Goal: Task Accomplishment & Management: Complete application form

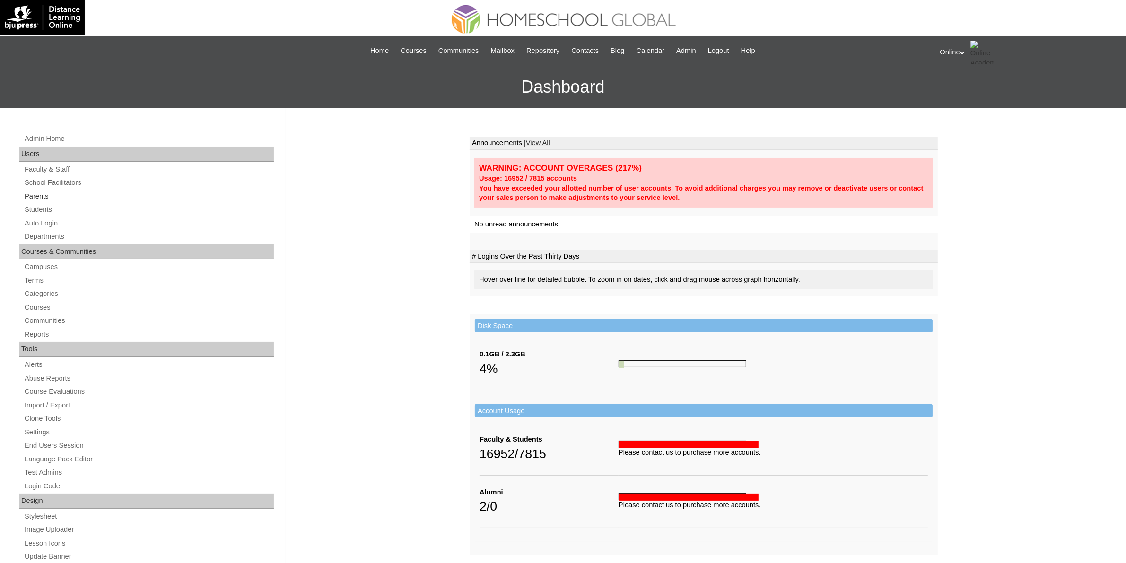
click at [63, 199] on link "Parents" at bounding box center [149, 197] width 250 height 12
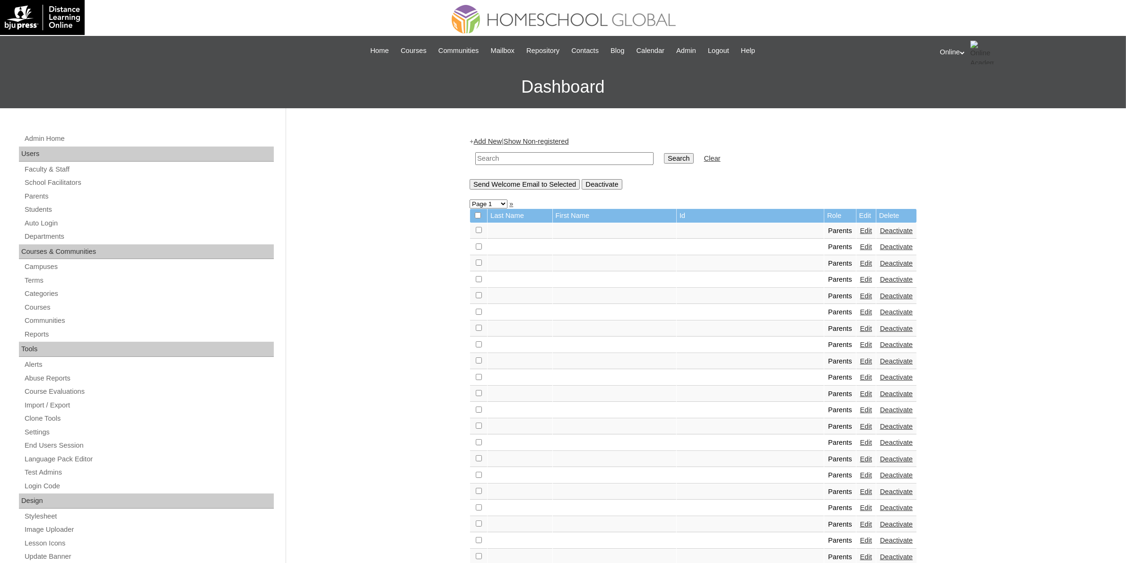
click at [514, 161] on input "text" at bounding box center [564, 158] width 178 height 13
paste input "HGP0245-OACAD2025"
type input "HGP0245-OACAD2025"
click at [664, 160] on input "Search" at bounding box center [678, 158] width 29 height 10
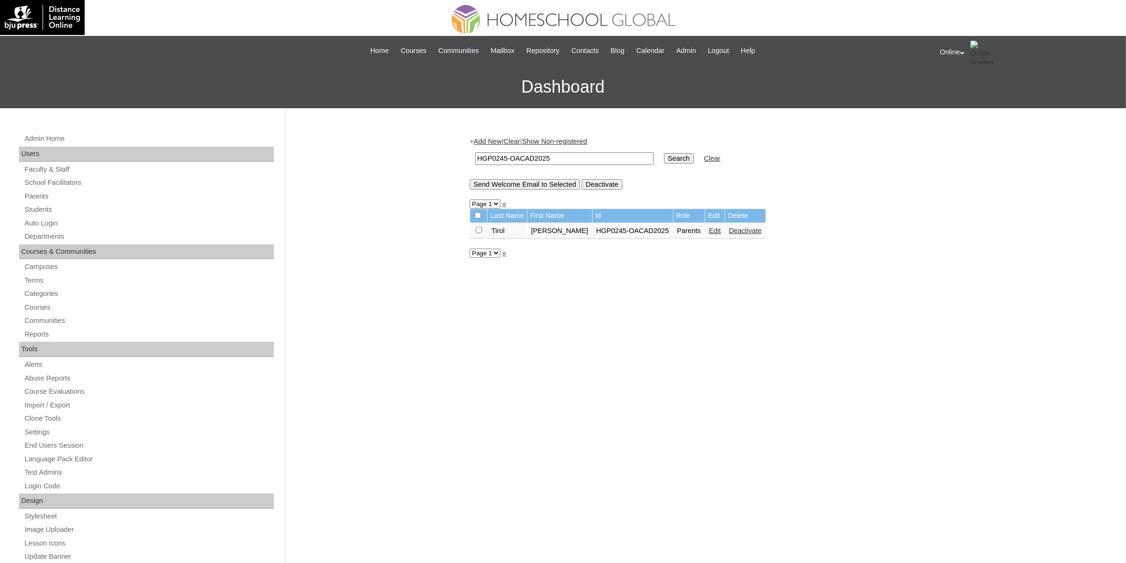
click at [559, 155] on input "HGP0245-OACAD2025" at bounding box center [564, 158] width 178 height 13
paste input "6"
type input "HGP0246-OACAD2025"
click at [664, 160] on input "Search" at bounding box center [678, 158] width 29 height 10
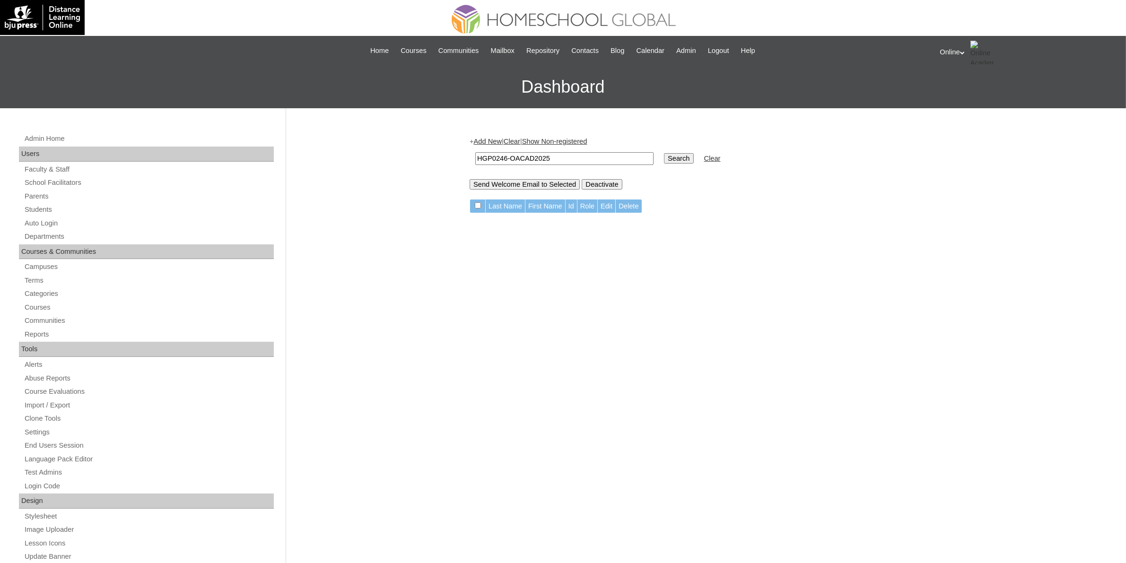
click at [598, 155] on input "HGP0246-OACAD2025" at bounding box center [564, 158] width 178 height 13
click at [664, 157] on input "Search" at bounding box center [678, 158] width 29 height 10
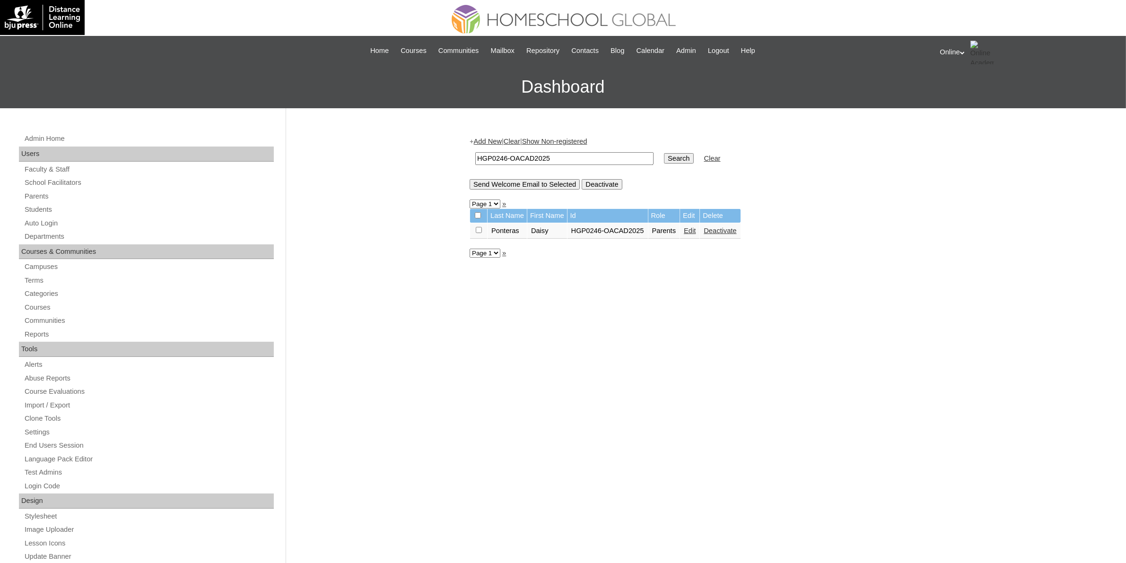
drag, startPoint x: 370, startPoint y: 323, endPoint x: 368, endPoint y: 318, distance: 5.1
click at [370, 323] on div "Admin Home Users Faculty & Staff School Facilitators Parents Students Auto Logi…" at bounding box center [563, 434] width 1126 height 652
click at [388, 128] on div "Admin Home Users Faculty & Staff School Facilitators Parents Students Auto Logi…" at bounding box center [563, 434] width 1126 height 652
click at [66, 211] on link "Students" at bounding box center [149, 210] width 250 height 12
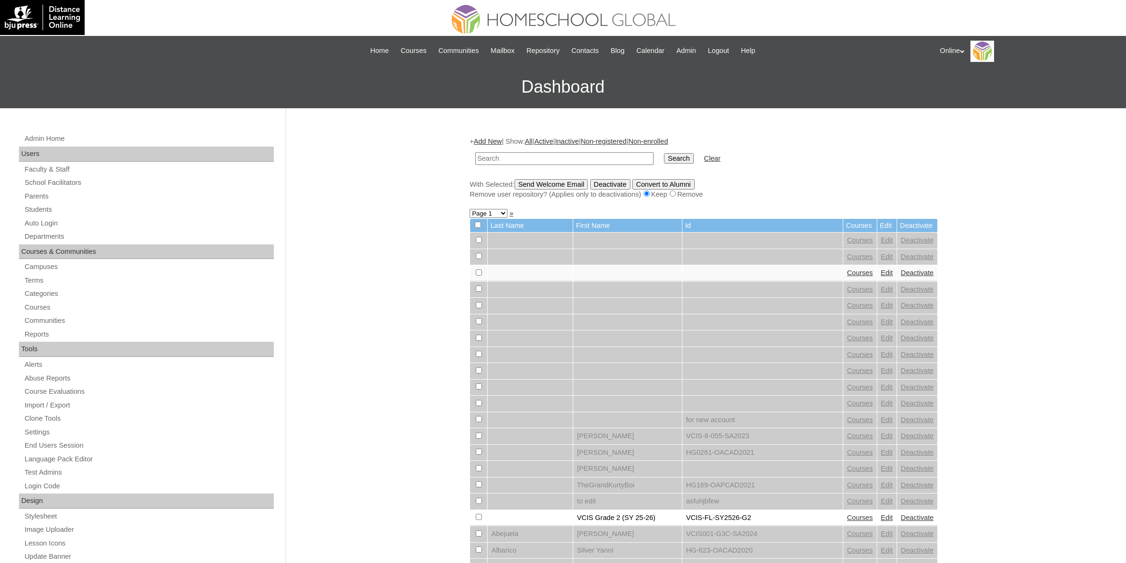
drag, startPoint x: 0, startPoint y: 0, endPoint x: 524, endPoint y: 154, distance: 546.3
click at [524, 154] on input "text" at bounding box center [564, 158] width 178 height 13
type input "HG294OACAD2025"
click at [664, 158] on input "Search" at bounding box center [678, 158] width 29 height 10
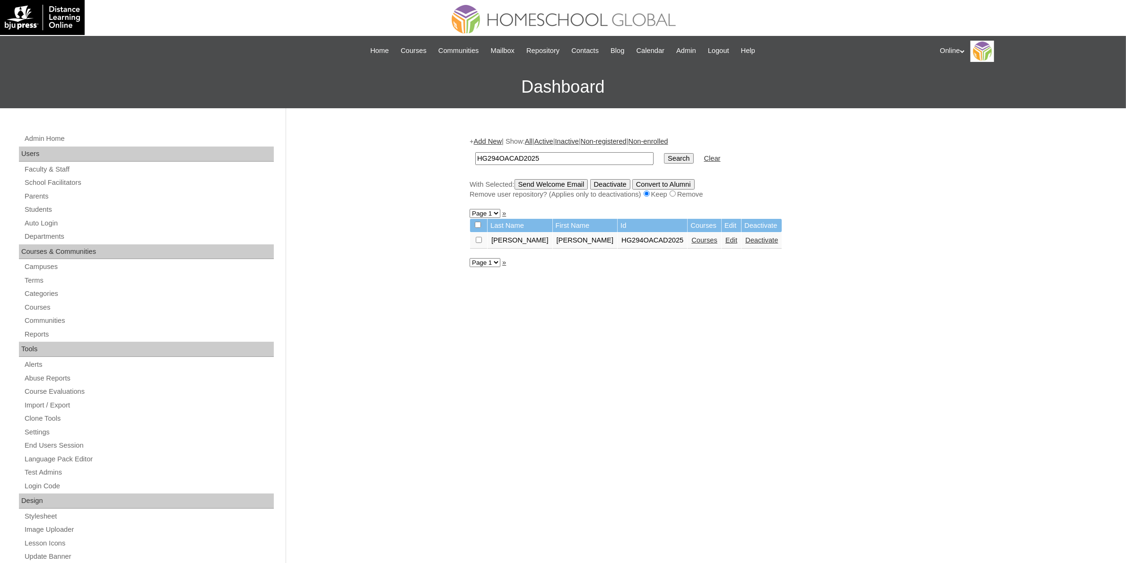
click at [692, 237] on link "Courses" at bounding box center [705, 241] width 26 height 8
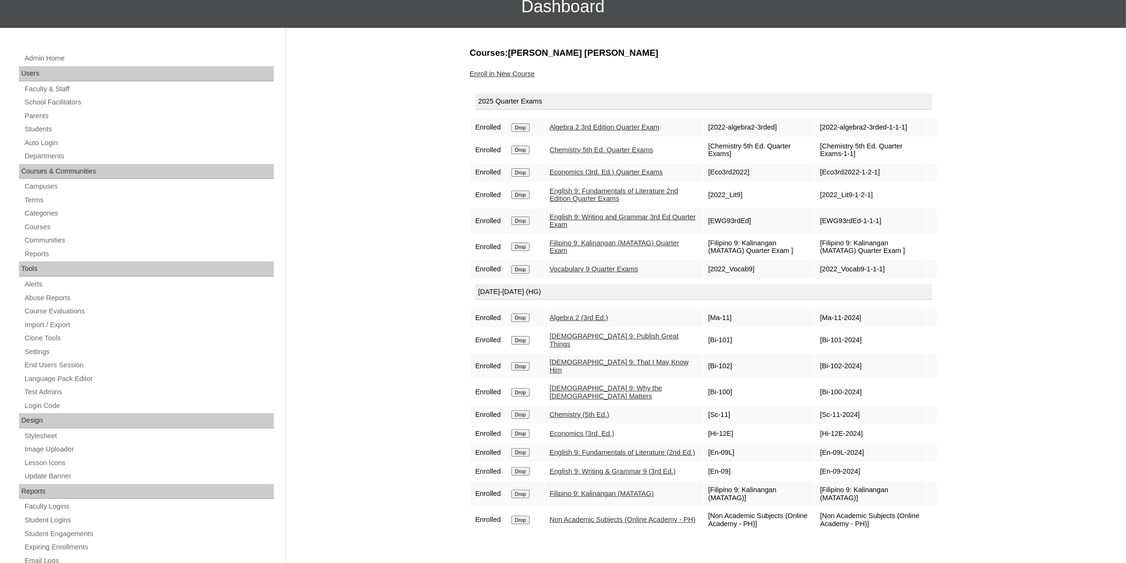
scroll to position [59, 0]
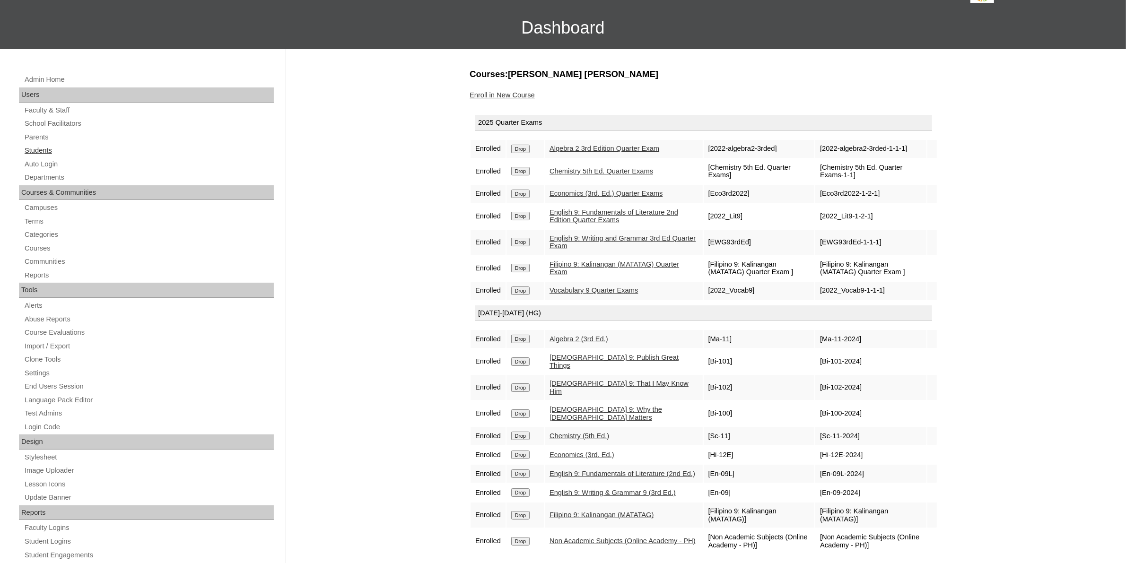
click at [46, 150] on link "Students" at bounding box center [149, 151] width 250 height 12
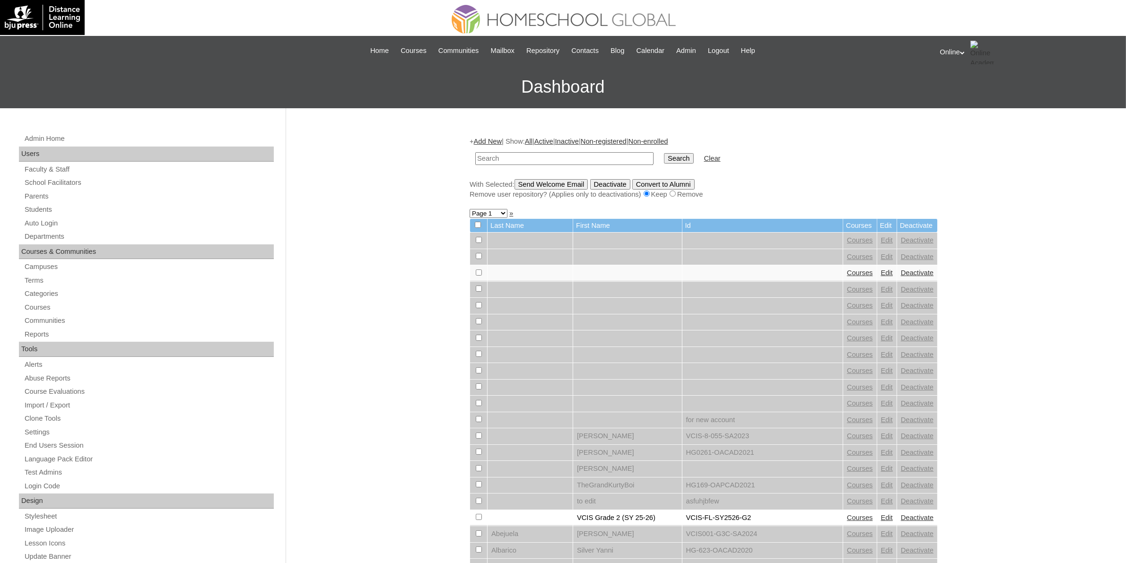
click at [580, 158] on input "text" at bounding box center [564, 158] width 178 height 13
paste input "HG297OACAD2025"
type input "HG297OACAD2025"
click at [664, 155] on input "Search" at bounding box center [678, 158] width 29 height 10
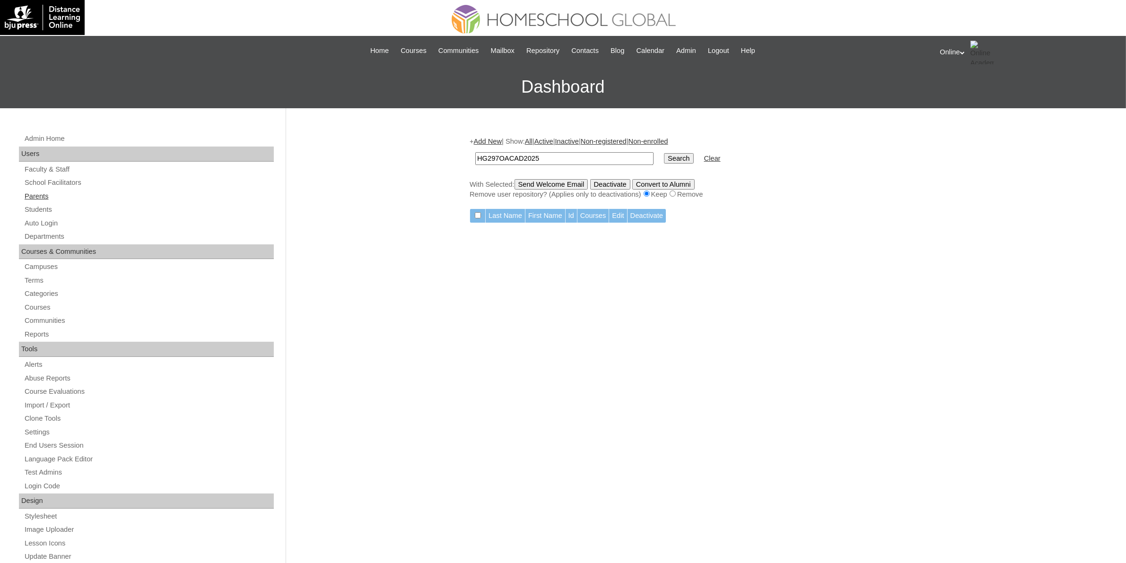
click at [37, 194] on link "Parents" at bounding box center [149, 197] width 250 height 12
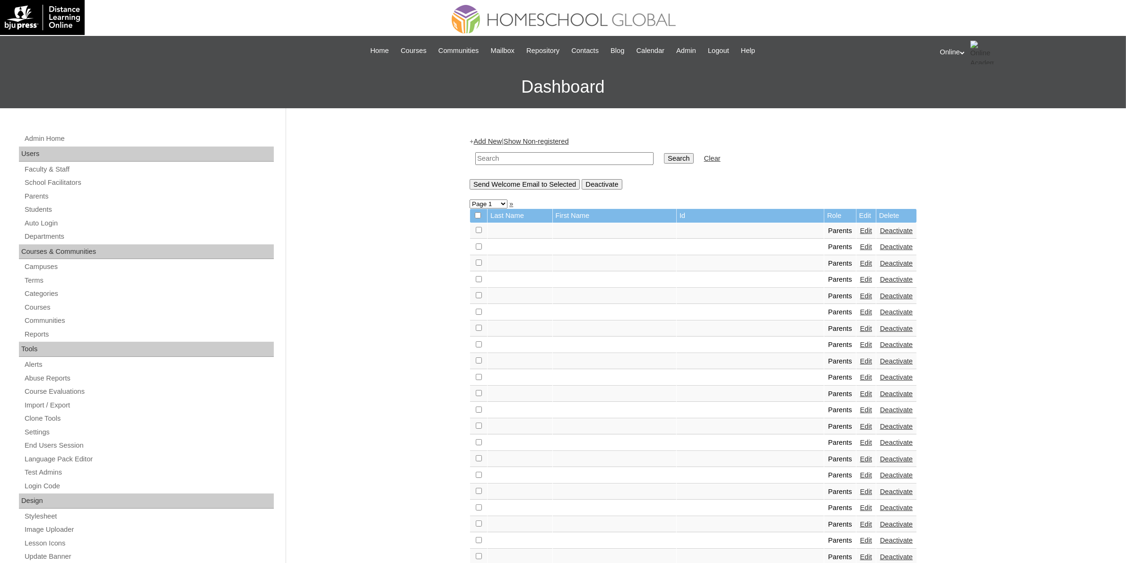
click at [571, 160] on input "text" at bounding box center [564, 158] width 178 height 13
paste input "HGP0247-OACAD2025"
type input "HGP0247-OACAD2025"
click at [664, 154] on input "Search" at bounding box center [678, 158] width 29 height 10
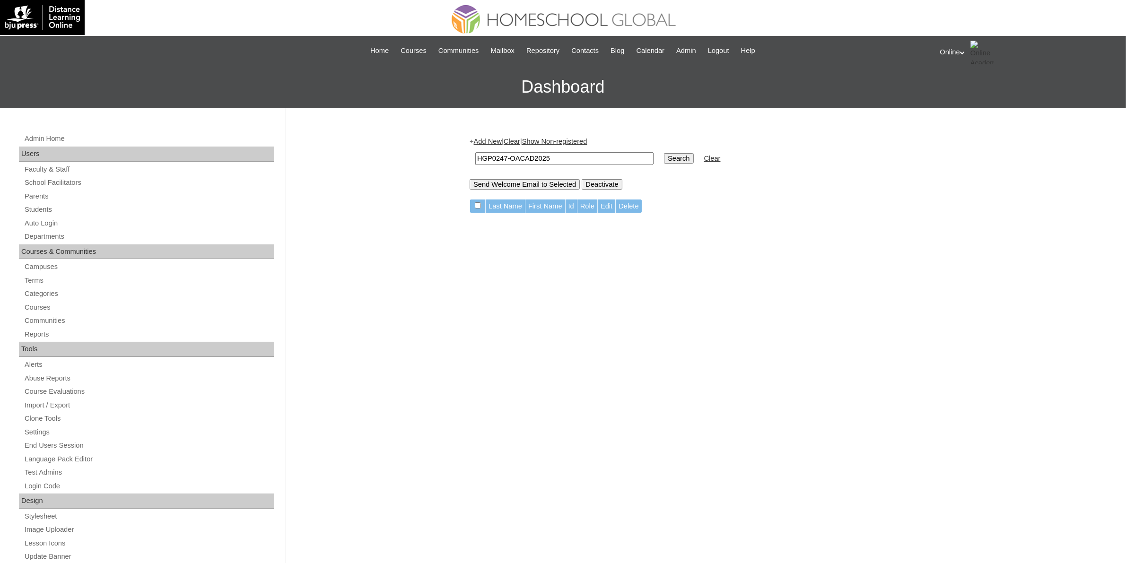
click at [586, 159] on input "HGP0247-OACAD2025" at bounding box center [564, 158] width 178 height 13
paste input "6"
type input "HGP0246-OACAD2025"
click at [664, 154] on input "Search" at bounding box center [678, 158] width 29 height 10
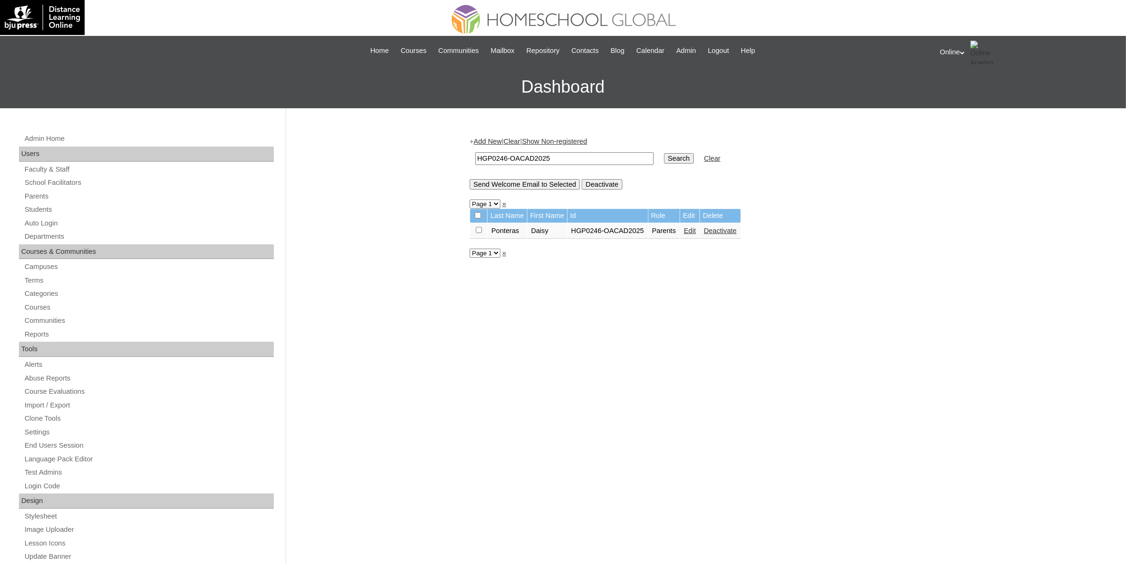
click at [603, 157] on input "HGP0246-OACAD2025" at bounding box center [564, 158] width 178 height 13
paste input "7"
type input "HGP0247-OACAD2025"
click at [664, 158] on input "Search" at bounding box center [678, 158] width 29 height 10
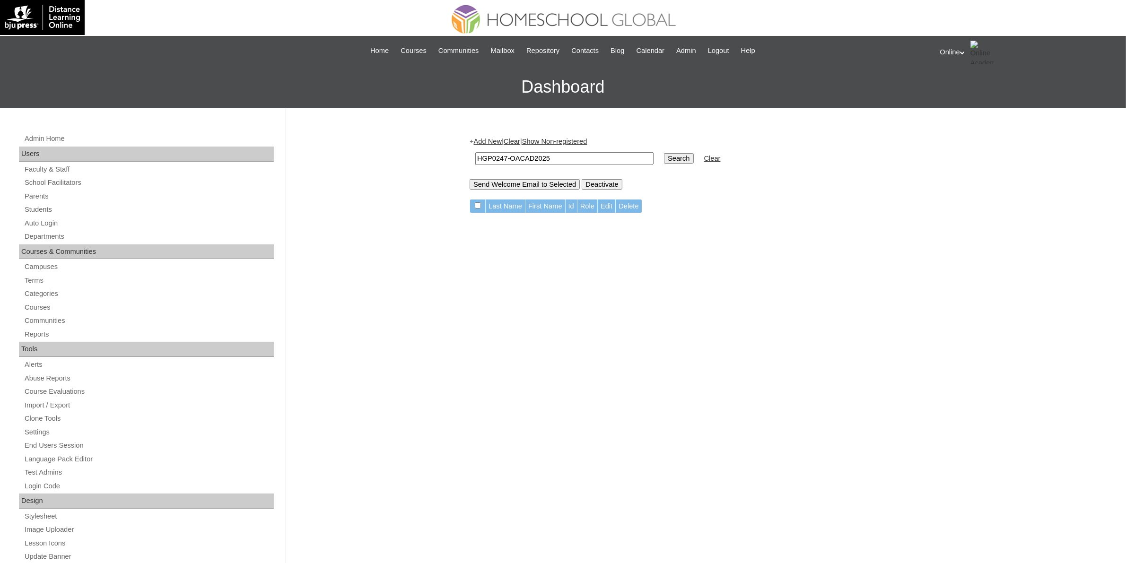
click at [474, 139] on div "+ Add New | Clear | Show Non-registered HGP0247-OACAD2025 Search Clear Send Wel…" at bounding box center [704, 163] width 468 height 53
click at [482, 142] on link "Add New" at bounding box center [488, 142] width 28 height 8
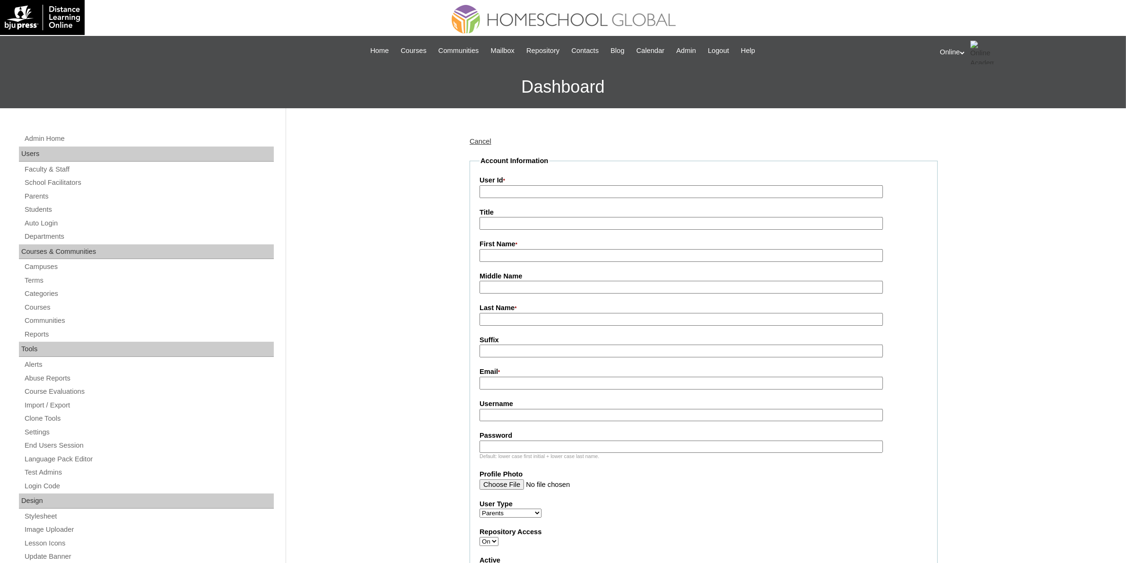
click at [510, 189] on input "User Id *" at bounding box center [682, 191] width 404 height 13
paste input "HGP0247-OACAD2025"
type input "HGP0247-OACAD2025"
click at [518, 251] on input "First Name *" at bounding box center [682, 255] width 404 height 13
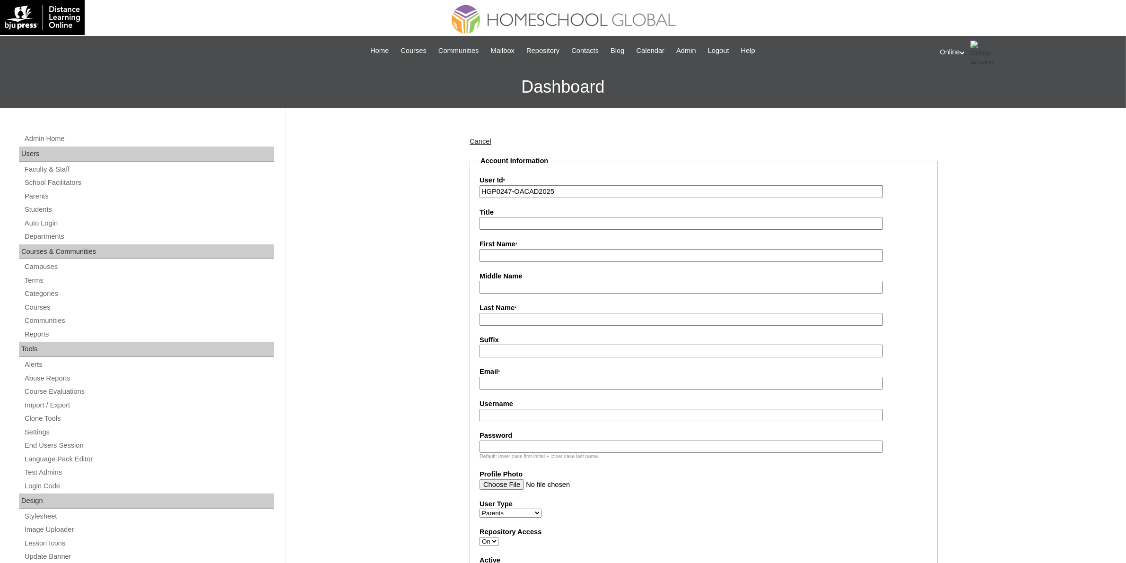
paste input "Amabel Sabao"
click at [523, 255] on input "Amabel Sabao" at bounding box center [682, 255] width 404 height 13
type input "Amabel"
click at [515, 313] on input "Last Name *" at bounding box center [682, 319] width 404 height 13
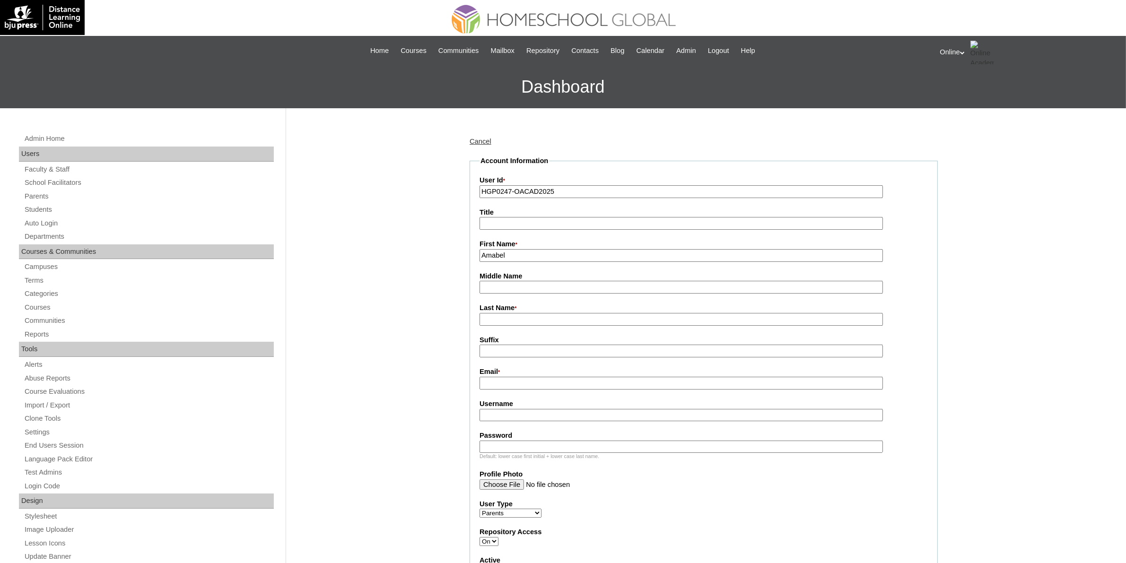
paste input "Sabao"
type input "Sabao"
click at [512, 380] on input "Email *" at bounding box center [682, 383] width 404 height 13
paste input "bhells_18@yahoo.com"
type input "bhells_18@yahoo.com"
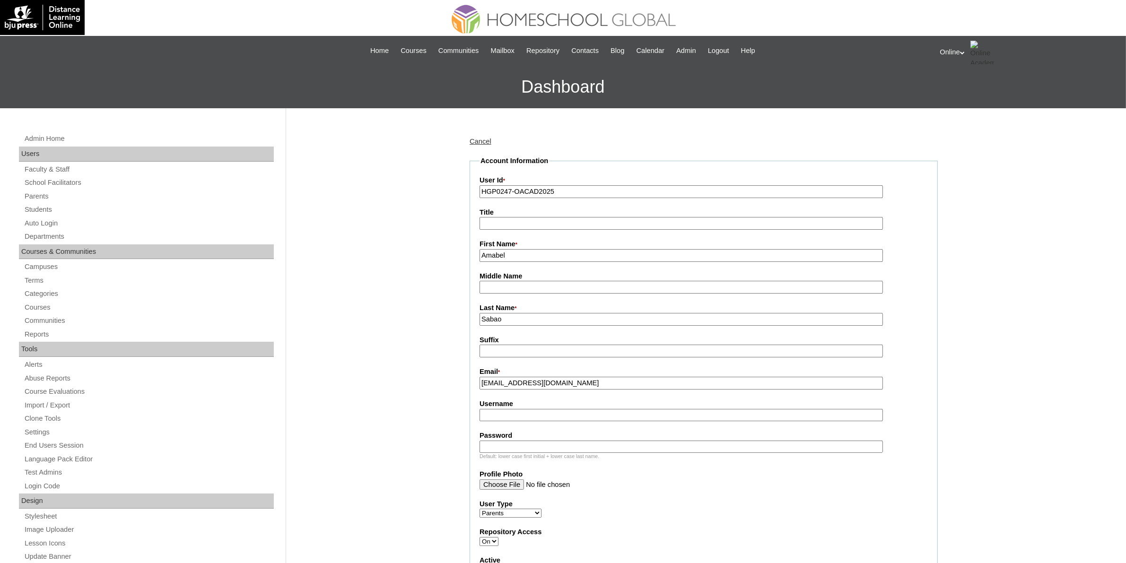
click at [536, 409] on input "Username" at bounding box center [682, 415] width 404 height 13
paste input "asabao2025"
type input "asabao2025"
click at [583, 441] on input "Password" at bounding box center [682, 447] width 404 height 13
paste input "mLpbH"
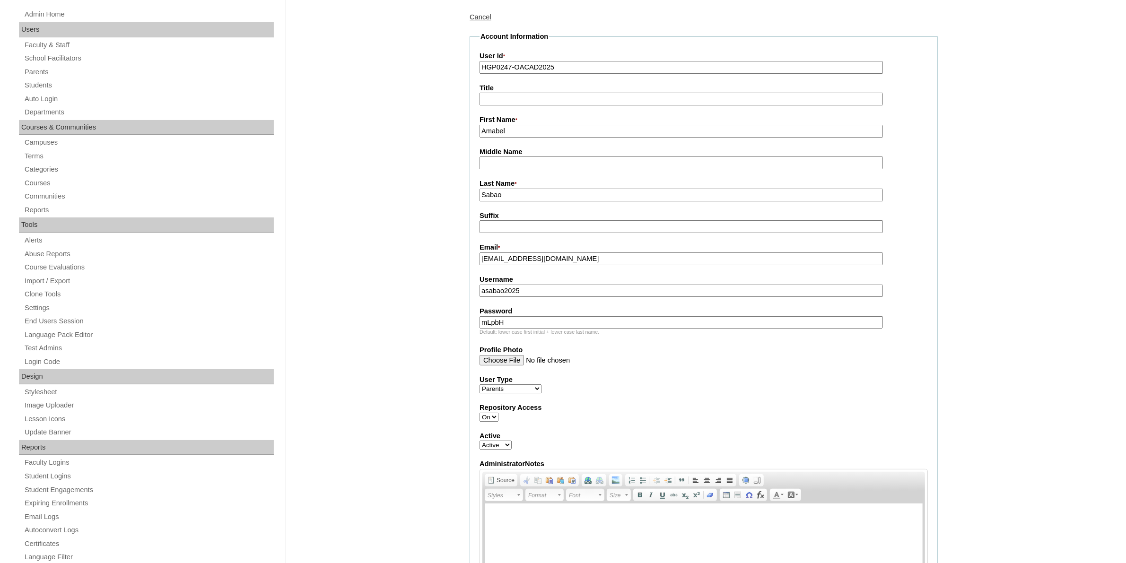
scroll to position [45, 0]
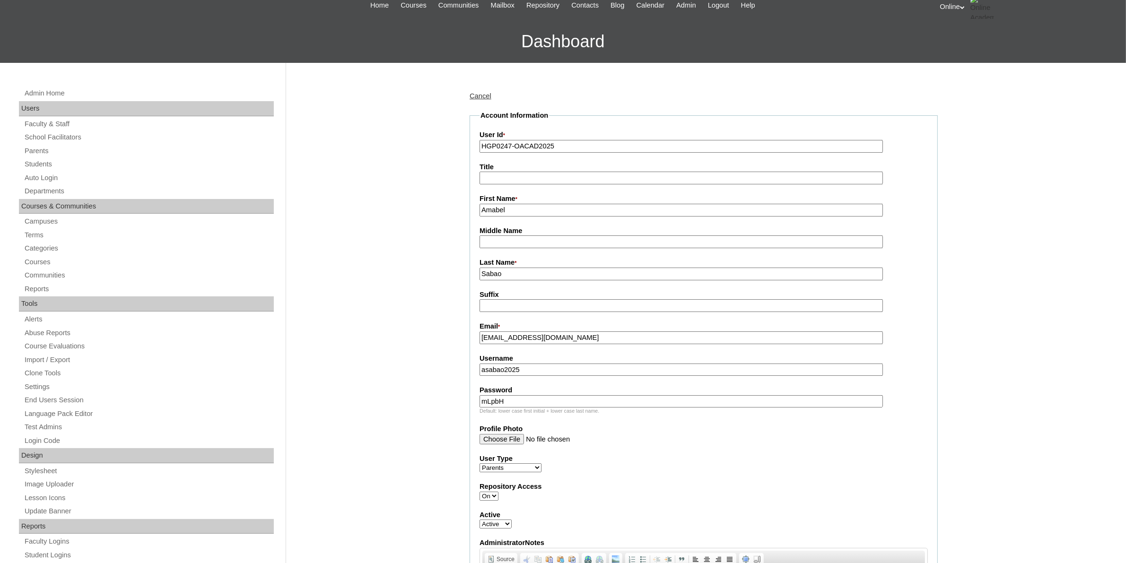
type input "mLpbH"
click at [521, 269] on input "Sabao" at bounding box center [682, 274] width 404 height 13
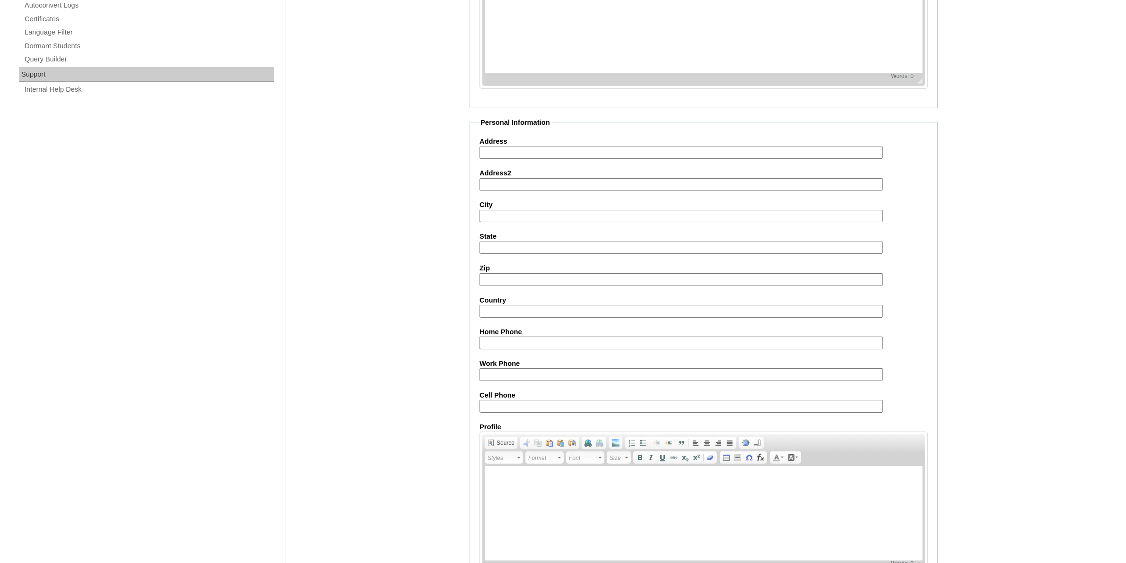
scroll to position [696, 0]
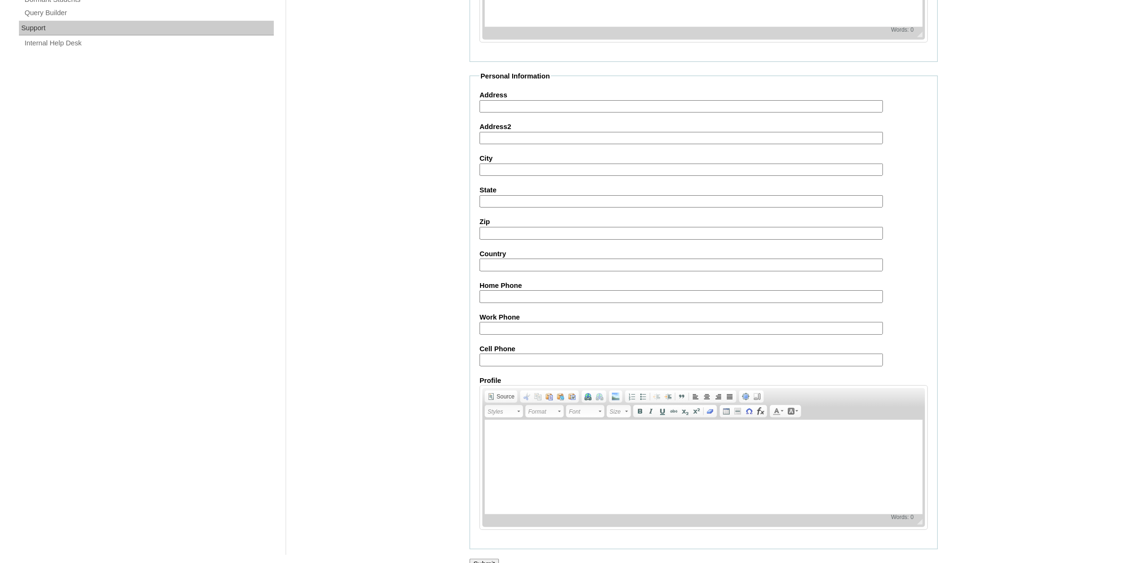
type input "Sabao (2025)"
click at [483, 559] on input "Submit" at bounding box center [484, 564] width 29 height 10
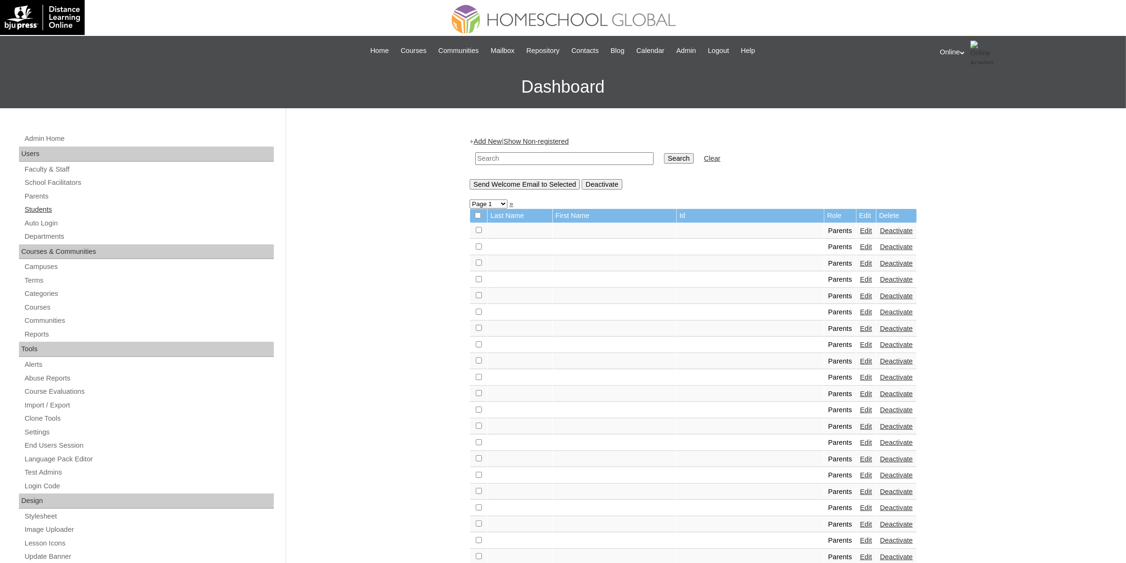
click at [24, 211] on link "Students" at bounding box center [149, 210] width 250 height 12
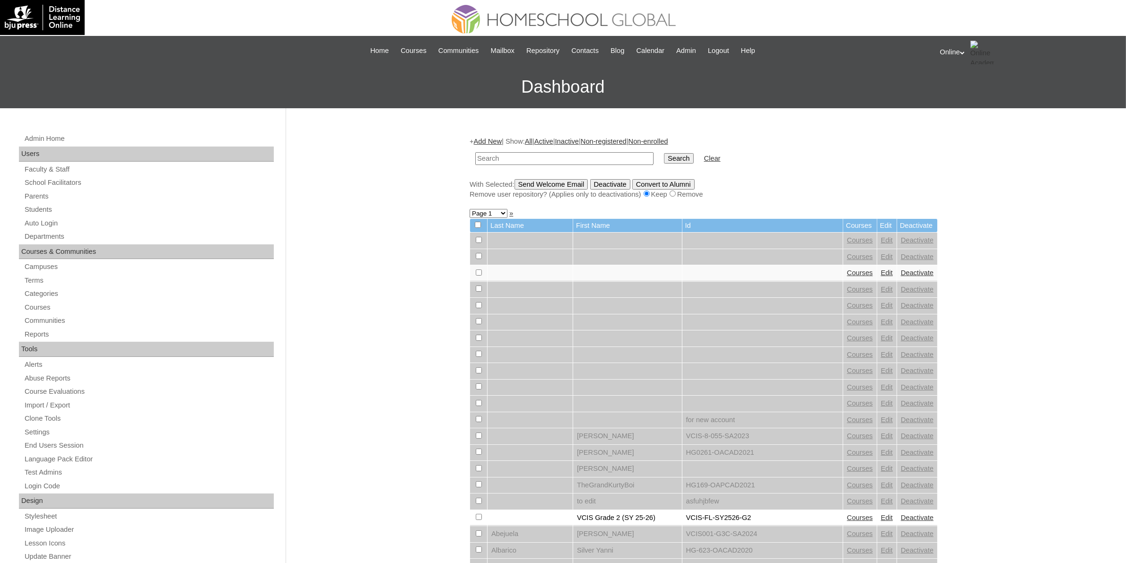
click at [510, 154] on input "text" at bounding box center [564, 158] width 178 height 13
paste input "HG297OACAD2025"
type input "HG297OACAD2025"
click at [664, 161] on input "Search" at bounding box center [678, 158] width 29 height 10
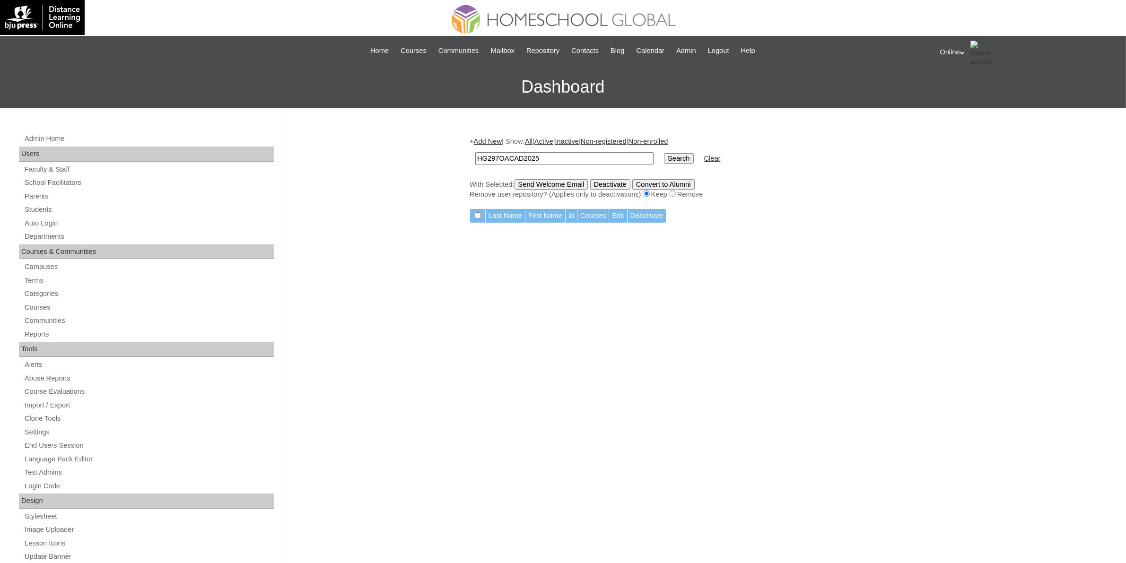
click at [493, 140] on link "Add New" at bounding box center [488, 142] width 28 height 8
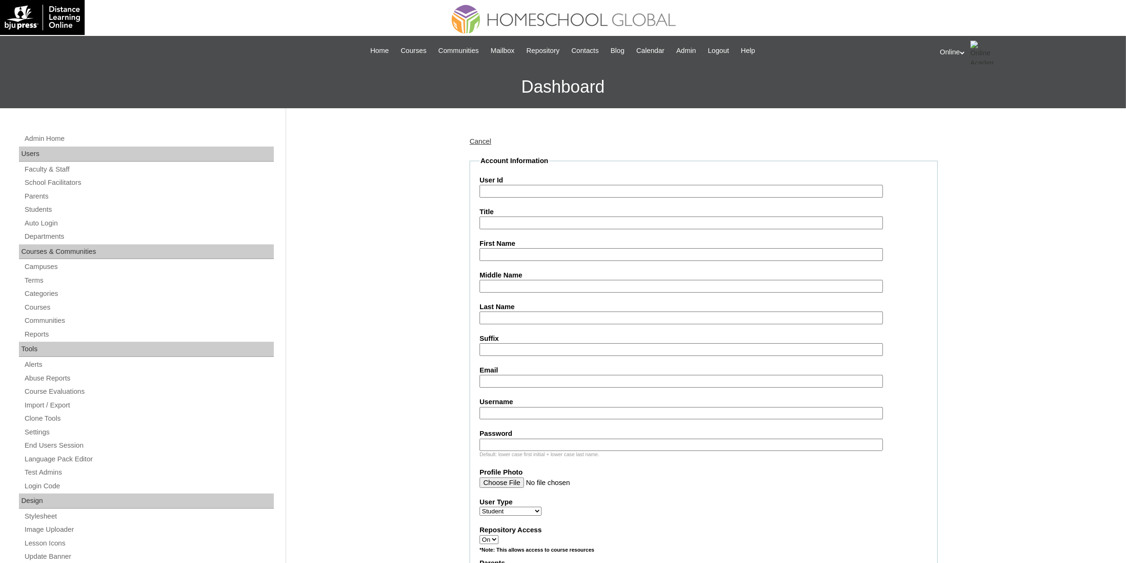
drag, startPoint x: 0, startPoint y: 0, endPoint x: 562, endPoint y: 185, distance: 591.3
click at [562, 185] on input "User Id" at bounding box center [682, 191] width 404 height 13
paste input "HG297OACAD2025"
type input "HG297OACAD2025"
click at [530, 252] on input "First Name" at bounding box center [682, 254] width 404 height 13
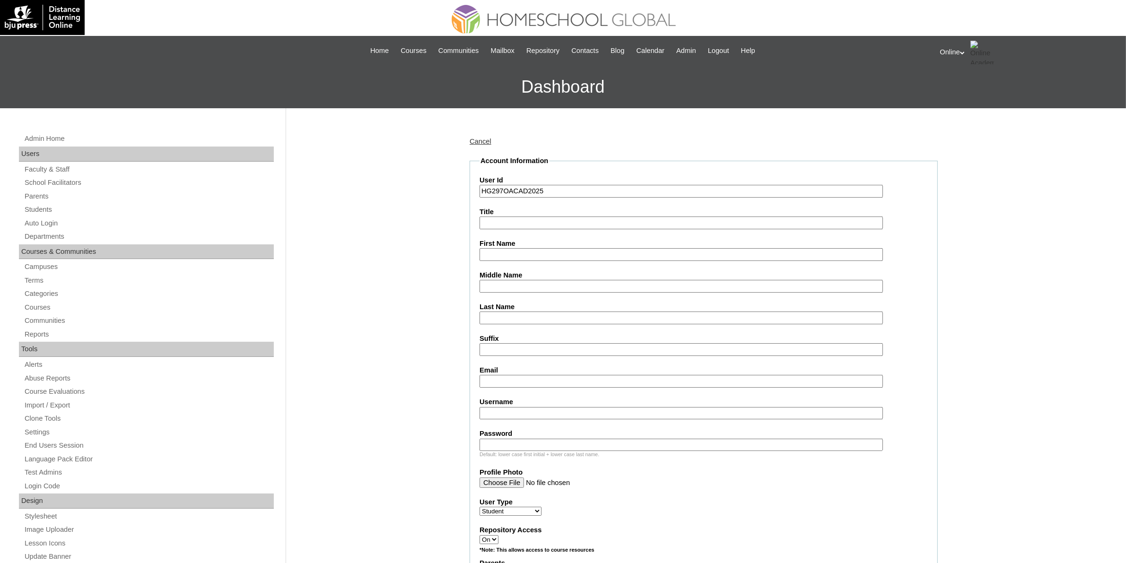
paste input "Yann Jaycee Sabao Elegino _230002541"
click at [576, 250] on input "Yann Jaycee Sabao Elegino _230002541" at bounding box center [682, 254] width 404 height 13
click at [563, 251] on input "Yann Jaycee Sabao Elegino" at bounding box center [682, 254] width 404 height 13
type input "Yann Jaycee Sabao"
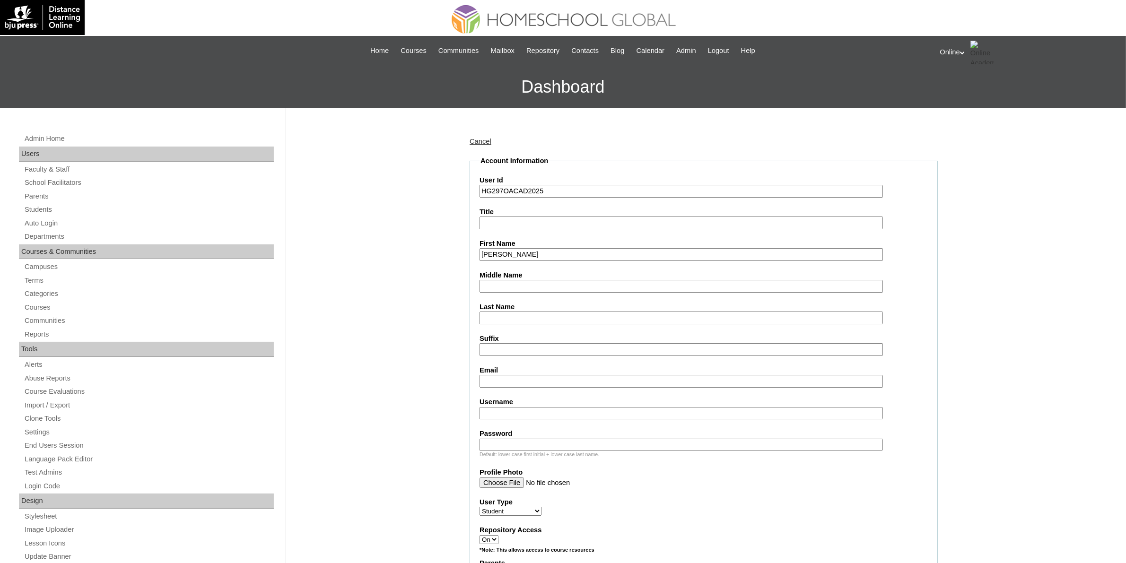
click at [517, 312] on input "Last Name" at bounding box center [682, 318] width 404 height 13
paste input "Elegino"
type input "Elegino"
click at [541, 248] on input "Yann Jaycee Sabao" at bounding box center [682, 254] width 404 height 13
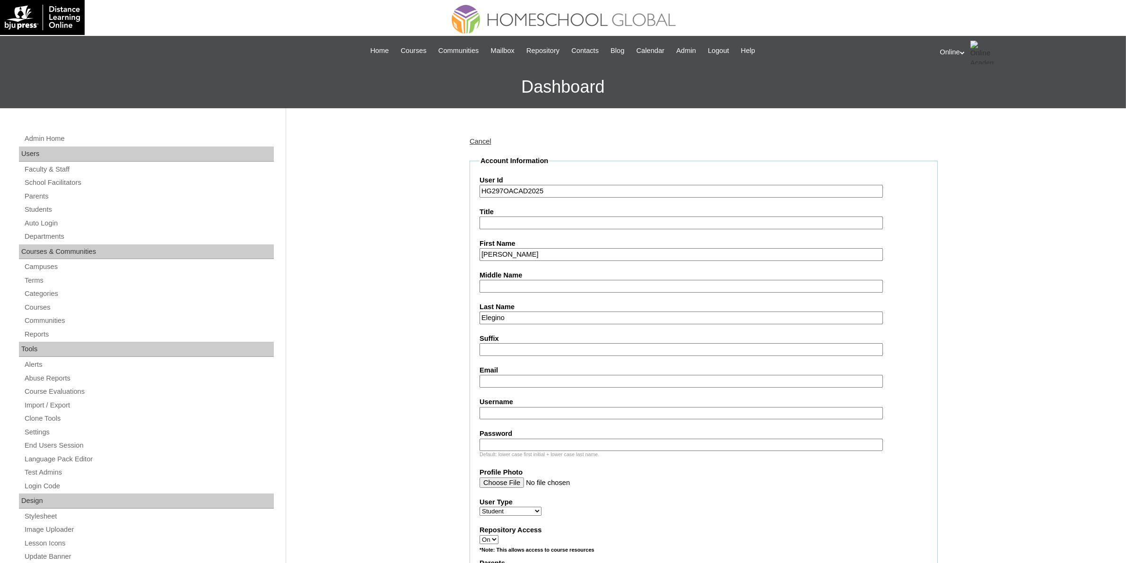
type input "Yann Jaycee"
click at [518, 285] on input "Middle Name" at bounding box center [682, 286] width 404 height 13
paste input "Sabao"
type input "Sabao"
click at [540, 256] on input "Yann Jaycee" at bounding box center [682, 254] width 404 height 13
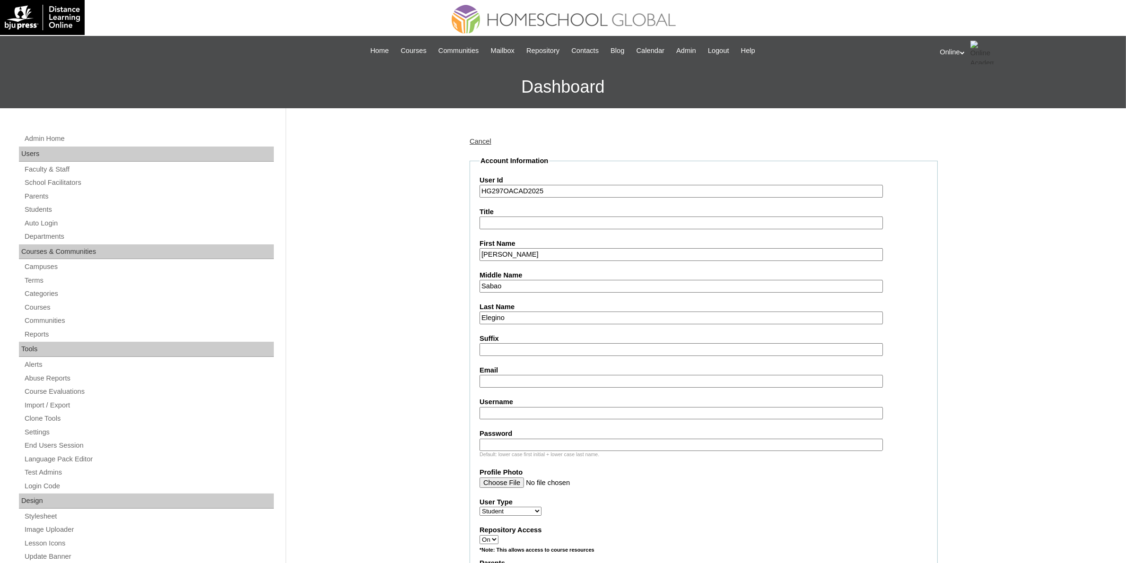
type input "Yann Jaycee"
click at [540, 280] on input "Sabao" at bounding box center [682, 286] width 404 height 13
type input "Sabao"
click at [502, 407] on input "Username" at bounding box center [682, 413] width 404 height 13
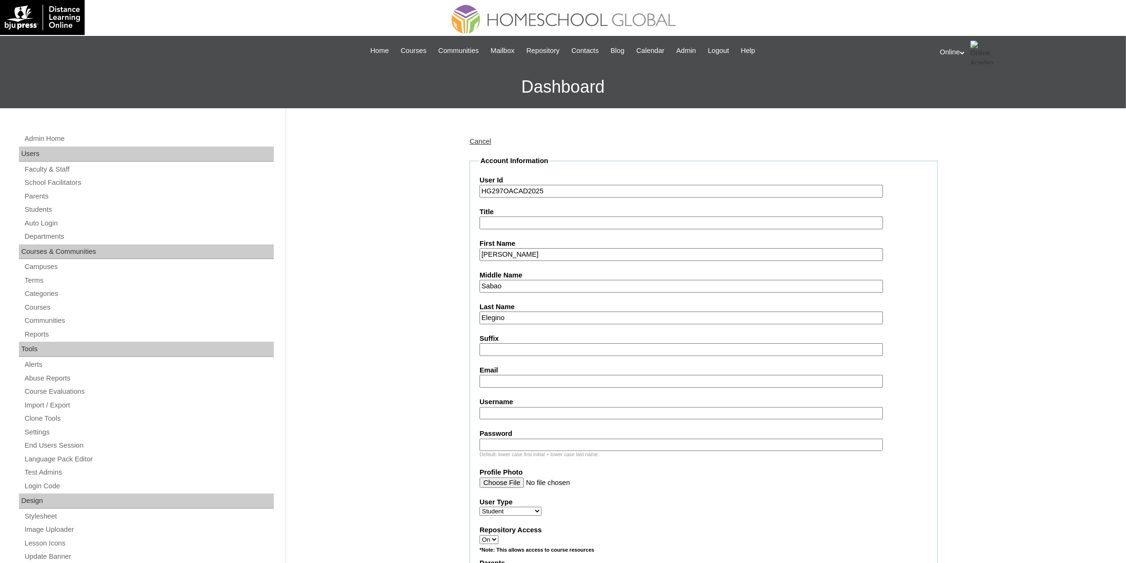
paste input "yann.elegino2025"
type input "yann.elegino2025"
click at [564, 439] on input "Password" at bounding box center [682, 445] width 404 height 13
paste input "GtrLp"
type input "GtrLp"
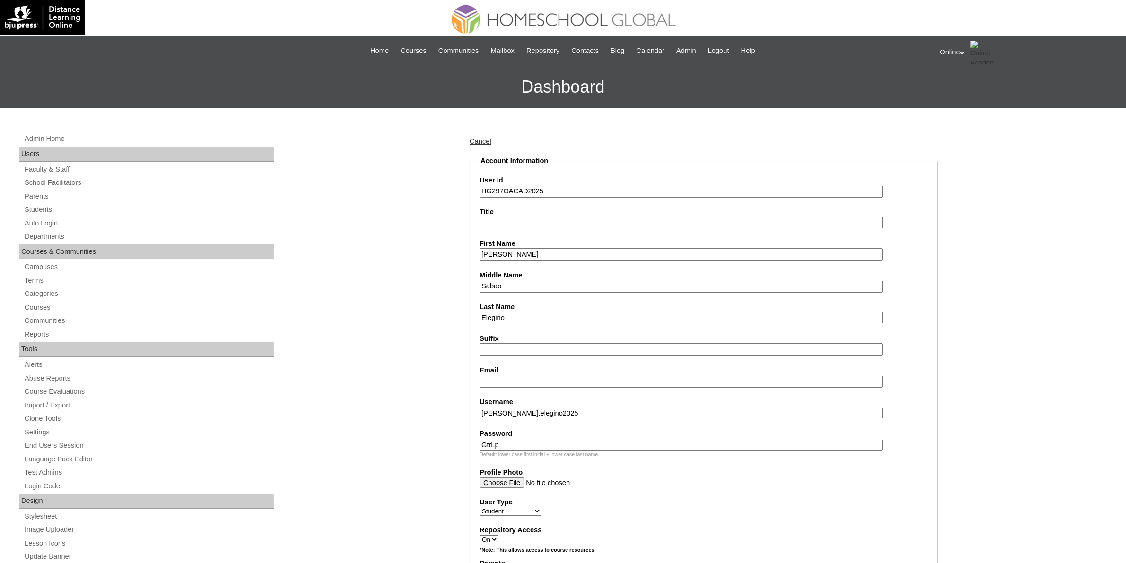
click at [544, 377] on input "Email" at bounding box center [682, 381] width 404 height 13
paste input "bhells_18@yahoo.com"
type input "bhells_18@yahoo.com"
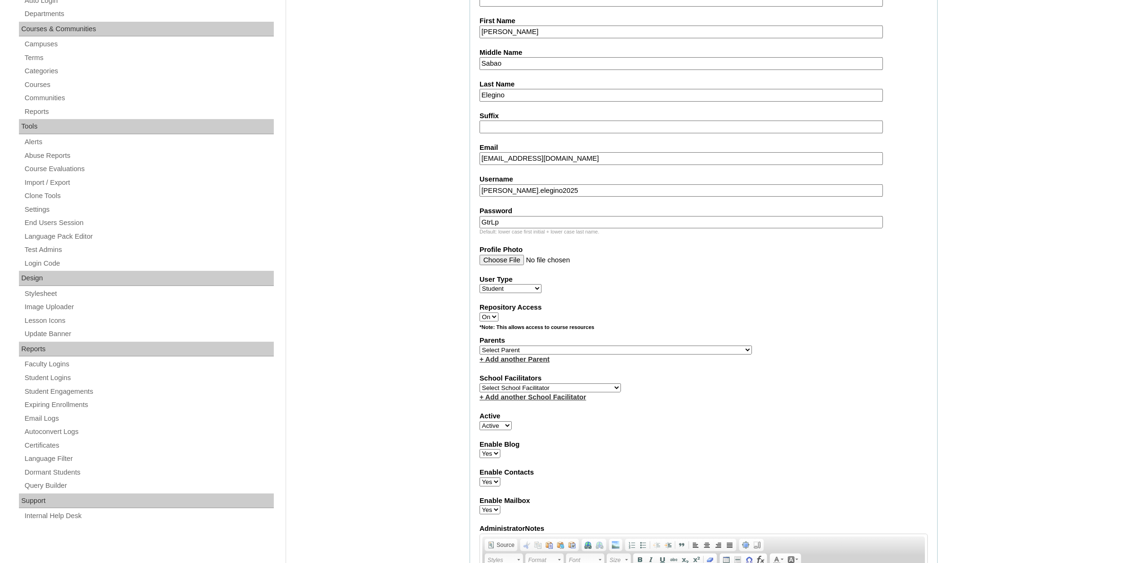
scroll to position [237, 0]
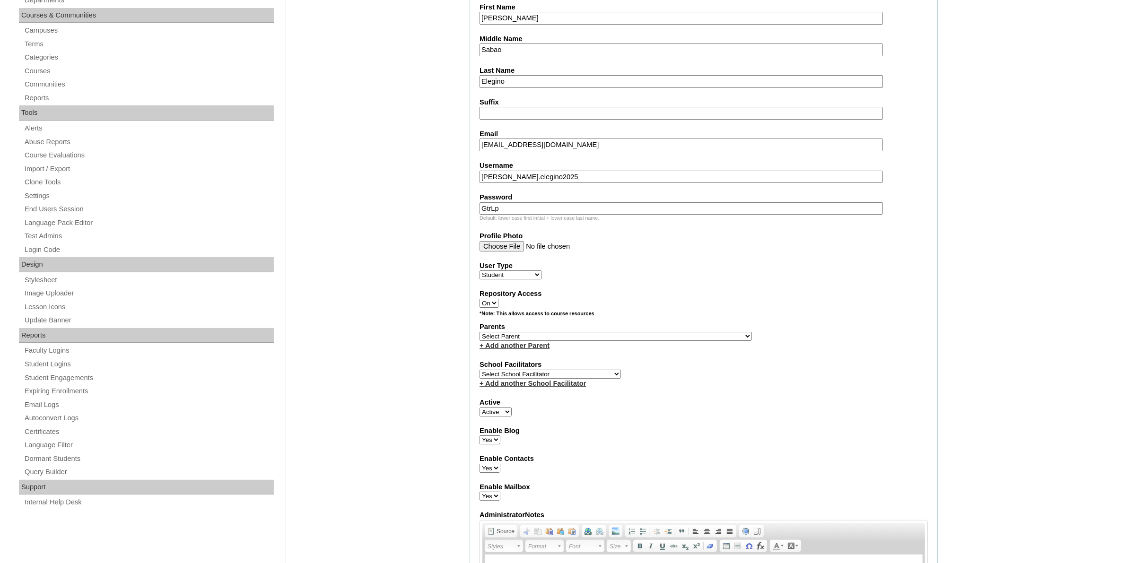
click at [527, 332] on select "Select Parent , , , , , , , , , , , , , , , , , , , , , , , , , , , , , , , , ,…" at bounding box center [616, 336] width 272 height 9
select select "44100"
click at [480, 332] on select "Select Parent , , , , , , , , , , , , , , , , , , , , , , , , , , , , , , , , ,…" at bounding box center [616, 336] width 272 height 9
click at [569, 370] on select "Select School Facilitator Norman Añain Ruffa Abadijas Mary Abella Gloryfe Abion…" at bounding box center [550, 374] width 141 height 9
select select "43686"
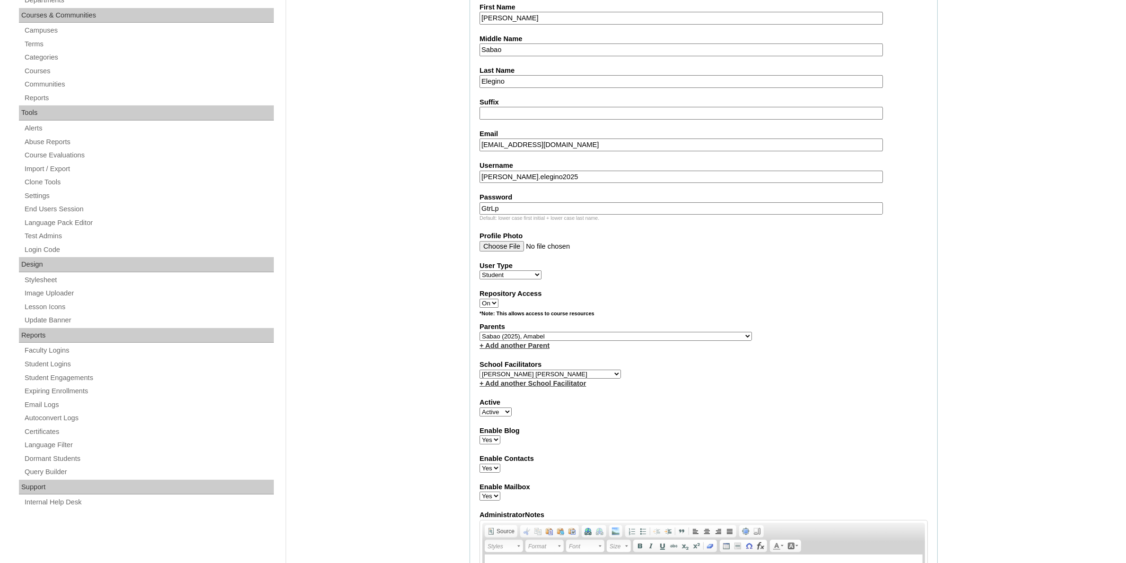
click at [480, 370] on select "Select School Facilitator Norman Añain Ruffa Abadijas Mary Abella Gloryfe Abion…" at bounding box center [550, 374] width 141 height 9
click at [681, 436] on fieldset "Account Information User Id HG297OACAD2025 Title First Name Yann Jaycee Middle …" at bounding box center [704, 302] width 468 height 765
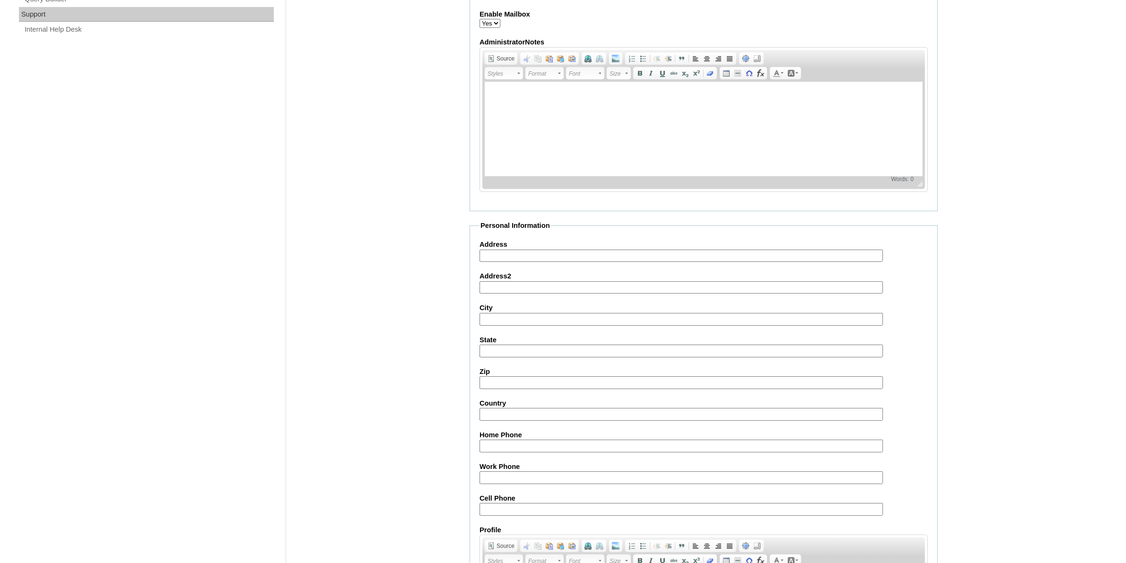
scroll to position [855, 0]
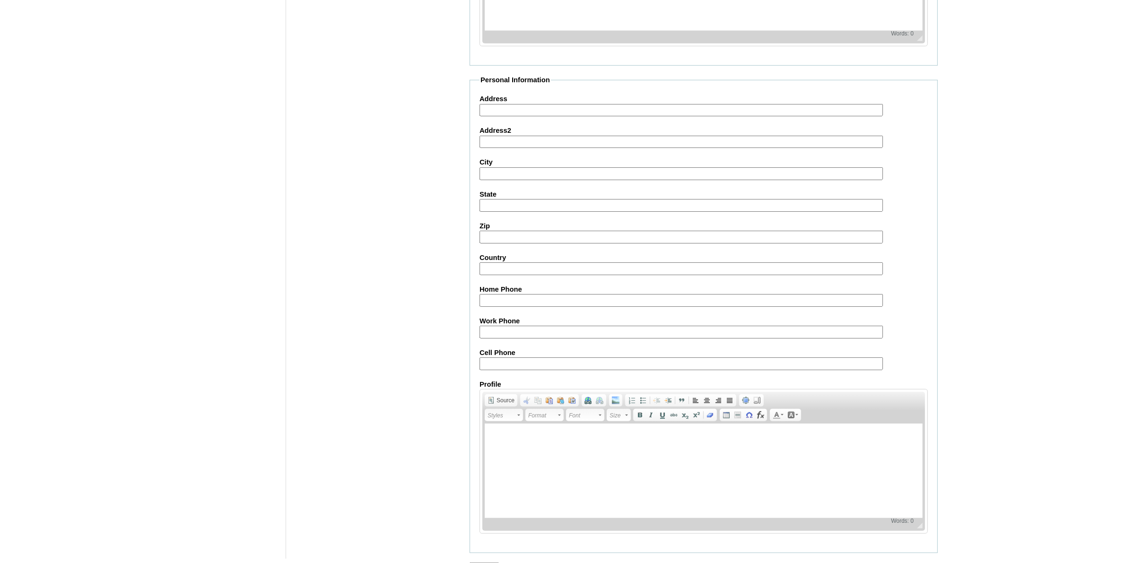
click at [480, 563] on input "Submit" at bounding box center [484, 568] width 29 height 10
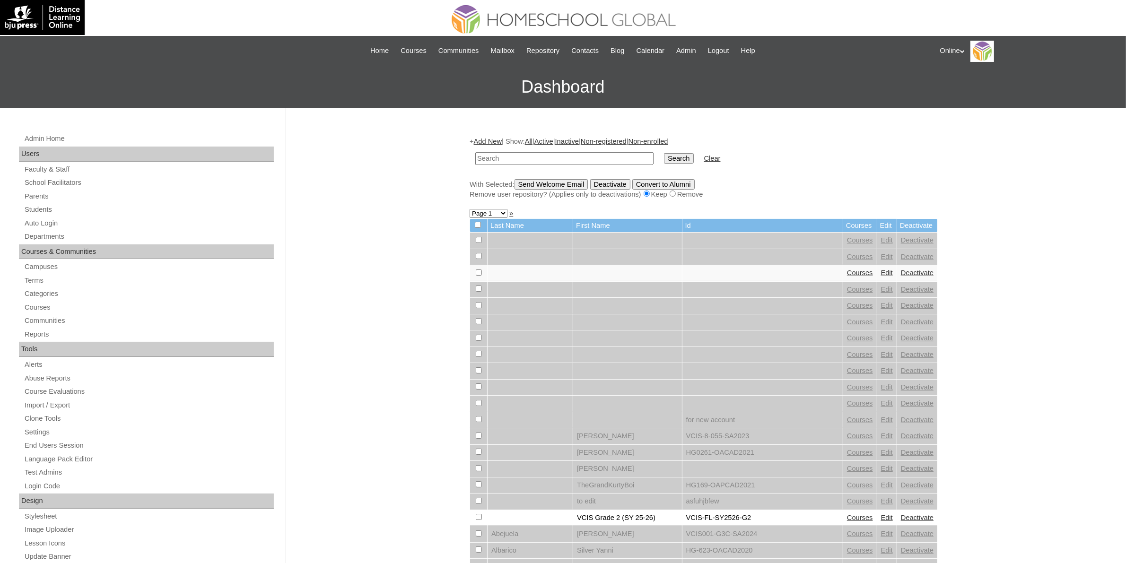
click at [606, 158] on input "text" at bounding box center [564, 158] width 178 height 13
paste input "HG297OACAD2025"
type input "HG297OACAD2025"
click at [664, 160] on input "Search" at bounding box center [678, 158] width 29 height 10
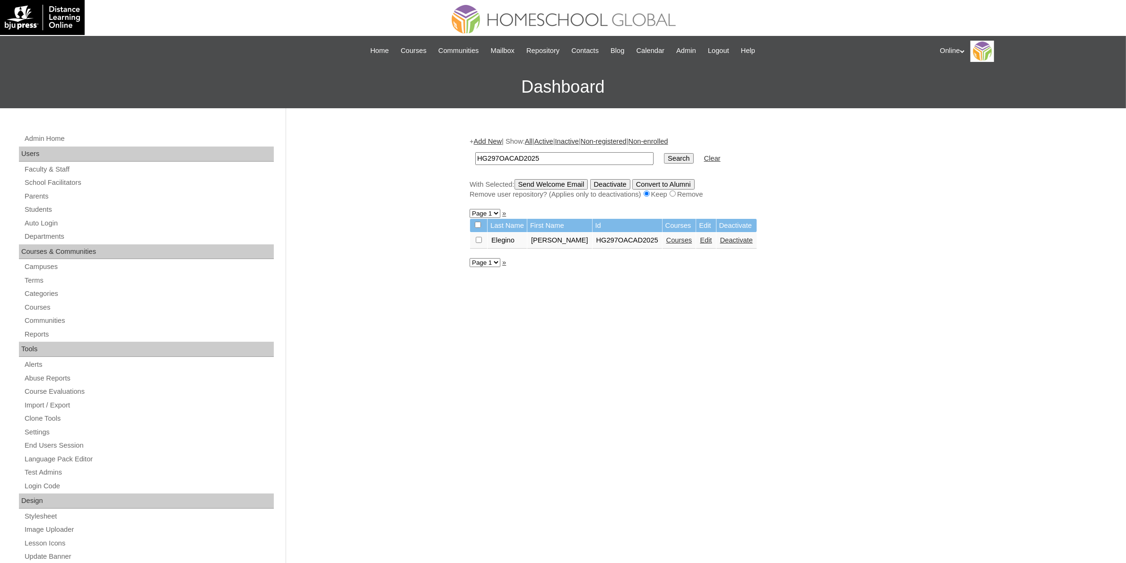
click at [671, 239] on link "Courses" at bounding box center [680, 241] width 26 height 8
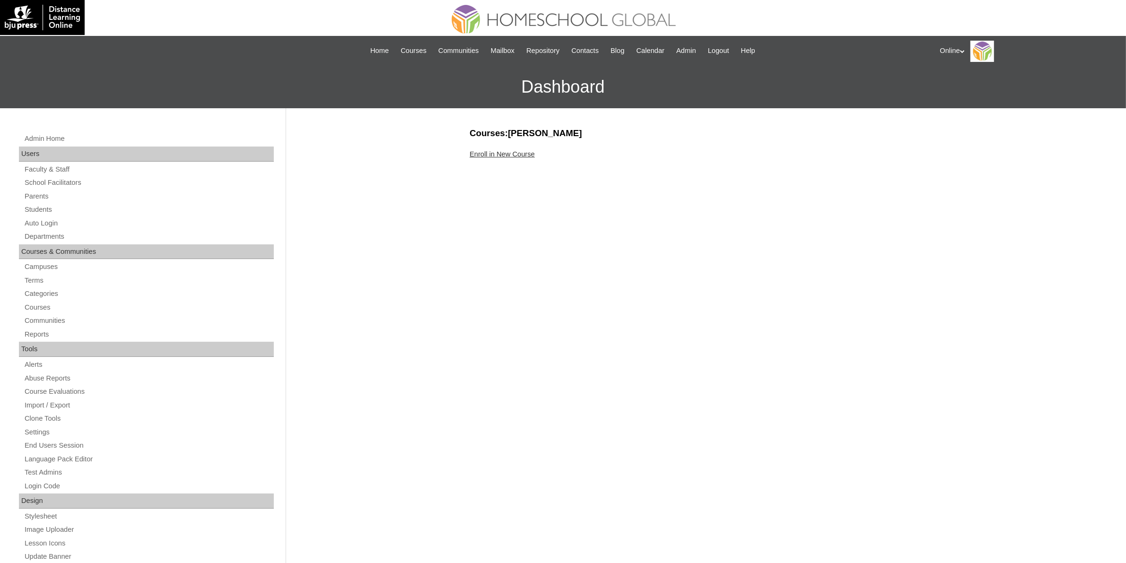
click at [512, 156] on link "Enroll in New Course" at bounding box center [502, 154] width 65 height 8
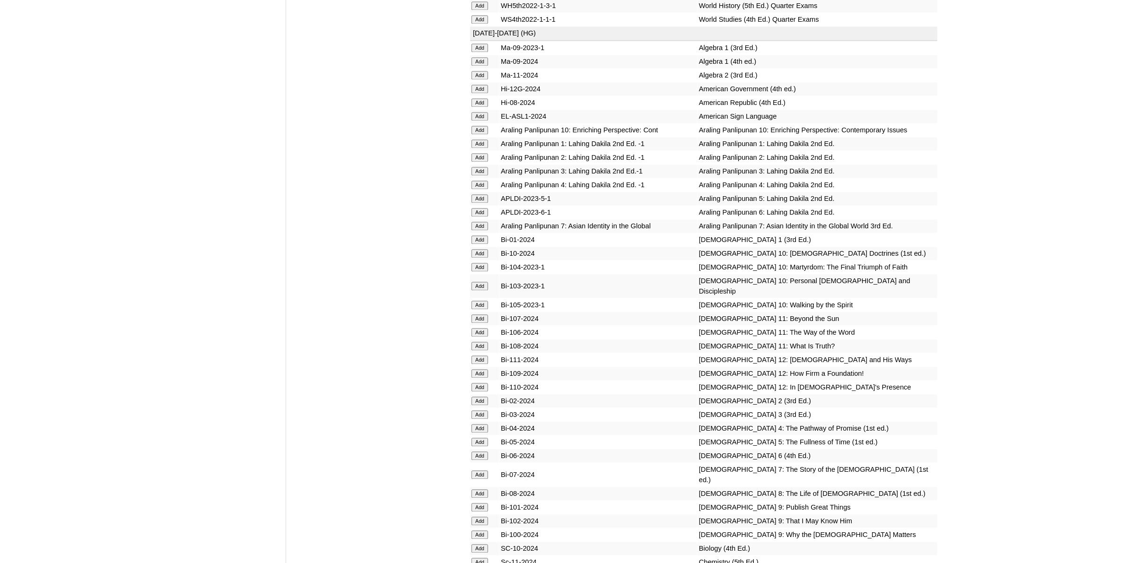
scroll to position [2365, 0]
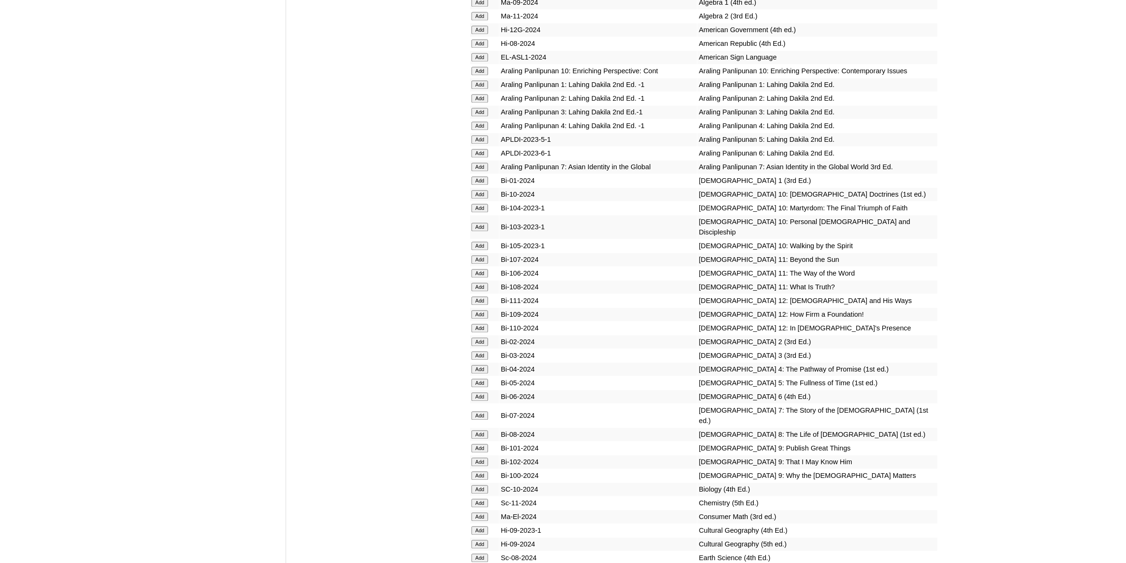
click at [475, 365] on input "Add" at bounding box center [480, 369] width 17 height 9
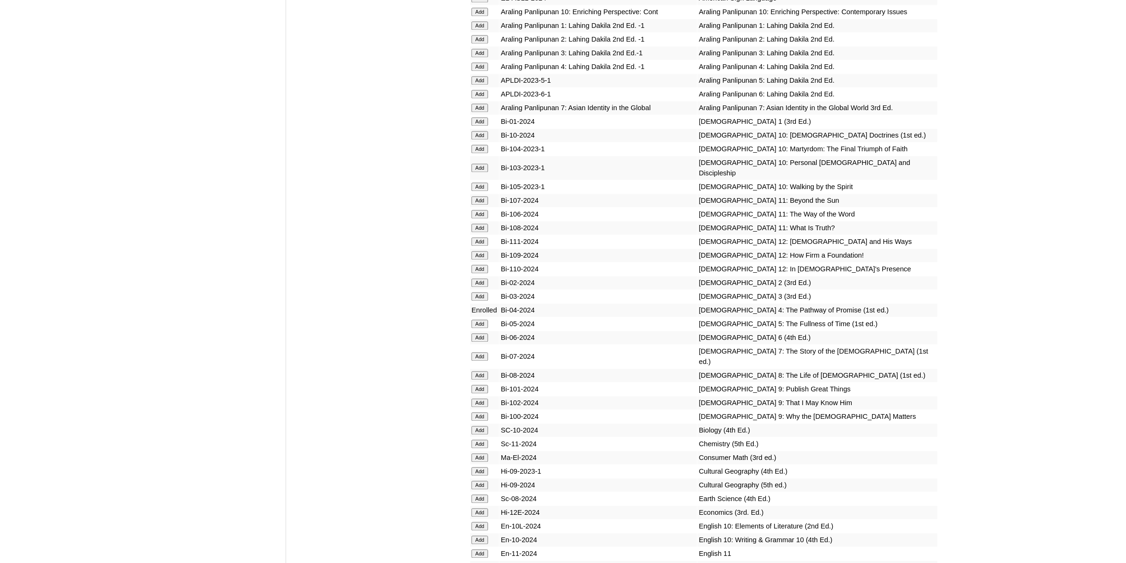
scroll to position [2543, 0]
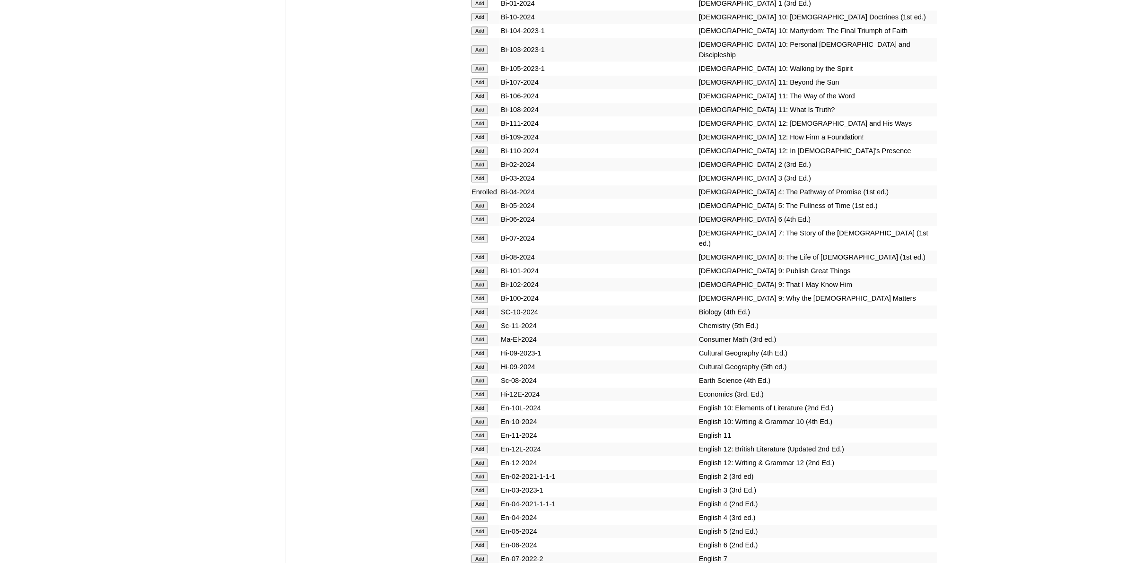
click at [483, 514] on input "Add" at bounding box center [480, 518] width 17 height 9
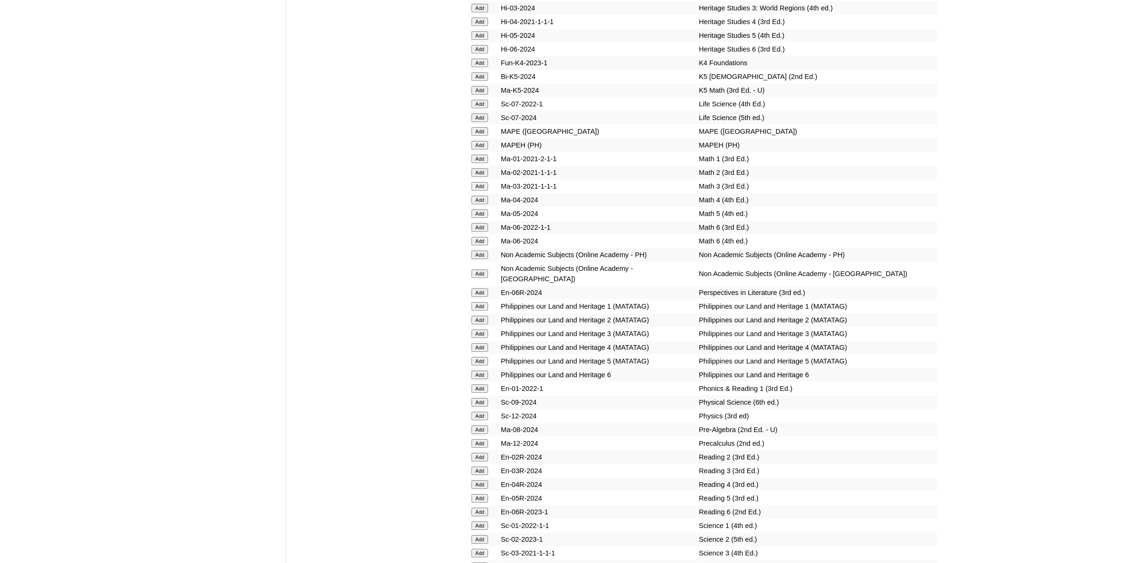
scroll to position [3607, 0]
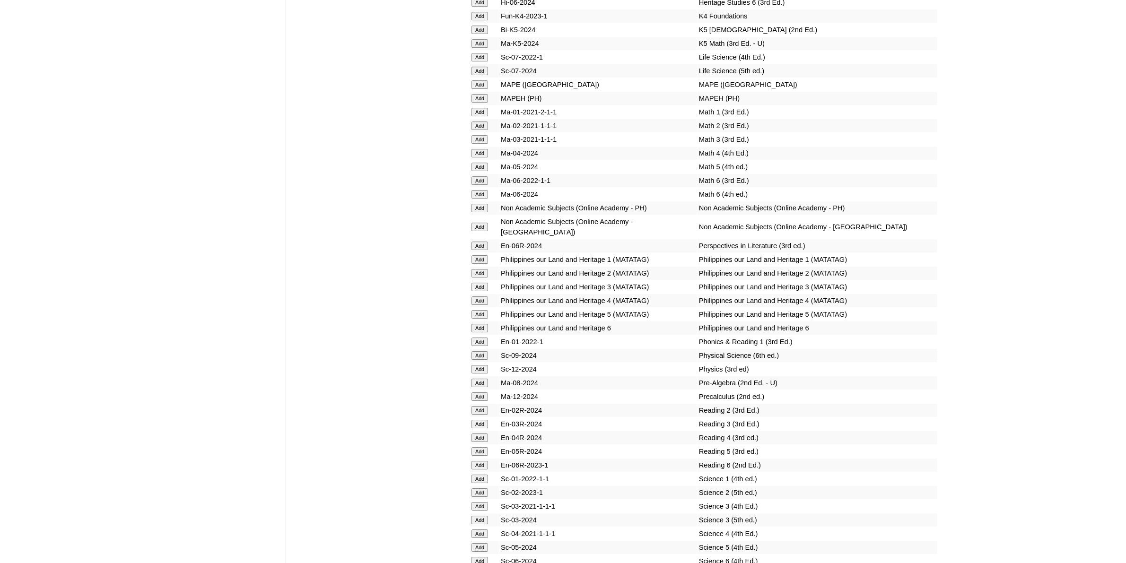
click at [483, 434] on input "Add" at bounding box center [480, 438] width 17 height 9
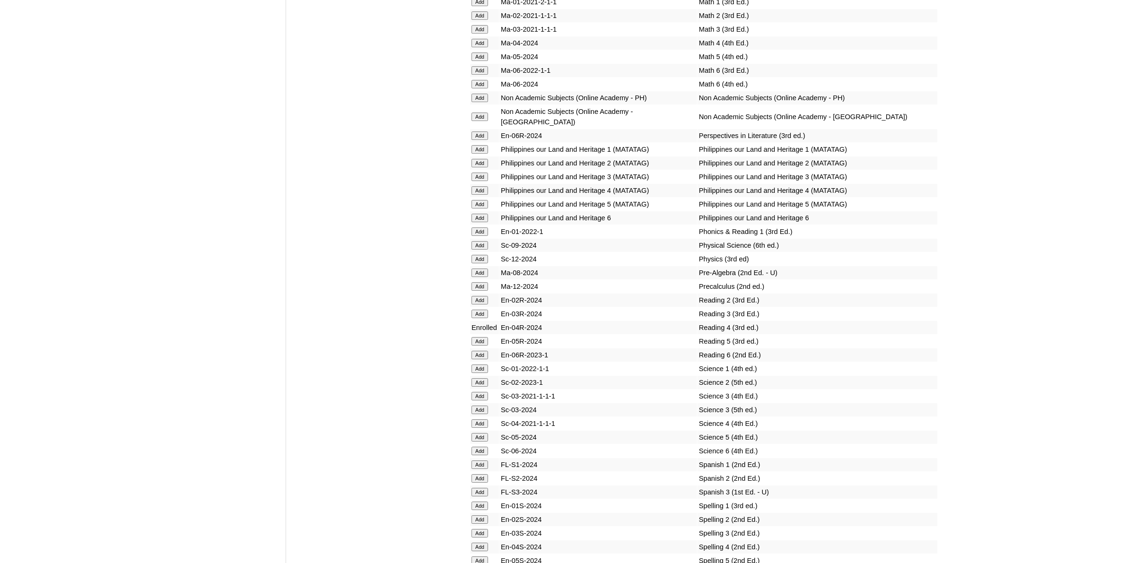
scroll to position [3725, 0]
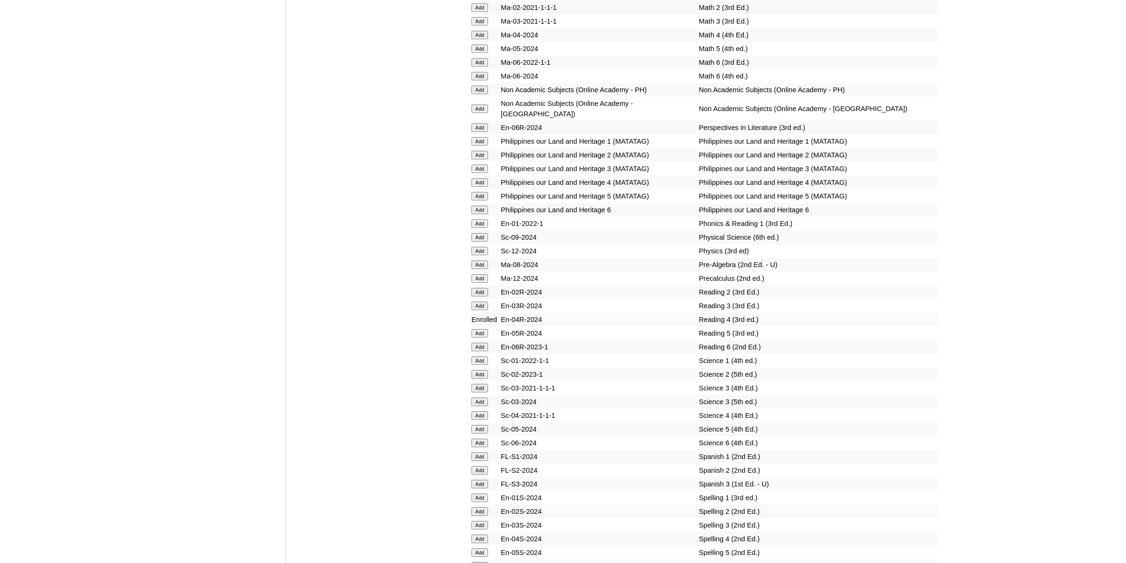
click at [483, 535] on input "Add" at bounding box center [480, 539] width 17 height 9
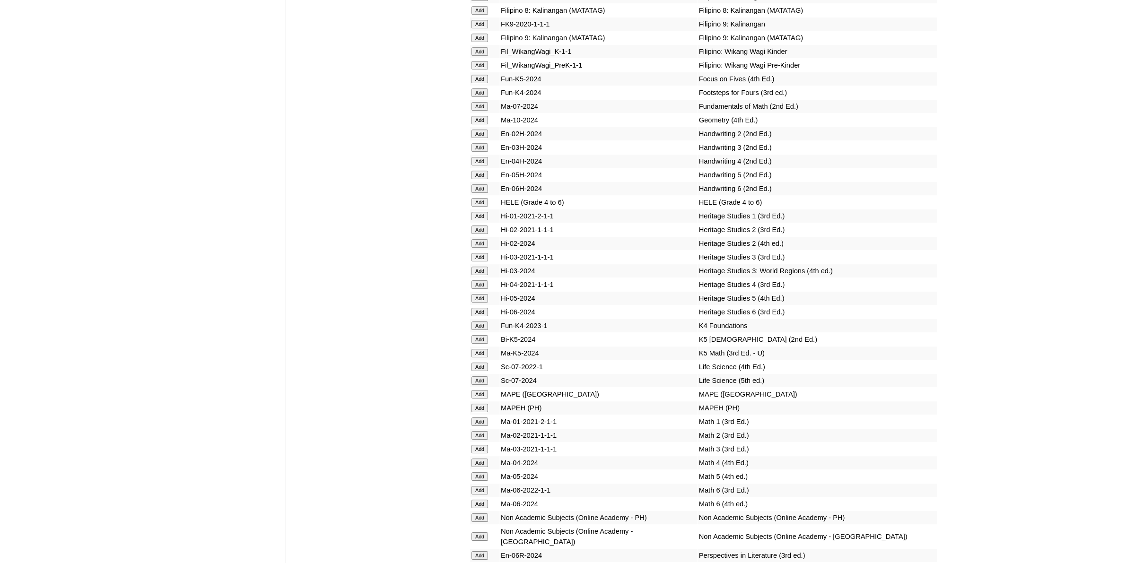
scroll to position [3370, 0]
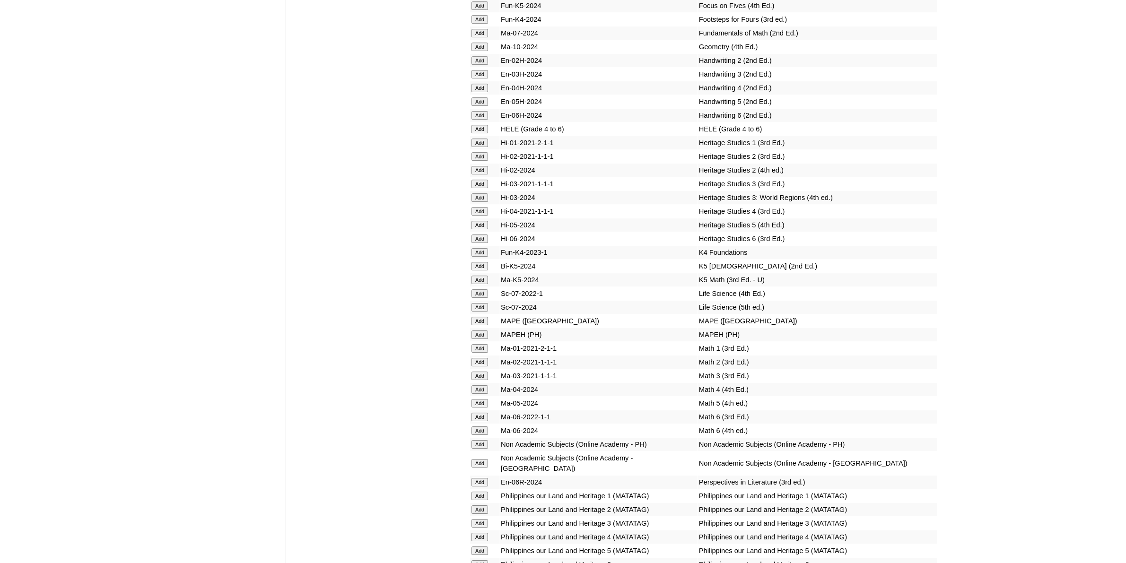
click at [485, 386] on input "Add" at bounding box center [480, 390] width 17 height 9
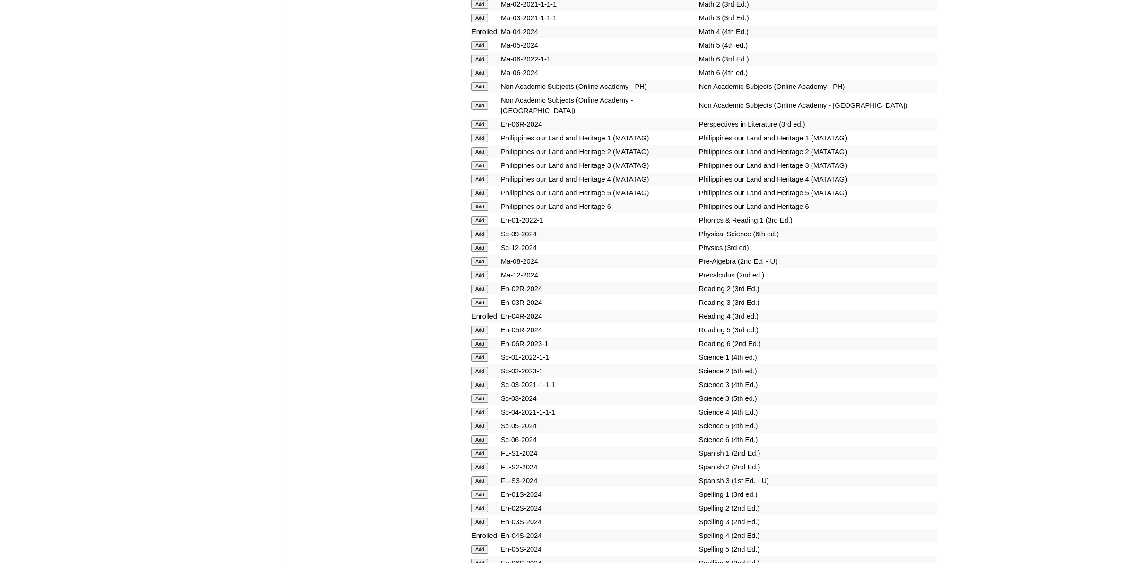
scroll to position [3784, 0]
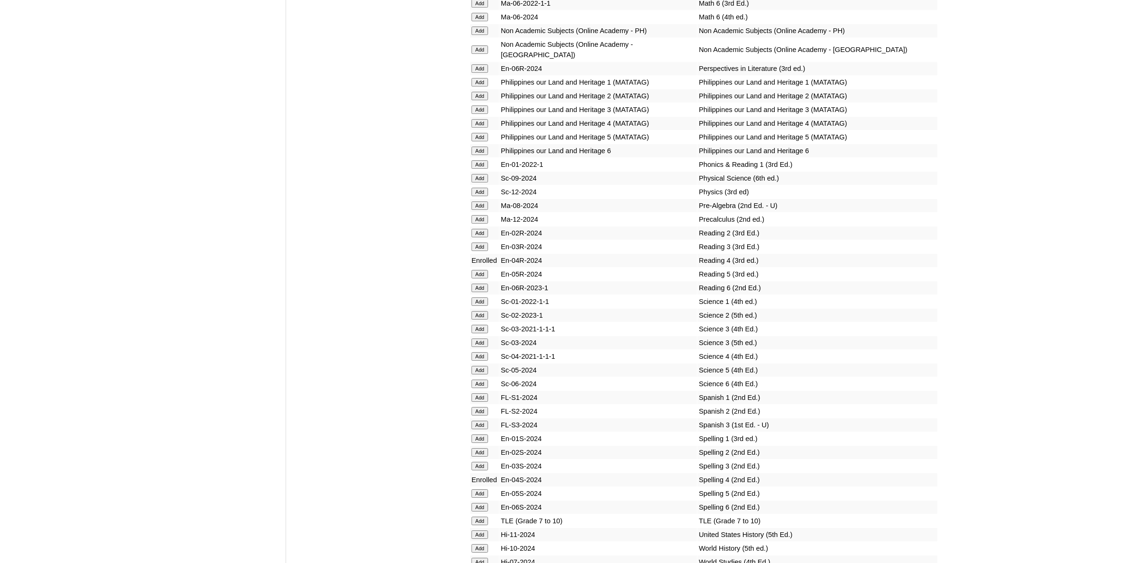
click at [481, 352] on input "Add" at bounding box center [480, 356] width 17 height 9
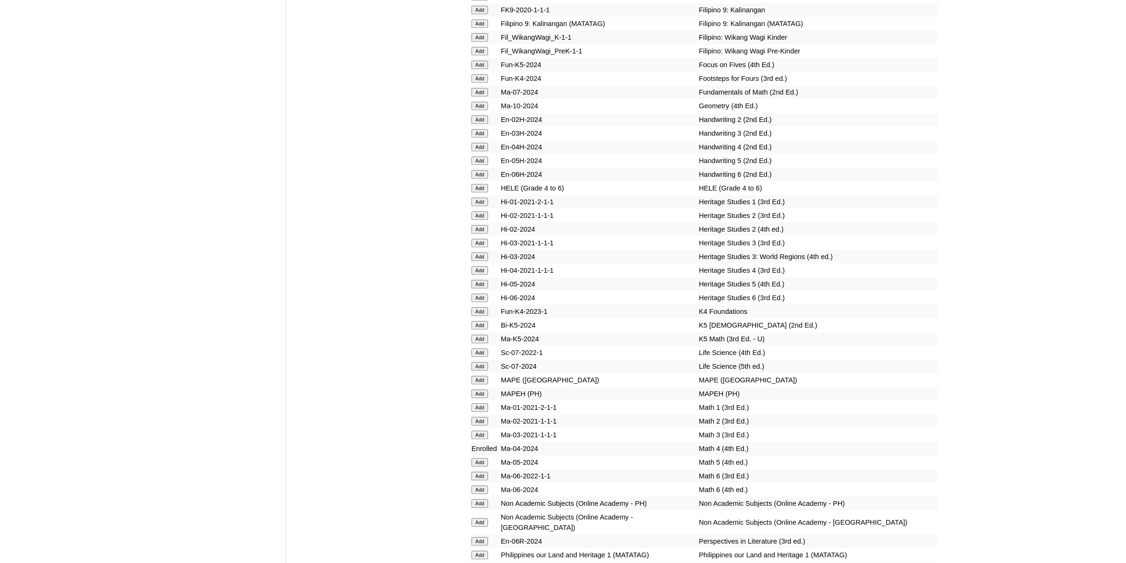
scroll to position [3134, 0]
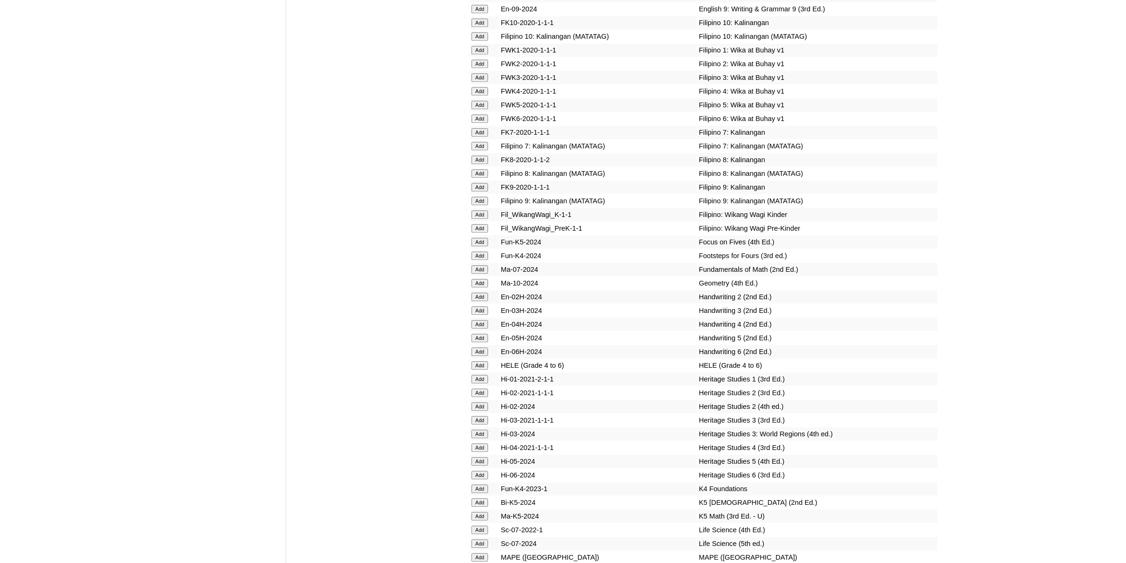
click at [484, 444] on input "Add" at bounding box center [480, 448] width 17 height 9
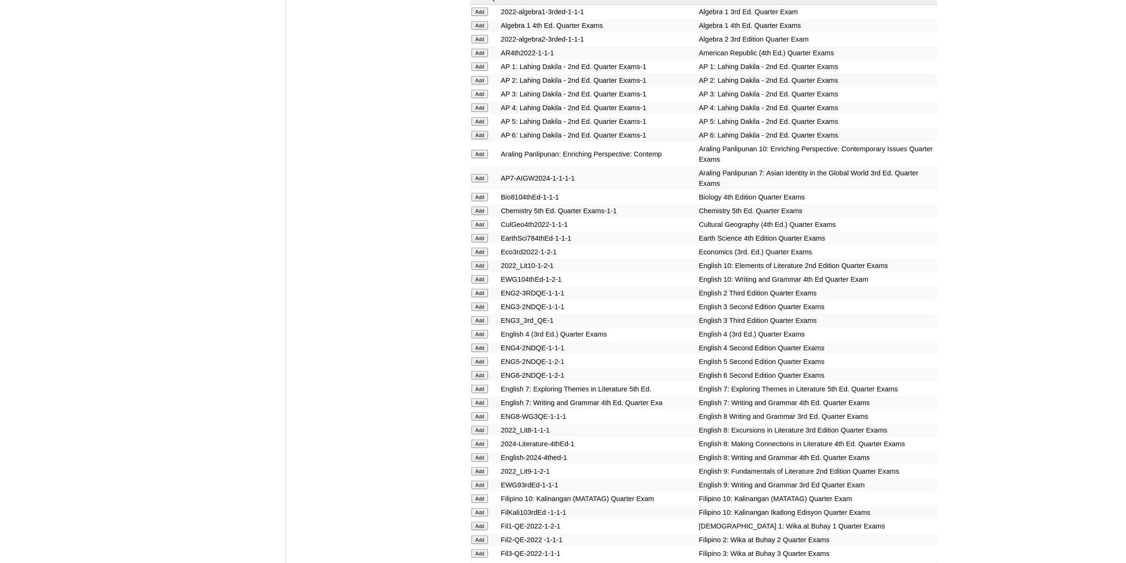
scroll to position [1005, 0]
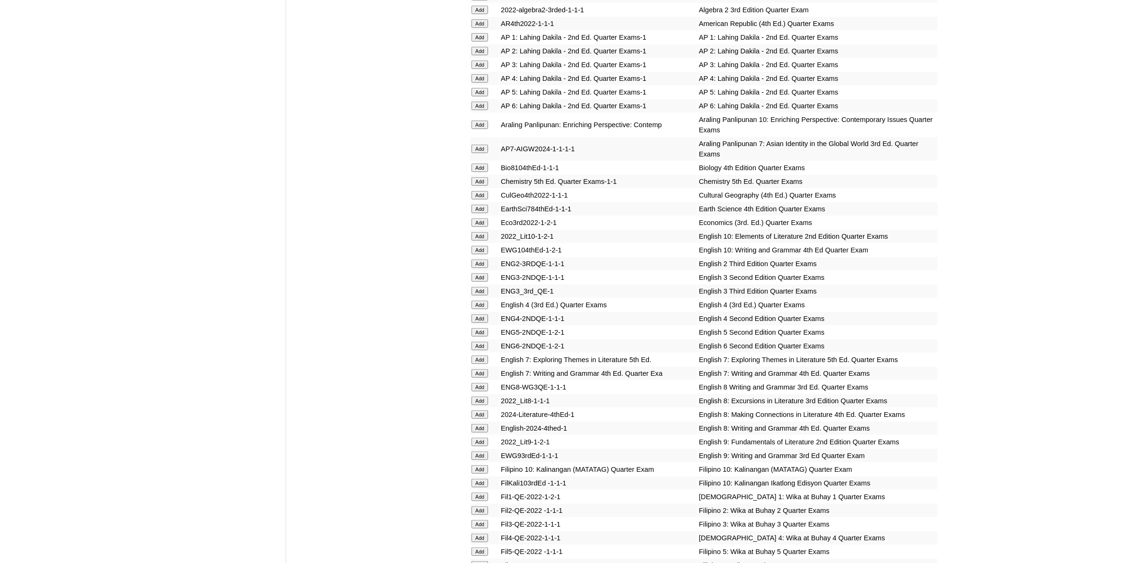
click at [485, 301] on input "Add" at bounding box center [480, 305] width 17 height 9
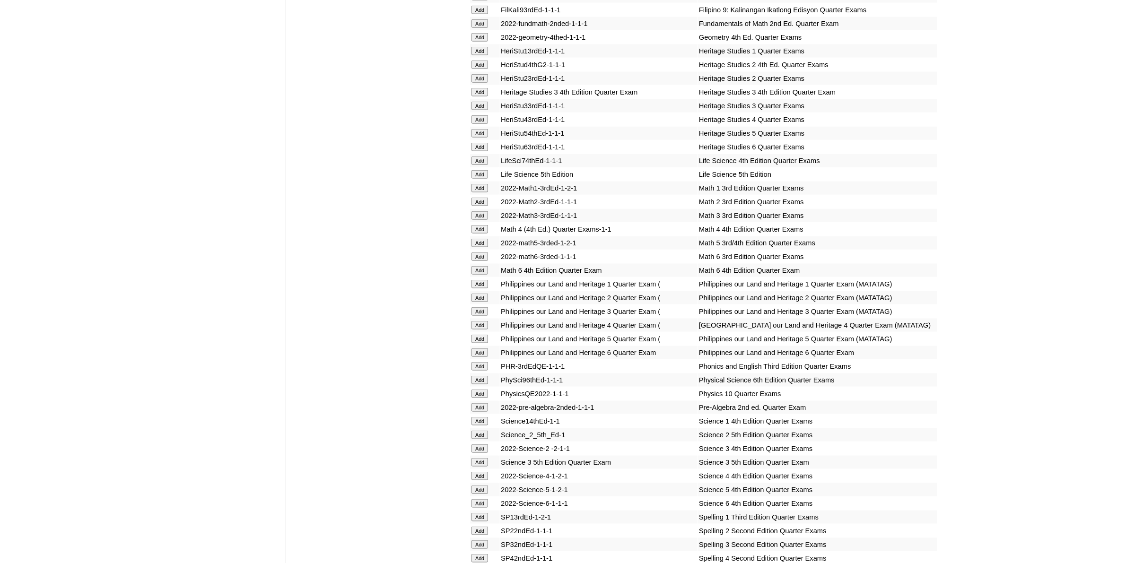
scroll to position [1774, 0]
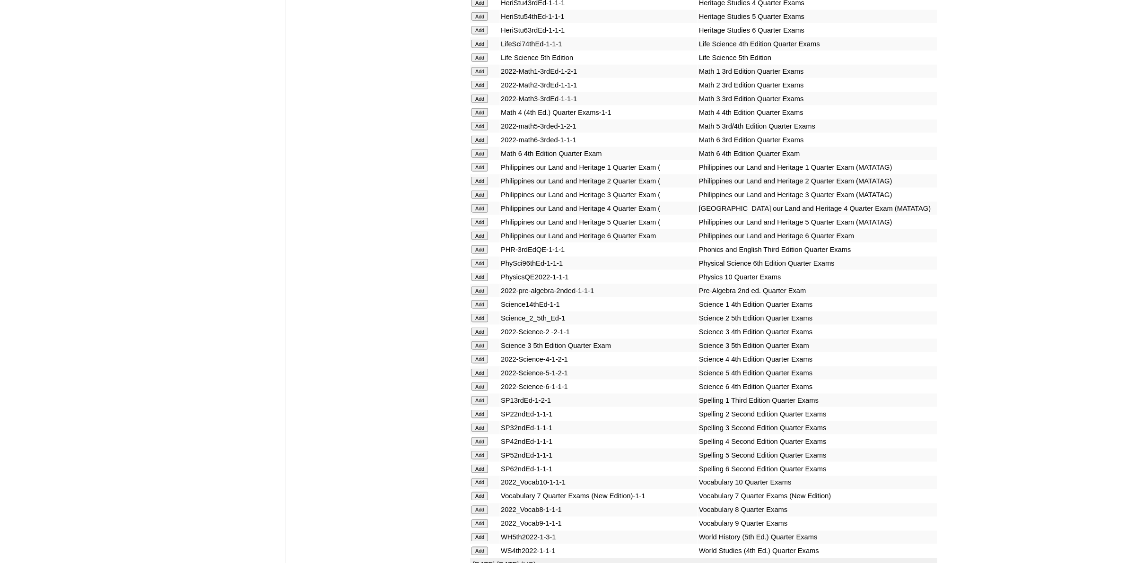
click at [487, 438] on input "Add" at bounding box center [480, 442] width 17 height 9
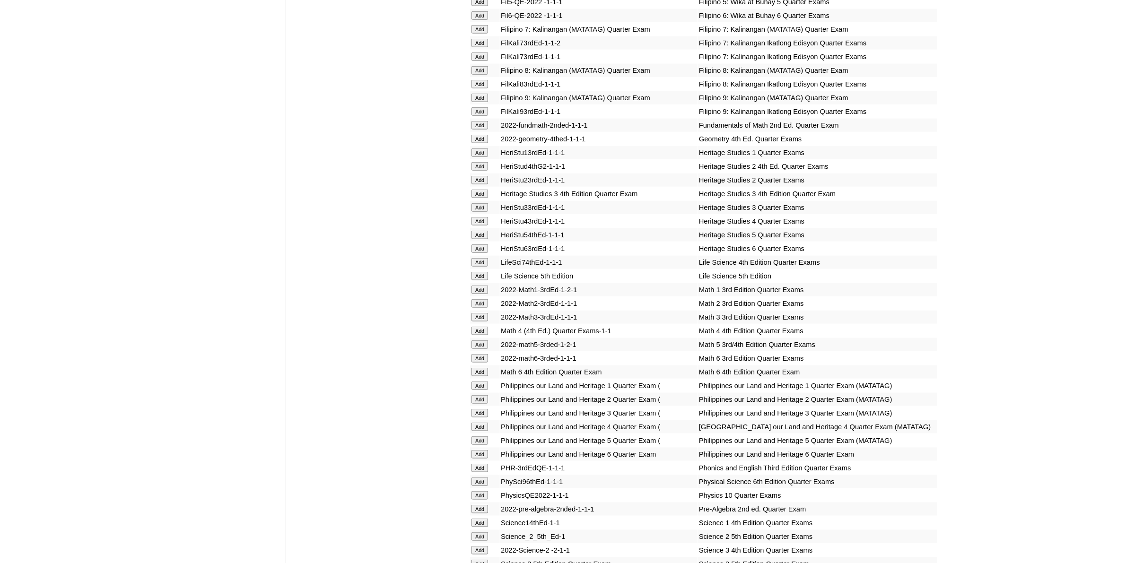
scroll to position [1537, 0]
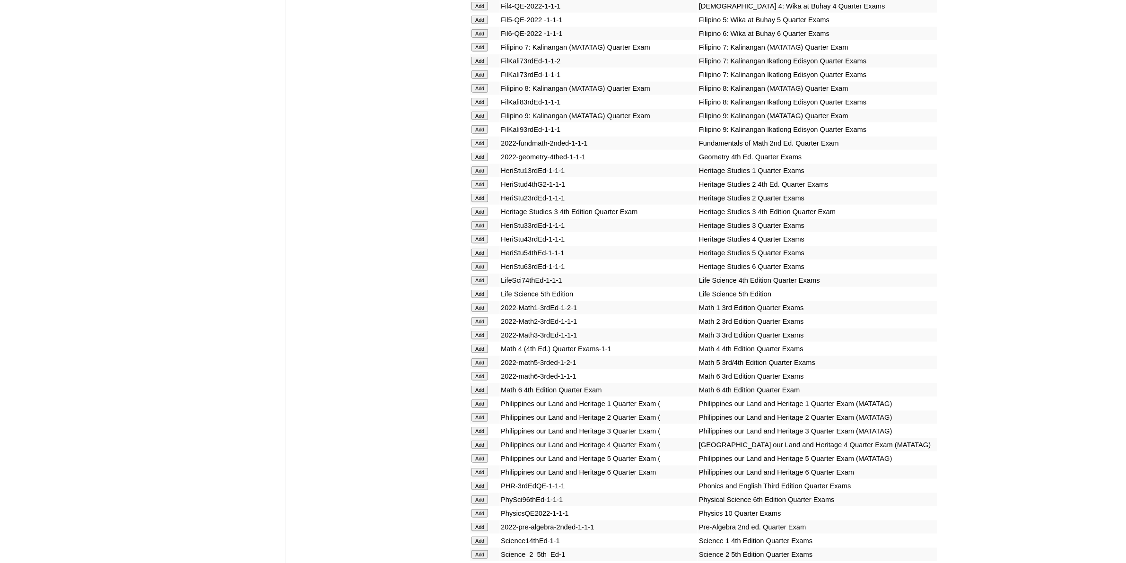
click at [479, 345] on input "Add" at bounding box center [480, 349] width 17 height 9
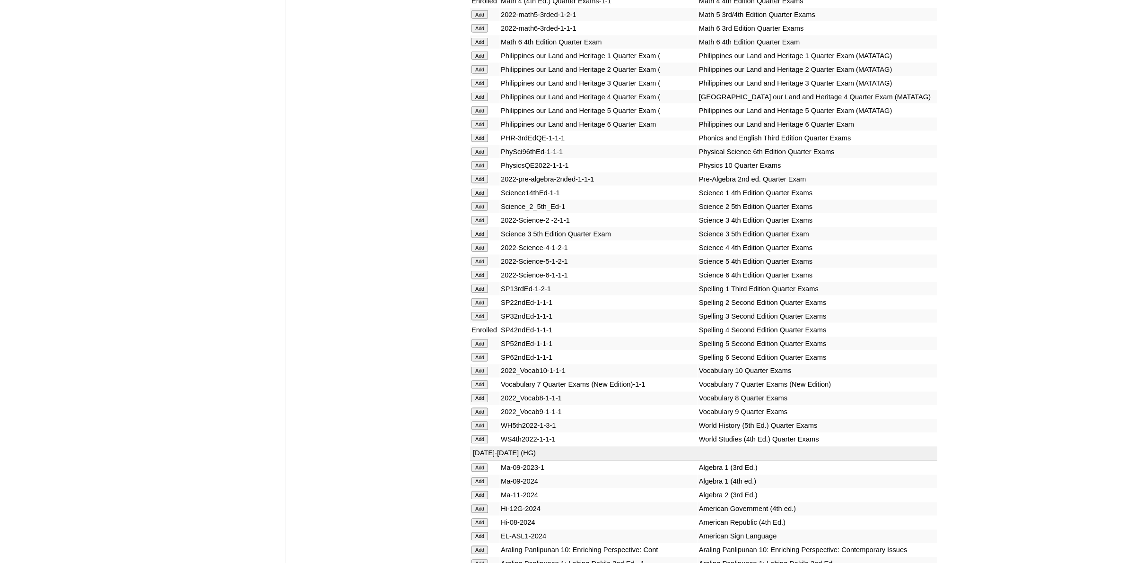
scroll to position [1892, 0]
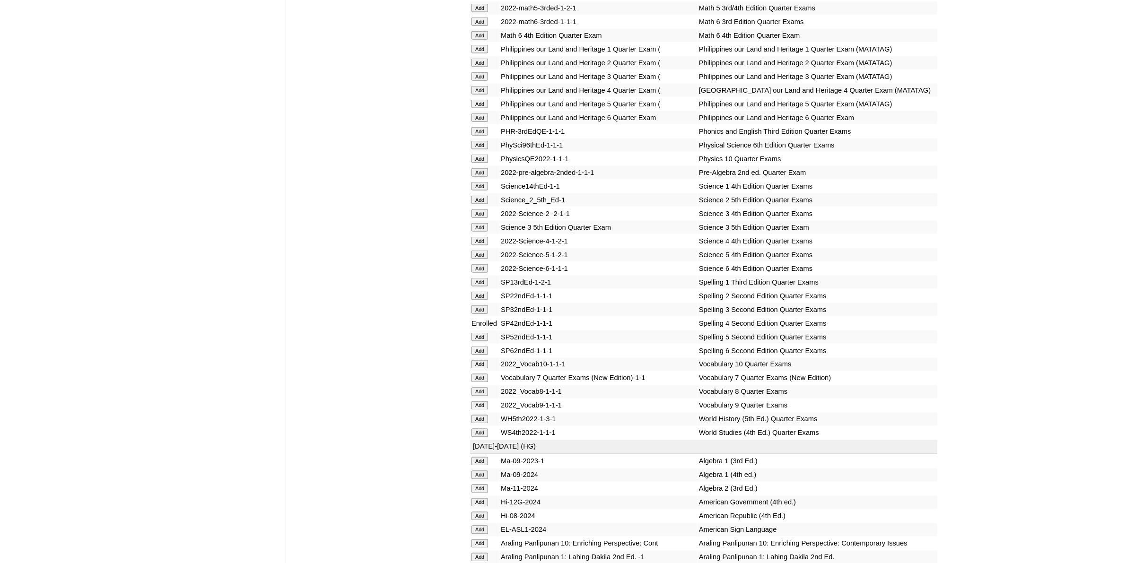
click at [480, 237] on input "Add" at bounding box center [480, 241] width 17 height 9
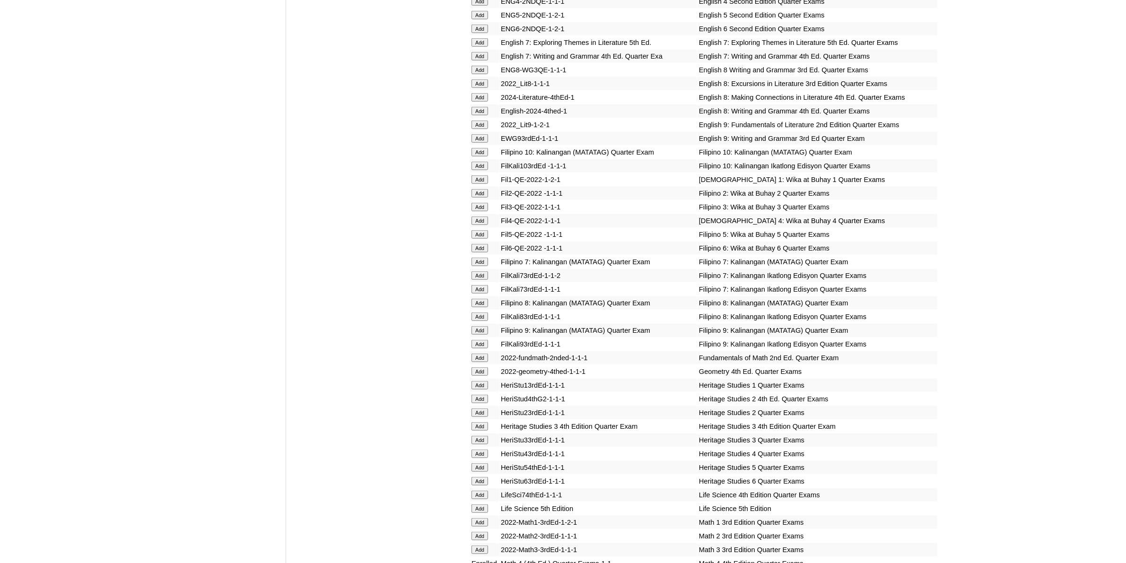
scroll to position [1360, 0]
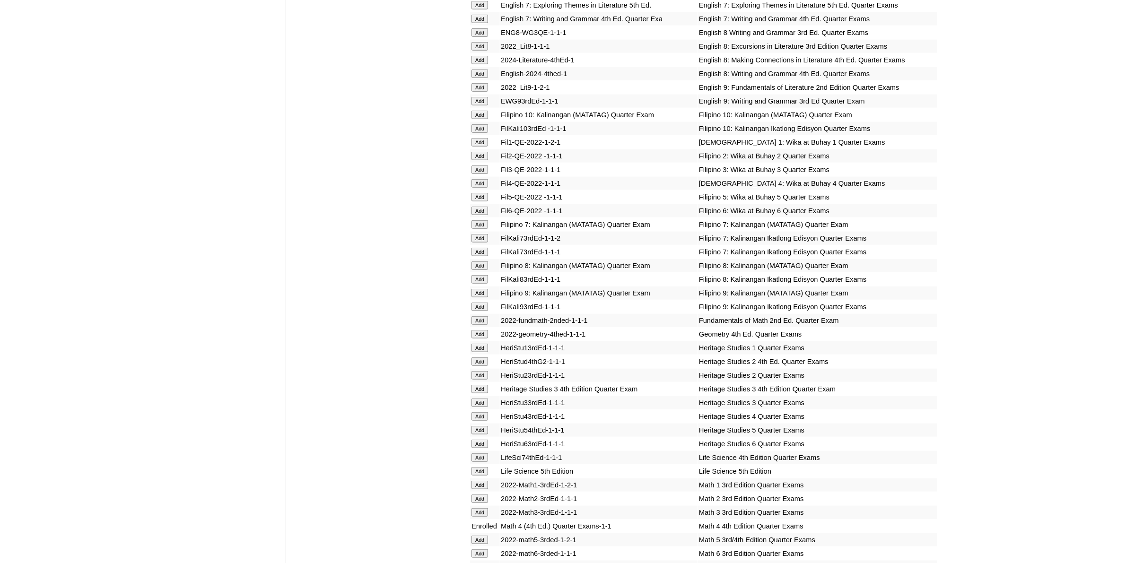
click at [486, 412] on input "Add" at bounding box center [480, 416] width 17 height 9
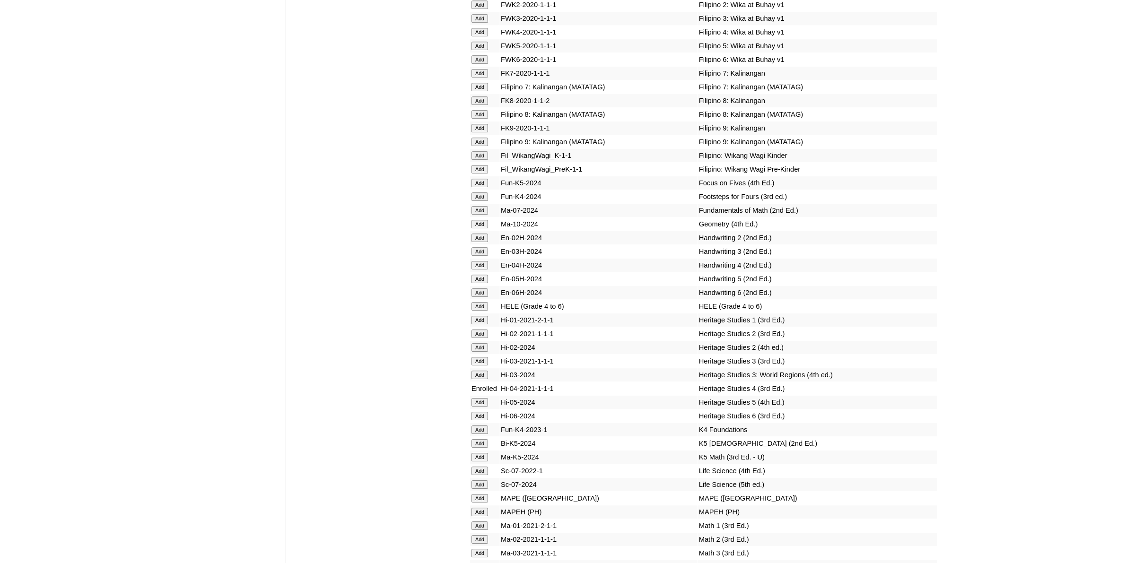
scroll to position [3370, 0]
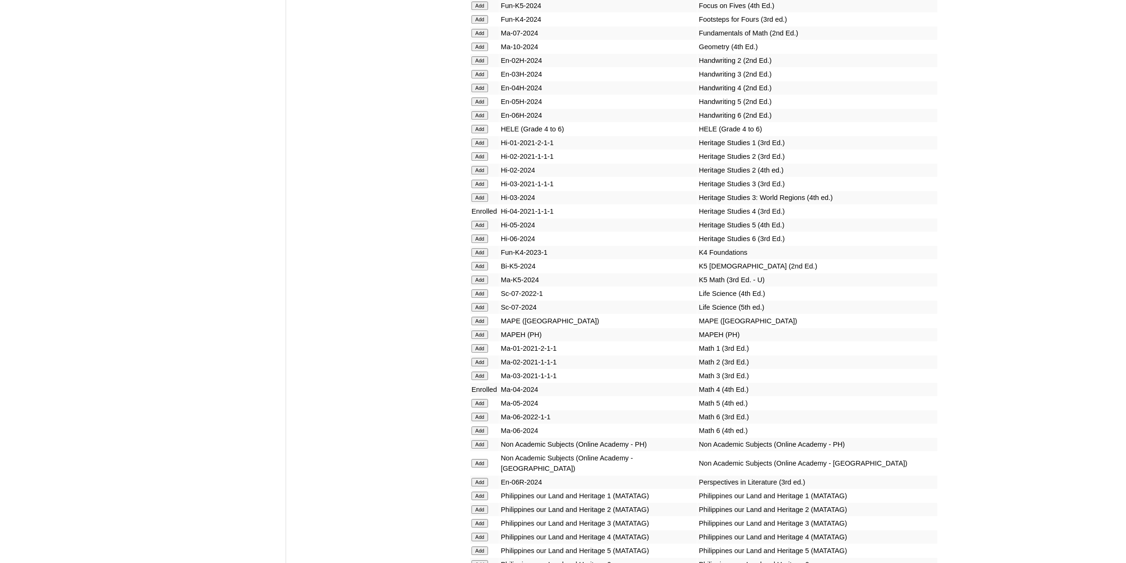
click at [483, 459] on input "Add" at bounding box center [480, 463] width 17 height 9
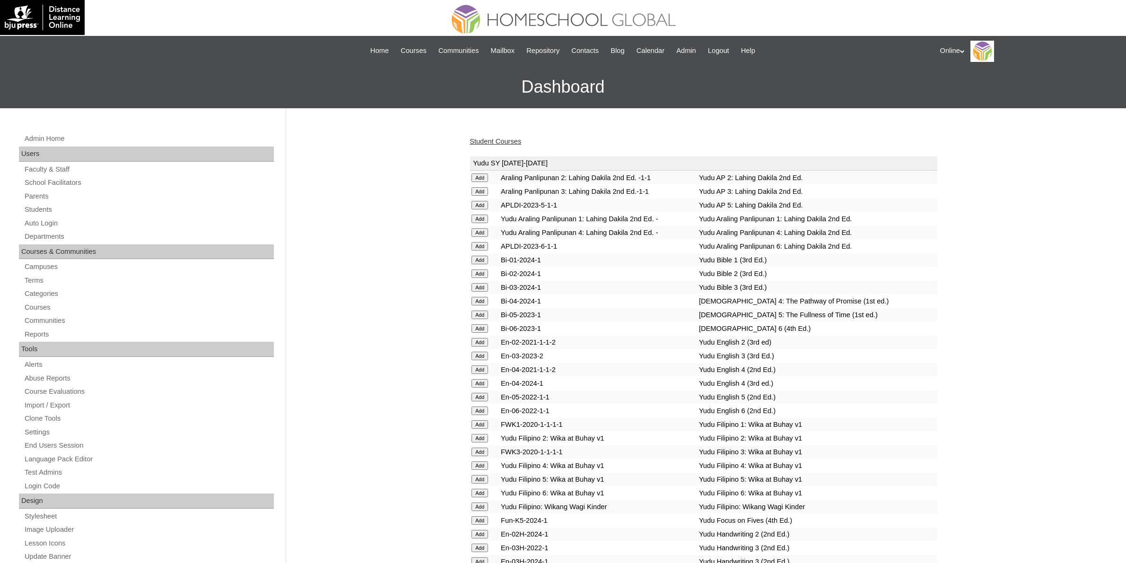
click at [500, 140] on link "Student Courses" at bounding box center [496, 142] width 52 height 8
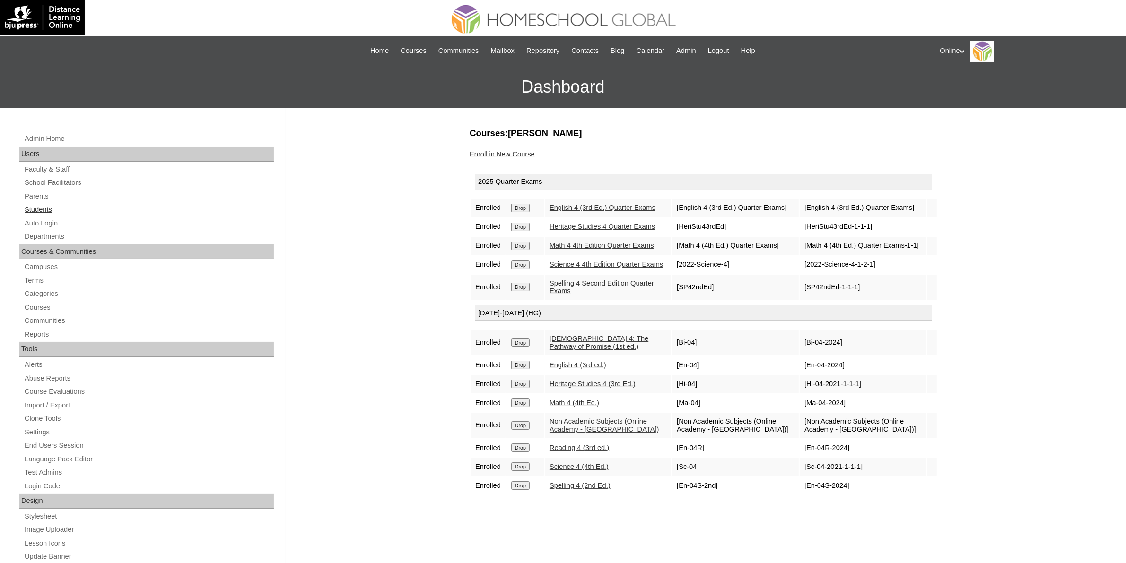
click at [52, 209] on link "Students" at bounding box center [149, 210] width 250 height 12
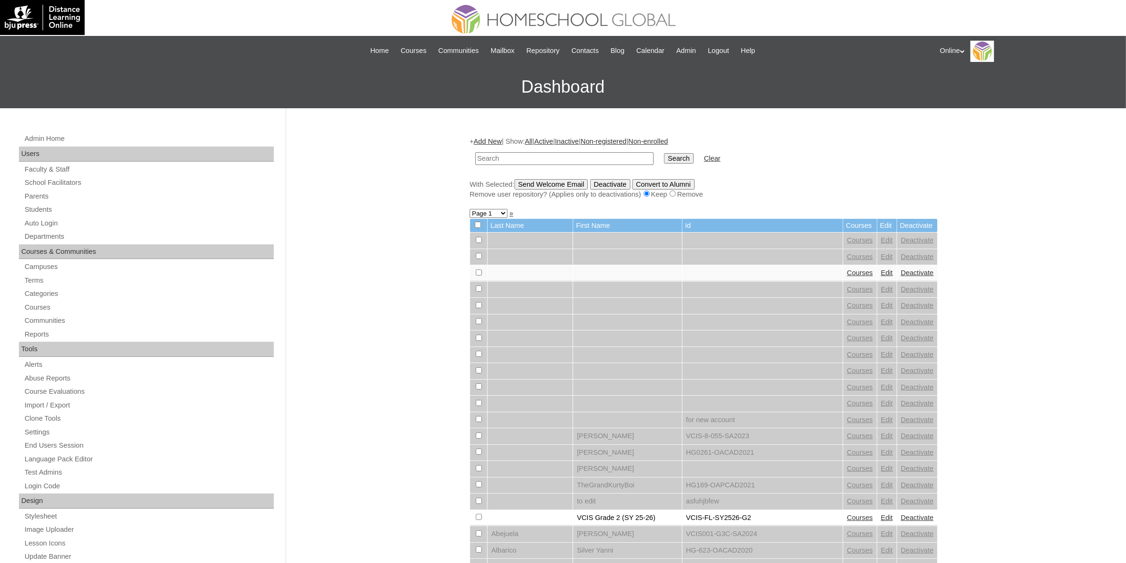
click at [552, 157] on input "text" at bounding box center [564, 158] width 178 height 13
type input "HG299OACAD2025"
click at [664, 158] on input "Search" at bounding box center [678, 158] width 29 height 10
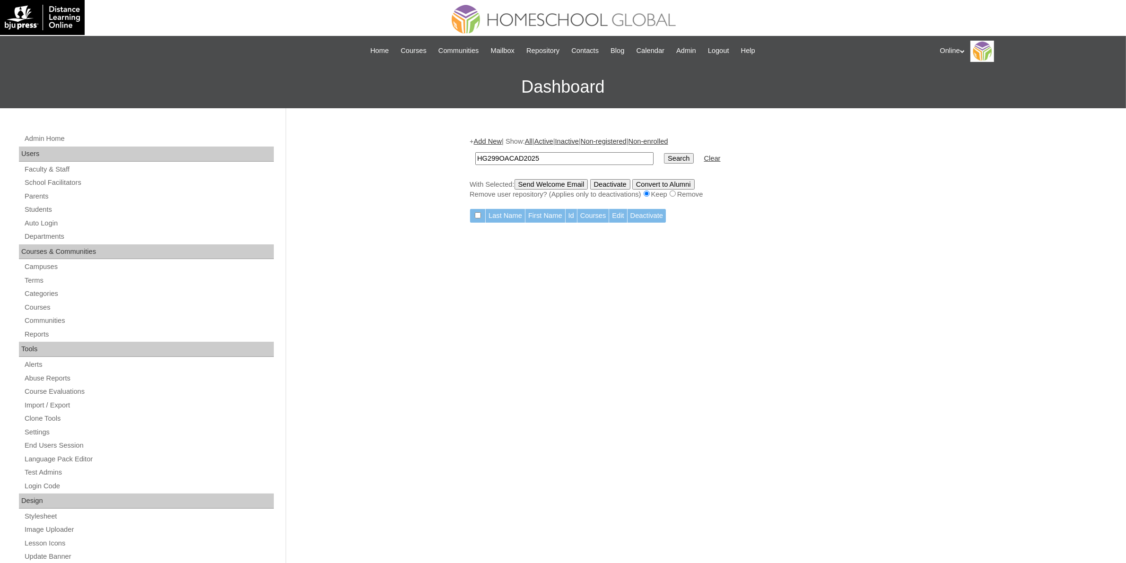
click at [487, 139] on link "Add New" at bounding box center [488, 142] width 28 height 8
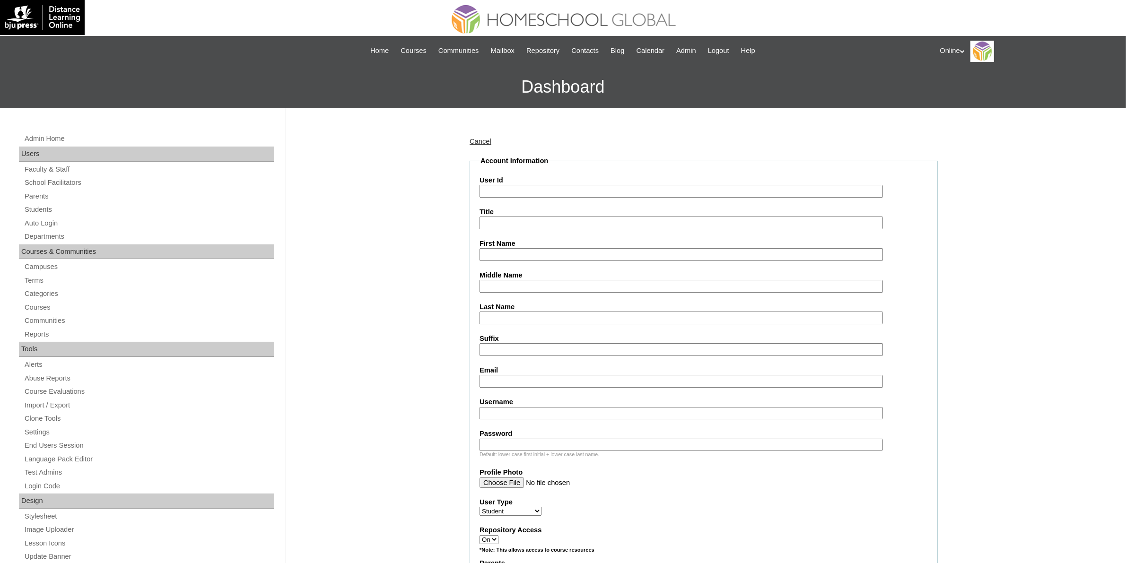
click at [526, 190] on input "User Id" at bounding box center [682, 191] width 404 height 13
paste input "HG299OACAD2025"
type input "HG299OACAD2025"
click at [511, 249] on input "First Name" at bounding box center [682, 254] width 404 height 13
paste input "Colleen Jaynee Sabao Elegino _230002460"
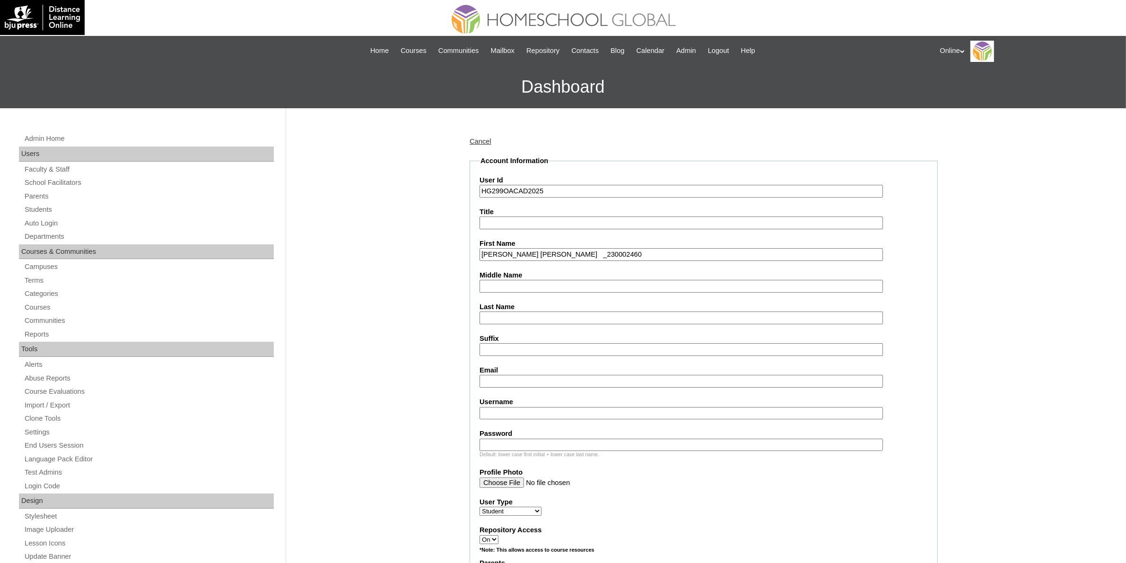
click at [586, 252] on input "Colleen Jaynee Sabao Elegino _230002460" at bounding box center [682, 254] width 404 height 13
click at [570, 254] on input "Colleen Jaynee Sabao Elegino" at bounding box center [682, 254] width 404 height 13
type input "Colleen Jaynee Sabao"
click at [501, 317] on input "Last Name" at bounding box center [682, 318] width 404 height 13
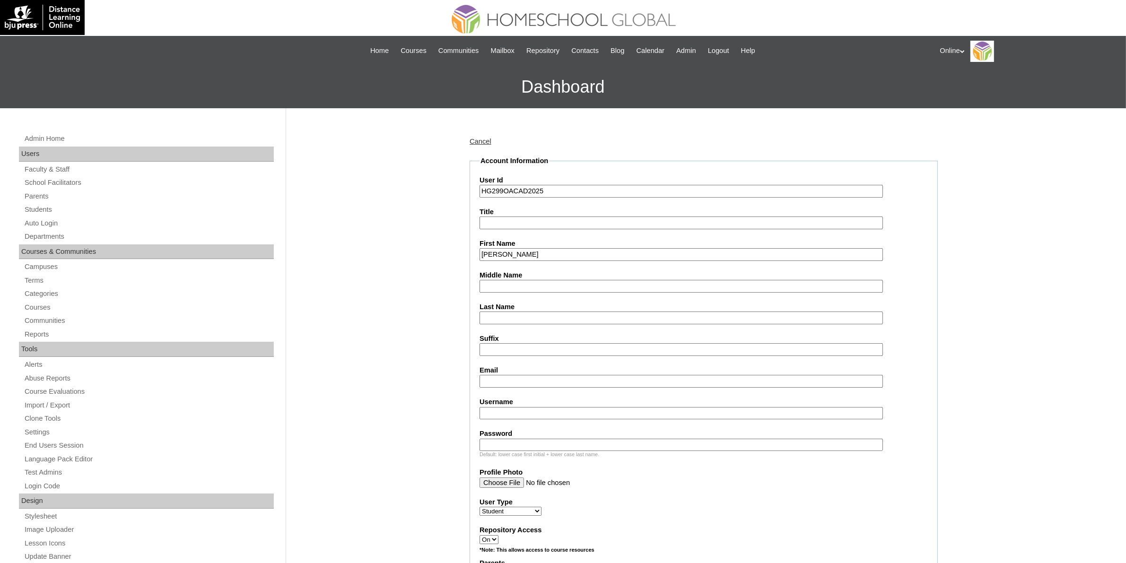
paste input "Elegino"
type input "Elegino"
click at [549, 256] on input "Colleen Jaynee Sabao" at bounding box center [682, 254] width 404 height 13
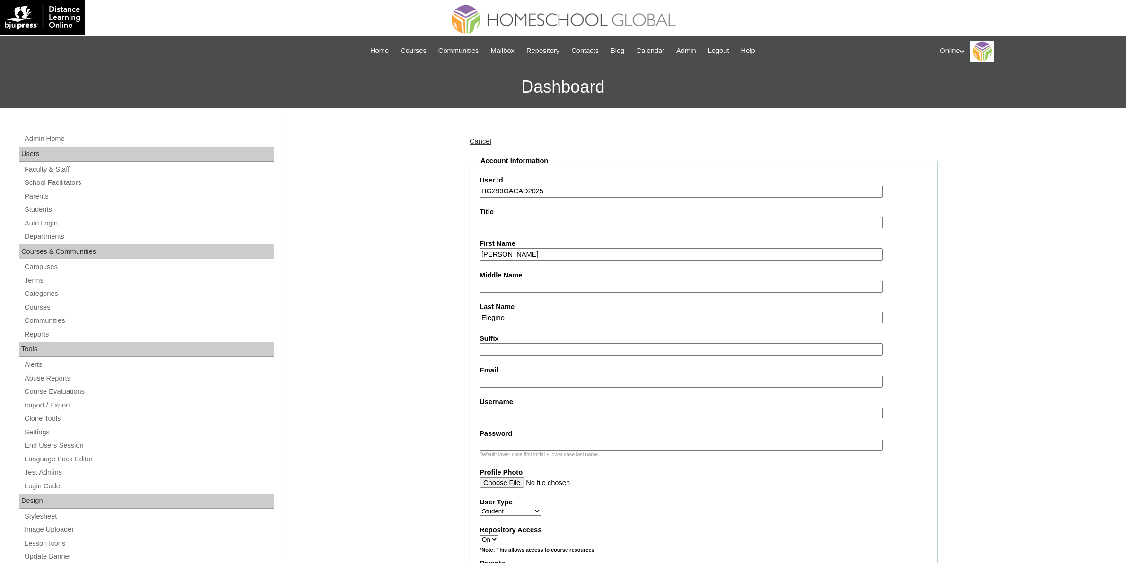
click at [549, 256] on input "Colleen Jaynee Sabao" at bounding box center [682, 254] width 404 height 13
type input "Colleen Jaynee"
click at [525, 286] on input "Middle Name" at bounding box center [682, 286] width 404 height 13
paste input "Sabao"
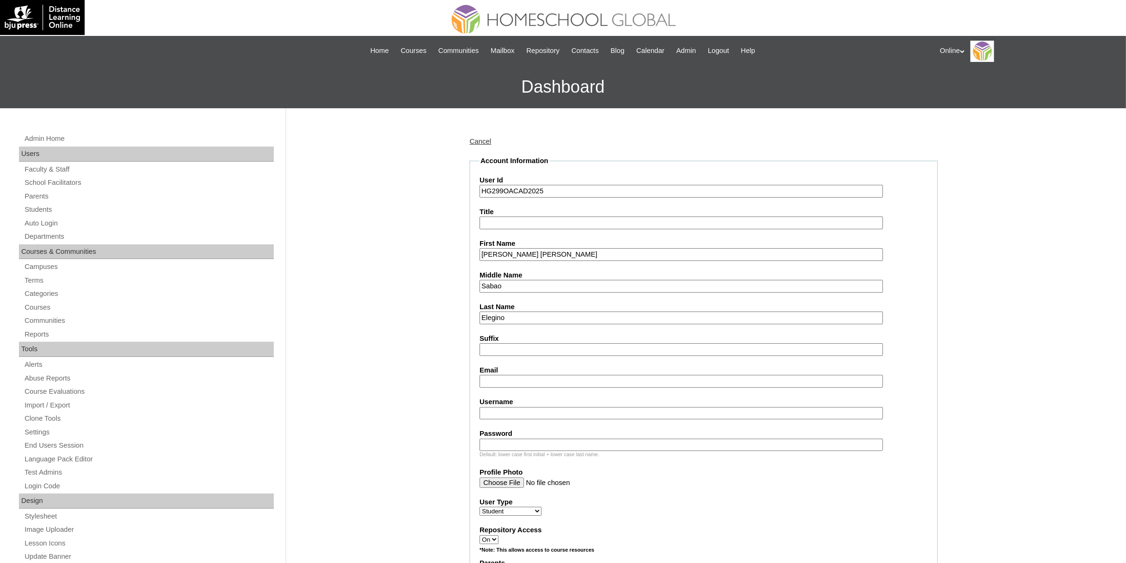
type input "Sabao"
click at [557, 254] on input "Colleen Jaynee" at bounding box center [682, 254] width 404 height 13
type input "Colleen Jaynee"
click at [545, 284] on input "Sabao" at bounding box center [682, 286] width 404 height 13
type input "Sabao"
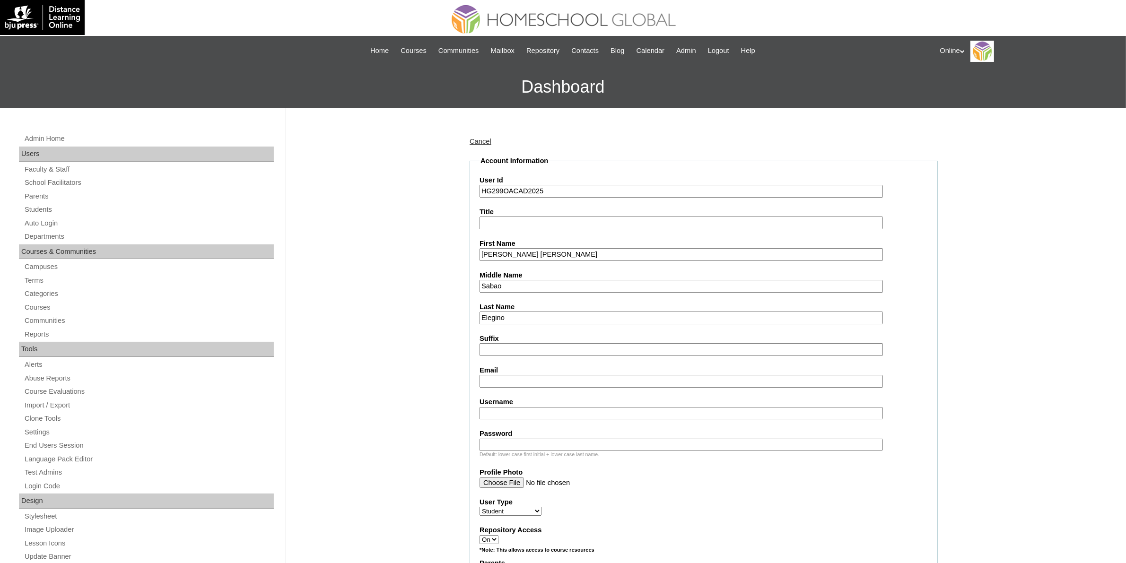
click at [524, 379] on input "Email" at bounding box center [682, 381] width 404 height 13
paste input "bhells_18@yahoo.com"
type input "bhells_18@yahoo.com"
click at [550, 407] on input "Username" at bounding box center [682, 413] width 404 height 13
paste input "colleen.elegino2025"
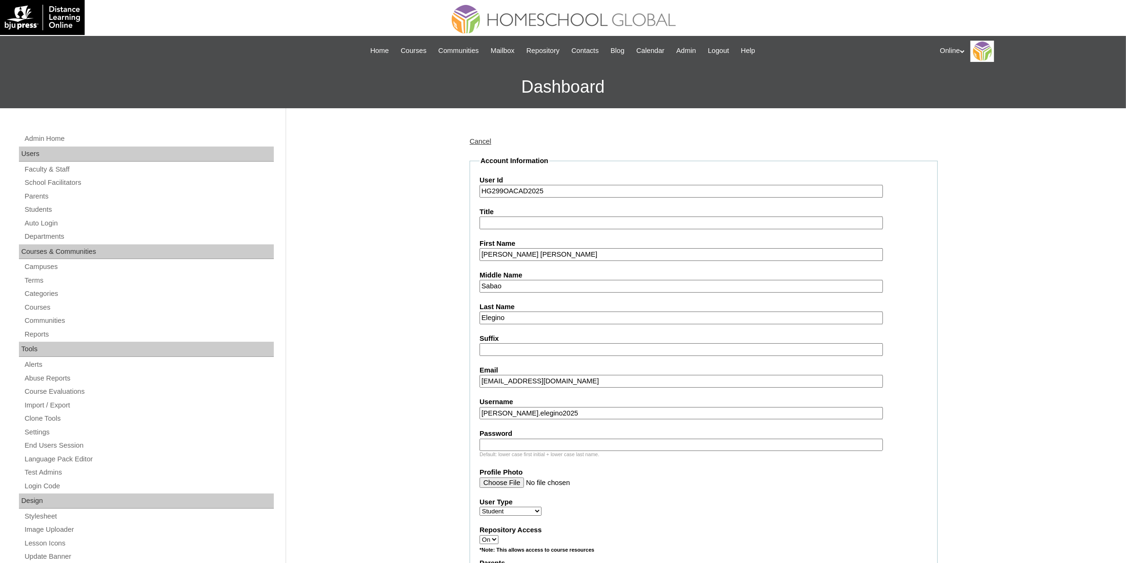
type input "colleen.elegino2025"
click at [614, 439] on input "Password" at bounding box center [682, 445] width 404 height 13
paste input "uYh6t"
type input "uYh6t"
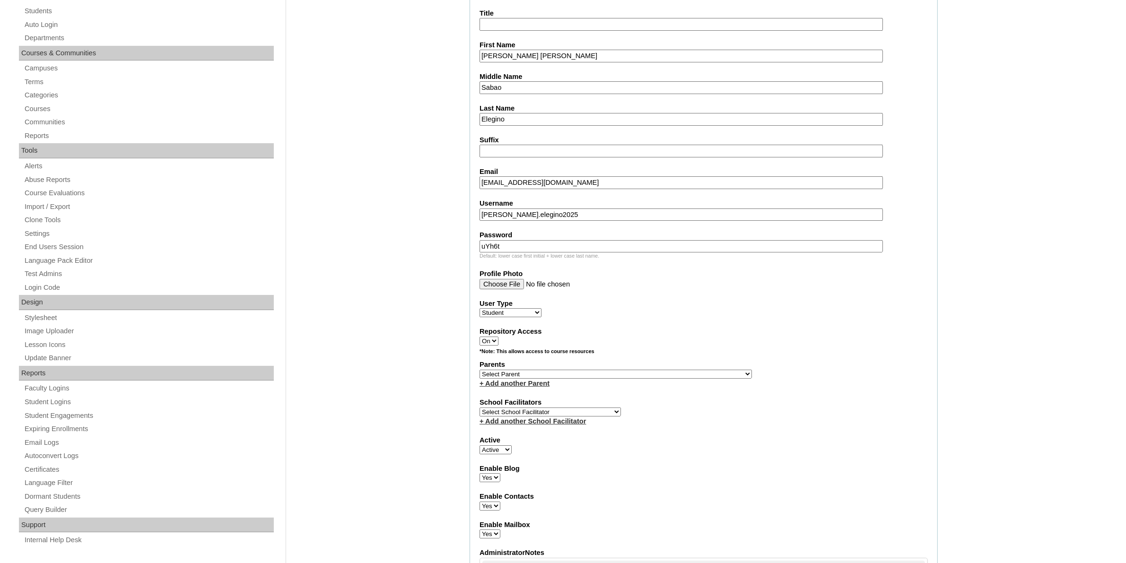
scroll to position [237, 0]
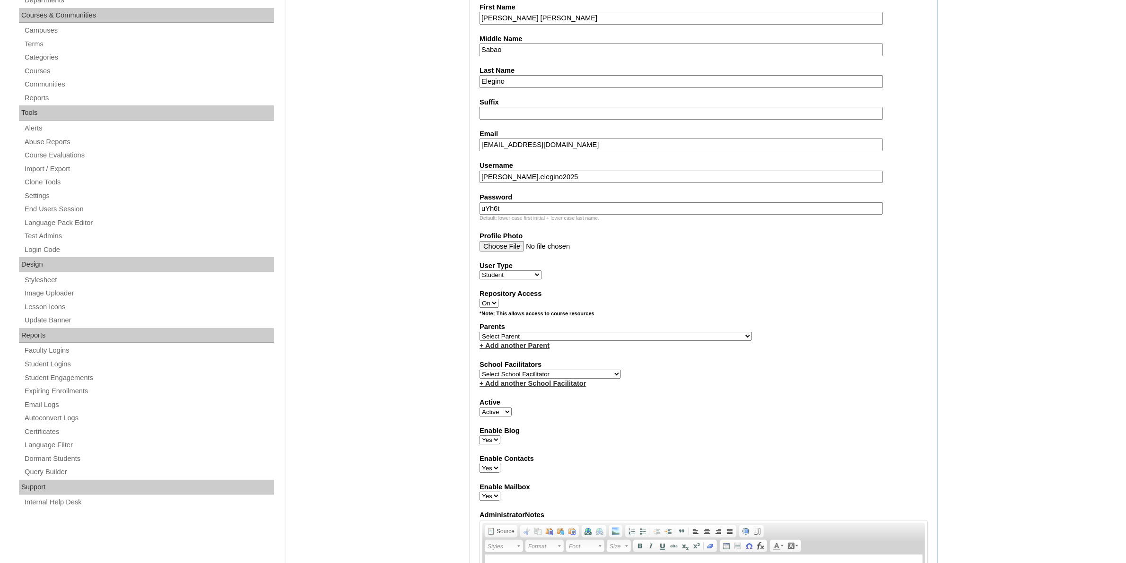
click at [643, 332] on select "Select Parent , , , , , , , , , , , , , , , , , , , , , , , , , , , , , , , , ,…" at bounding box center [616, 336] width 272 height 9
click at [641, 332] on select "Select Parent , , , , , , , , , , , , , , , , , , , , , , , , , , , , , , , , ,…" at bounding box center [616, 336] width 272 height 9
click at [644, 332] on select "Select Parent , , , , , , , , , , , , , , , , , , , , , , , , , , , , , , , , ,…" at bounding box center [616, 336] width 272 height 9
click at [602, 332] on select "Select Parent , , , , , , , , , , , , , , , , , , , , , , , , , , , , , , , , ,…" at bounding box center [616, 336] width 272 height 9
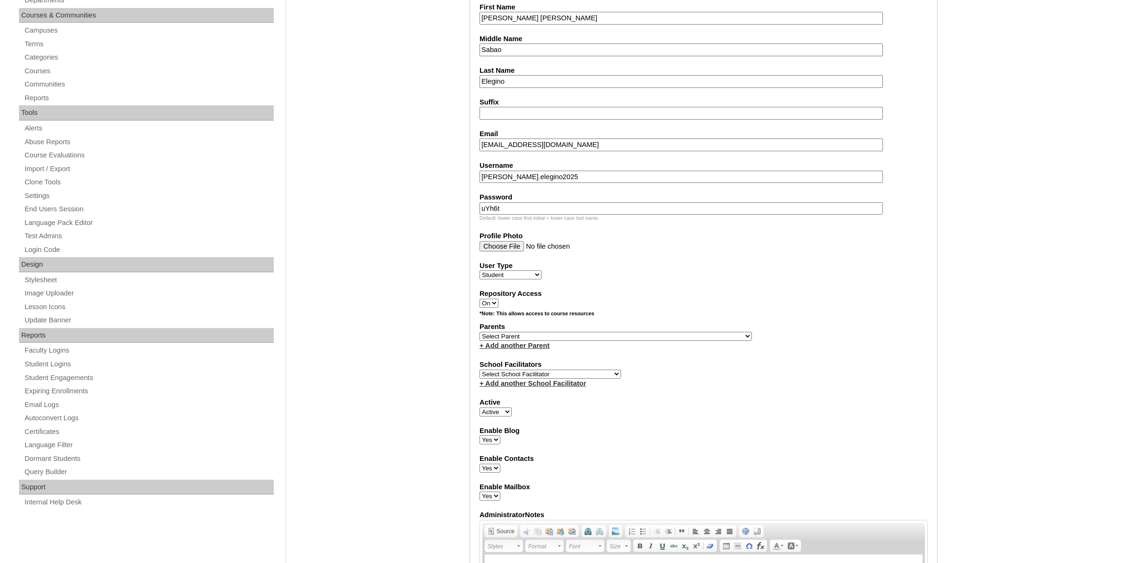
click at [643, 332] on select "Select Parent , , , , , , , , , , , , , , , , , , , , , , , , , , , , , , , , ,…" at bounding box center [616, 336] width 272 height 9
click at [646, 332] on select "Select Parent , , , , , , , , , , , , , , , , , , , , , , , , , , , , , , , , ,…" at bounding box center [616, 336] width 272 height 9
select select "44100"
click at [480, 332] on select "Select Parent , , , , , , , , , , , , , , , , , , , , , , , , , , , , , , , , ,…" at bounding box center [616, 336] width 272 height 9
click at [583, 370] on select "Select School Facilitator Norman Añain Ruffa Abadijas Mary Abella Gloryfe Abion…" at bounding box center [550, 374] width 141 height 9
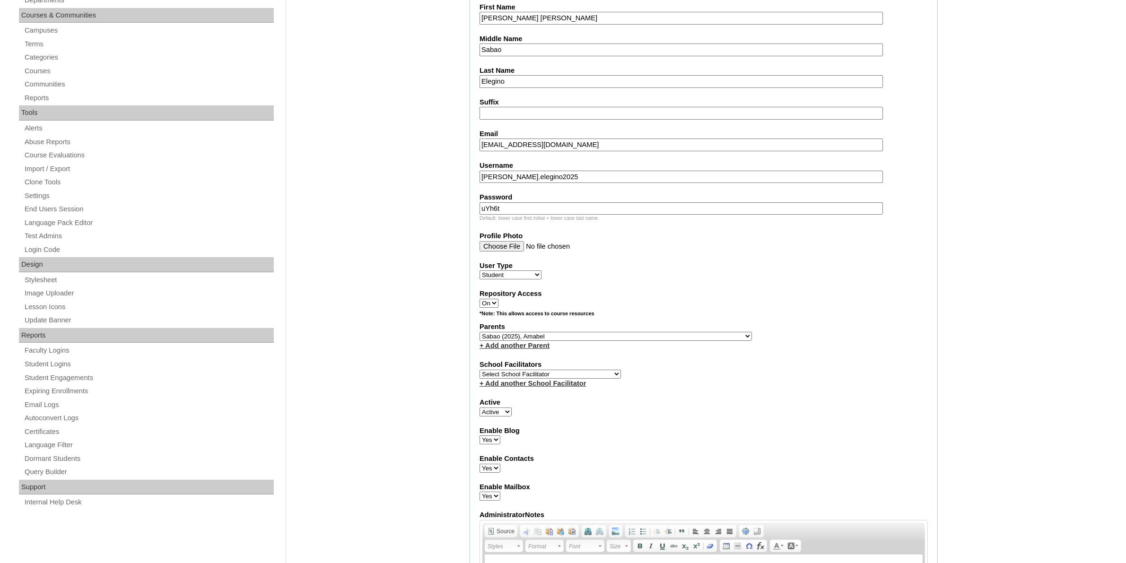
select select "43686"
click at [480, 370] on select "Select School Facilitator Norman Añain Ruffa Abadijas Mary Abella Gloryfe Abion…" at bounding box center [550, 374] width 141 height 9
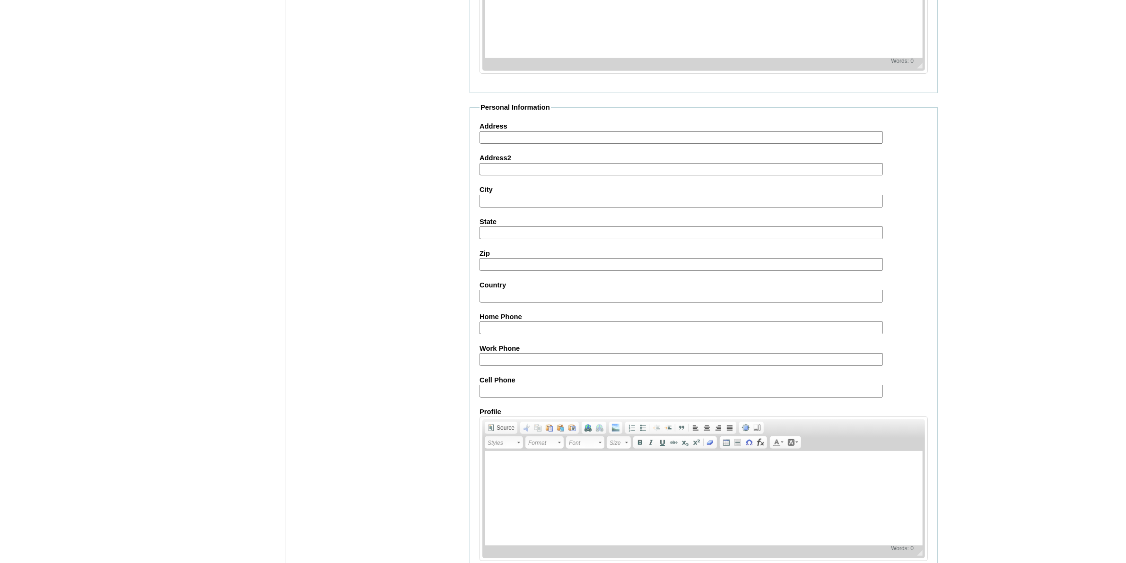
scroll to position [855, 0]
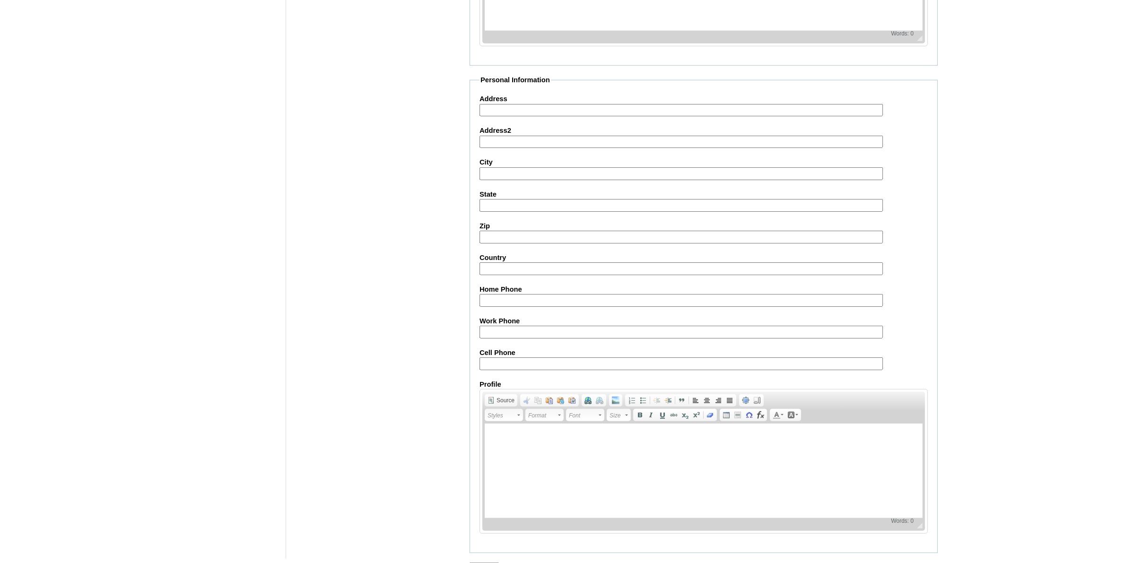
click at [480, 563] on input "Submit" at bounding box center [484, 568] width 29 height 10
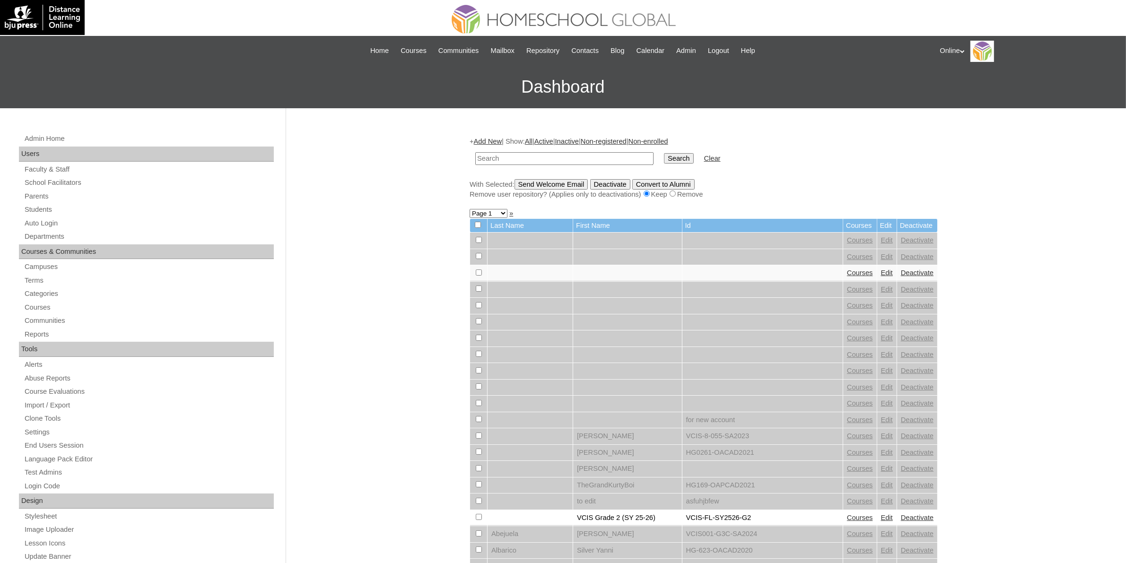
click at [572, 161] on input "text" at bounding box center [564, 158] width 178 height 13
paste input "HG299OACAD2025"
type input "HG299OACAD2025"
click at [664, 158] on input "Search" at bounding box center [678, 158] width 29 height 10
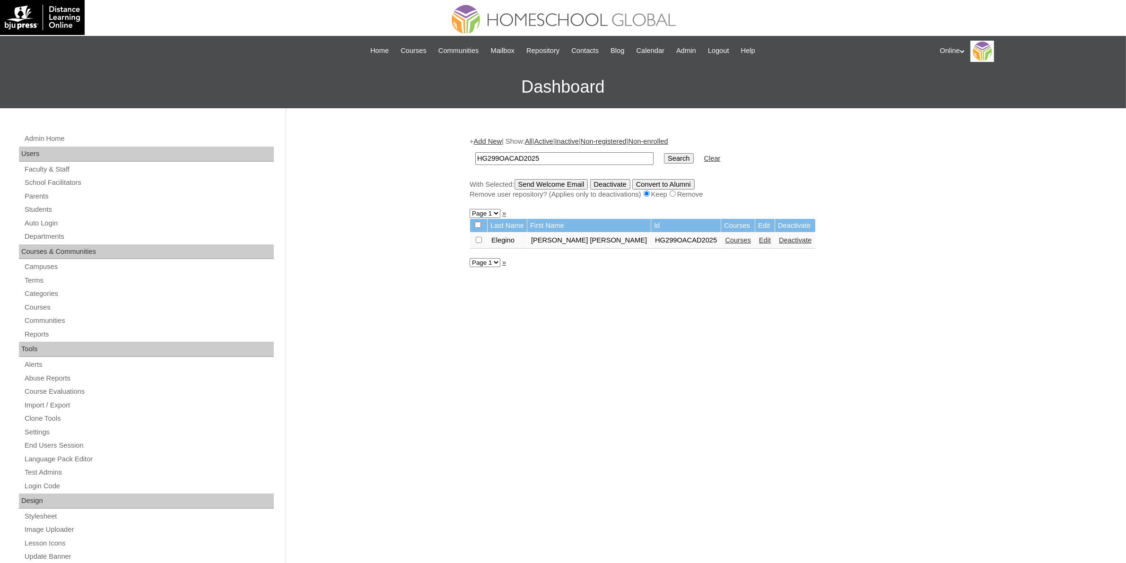
click at [725, 237] on link "Courses" at bounding box center [738, 241] width 26 height 8
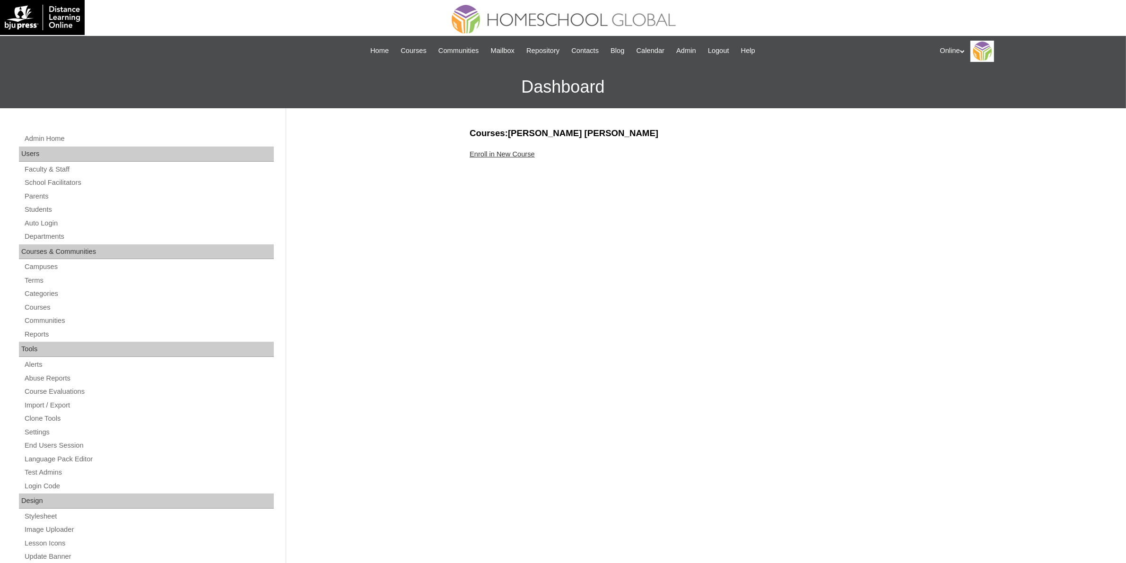
click at [502, 150] on link "Enroll in New Course" at bounding box center [502, 154] width 65 height 8
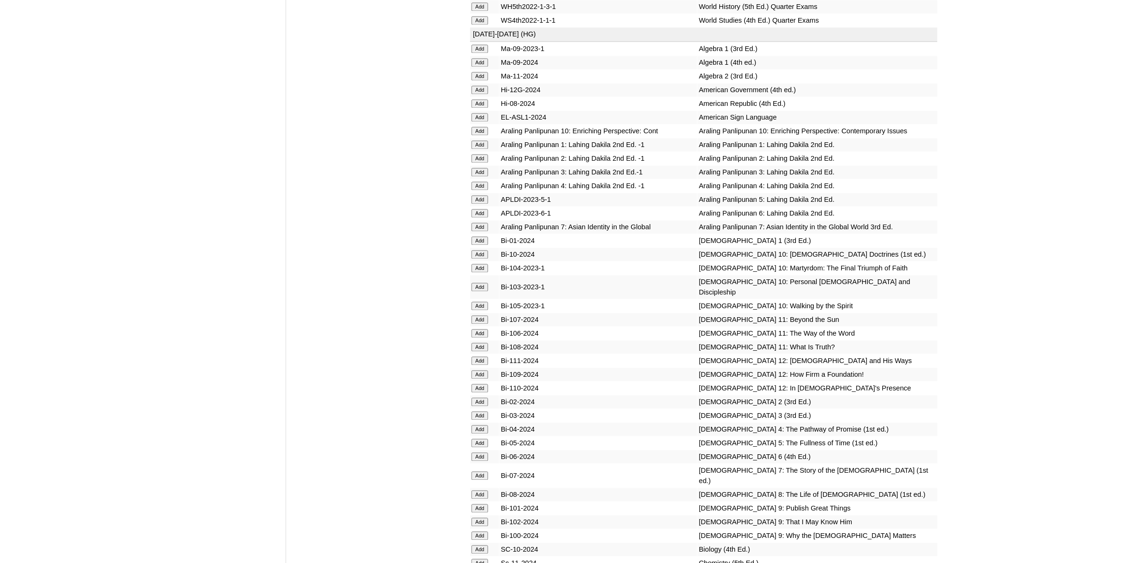
scroll to position [2306, 0]
click at [478, 531] on input "Add" at bounding box center [480, 535] width 17 height 9
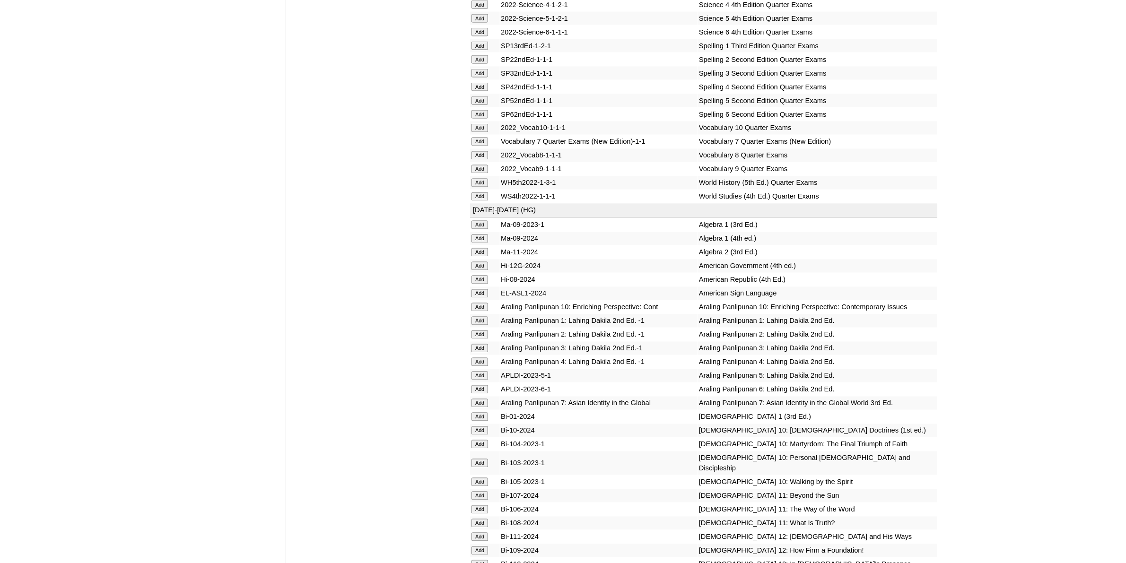
scroll to position [2365, 0]
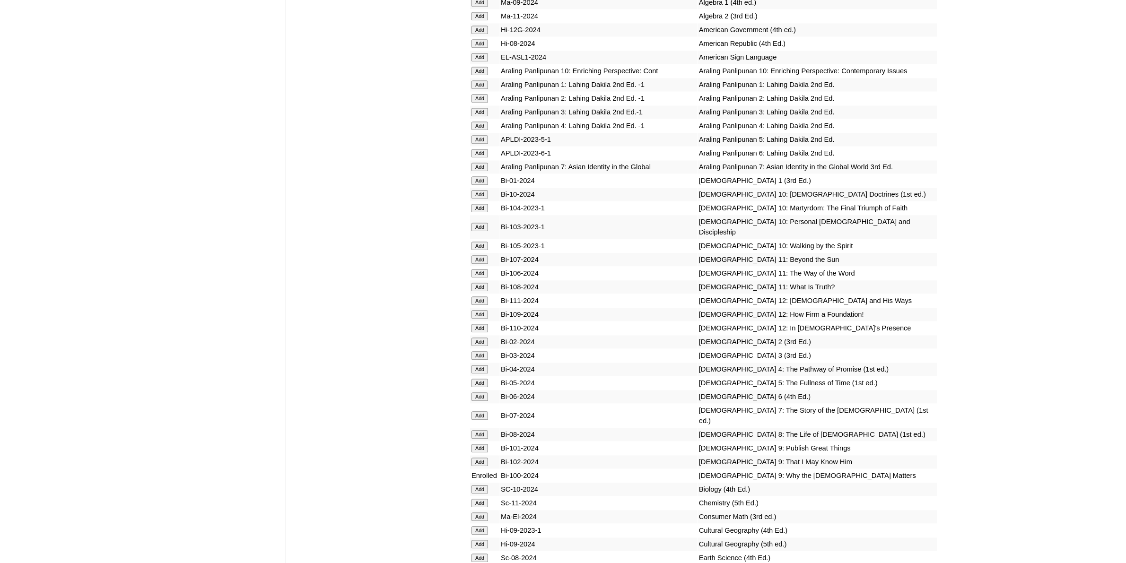
click at [479, 458] on input "Add" at bounding box center [480, 462] width 17 height 9
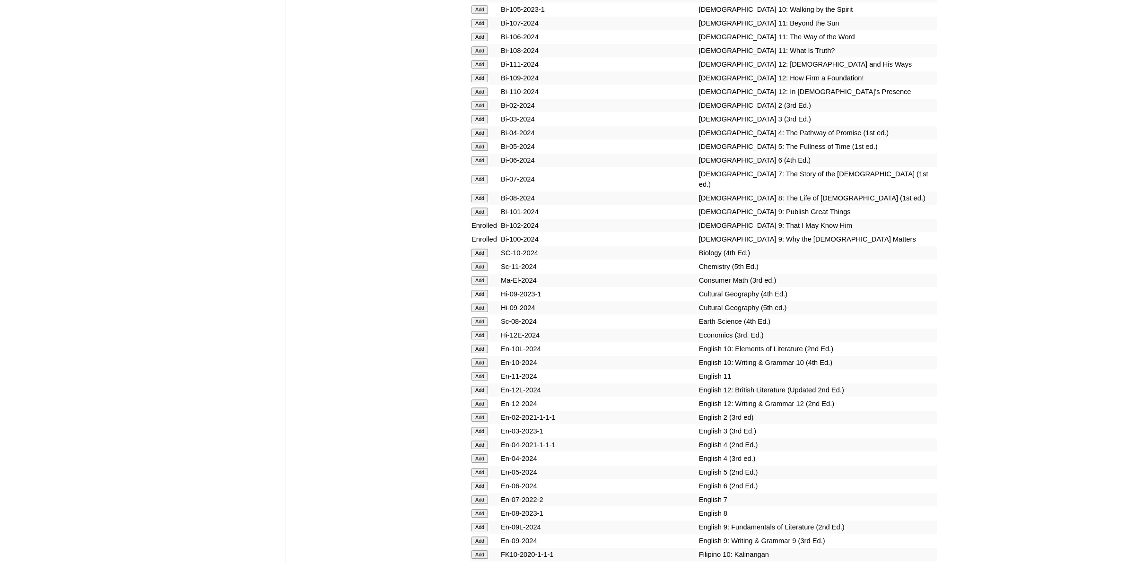
scroll to position [2543, 0]
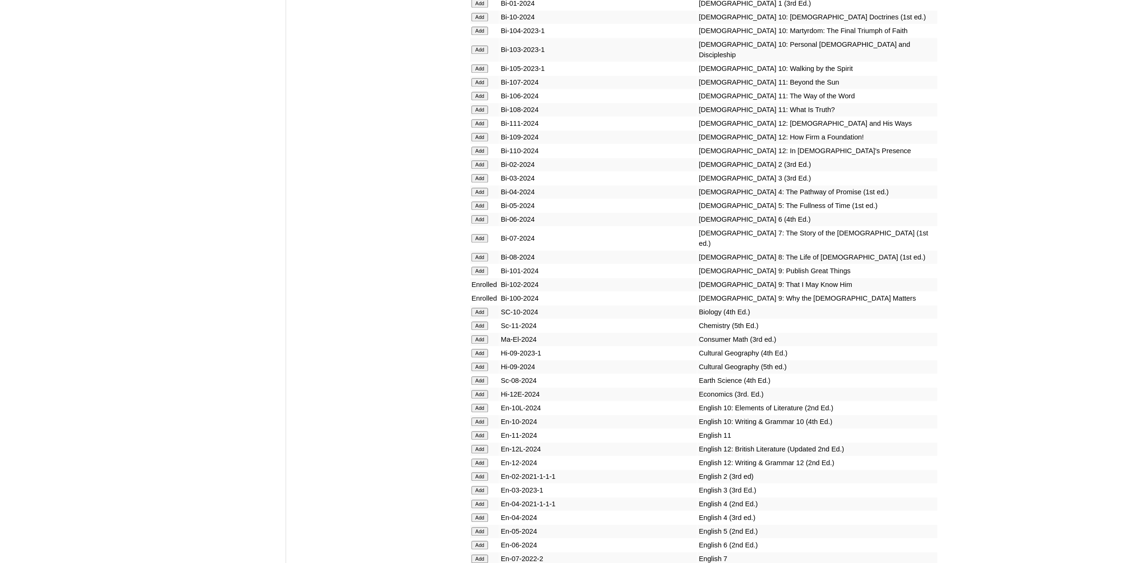
click at [485, 267] on input "Add" at bounding box center [480, 271] width 17 height 9
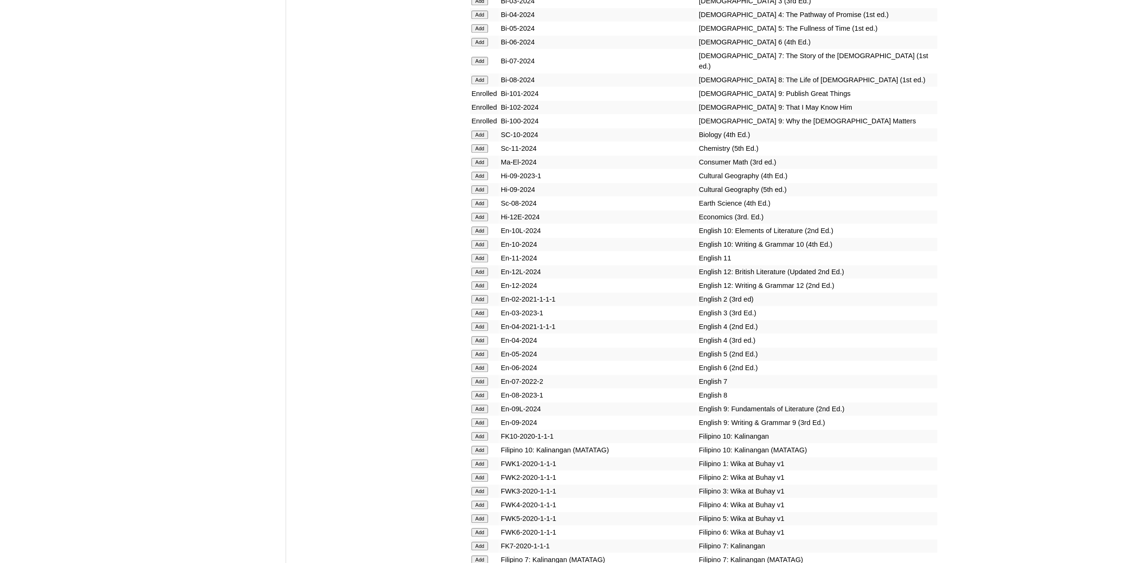
click at [476, 419] on input "Add" at bounding box center [480, 423] width 17 height 9
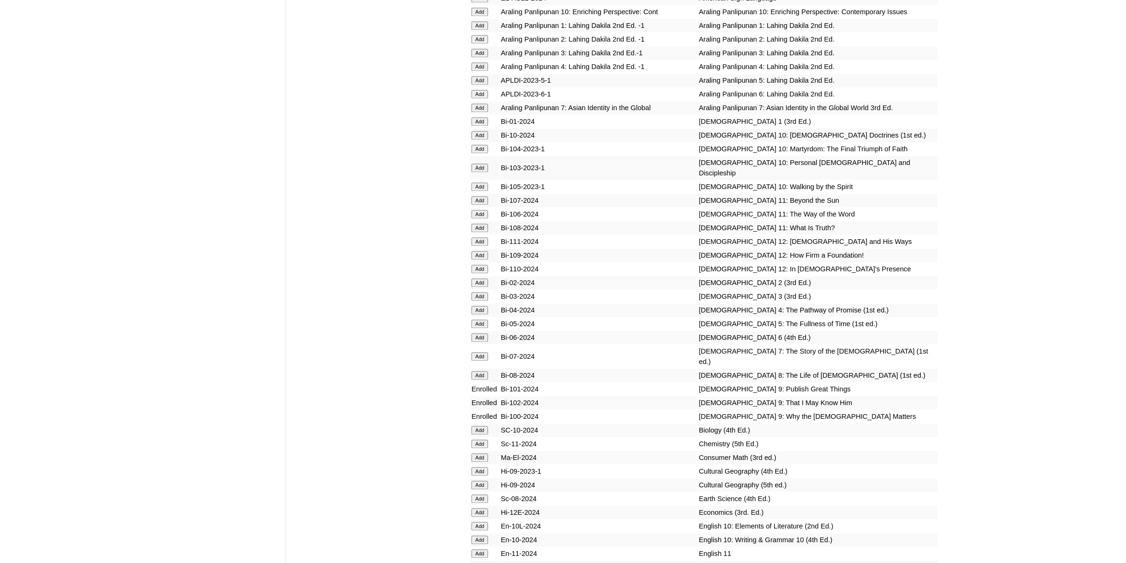
scroll to position [2602, 0]
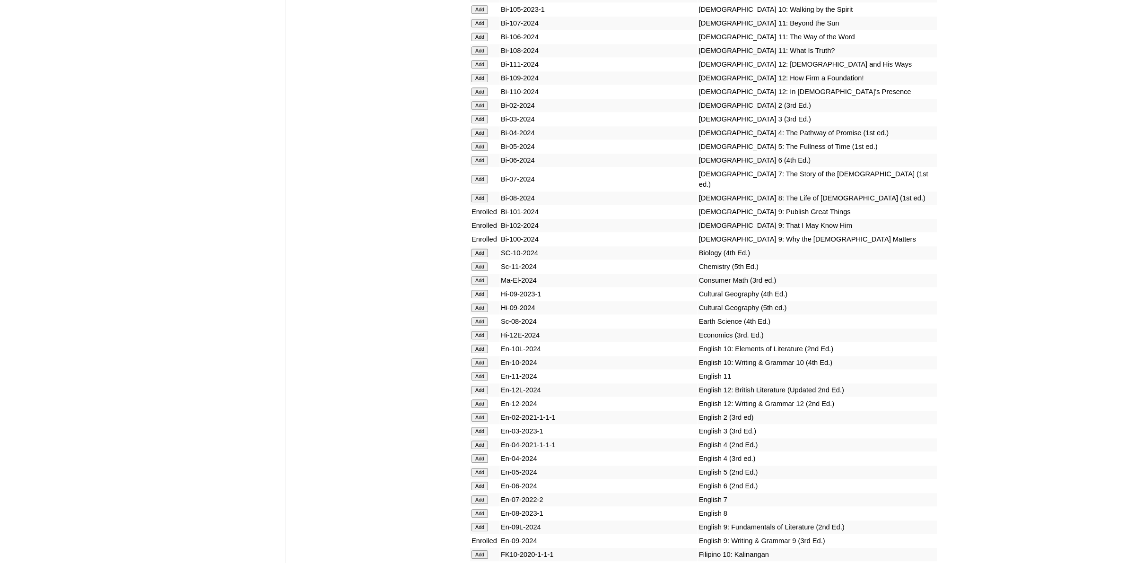
click at [483, 523] on input "Add" at bounding box center [480, 527] width 17 height 9
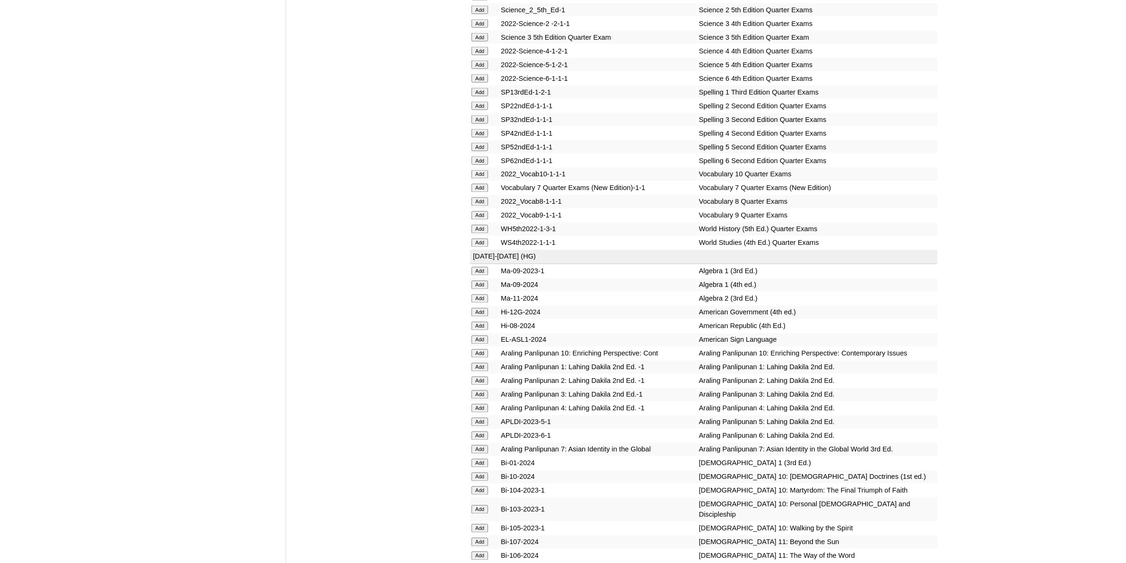
scroll to position [2188, 0]
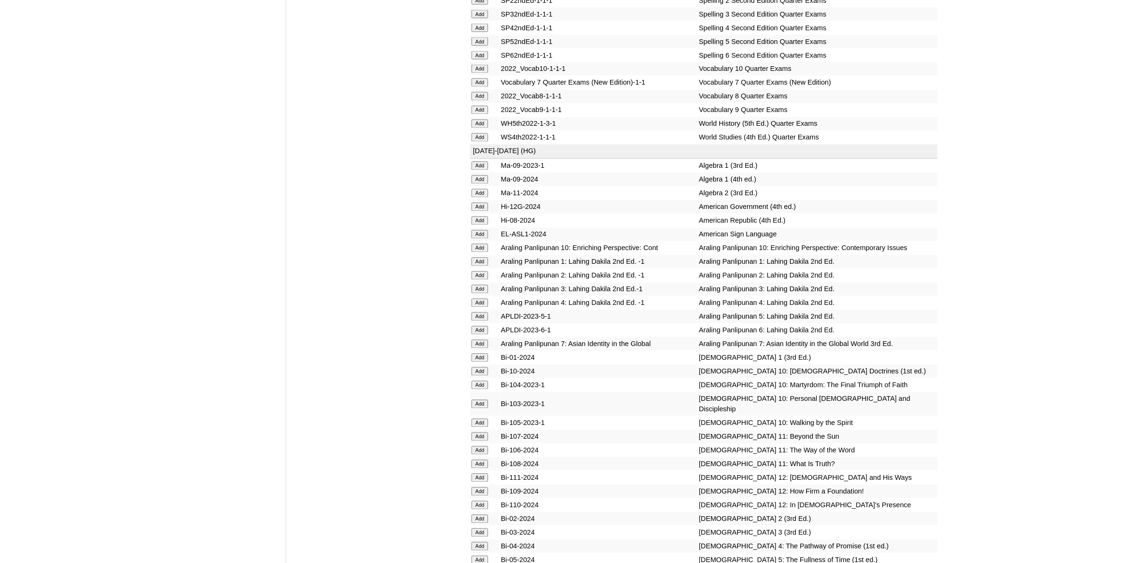
click at [485, 175] on input "Add" at bounding box center [480, 179] width 17 height 9
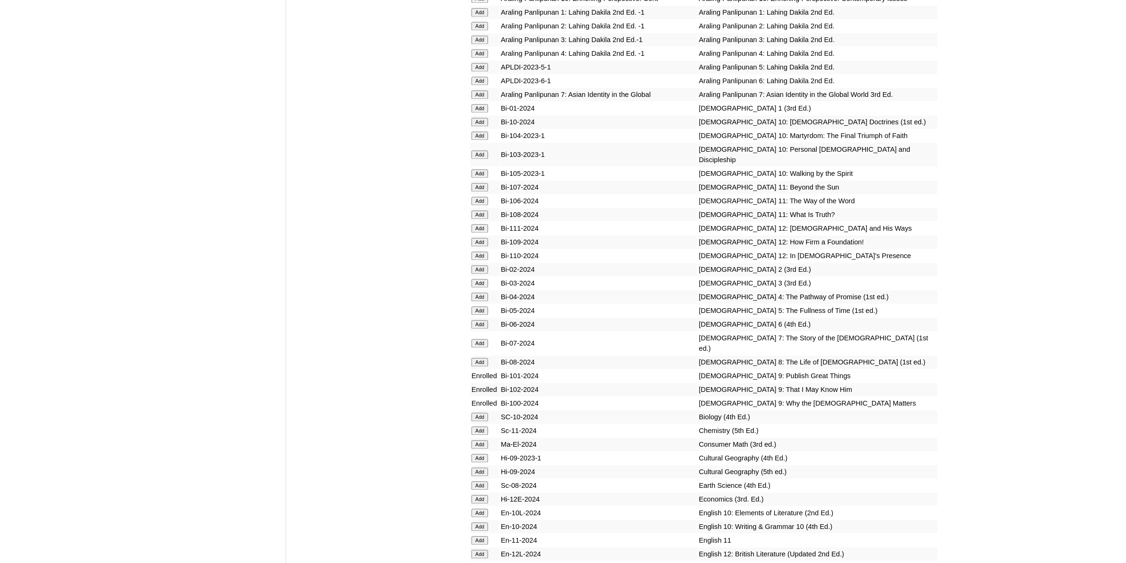
scroll to position [2543, 0]
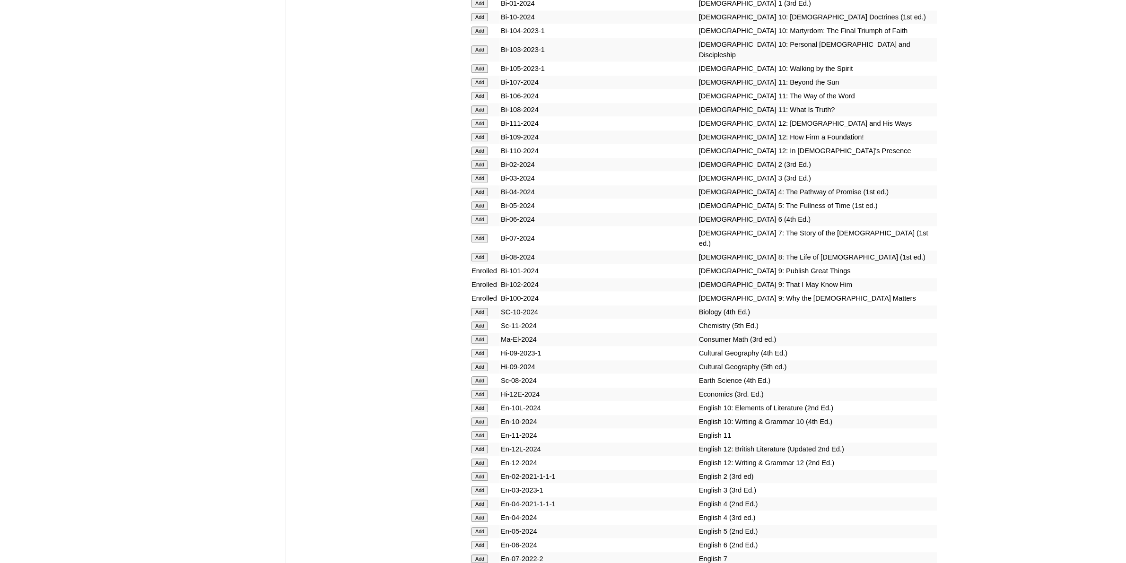
click at [485, 349] on input "Add" at bounding box center [480, 353] width 17 height 9
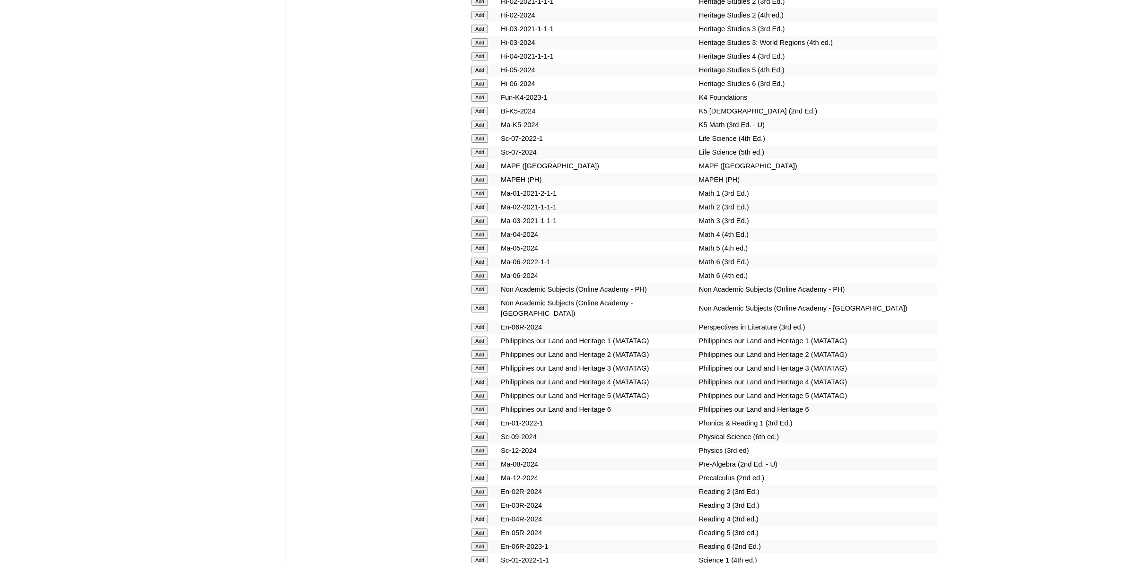
scroll to position [3548, 0]
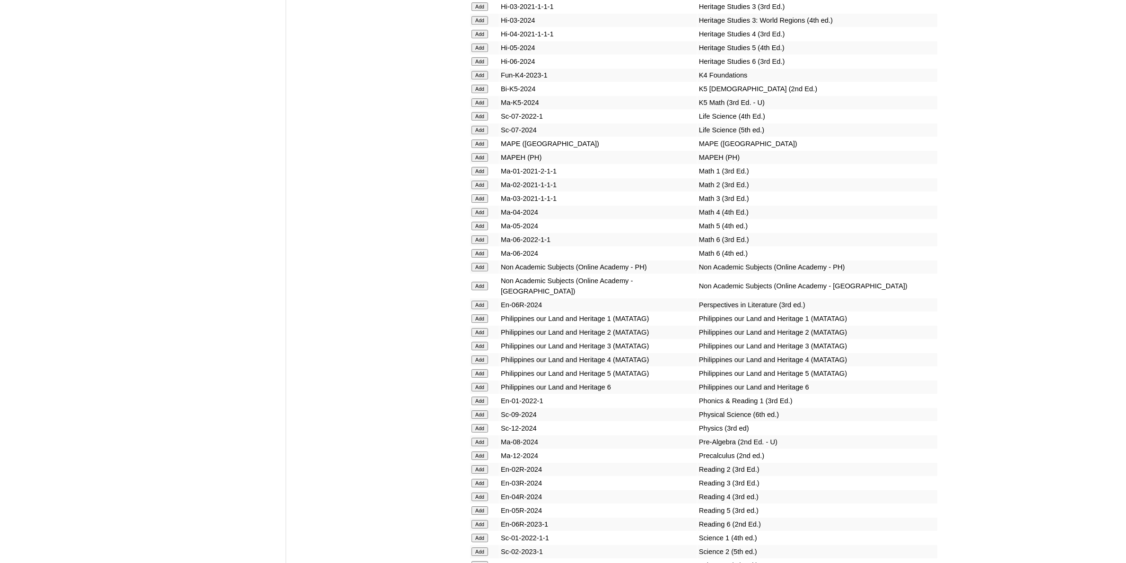
click at [487, 411] on input "Add" at bounding box center [480, 415] width 17 height 9
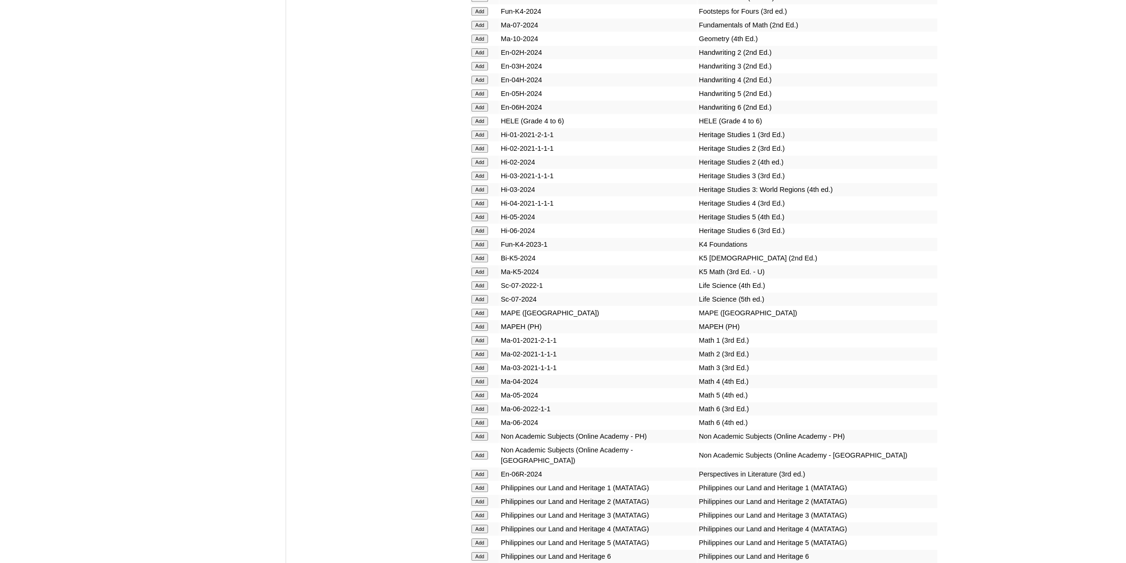
scroll to position [3430, 0]
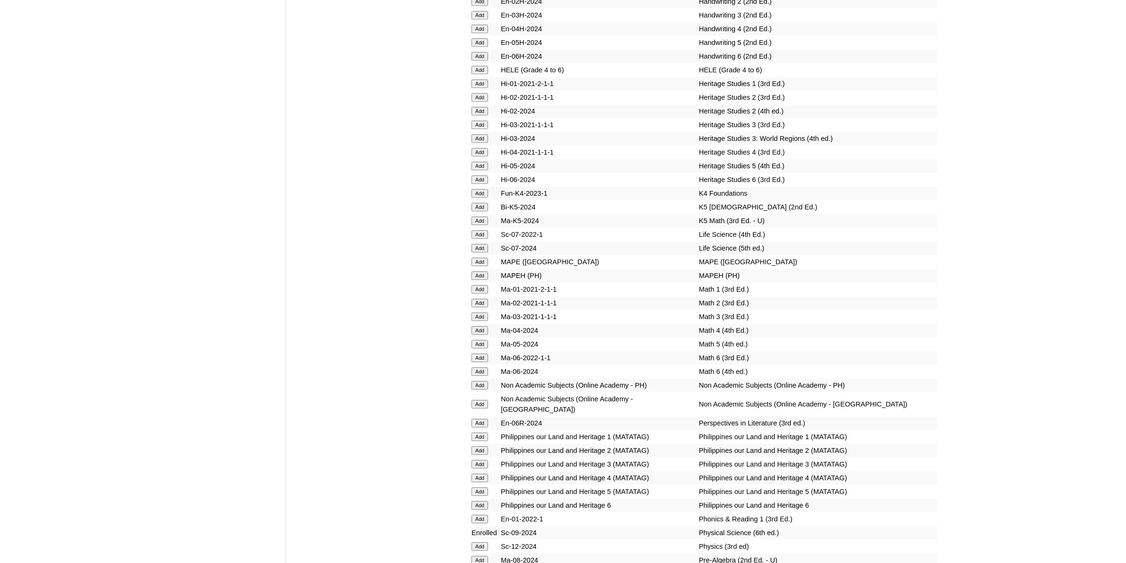
click at [481, 400] on input "Add" at bounding box center [480, 404] width 17 height 9
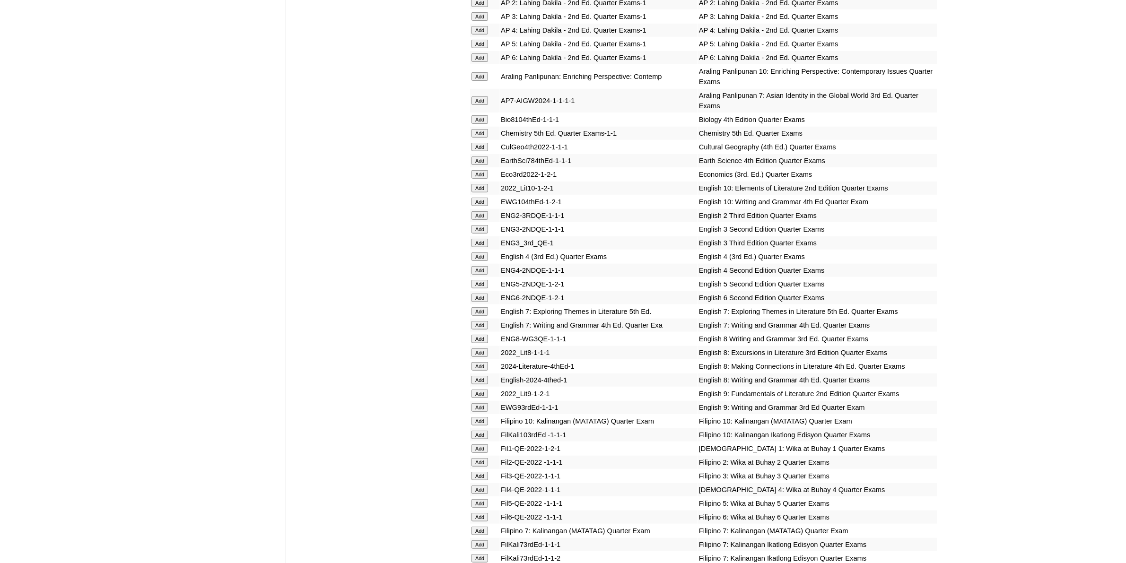
scroll to position [1064, 0]
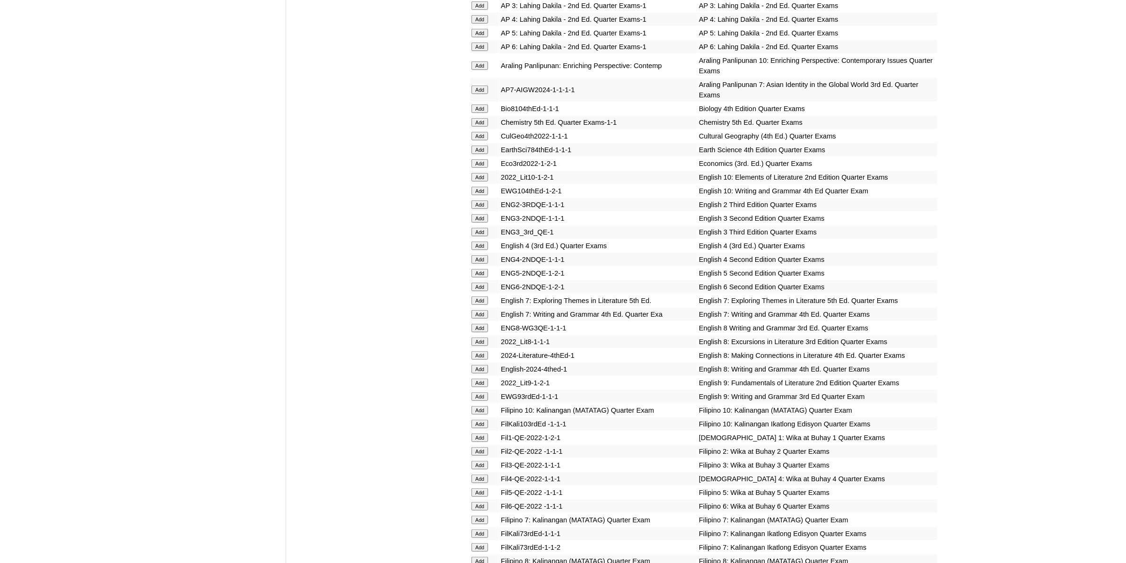
click at [483, 393] on input "Add" at bounding box center [480, 397] width 17 height 9
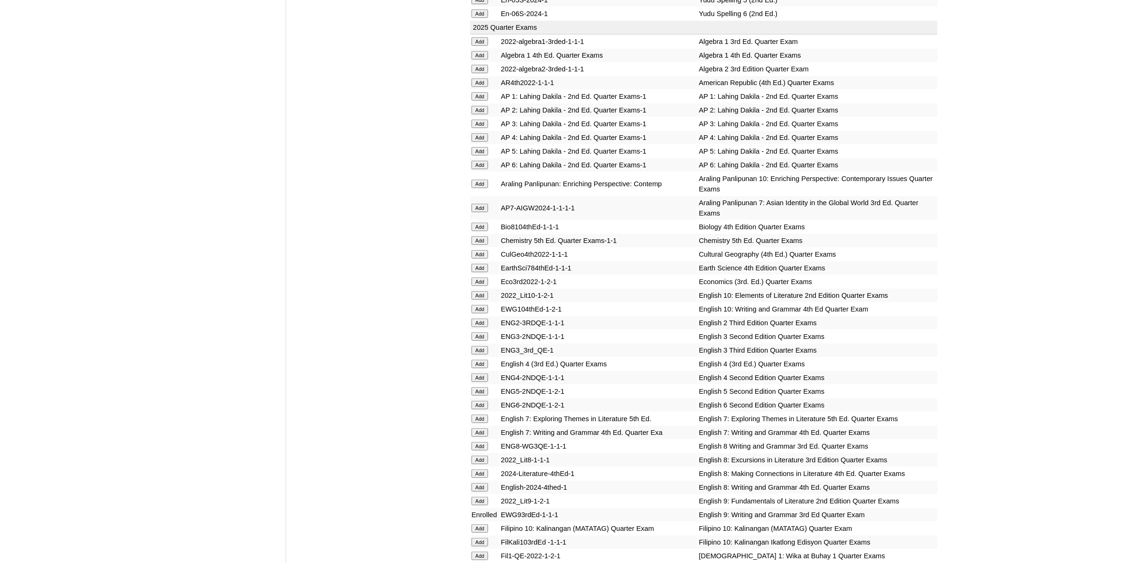
scroll to position [1123, 0]
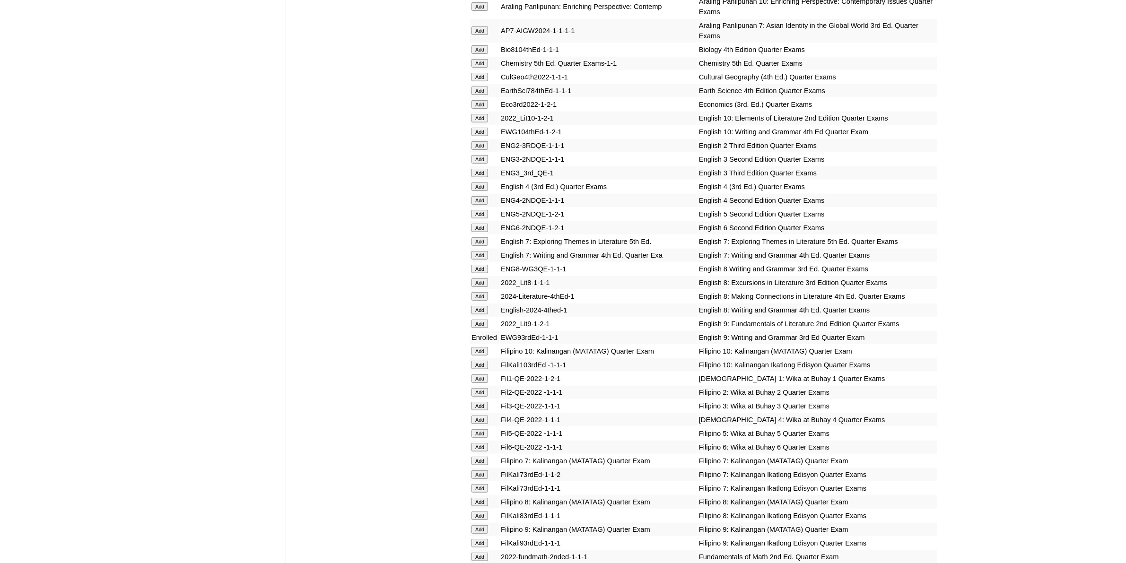
click at [483, 320] on input "Add" at bounding box center [480, 324] width 17 height 9
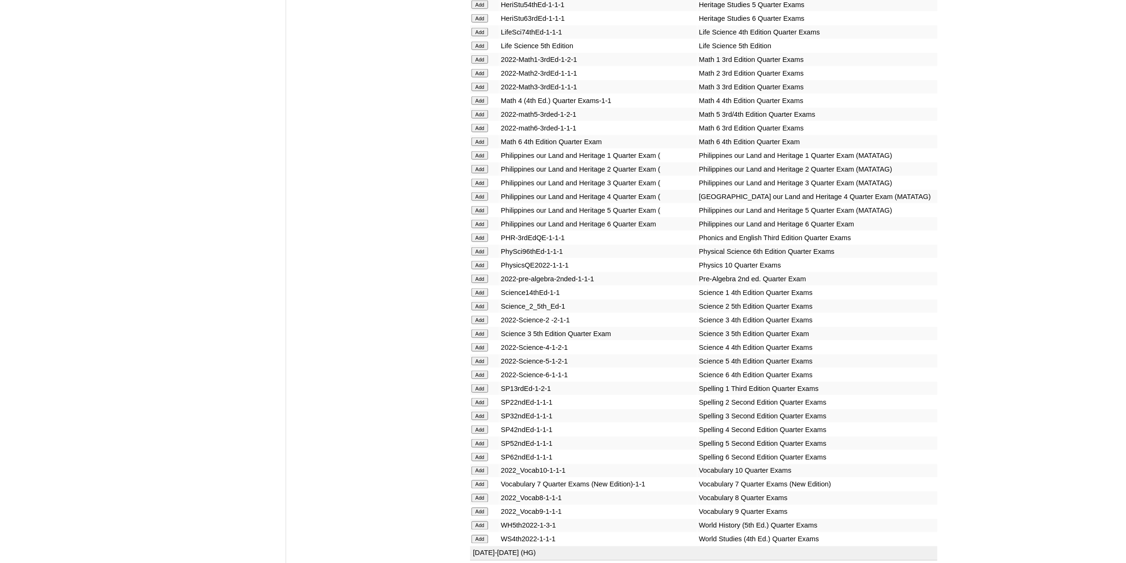
scroll to position [1892, 0]
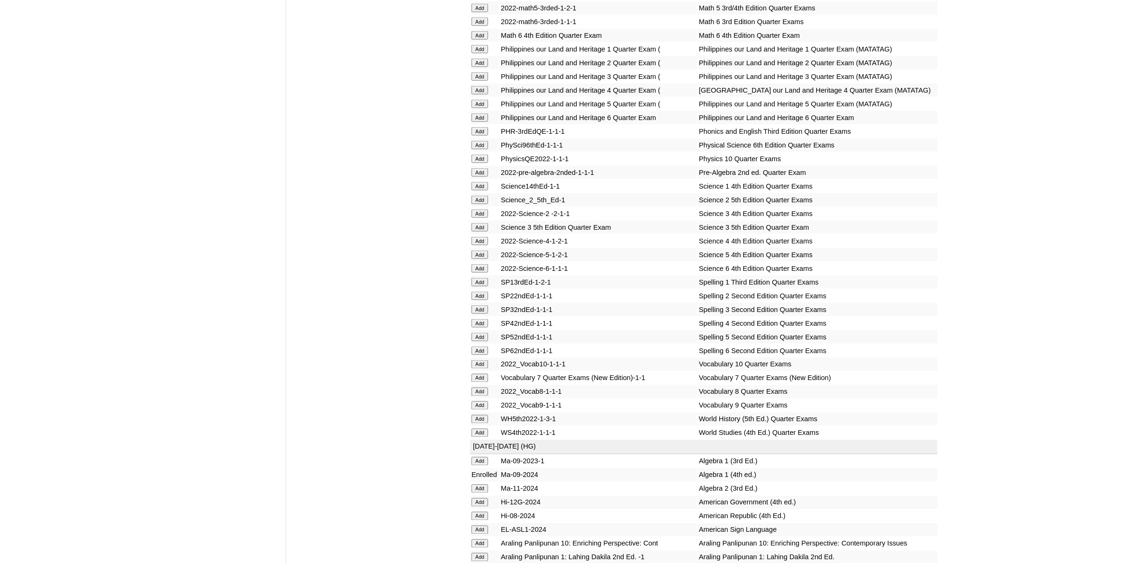
click at [486, 402] on input "Add" at bounding box center [480, 406] width 17 height 9
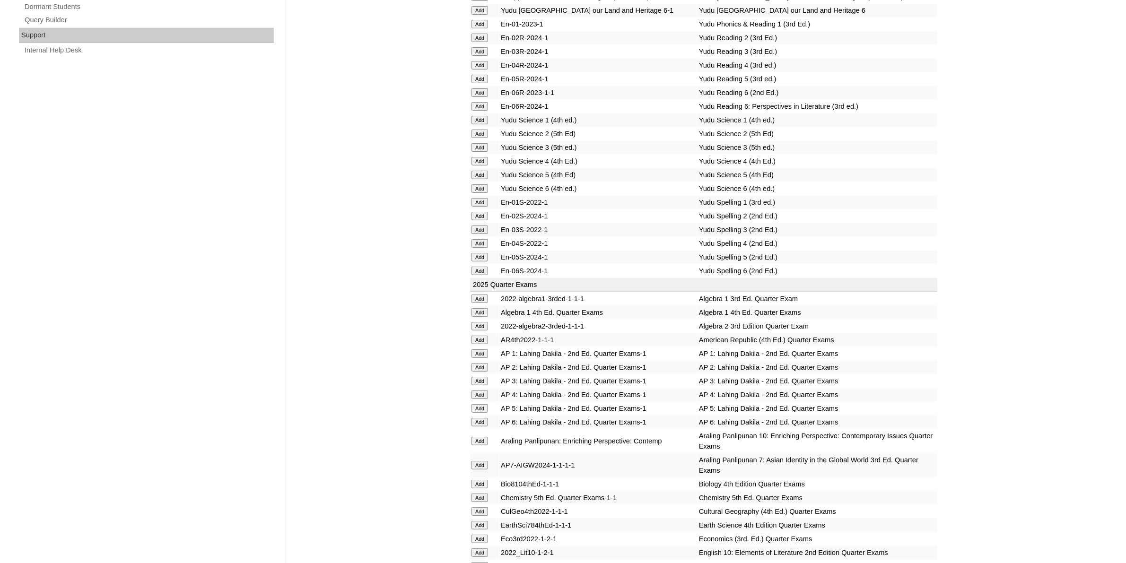
scroll to position [769, 0]
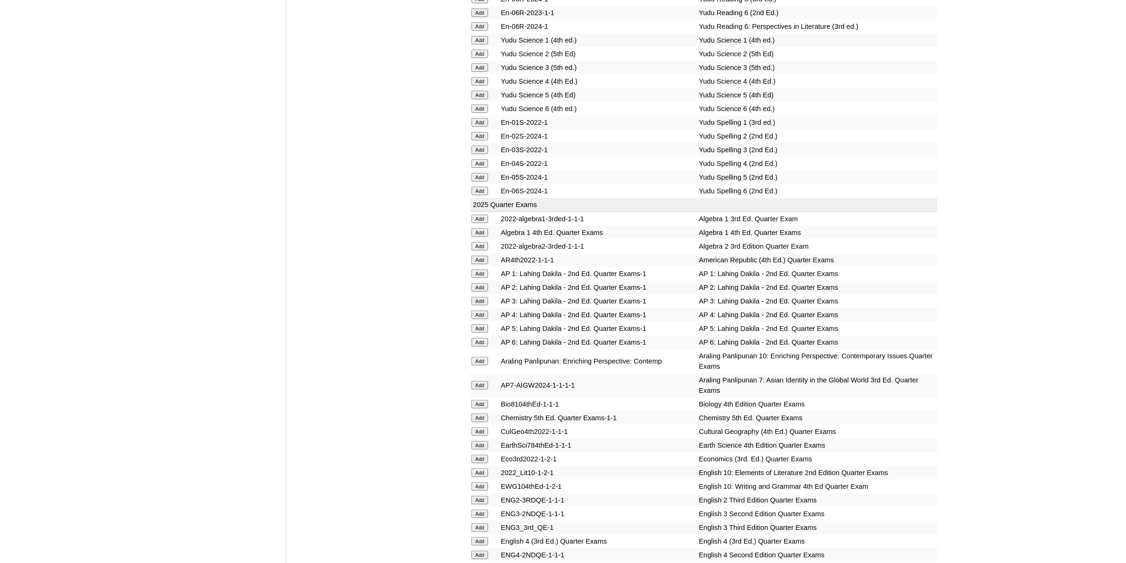
click at [481, 228] on input "Add" at bounding box center [480, 232] width 17 height 9
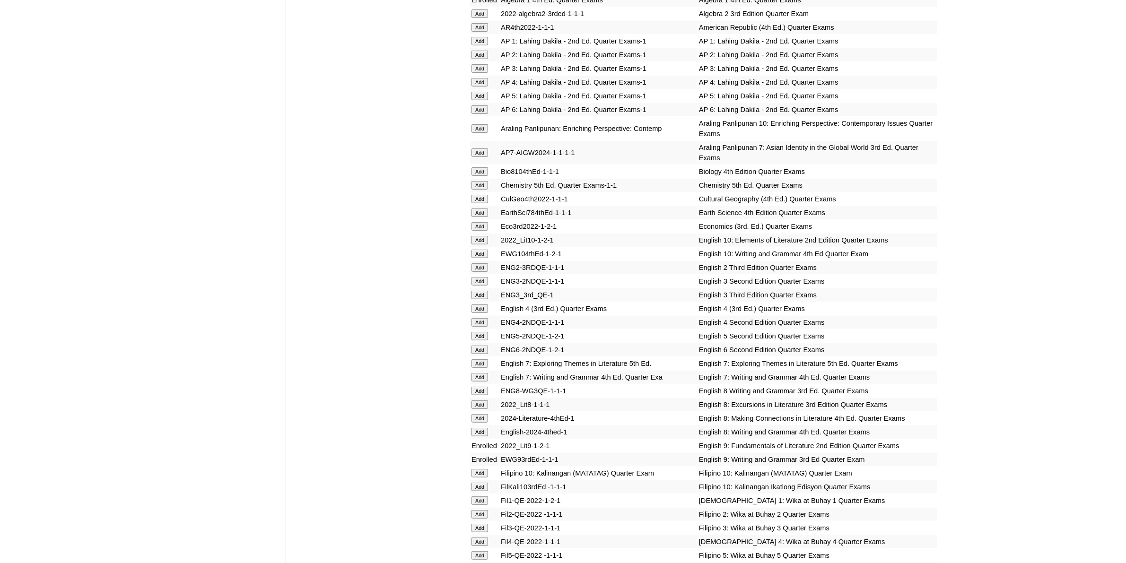
scroll to position [1005, 0]
click at [486, 191] on input "Add" at bounding box center [480, 195] width 17 height 9
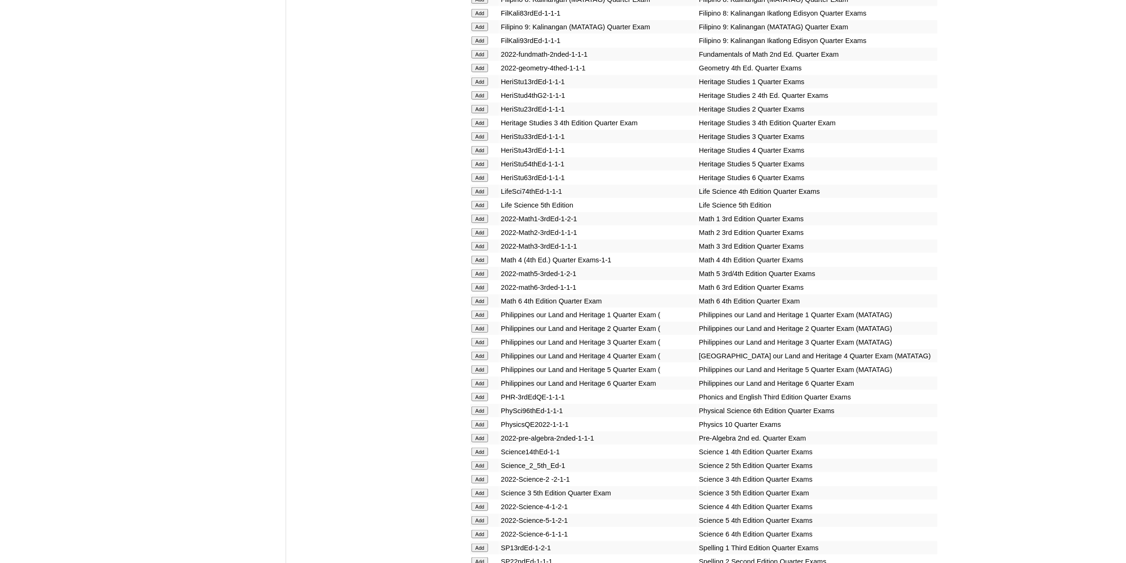
scroll to position [1656, 0]
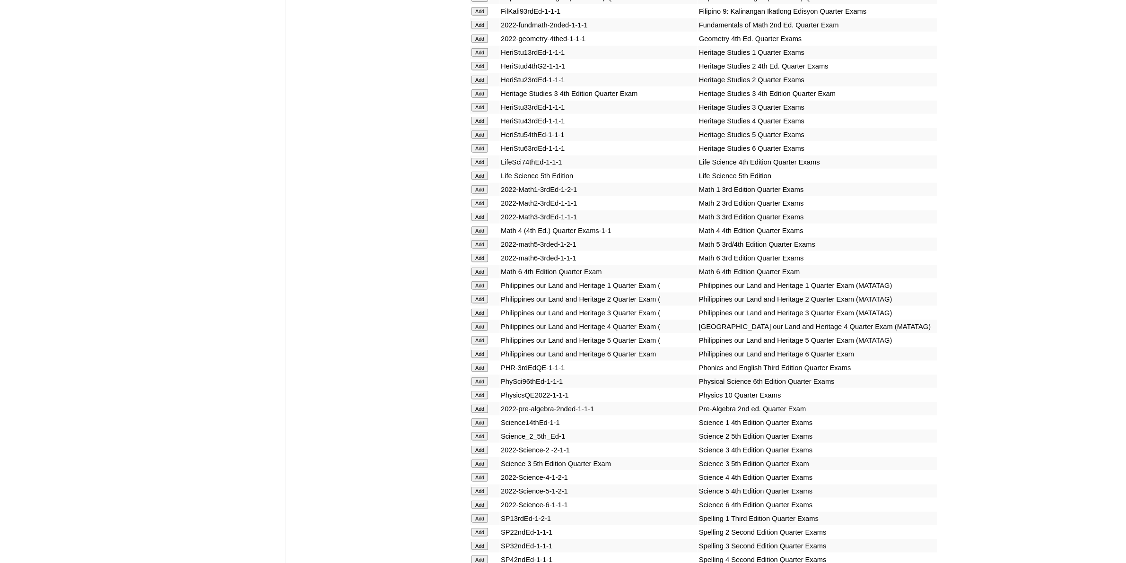
click at [481, 377] on input "Add" at bounding box center [480, 381] width 17 height 9
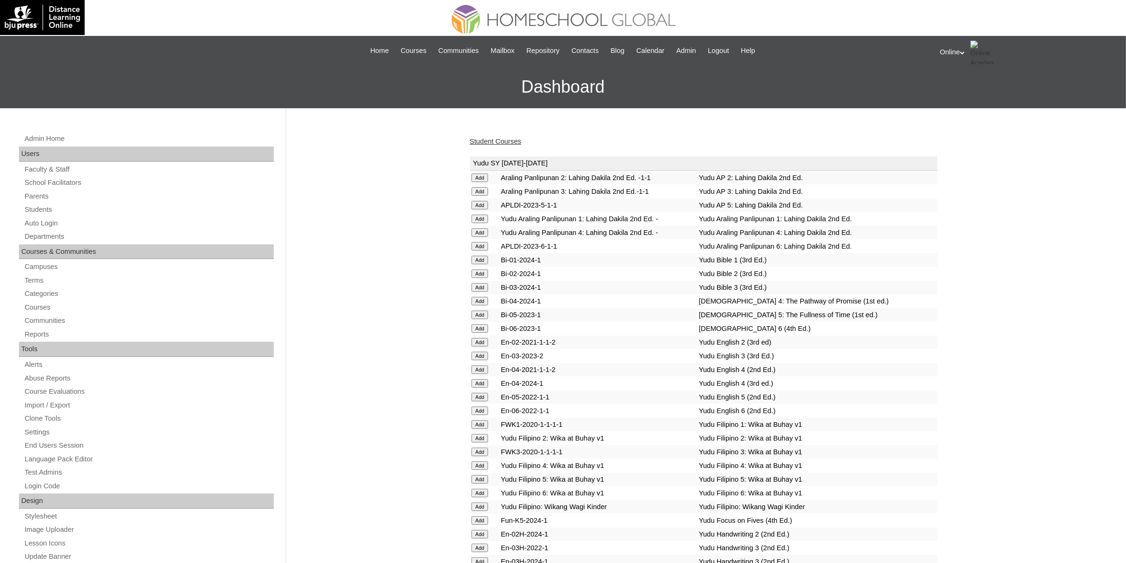
click at [513, 142] on link "Student Courses" at bounding box center [496, 142] width 52 height 8
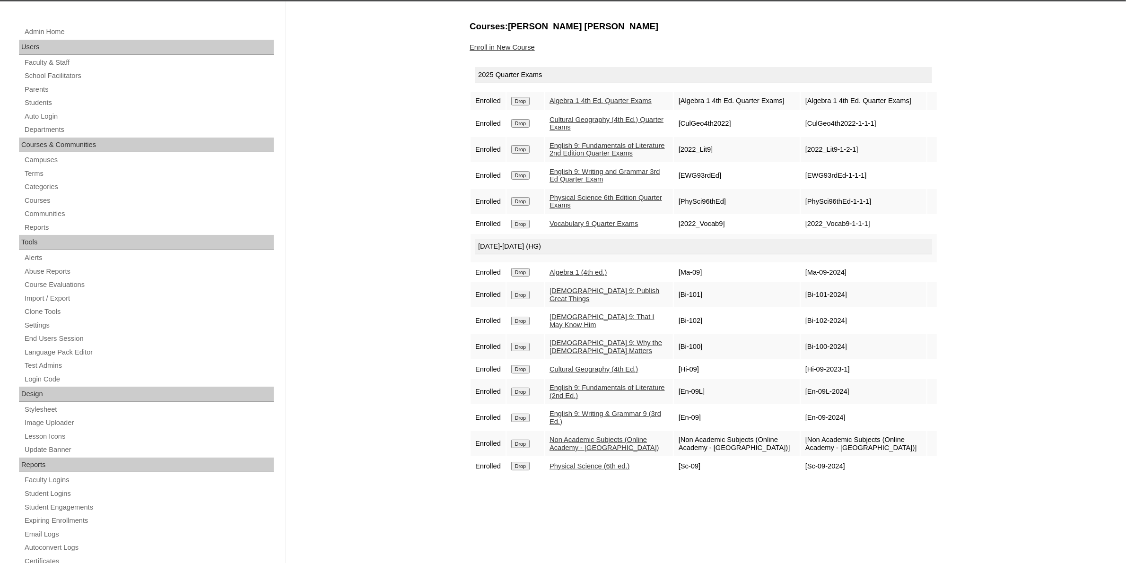
scroll to position [118, 0]
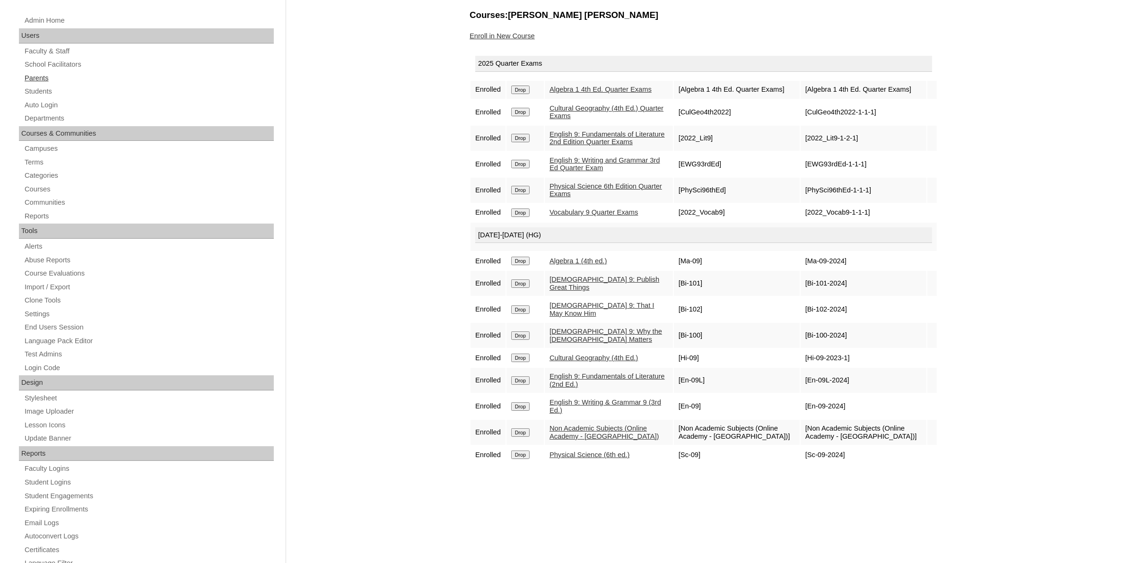
click at [32, 79] on link "Parents" at bounding box center [149, 78] width 250 height 12
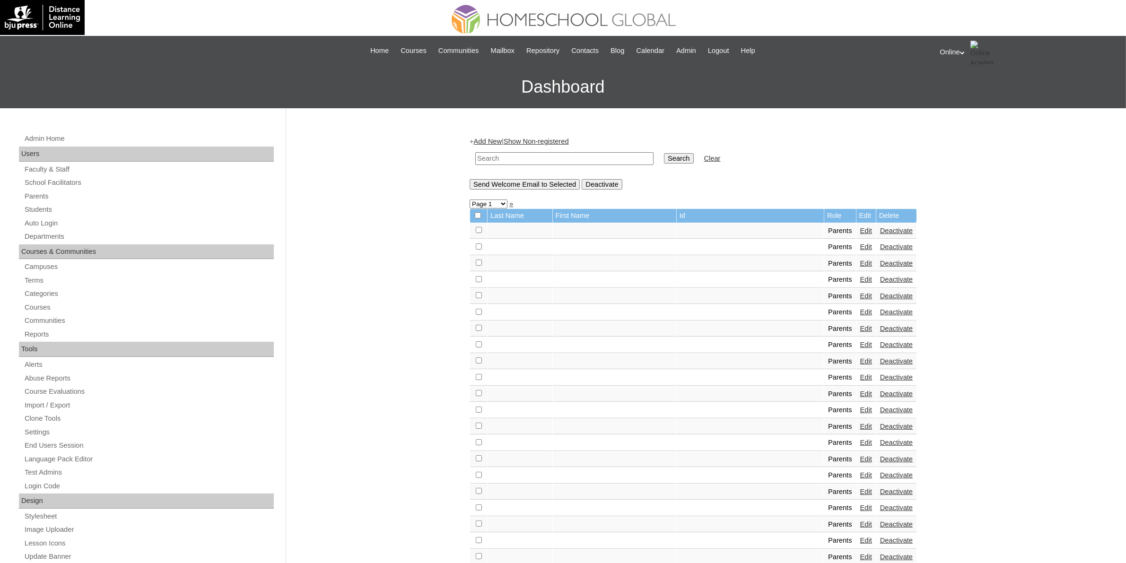
click at [519, 158] on input "text" at bounding box center [564, 158] width 178 height 13
paste input "HGP0248-OACAD2025"
type input "HGP0248-OACAD2025"
click at [664, 158] on input "Search" at bounding box center [678, 158] width 29 height 10
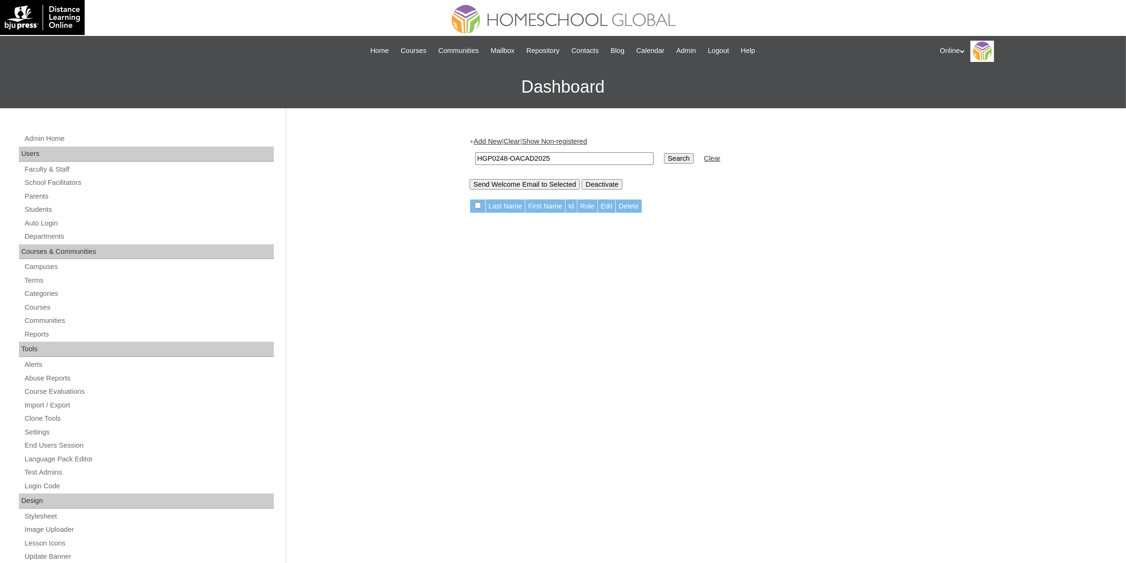
click at [501, 143] on link "Add New" at bounding box center [488, 142] width 28 height 8
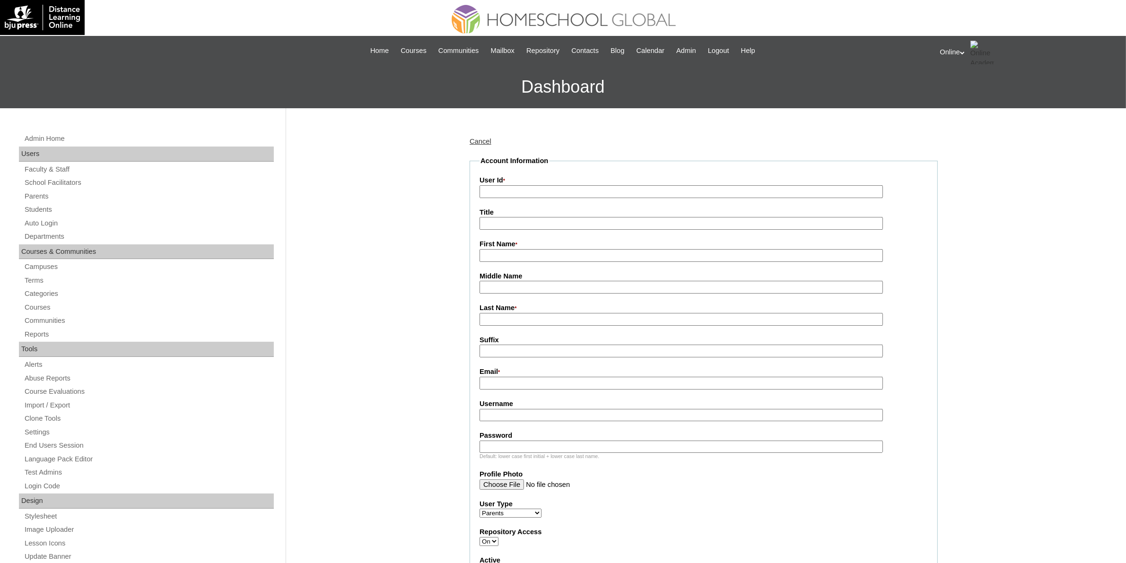
click at [539, 193] on input "User Id *" at bounding box center [682, 191] width 404 height 13
paste input "HGP0248-OACAD2025"
type input "HGP0248-OACAD2025"
click at [509, 251] on input "First Name *" at bounding box center [682, 255] width 404 height 13
paste input "Jana Garcia MERLE _092017-4506"
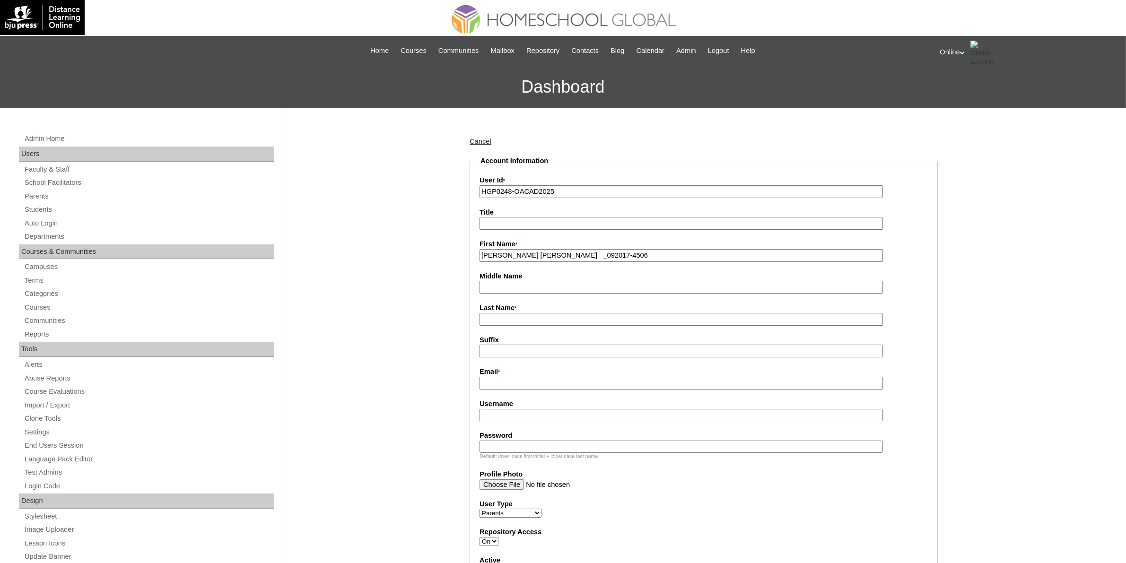
click at [548, 254] on input "Jana Garcia MERLE _092017-4506" at bounding box center [682, 255] width 404 height 13
click at [538, 253] on input "Jana Garcia MERLE" at bounding box center [682, 255] width 404 height 13
type input "Jana Garcia"
click at [514, 317] on input "Last Name *" at bounding box center [682, 319] width 404 height 13
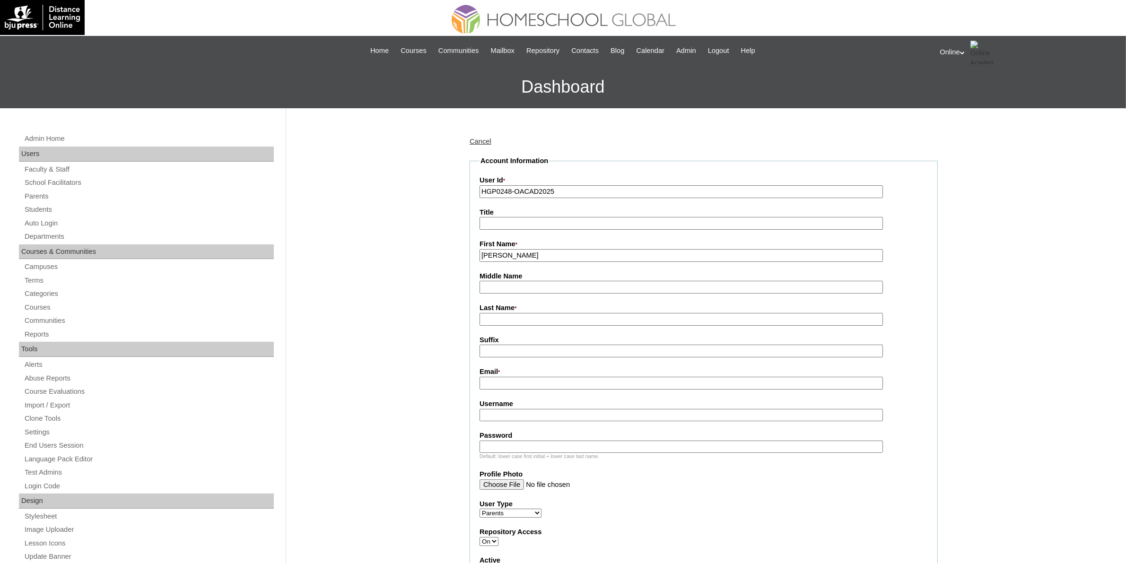
paste input "MERLE"
type input "MERLE"
click at [519, 255] on input "Jana Garcia" at bounding box center [682, 255] width 404 height 13
type input "Jana"
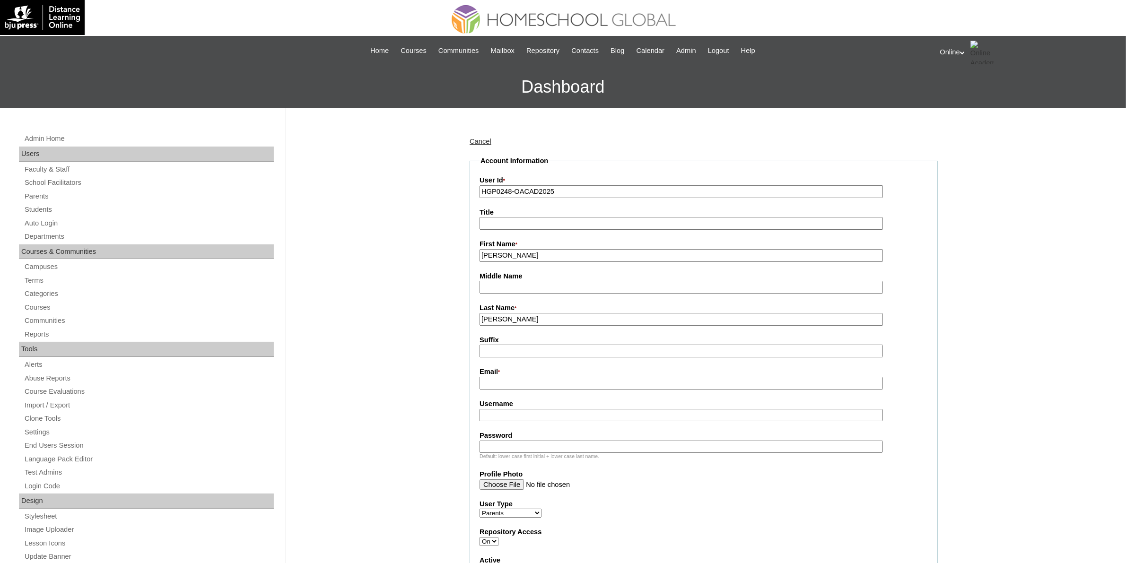
click at [514, 284] on input "Middle Name" at bounding box center [682, 287] width 404 height 13
paste input "Garcia"
type input "Garcia"
click at [523, 250] on input "Jana" at bounding box center [682, 255] width 404 height 13
type input "Jana"
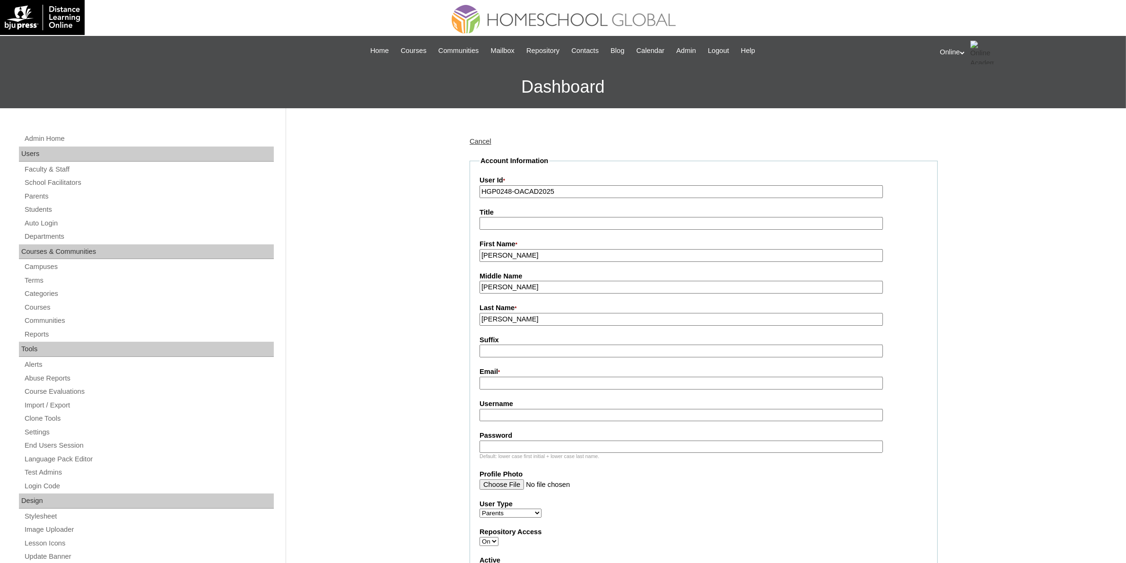
click at [518, 281] on input "Garcia" at bounding box center [682, 287] width 404 height 13
type input "Garcia"
click at [506, 252] on input "Jana" at bounding box center [682, 255] width 404 height 13
paste input "osephine Merle"
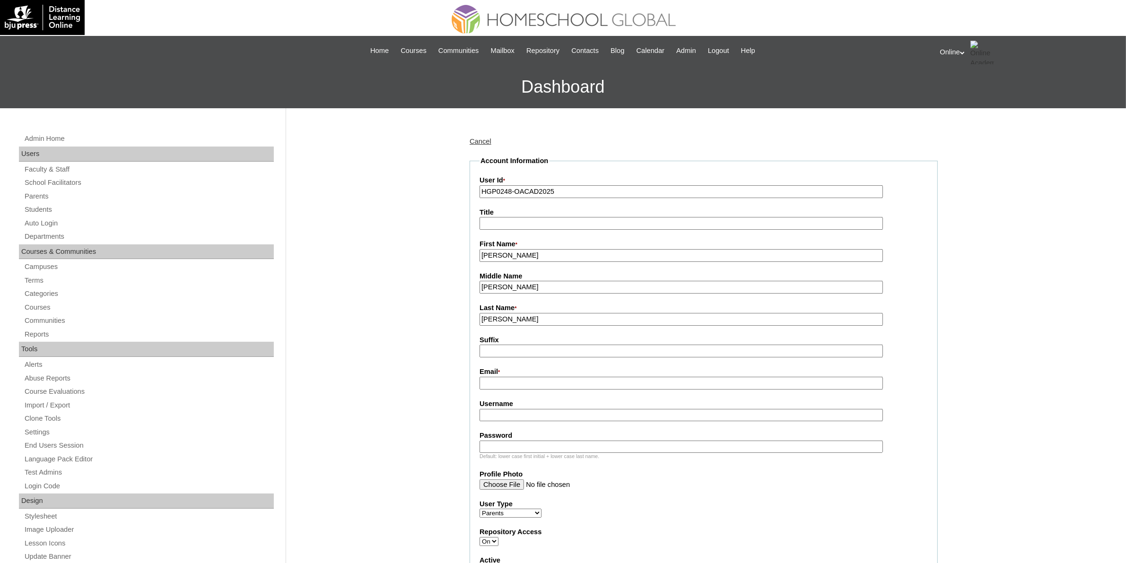
type input "Josephine Merle"
click at [499, 281] on input "Garcia" at bounding box center [682, 287] width 404 height 13
click at [522, 254] on input "Josephine Merle" at bounding box center [682, 255] width 404 height 13
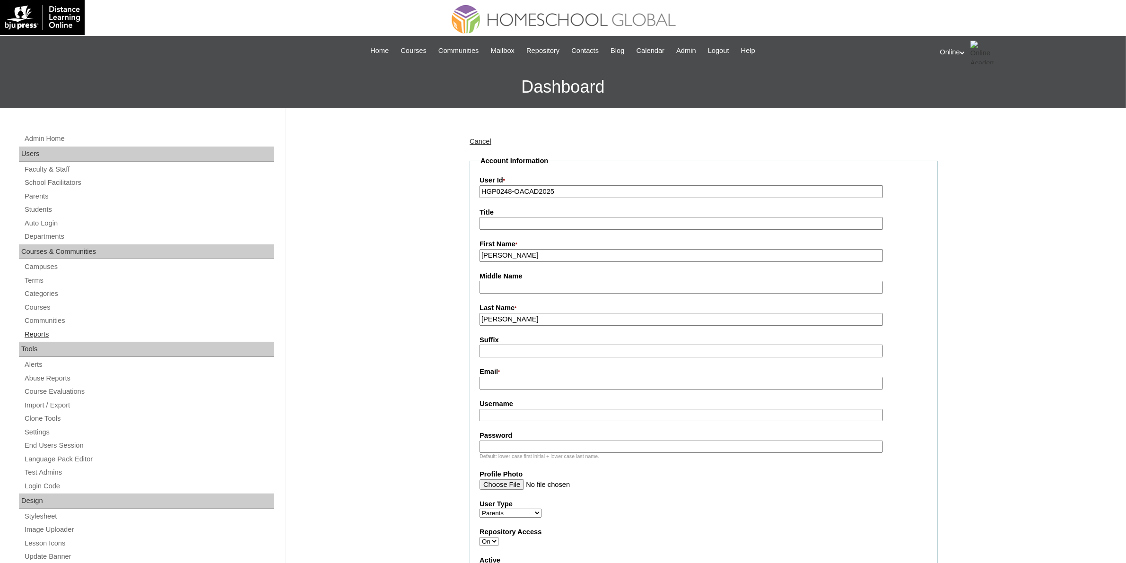
type input "Josephine"
click at [494, 377] on input "Email *" at bounding box center [682, 383] width 404 height 13
paste input "josephinecgarcia@gmail.com"
type input "josephinecgarcia@gmail.com"
click at [526, 412] on input "Username" at bounding box center [682, 415] width 404 height 13
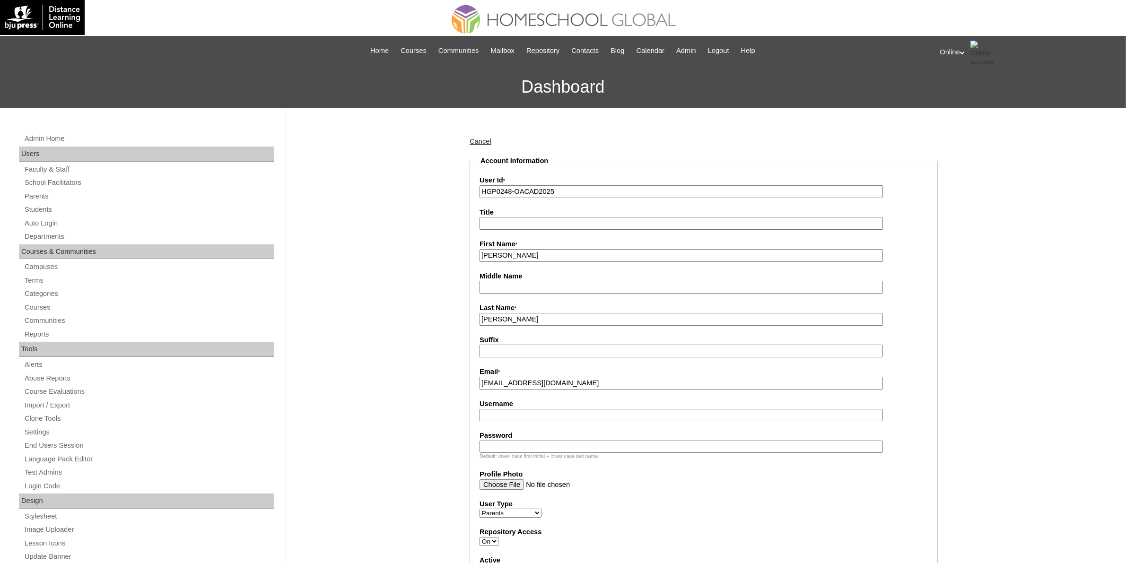
paste input "merle2025"
type input "merle2025"
click at [538, 441] on input "Password" at bounding box center [682, 447] width 404 height 13
paste input "tDsa2"
type input "tDsa2"
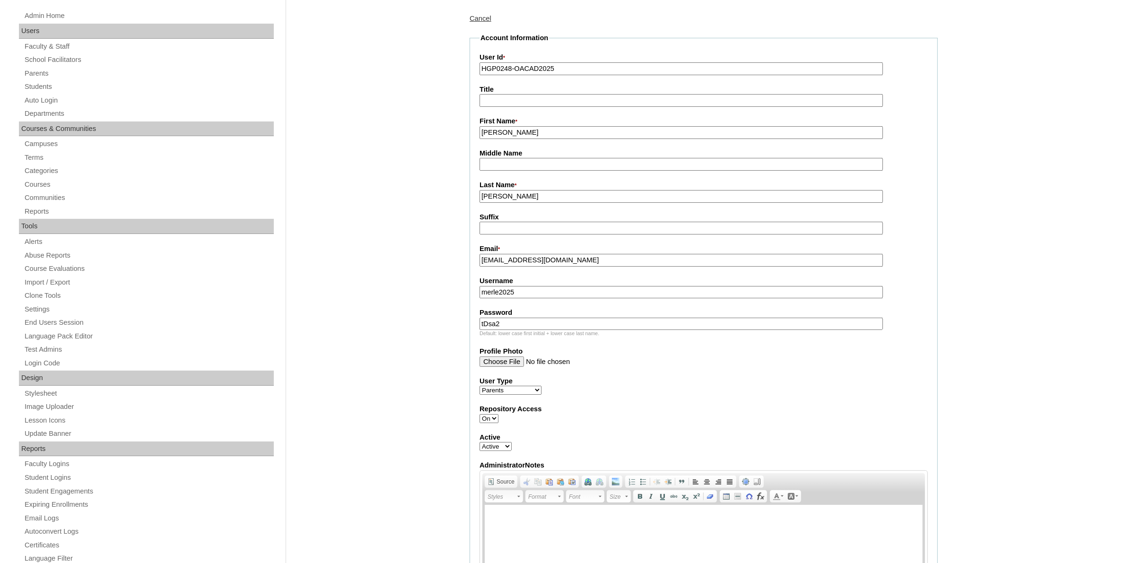
scroll to position [59, 0]
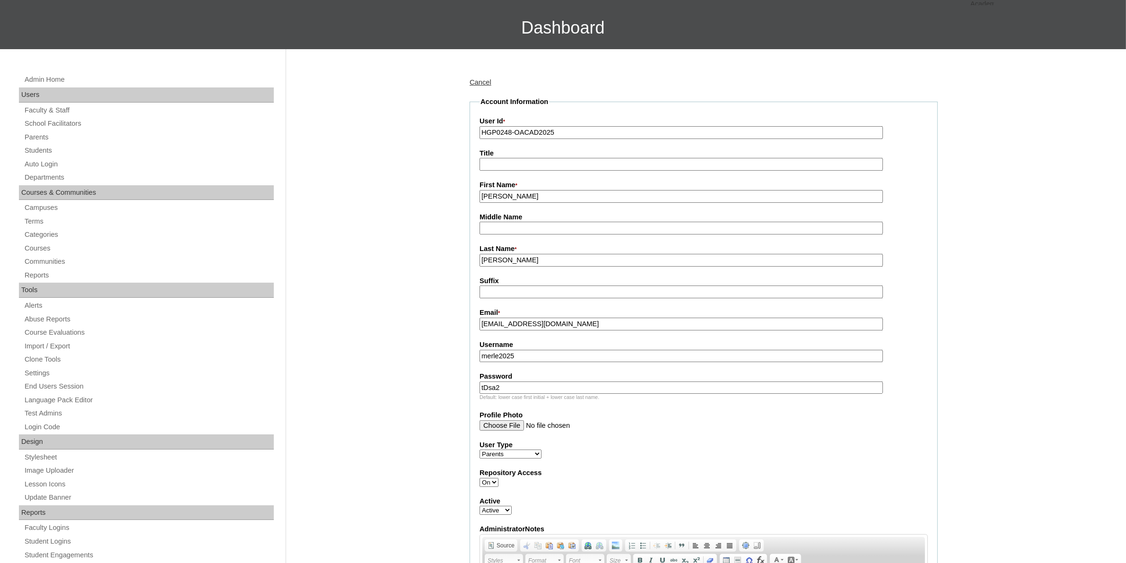
click at [523, 256] on input "MERLE" at bounding box center [682, 260] width 404 height 13
click at [540, 194] on input "Josephine" at bounding box center [682, 196] width 404 height 13
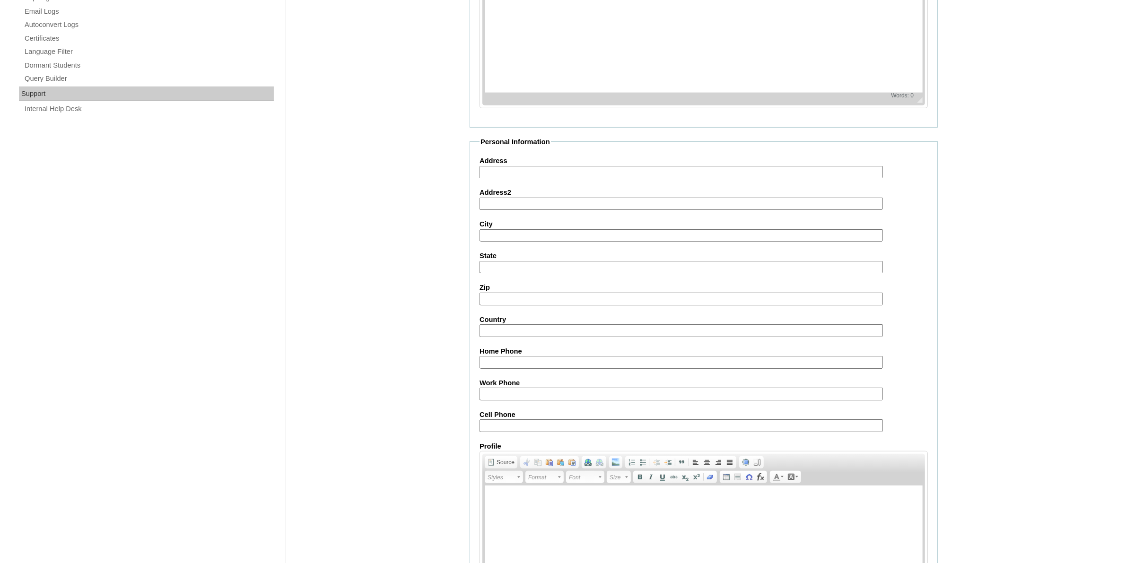
scroll to position [696, 0]
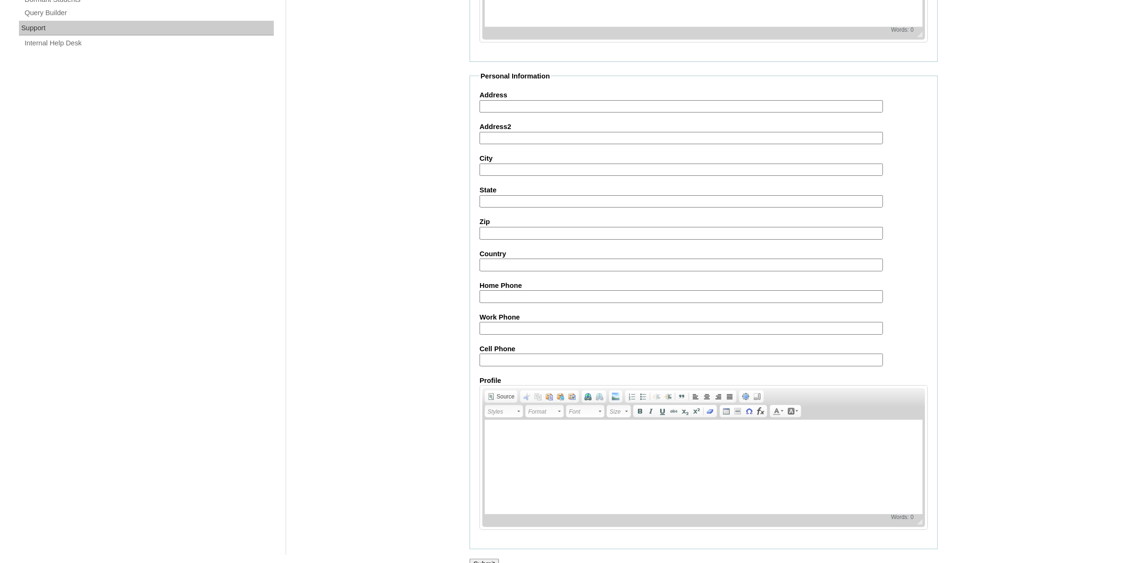
type input "Josephine (2025)"
click at [486, 559] on input "Submit" at bounding box center [484, 564] width 29 height 10
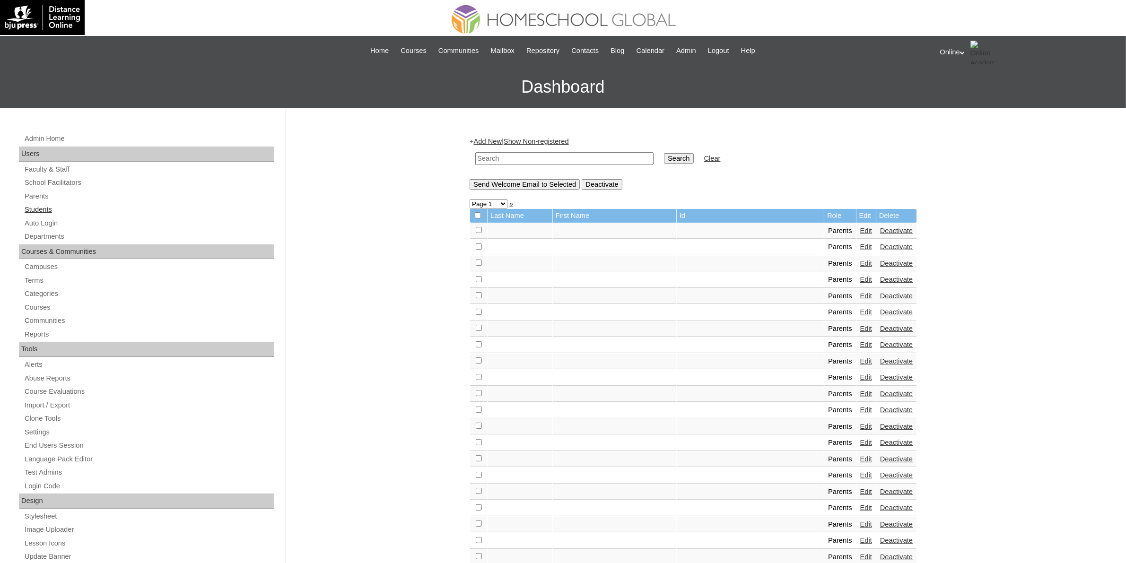
click at [53, 207] on link "Students" at bounding box center [149, 210] width 250 height 12
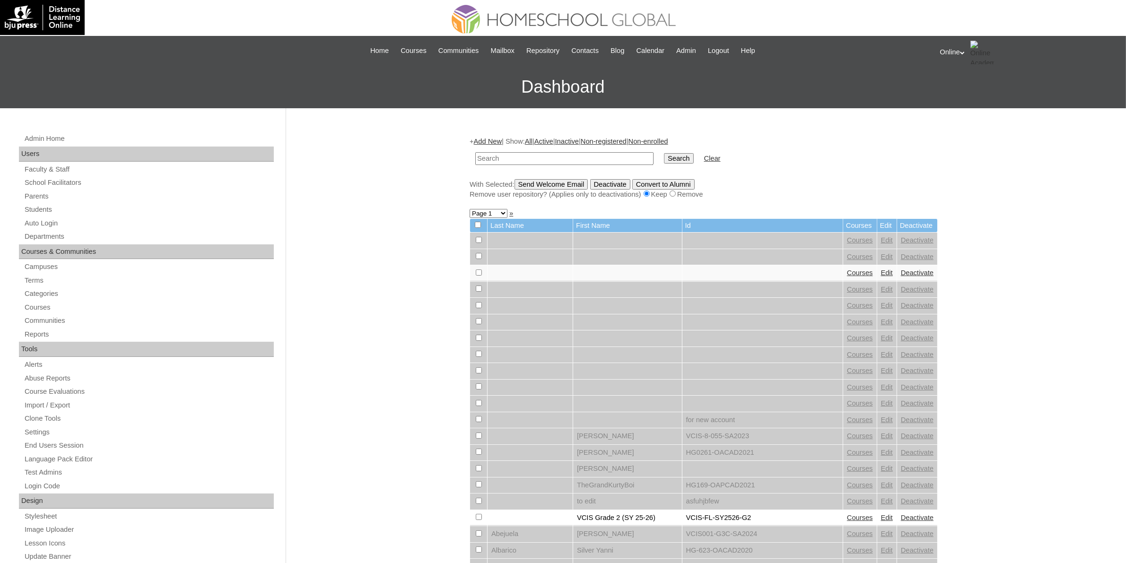
click at [498, 140] on link "Add New" at bounding box center [488, 142] width 28 height 8
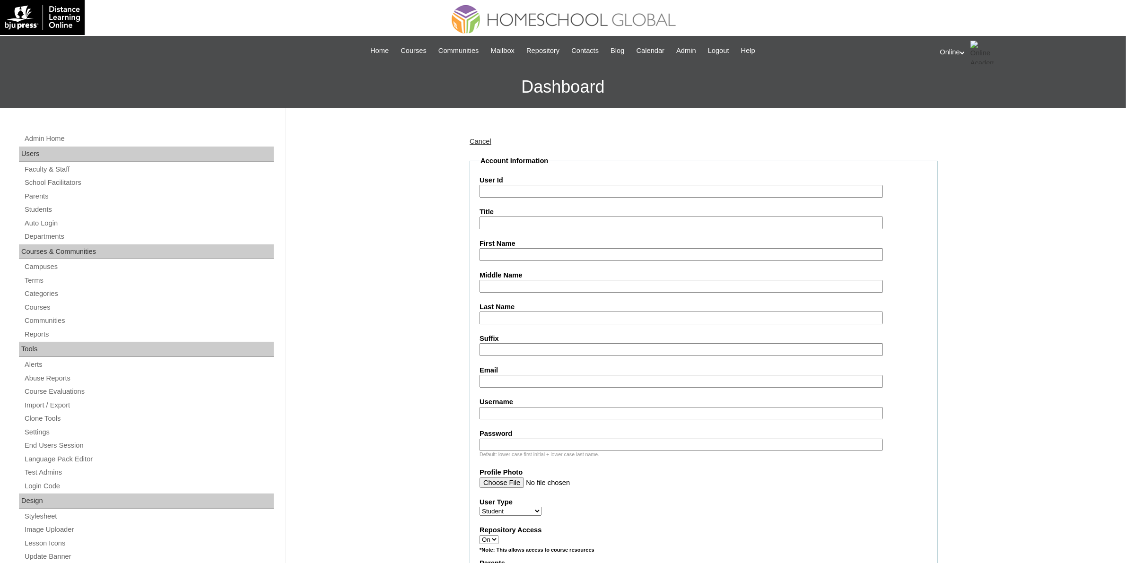
click at [513, 189] on input "User Id" at bounding box center [682, 191] width 404 height 13
paste input "HG298OACAD2025"
type input "HG298OACAD2025"
click at [535, 251] on input "First Name" at bounding box center [682, 254] width 404 height 13
paste input "Jana Garcia MERLE _092017-4506"
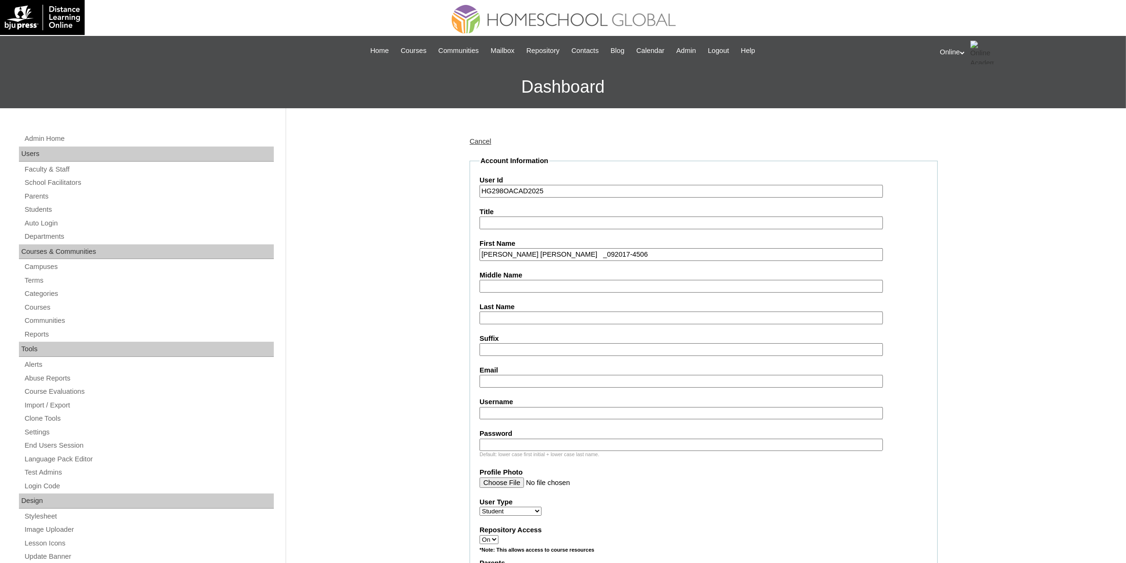
click at [545, 254] on input "Jana Garcia MERLE _092017-4506" at bounding box center [682, 254] width 404 height 13
click at [529, 252] on input "Jana Garcia MERLE" at bounding box center [682, 254] width 404 height 13
type input "Jana Garcia"
click at [513, 312] on input "Last Name" at bounding box center [682, 318] width 404 height 13
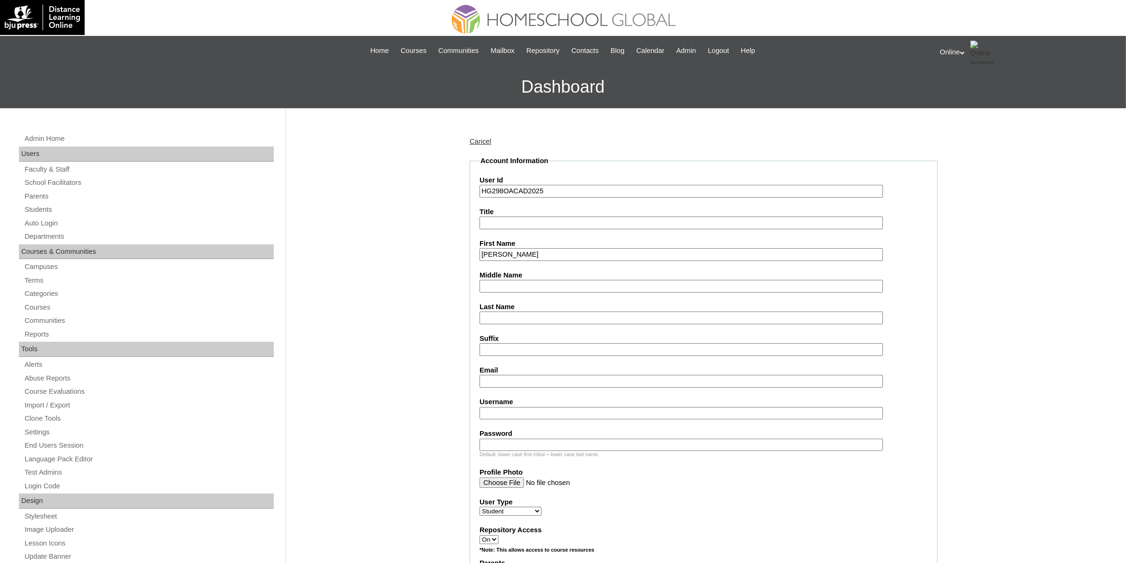
paste input "MERLE"
type input "MERLE"
click at [537, 248] on input "Jana Garcia" at bounding box center [682, 254] width 404 height 13
click at [515, 251] on input "Jana Garcia" at bounding box center [682, 254] width 404 height 13
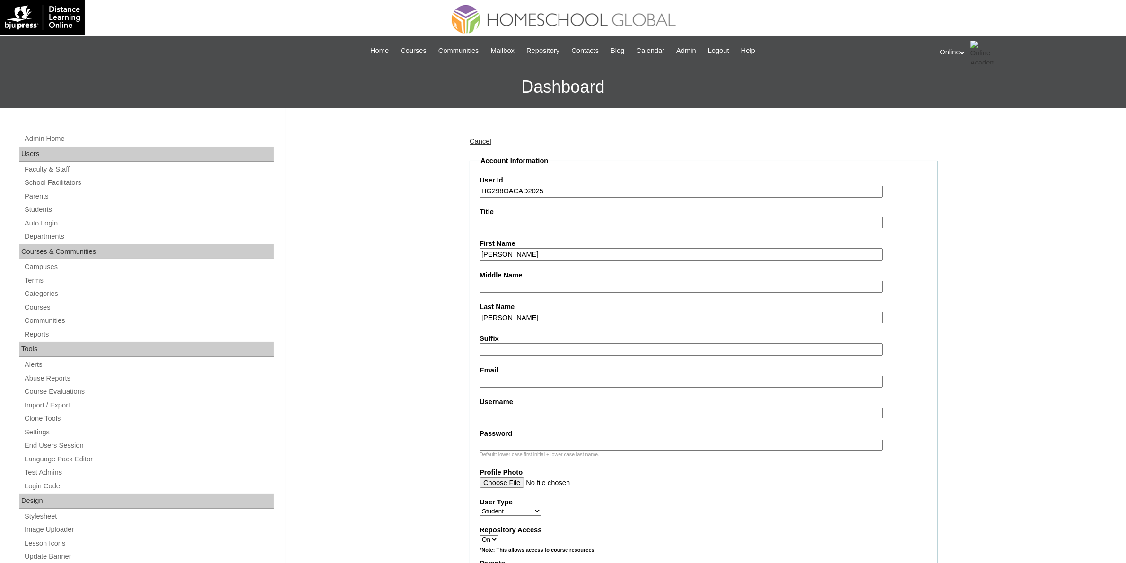
type input "Jana"
click at [517, 281] on input "Middle Name" at bounding box center [682, 286] width 404 height 13
paste input "Garcia"
type input "Garcia"
click at [527, 251] on input "Jana" at bounding box center [682, 254] width 404 height 13
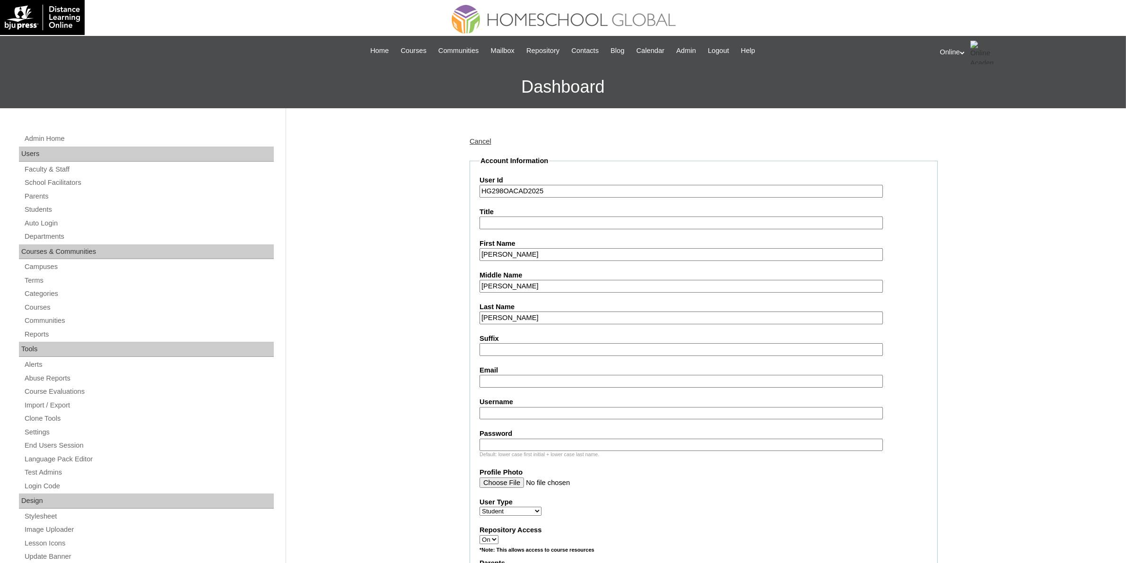
type input "Jana"
click at [509, 381] on input "Email" at bounding box center [682, 381] width 404 height 13
paste input "josephinecgarcia@gmail.com"
type input "josephinecgarcia@gmail.com"
click at [570, 408] on input "Username" at bounding box center [682, 413] width 404 height 13
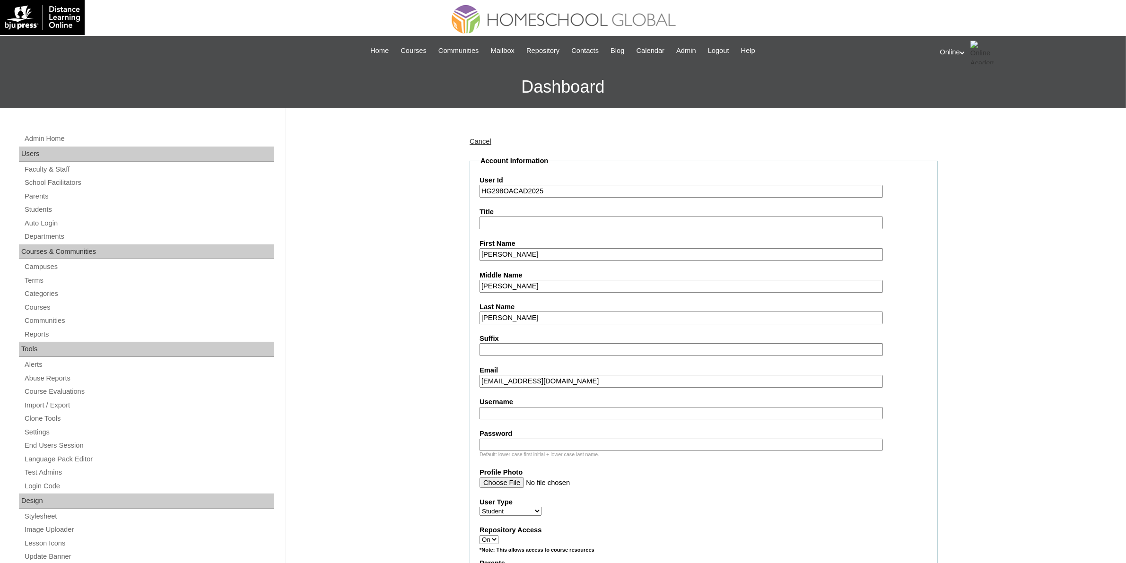
paste input "jana.merle2025"
type input "jana.merle2025"
click at [614, 441] on input "Password" at bounding box center [682, 445] width 404 height 13
paste input "hY7t"
type input "hY7t"
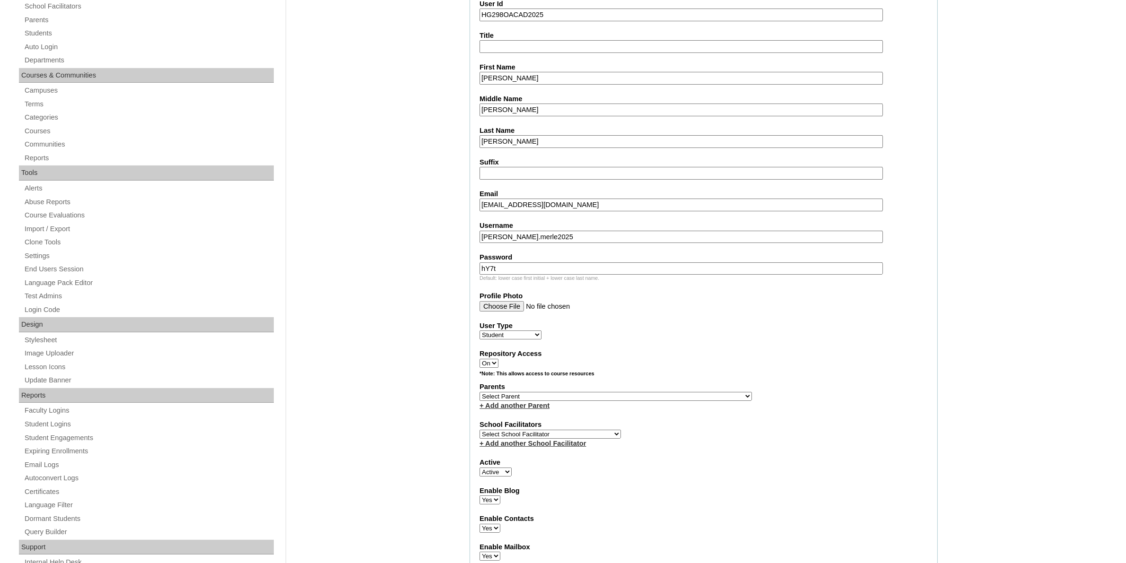
scroll to position [177, 0]
click at [642, 391] on select "Select Parent , , , , , , , , , , , , , , , , , , , , , , , , , , , , , , , , ,…" at bounding box center [616, 395] width 272 height 9
select select "44107"
click at [480, 391] on select "Select Parent , , , , , , , , , , , , , , , , , , , , , , , , , , , , , , , , ,…" at bounding box center [616, 395] width 272 height 9
click at [568, 429] on select "Select School Facilitator Norman Añain Ruffa Abadijas Mary Abella Gloryfe Abion…" at bounding box center [550, 433] width 141 height 9
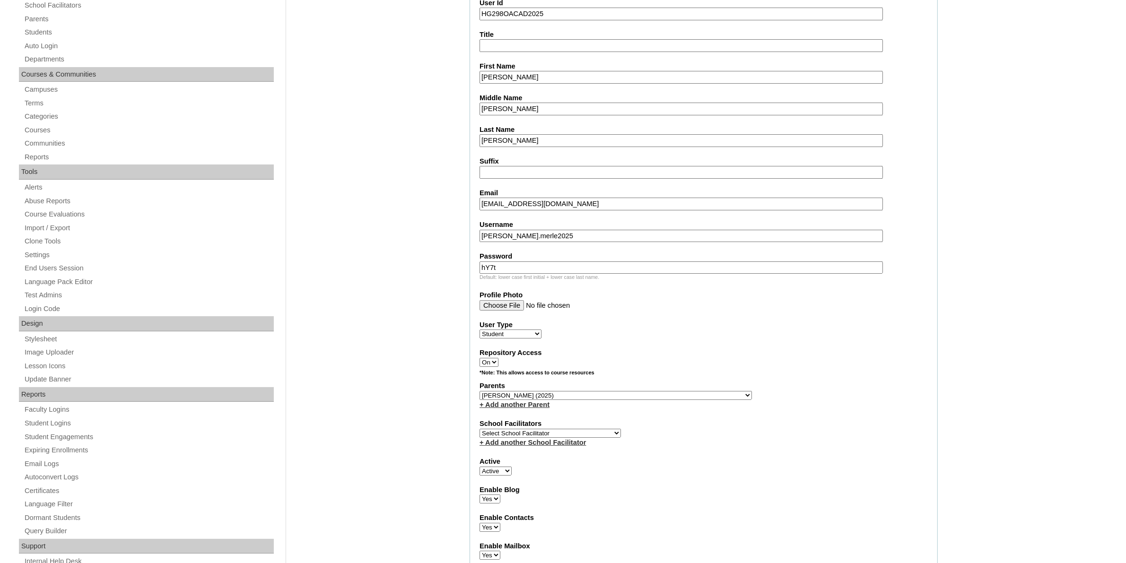
select select "43686"
click at [480, 429] on select "Select School Facilitator Norman Añain Ruffa Abadijas Mary Abella Gloryfe Abion…" at bounding box center [550, 433] width 141 height 9
click at [880, 386] on div "Parents Select Parent , , , , , , , , , , , , , , , , , , , , , , , , , , , , ,…" at bounding box center [704, 395] width 448 height 28
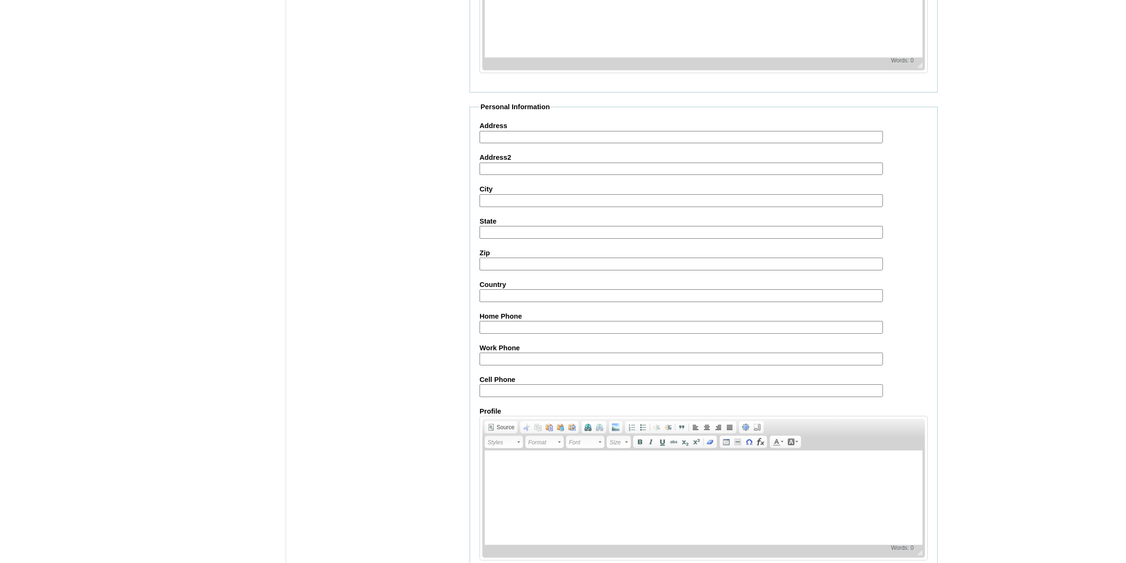
scroll to position [855, 0]
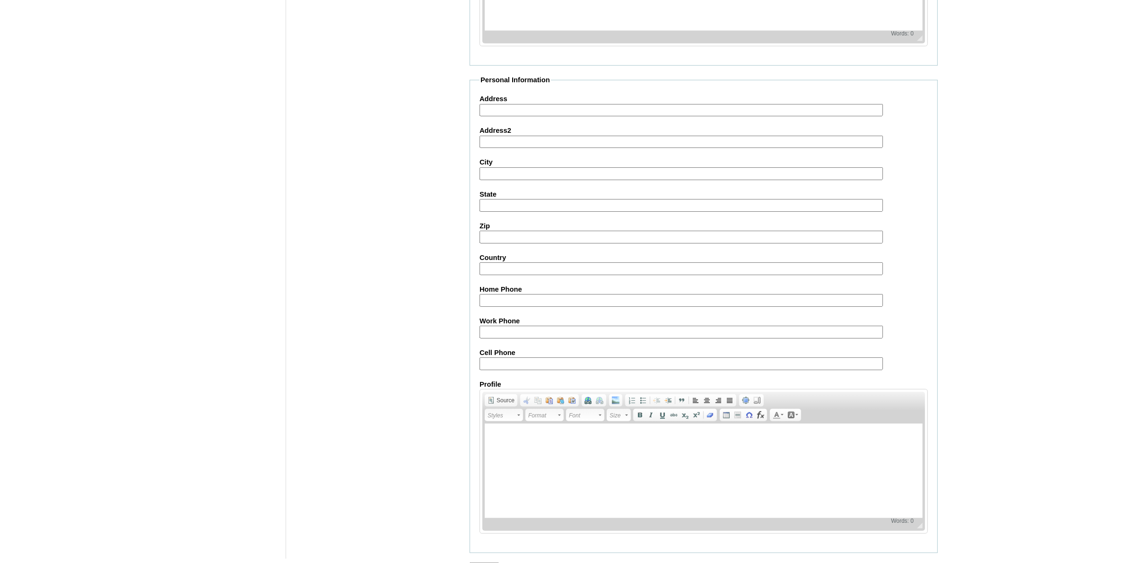
click at [479, 563] on input "Submit" at bounding box center [484, 568] width 29 height 10
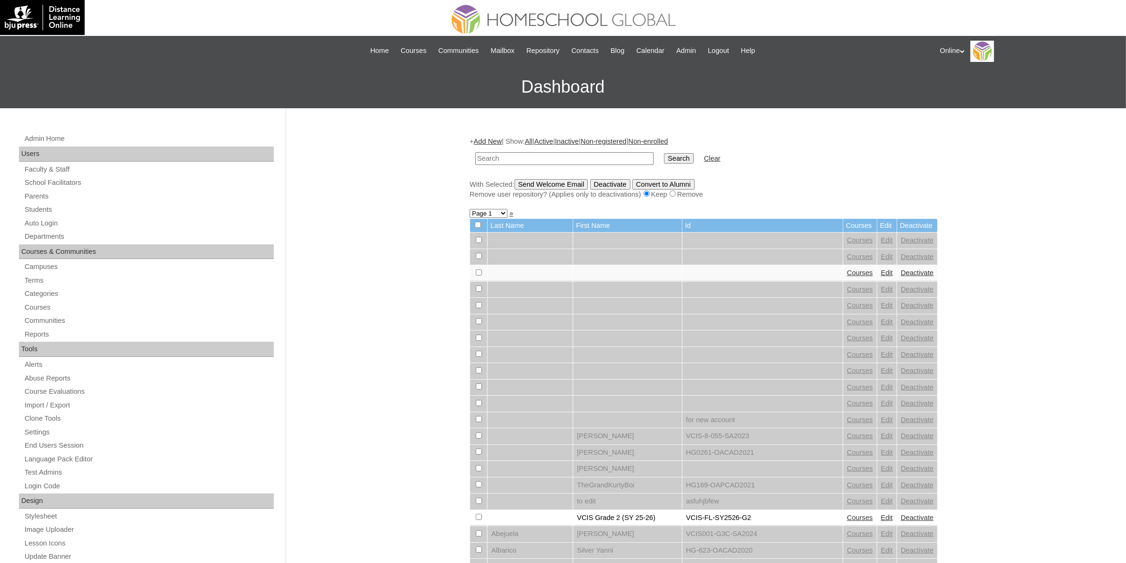
click at [509, 155] on input "text" at bounding box center [564, 158] width 178 height 13
paste input "HG298OACAD2025"
type input "HG298OACAD2025"
click at [664, 157] on input "Search" at bounding box center [678, 158] width 29 height 10
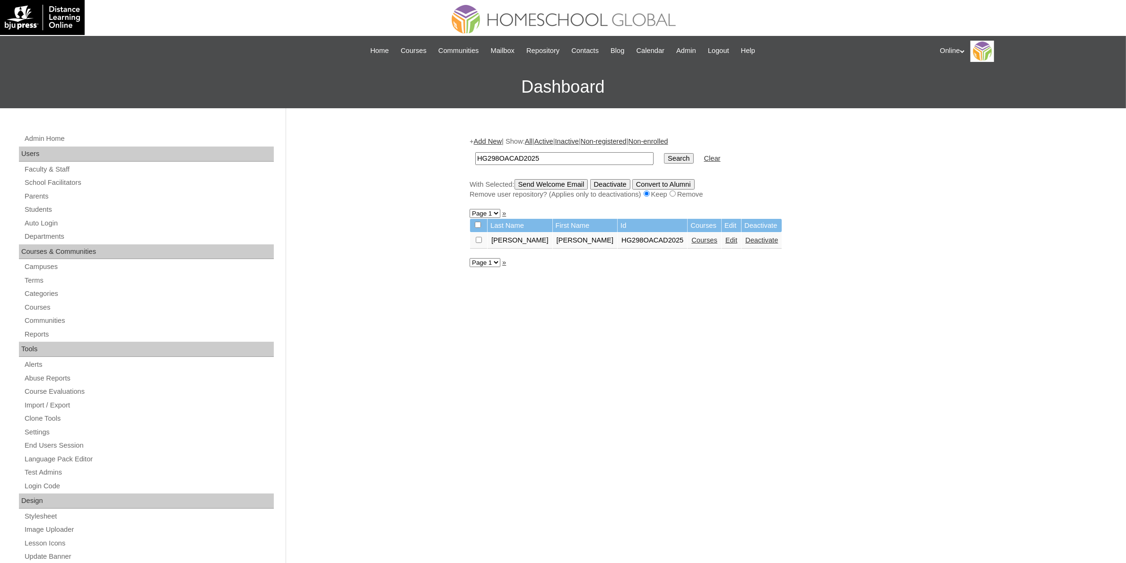
click at [692, 239] on link "Courses" at bounding box center [705, 241] width 26 height 8
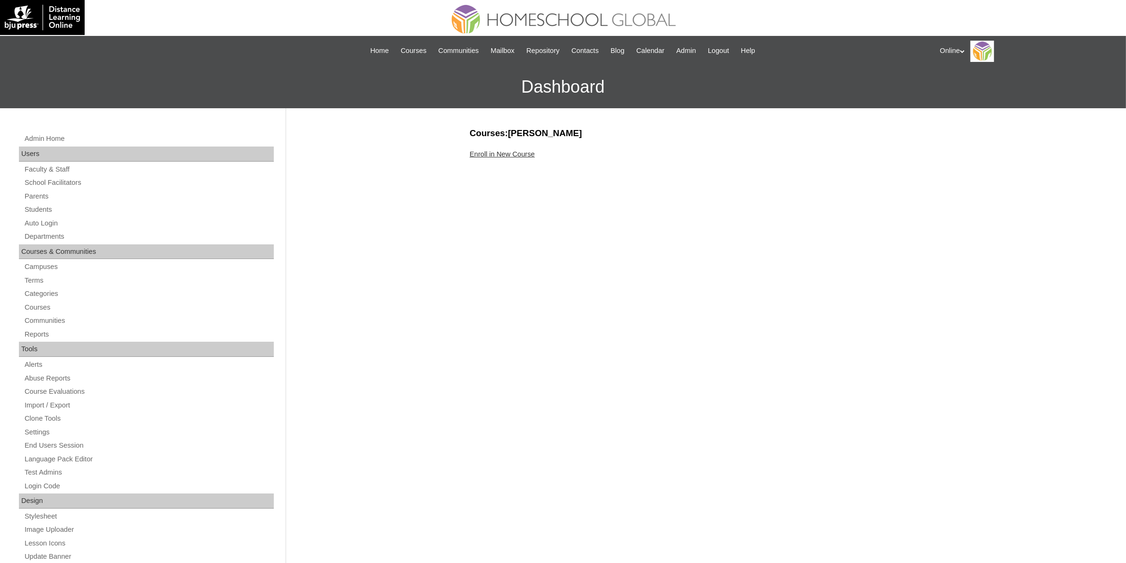
click at [482, 157] on link "Enroll in New Course" at bounding box center [502, 154] width 65 height 8
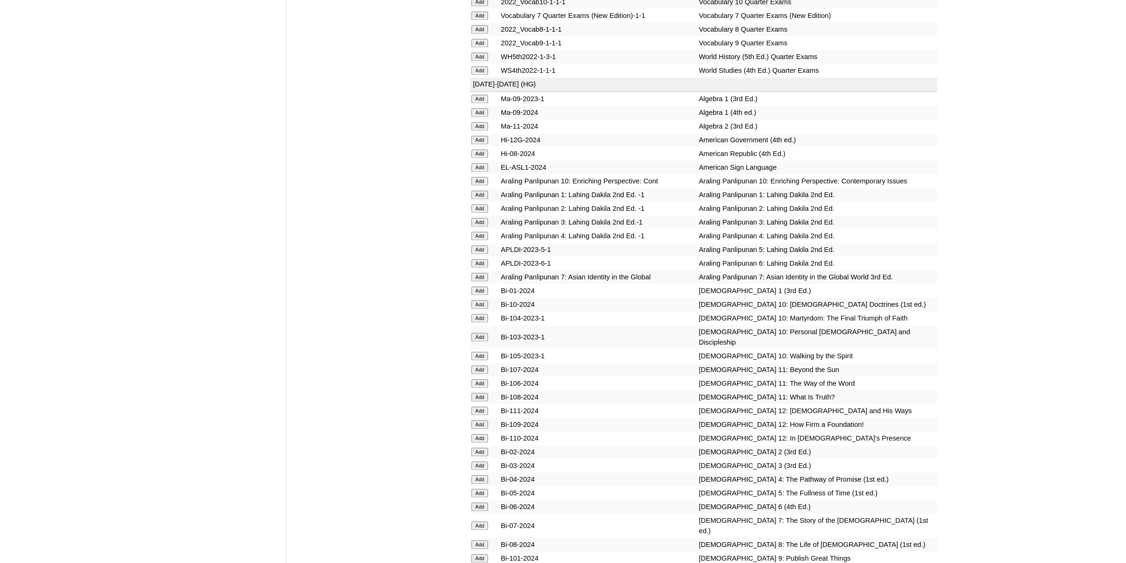
scroll to position [2306, 0]
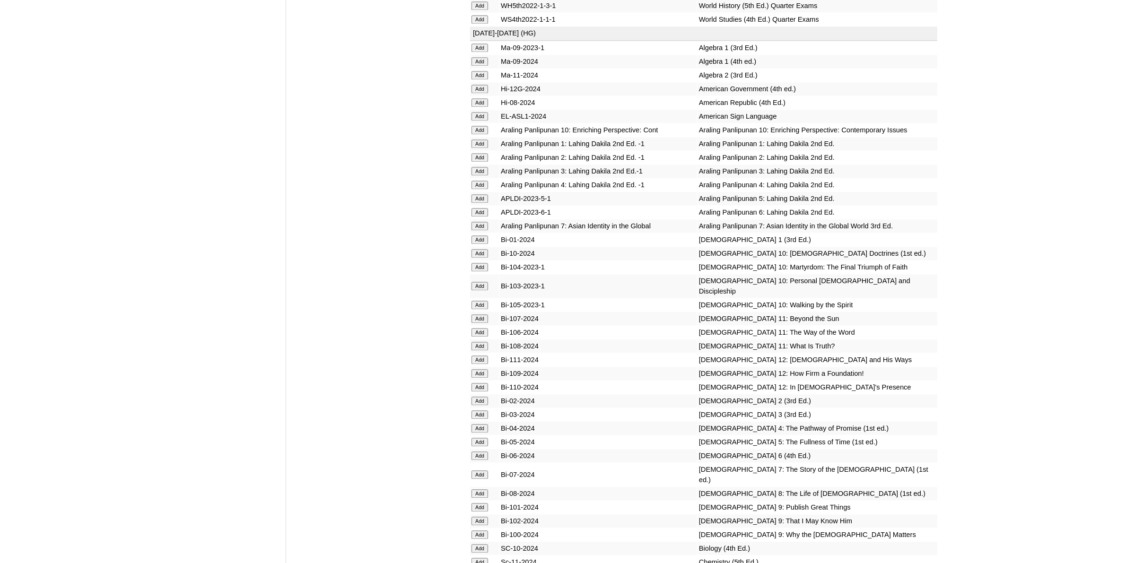
click at [478, 249] on input "Add" at bounding box center [480, 253] width 17 height 9
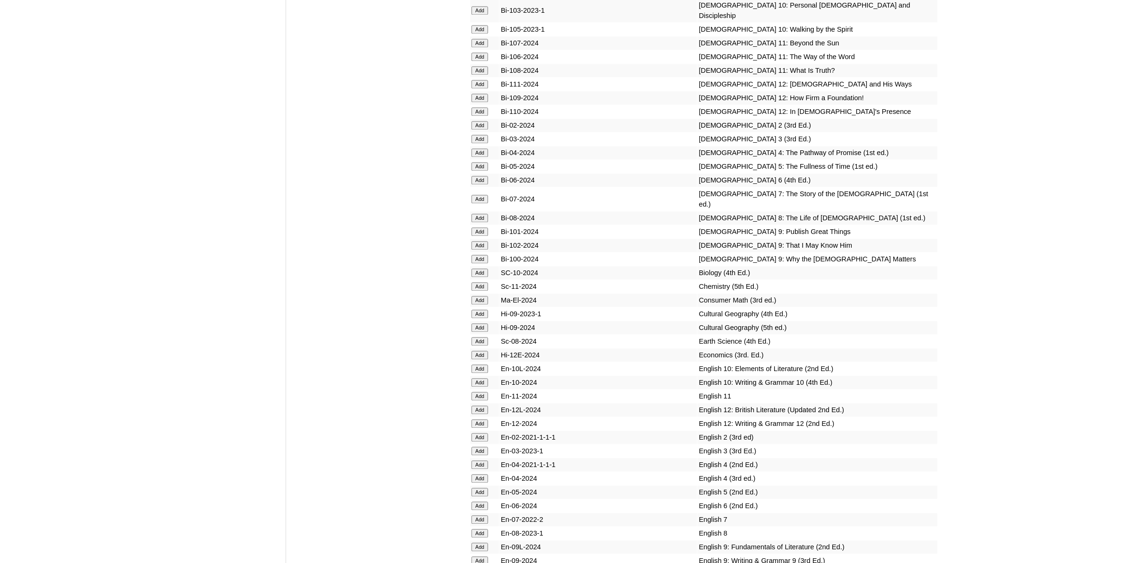
scroll to position [2602, 0]
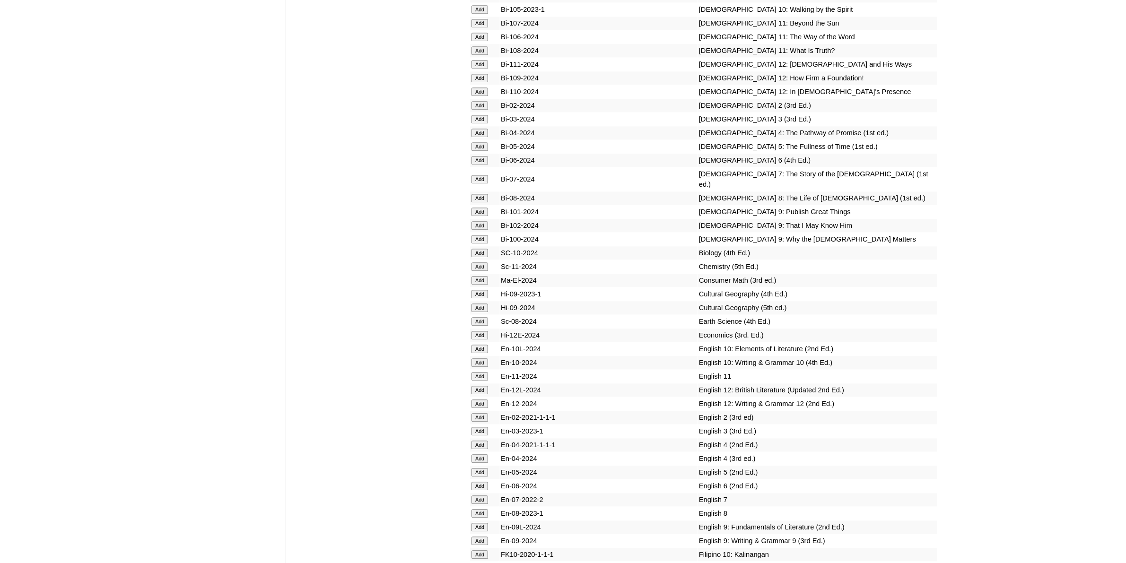
click at [474, 345] on input "Add" at bounding box center [480, 349] width 17 height 9
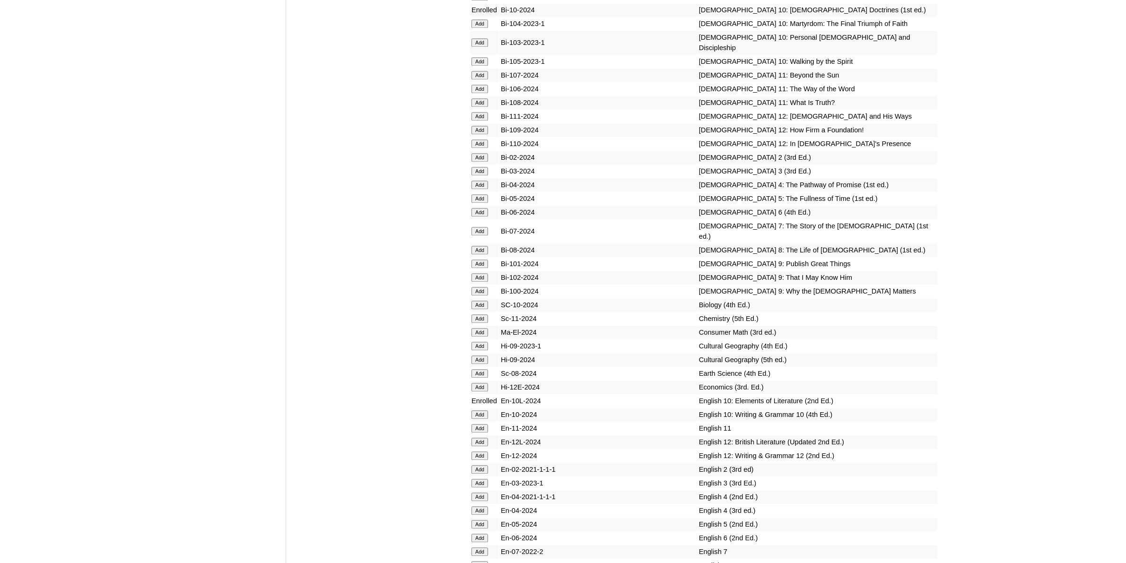
scroll to position [2661, 0]
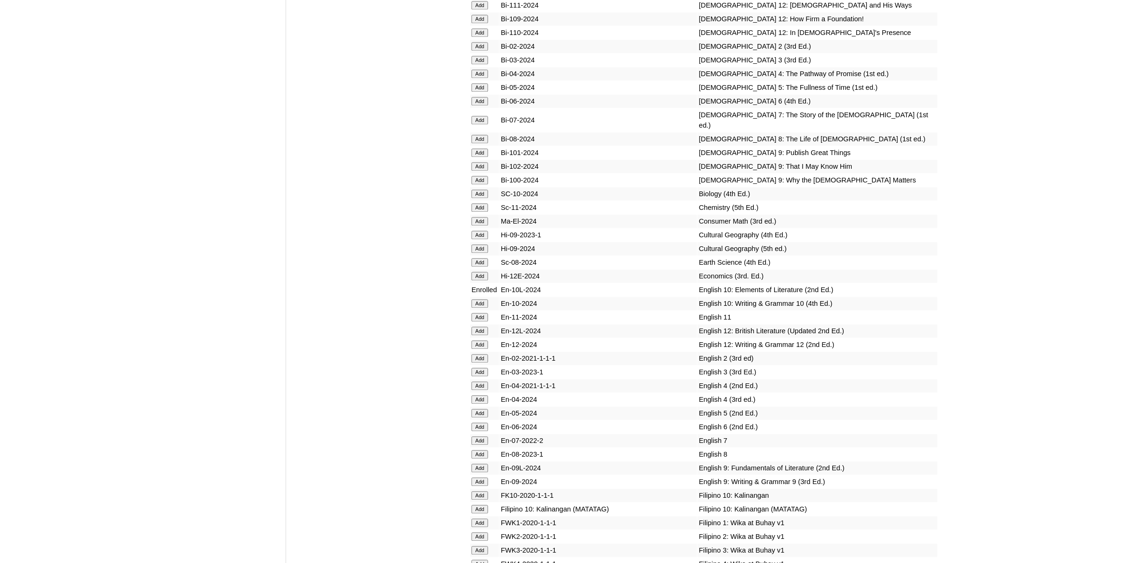
click at [483, 299] on input "Add" at bounding box center [480, 303] width 17 height 9
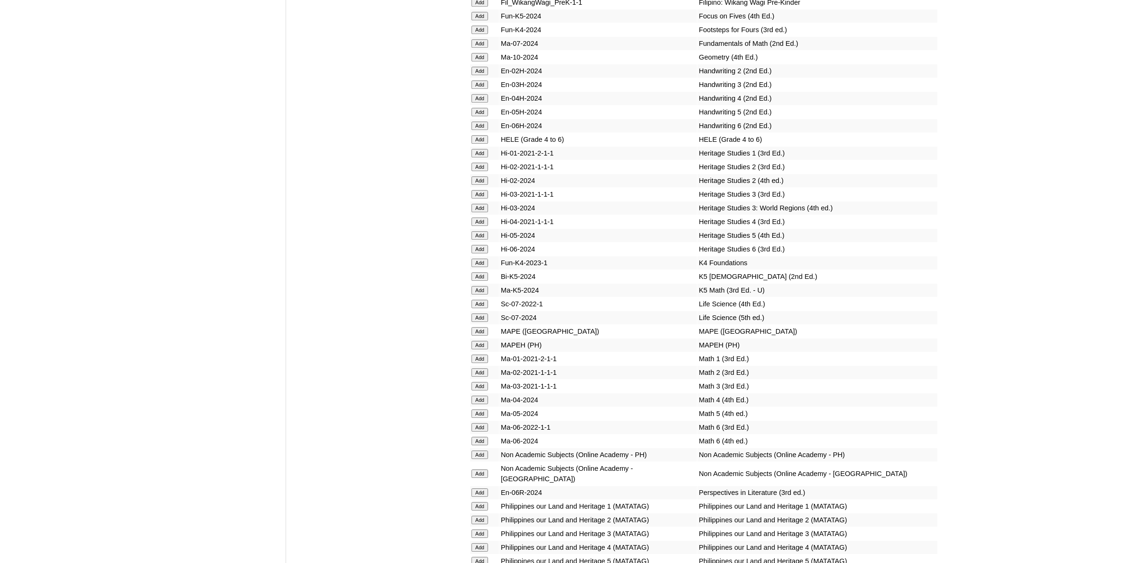
scroll to position [3430, 0]
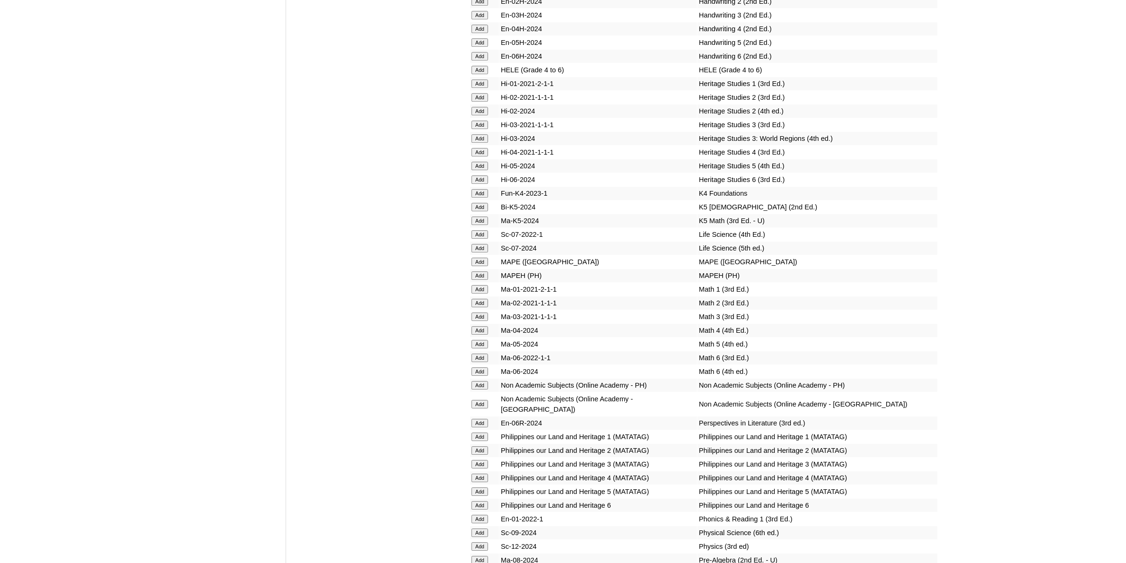
click at [478, 543] on input "Add" at bounding box center [480, 547] width 17 height 9
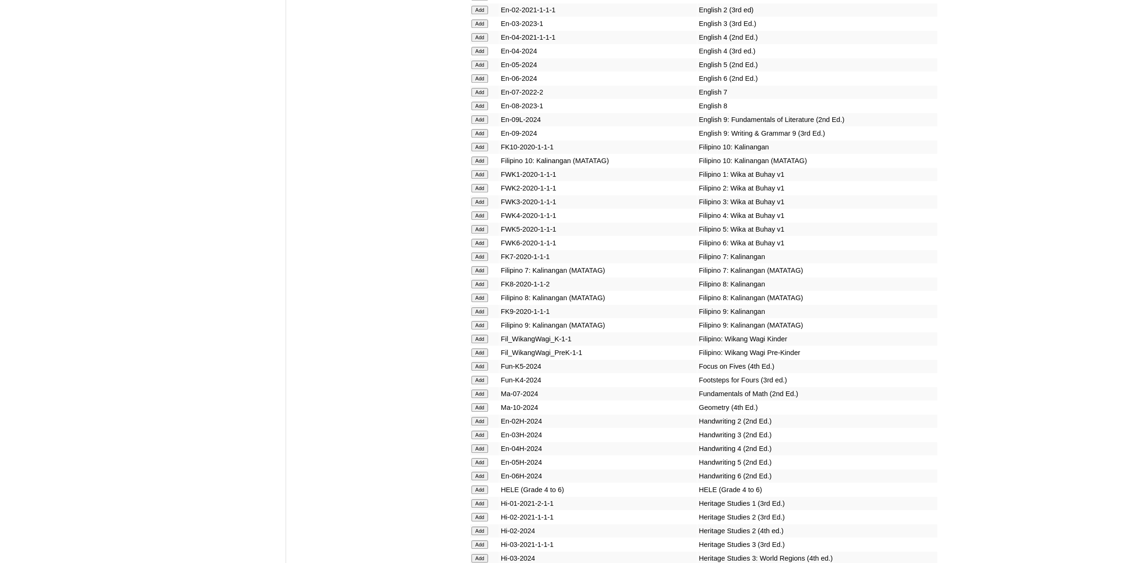
scroll to position [3075, 0]
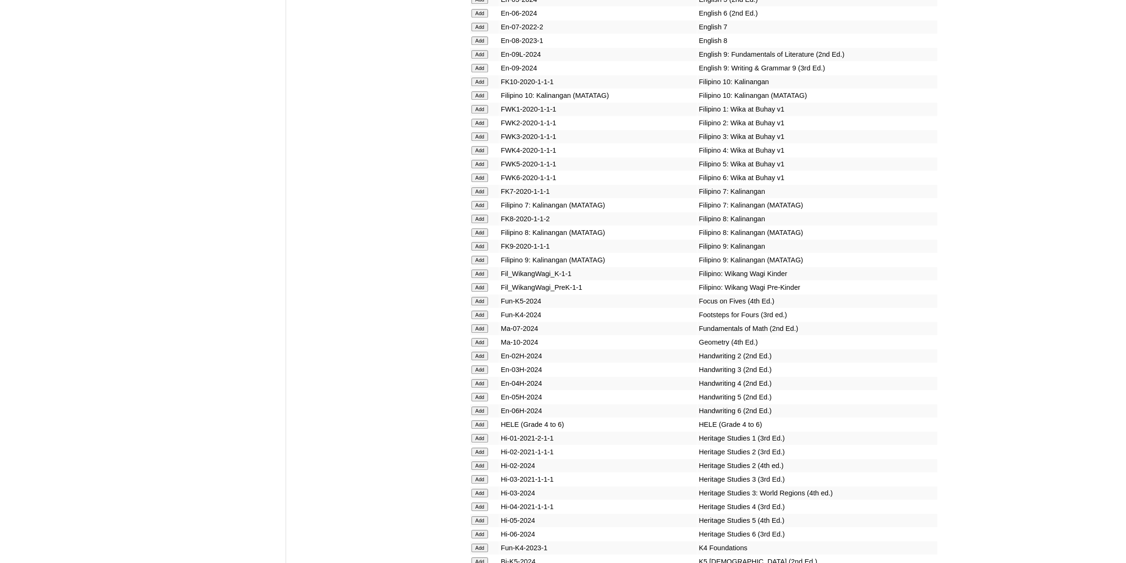
click at [483, 338] on input "Add" at bounding box center [480, 342] width 17 height 9
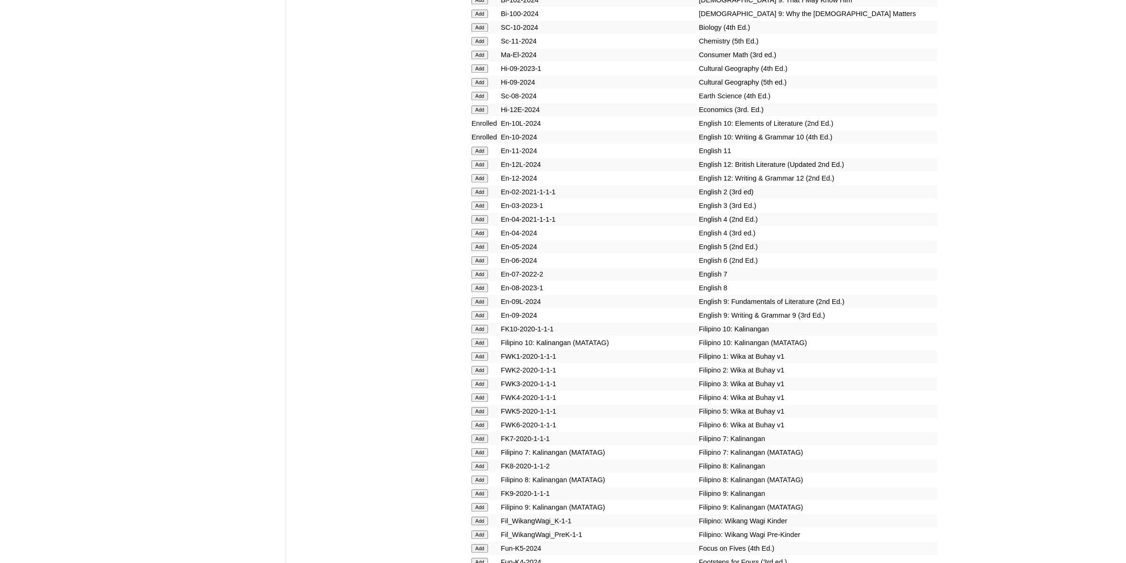
scroll to position [2838, 0]
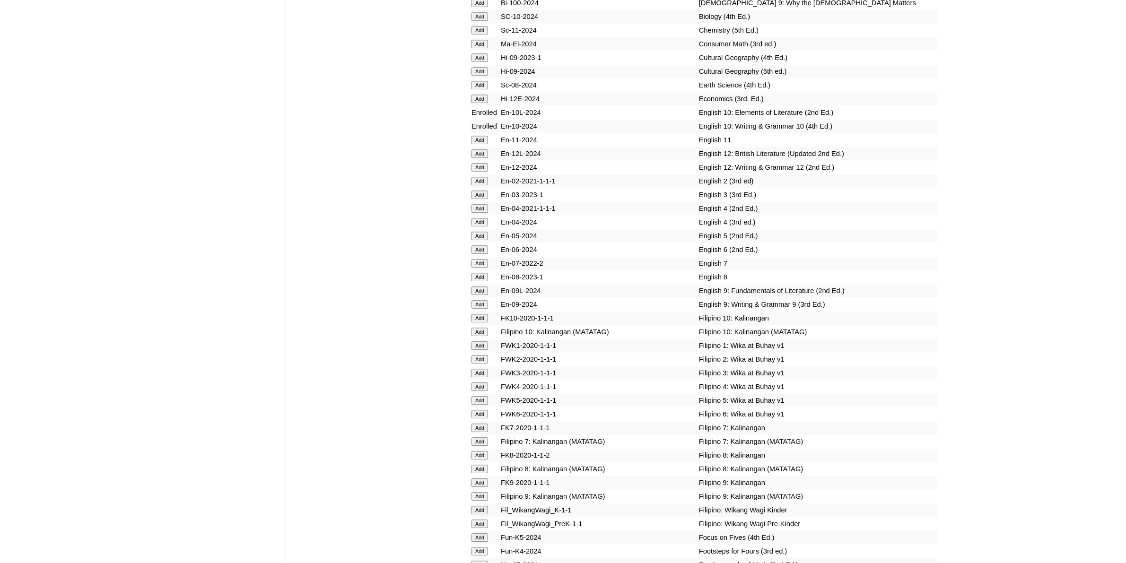
click at [485, 328] on input "Add" at bounding box center [480, 332] width 17 height 9
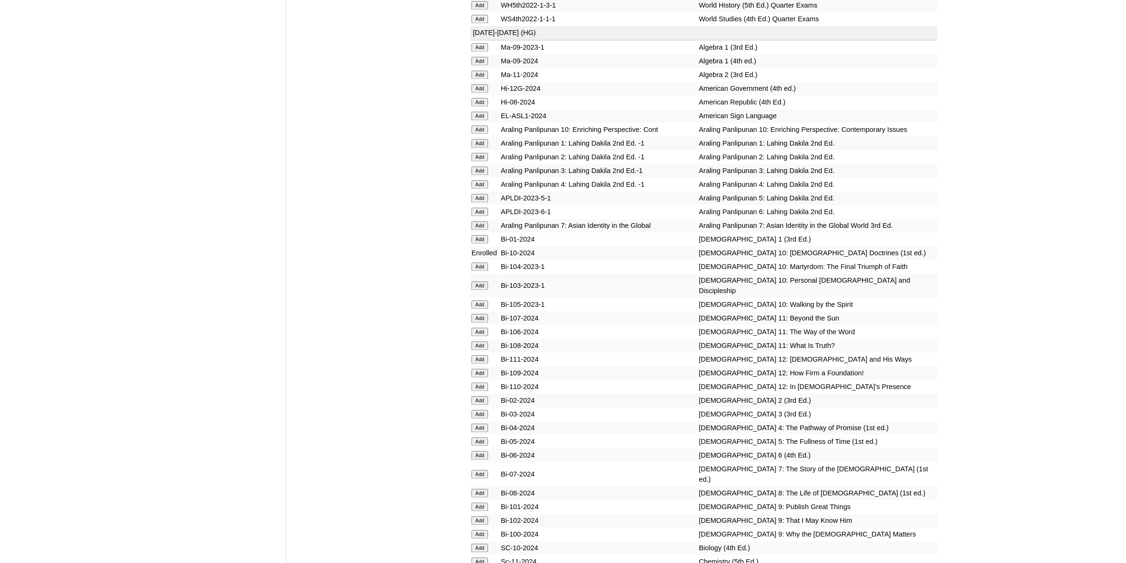
scroll to position [2306, 0]
click at [475, 126] on input "Add" at bounding box center [480, 130] width 17 height 9
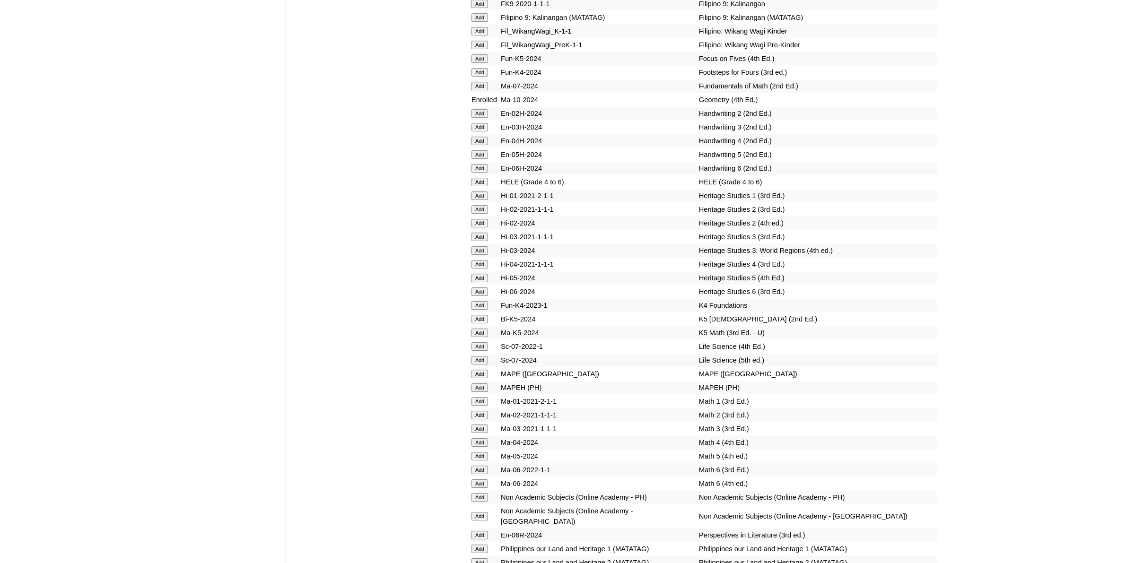
scroll to position [3430, 0]
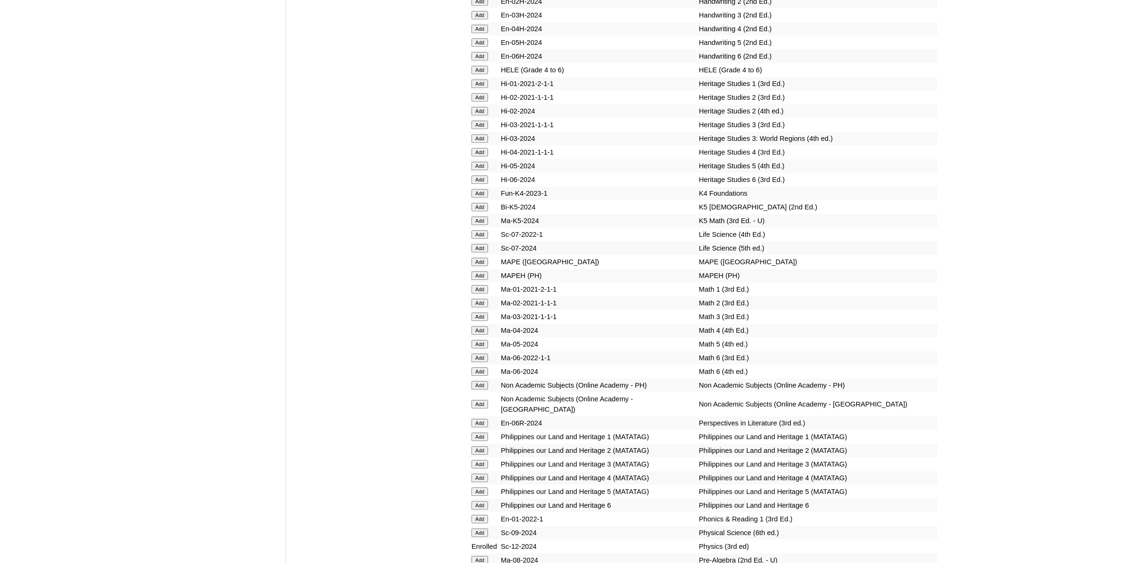
click at [474, 381] on input "Add" at bounding box center [480, 385] width 17 height 9
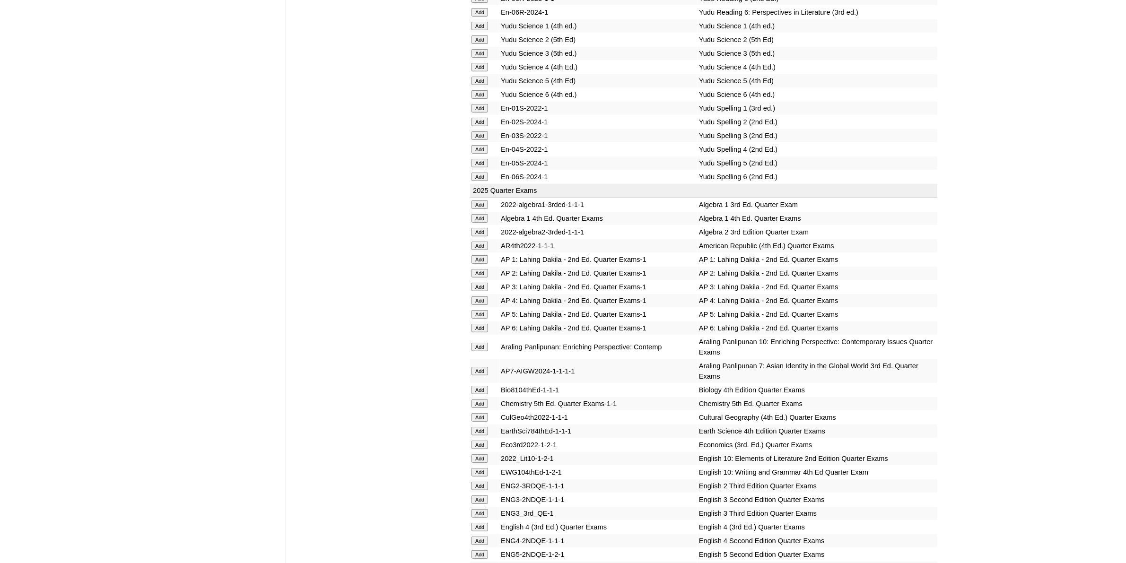
scroll to position [887, 0]
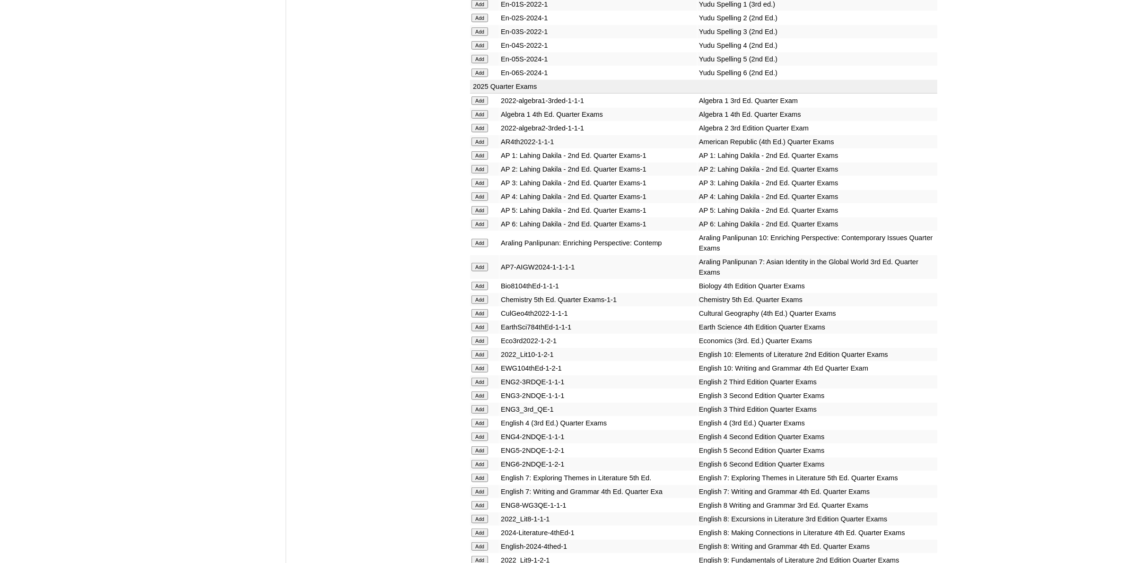
click at [484, 351] on input "Add" at bounding box center [480, 355] width 17 height 9
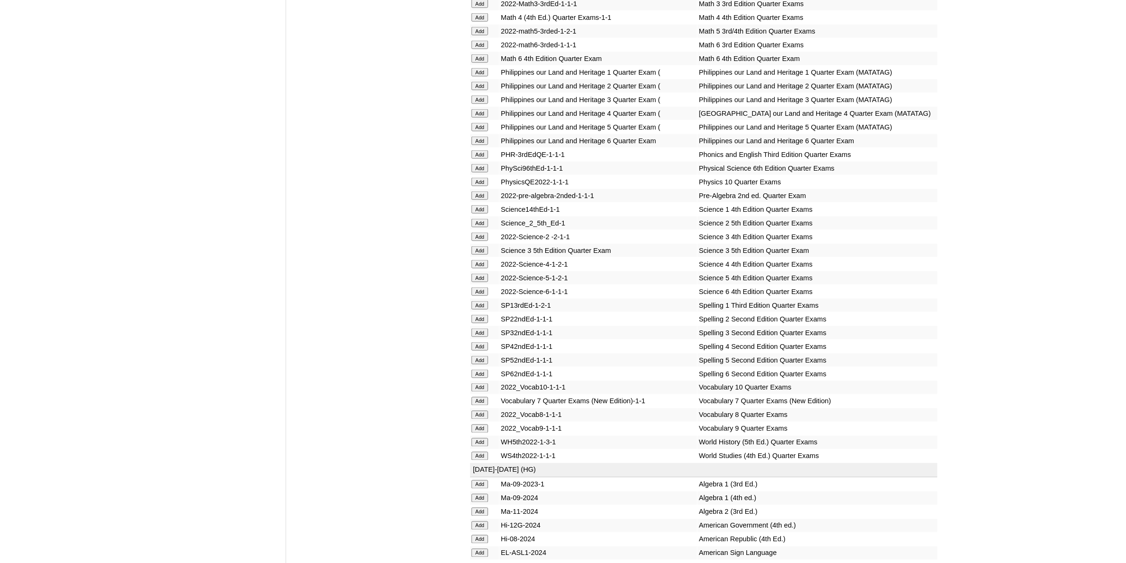
scroll to position [1951, 0]
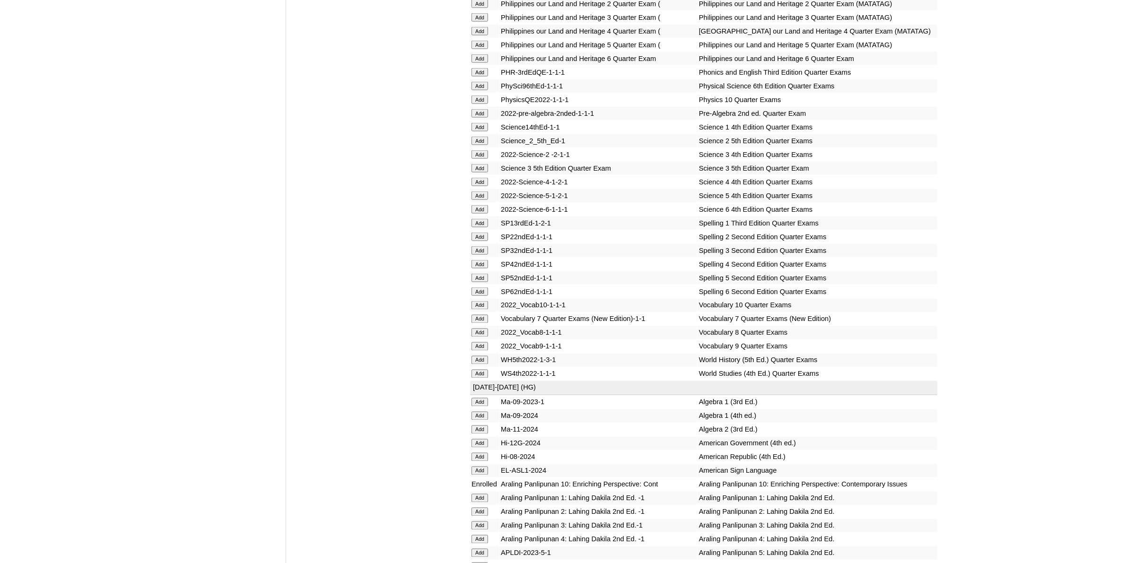
click at [483, 301] on input "Add" at bounding box center [480, 305] width 17 height 9
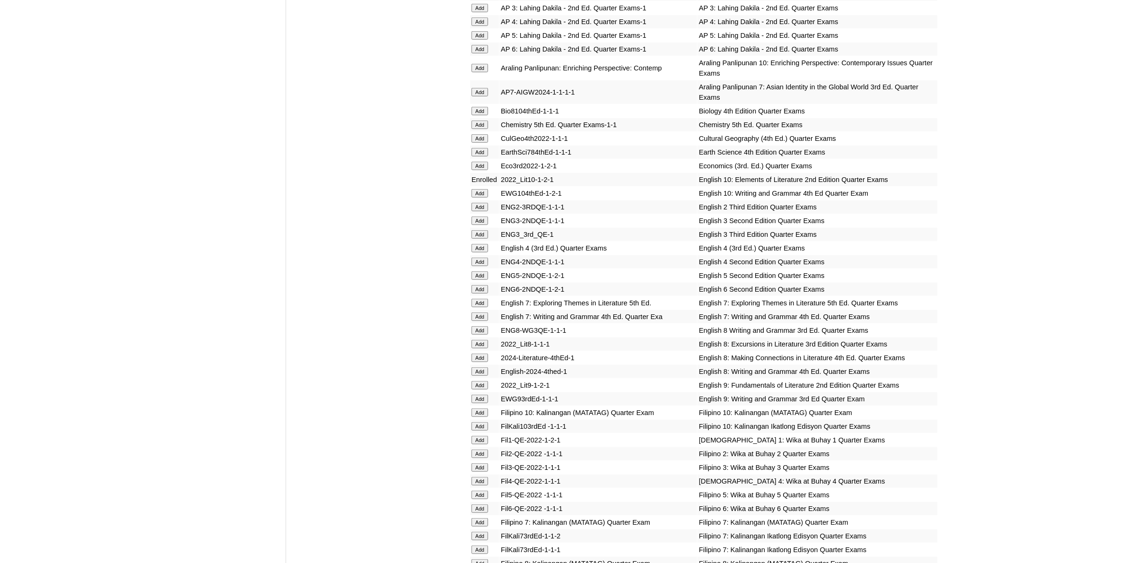
scroll to position [1064, 0]
click at [478, 187] on input "Add" at bounding box center [480, 191] width 17 height 9
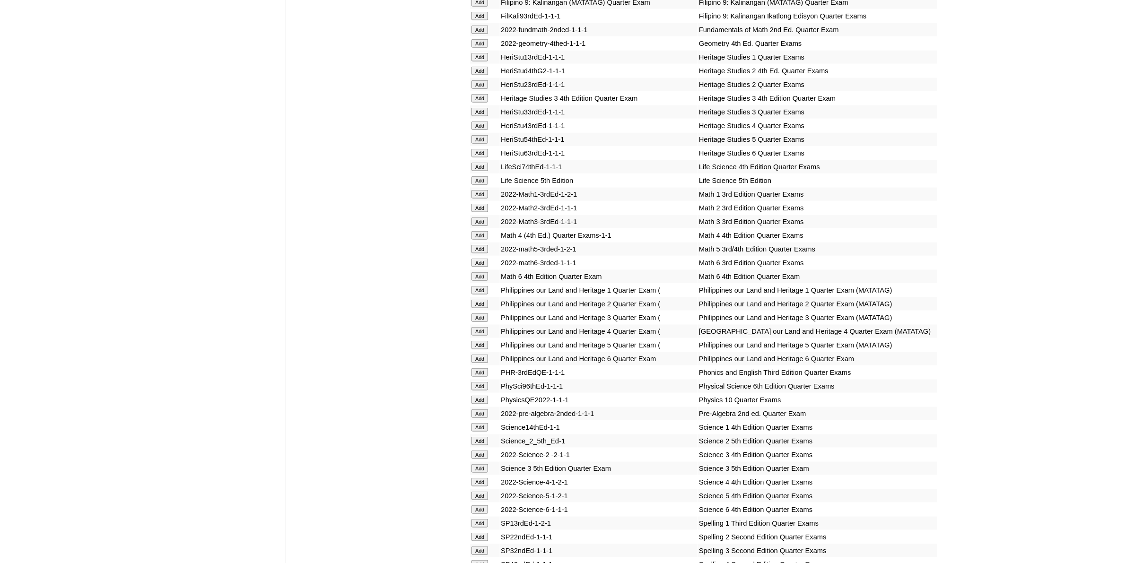
scroll to position [1656, 0]
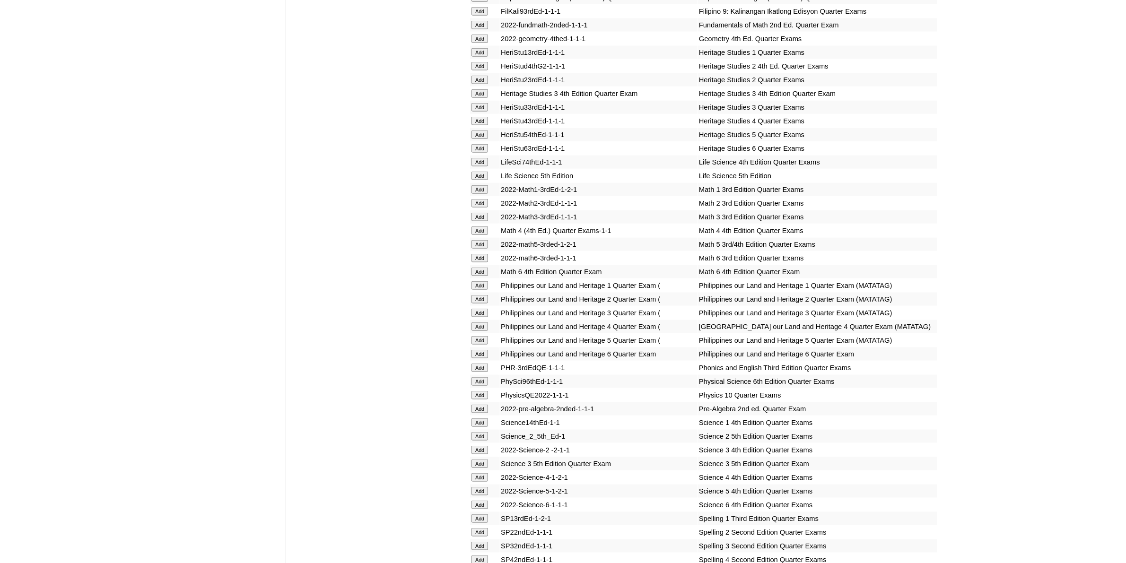
click at [487, 391] on input "Add" at bounding box center [480, 395] width 17 height 9
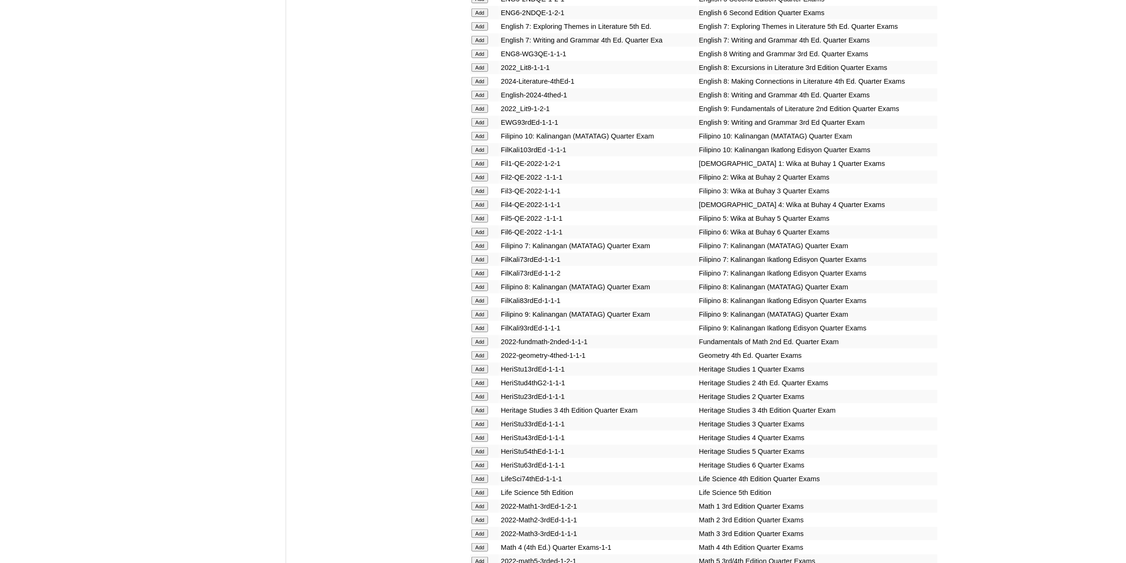
scroll to position [1360, 0]
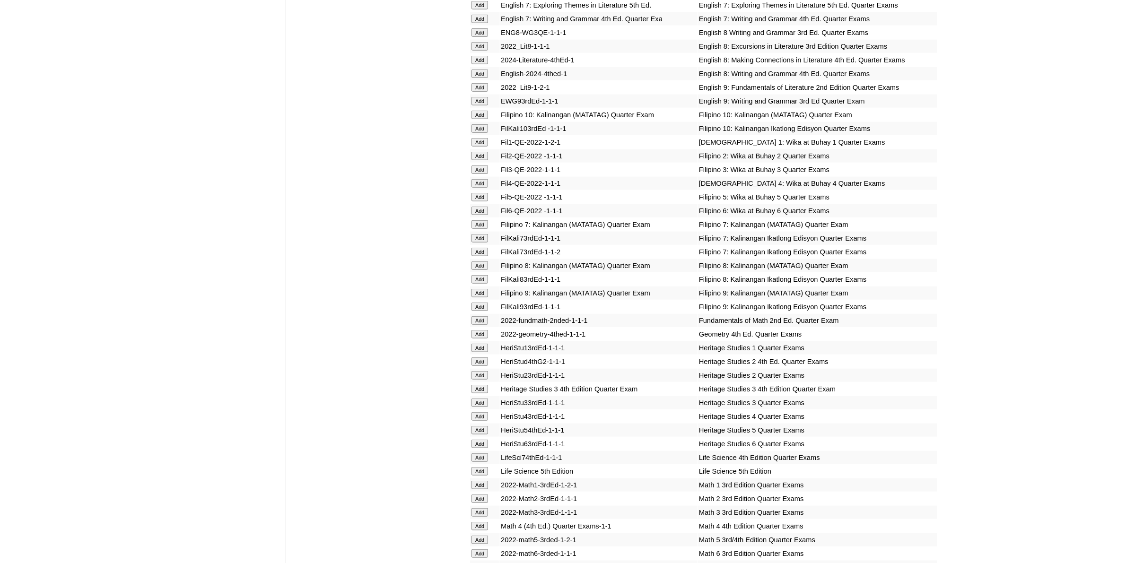
click at [483, 330] on input "Add" at bounding box center [480, 334] width 17 height 9
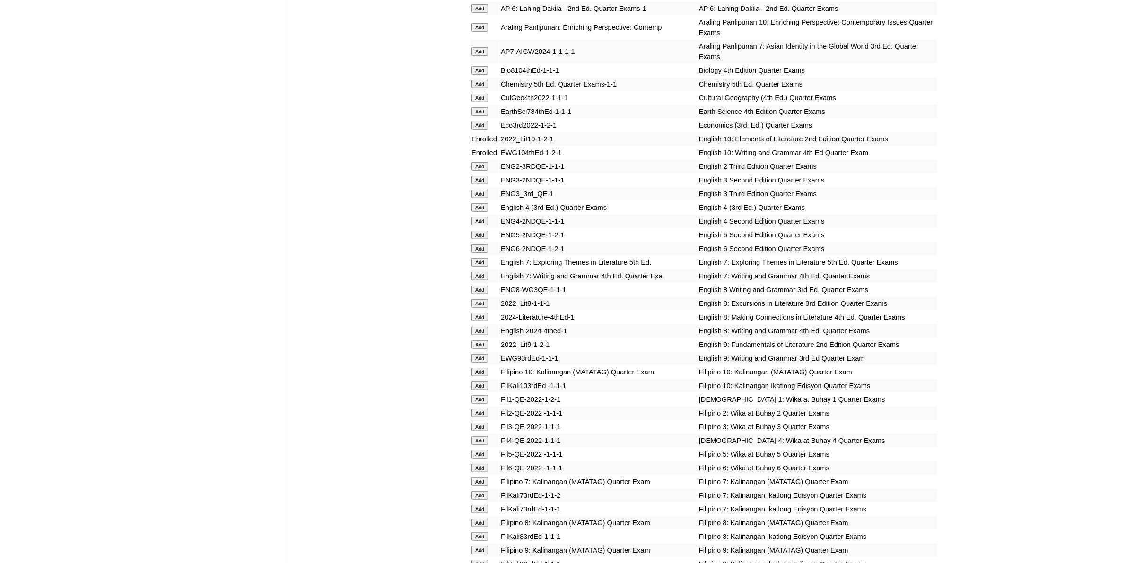
scroll to position [1123, 0]
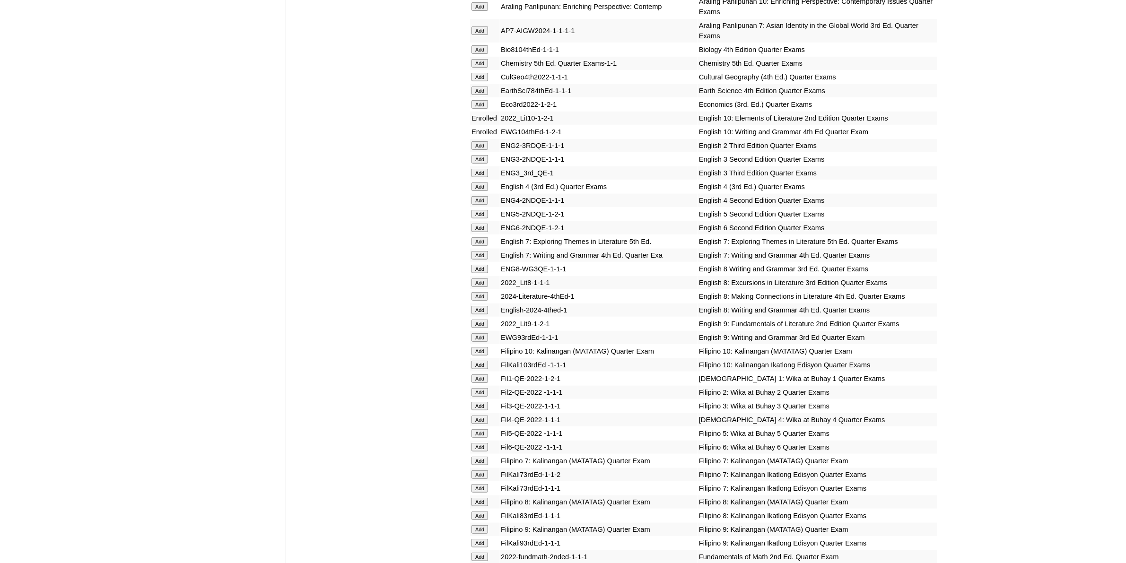
click at [487, 347] on input "Add" at bounding box center [480, 351] width 17 height 9
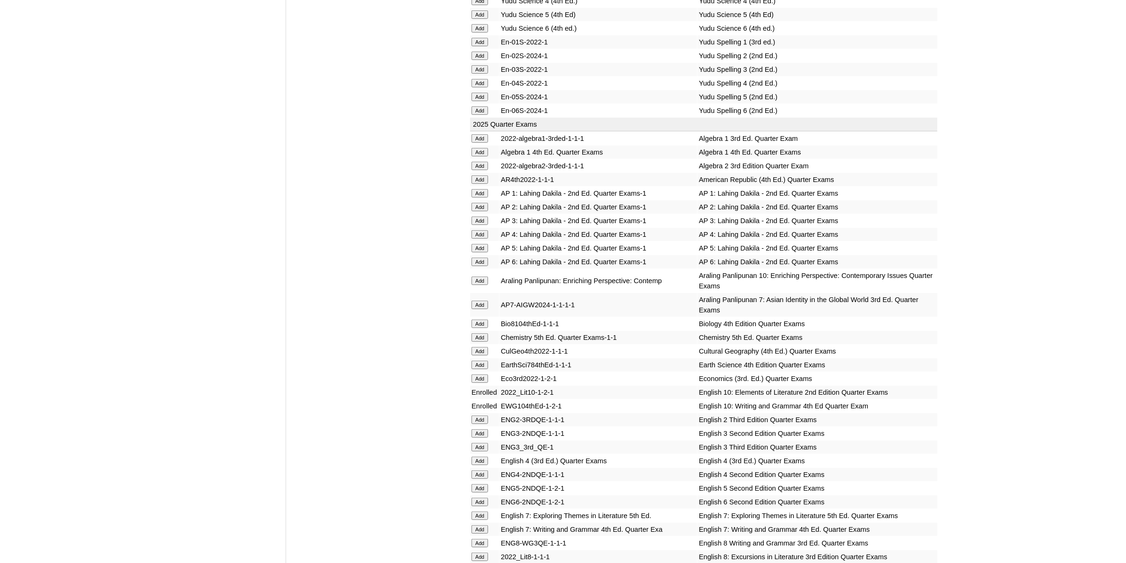
scroll to position [828, 0]
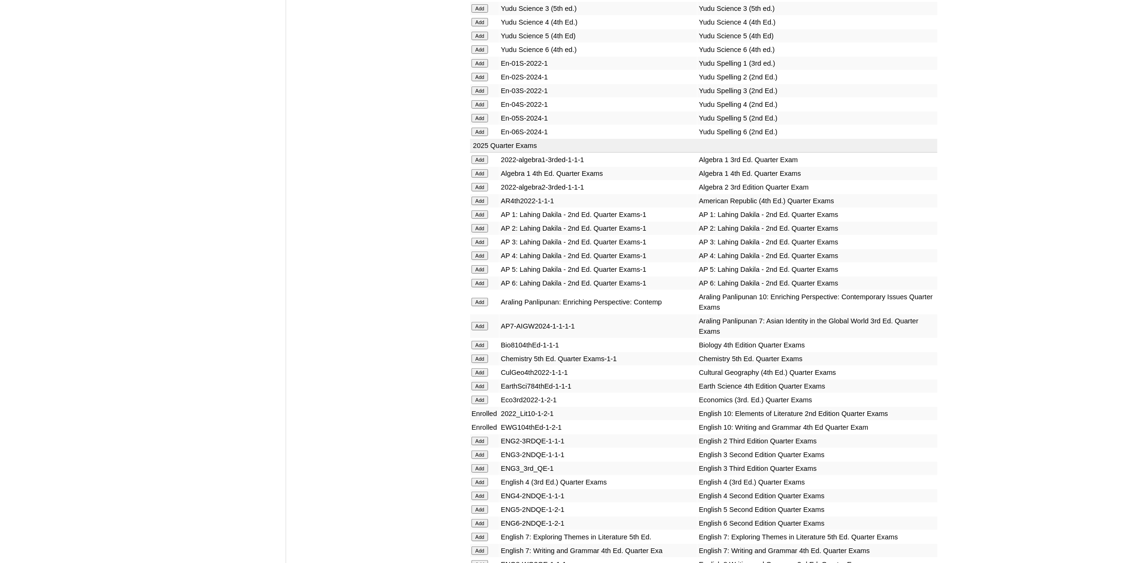
click at [485, 298] on input "Add" at bounding box center [480, 302] width 17 height 9
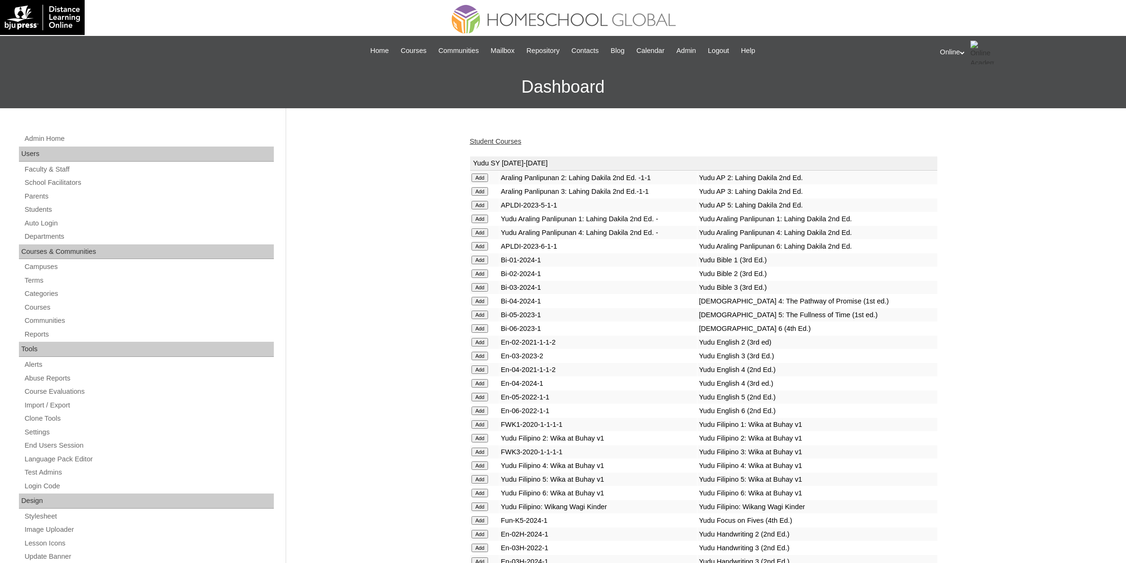
click at [506, 140] on link "Student Courses" at bounding box center [496, 142] width 52 height 8
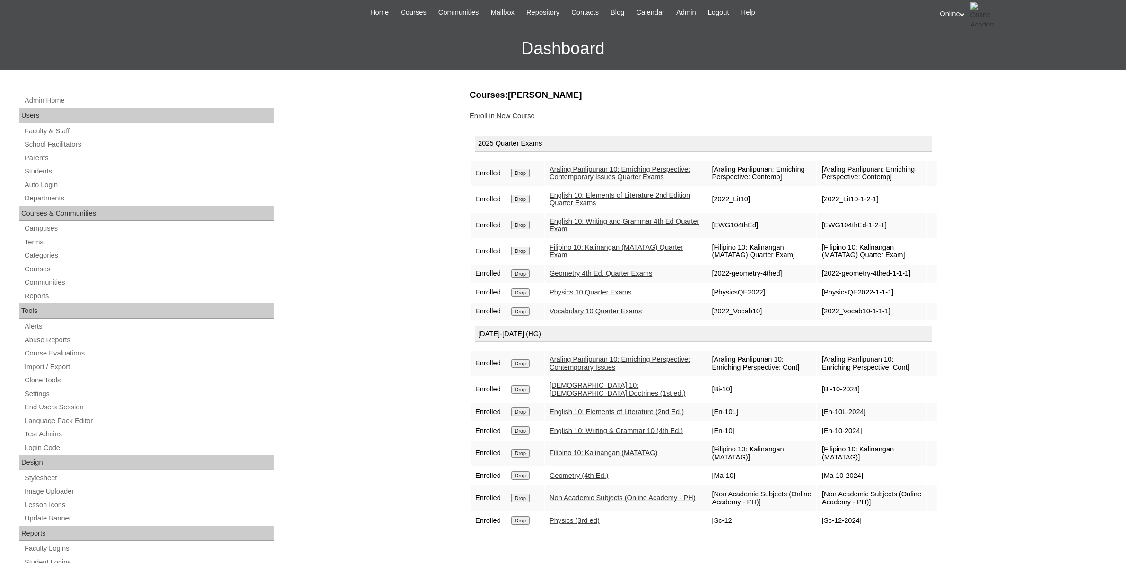
scroll to position [59, 0]
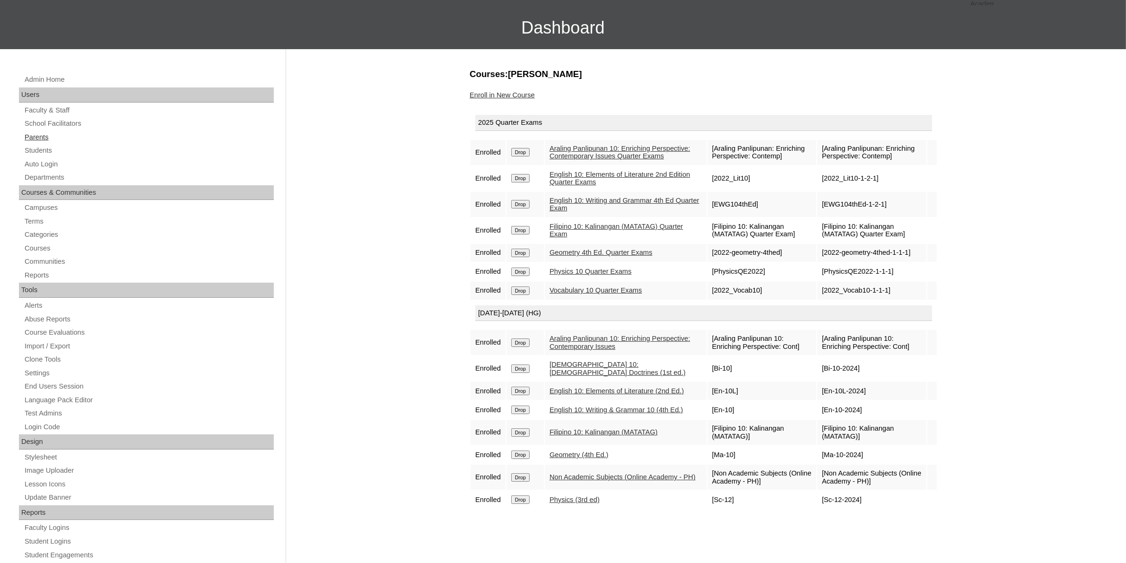
click at [62, 133] on link "Parents" at bounding box center [149, 138] width 250 height 12
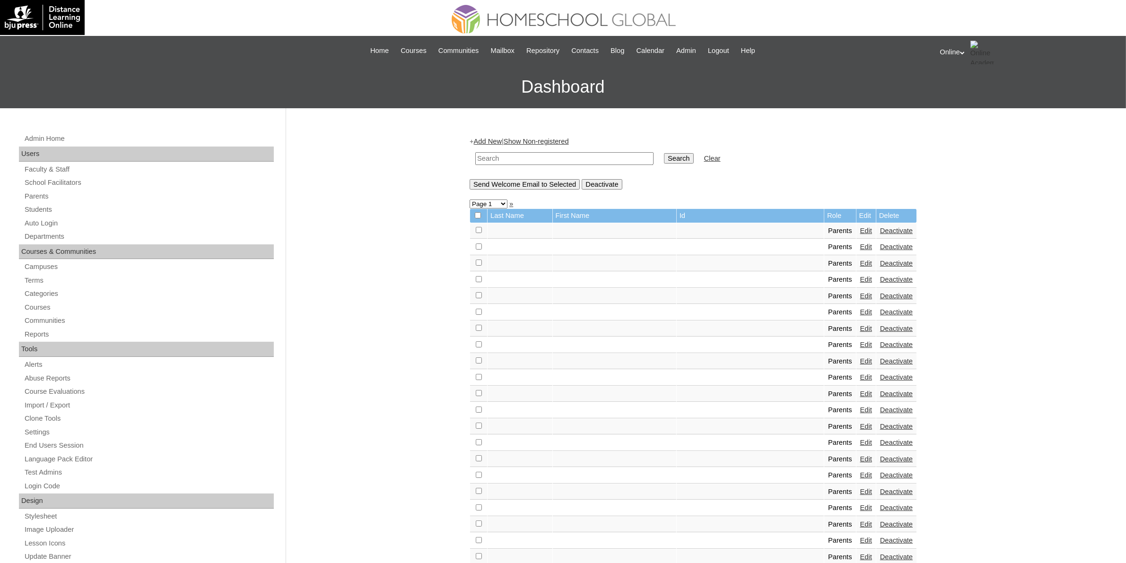
click at [560, 159] on input "text" at bounding box center [564, 158] width 178 height 13
paste input "HGP0249-OACAD2025"
type input "HGP0249-OACAD2025"
click at [664, 157] on input "Search" at bounding box center [678, 158] width 29 height 10
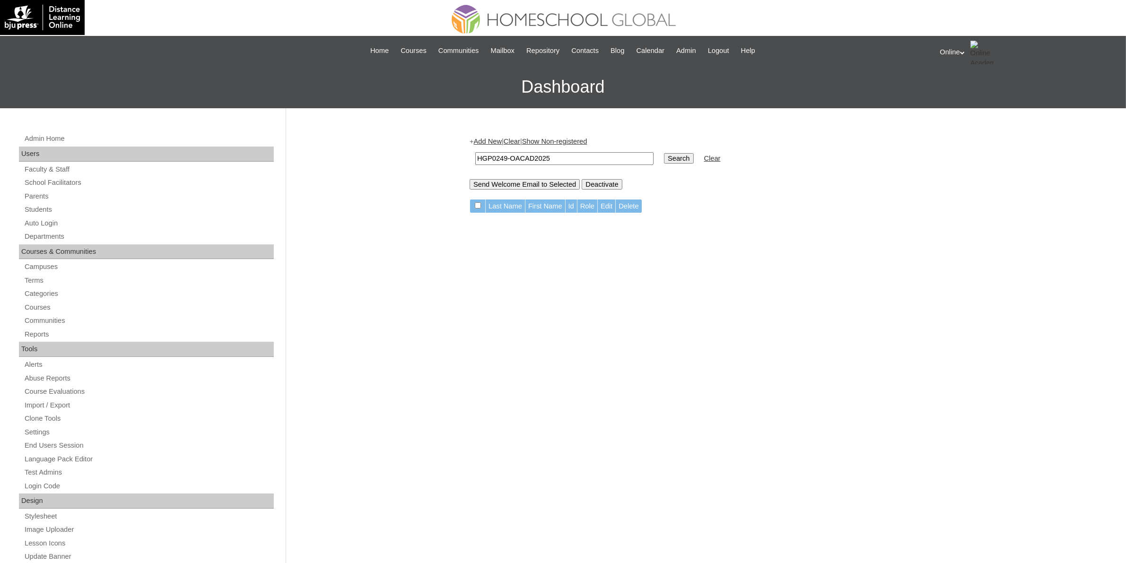
click at [497, 139] on link "Add New" at bounding box center [488, 142] width 28 height 8
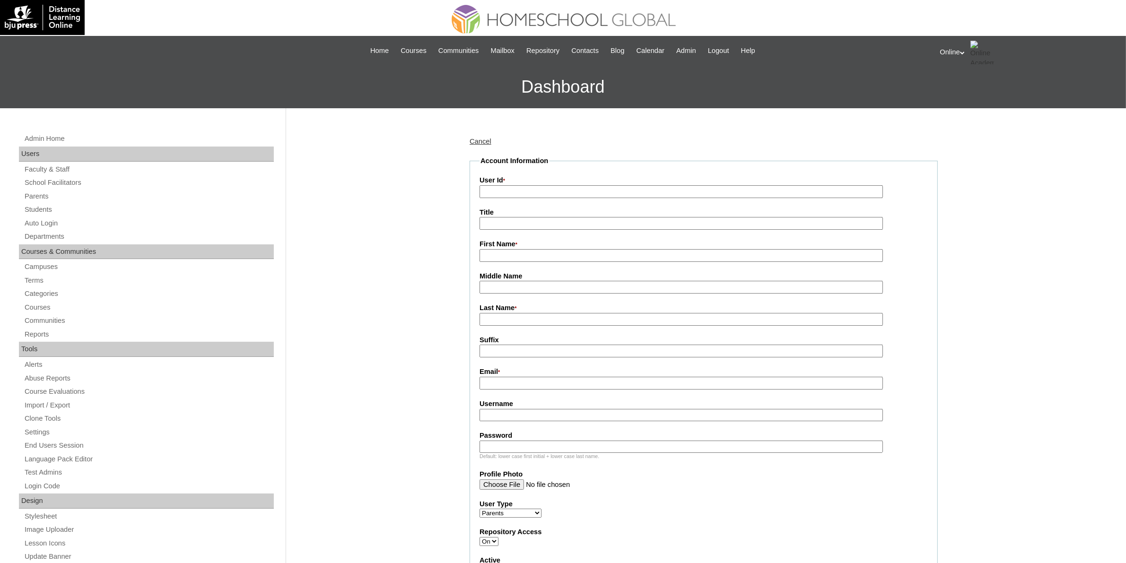
click at [531, 187] on input "User Id *" at bounding box center [682, 191] width 404 height 13
paste input "HGP0249-OACAD2025"
type input "HGP0249-OACAD2025"
click at [524, 254] on input "First Name *" at bounding box center [682, 255] width 404 height 13
paste input "[PERSON_NAME]"
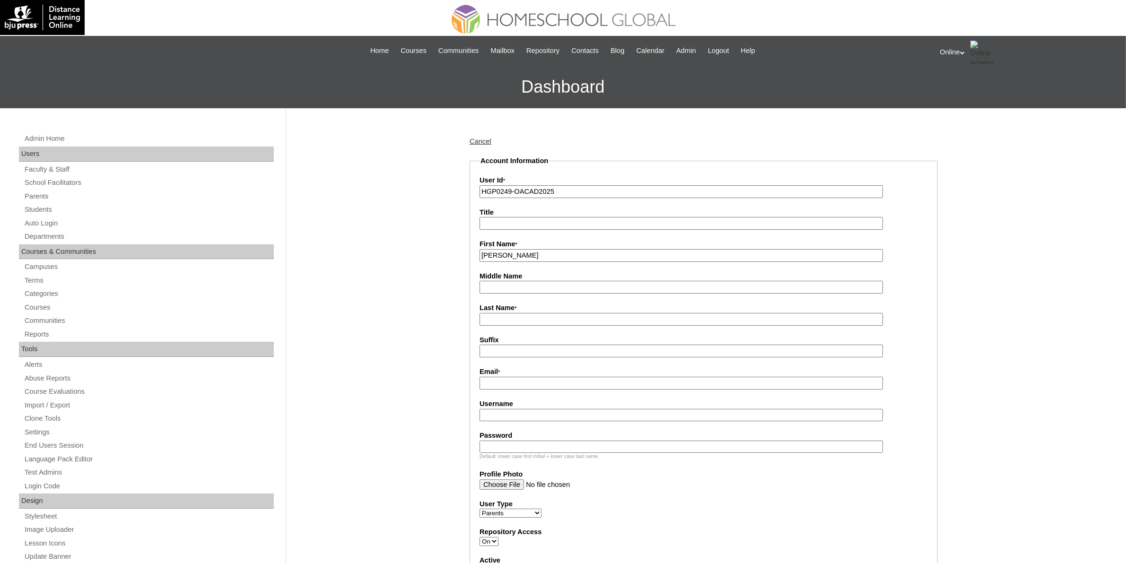
click at [512, 256] on input "[PERSON_NAME]" at bounding box center [682, 255] width 404 height 13
type input "[PERSON_NAME]"
click at [509, 313] on input "Last Name *" at bounding box center [682, 319] width 404 height 13
paste input "[PERSON_NAME]"
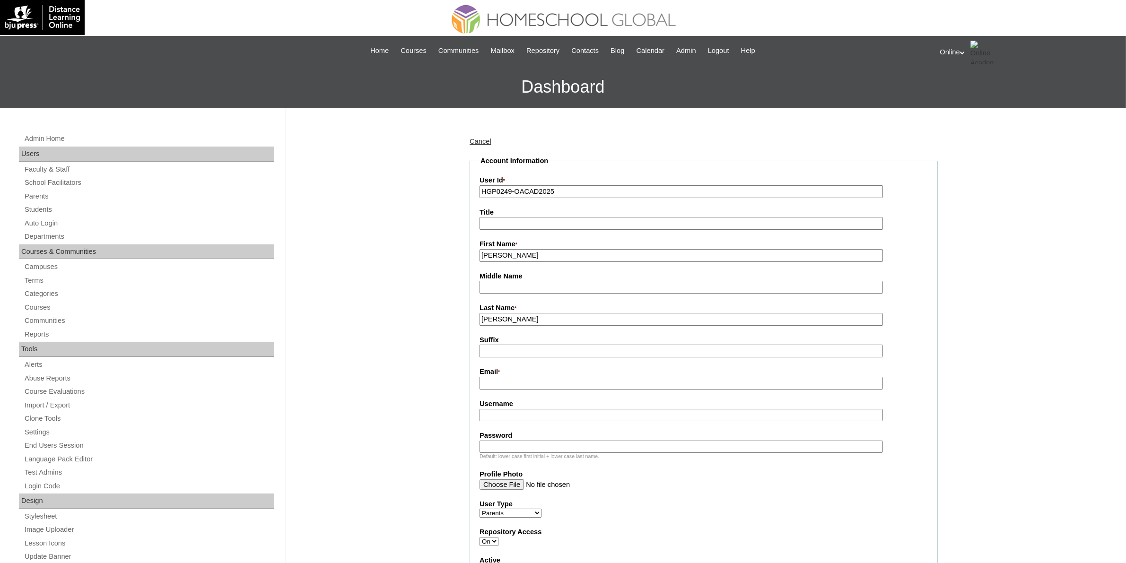
type input "[PERSON_NAME]"
click at [526, 256] on input "[PERSON_NAME]" at bounding box center [682, 255] width 404 height 13
type input "[PERSON_NAME]"
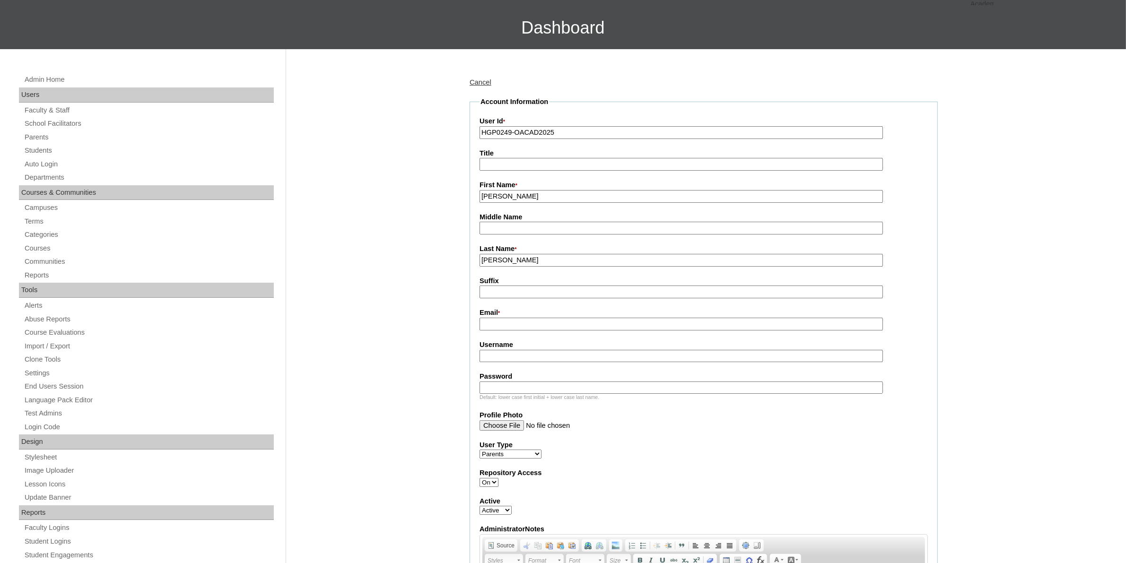
click at [539, 321] on input "Email *" at bounding box center [682, 324] width 404 height 13
paste input "[EMAIL_ADDRESS][DOMAIN_NAME]"
type input "[EMAIL_ADDRESS][DOMAIN_NAME]"
click at [500, 351] on input "Username" at bounding box center [682, 356] width 404 height 13
paste input "aduran2025"
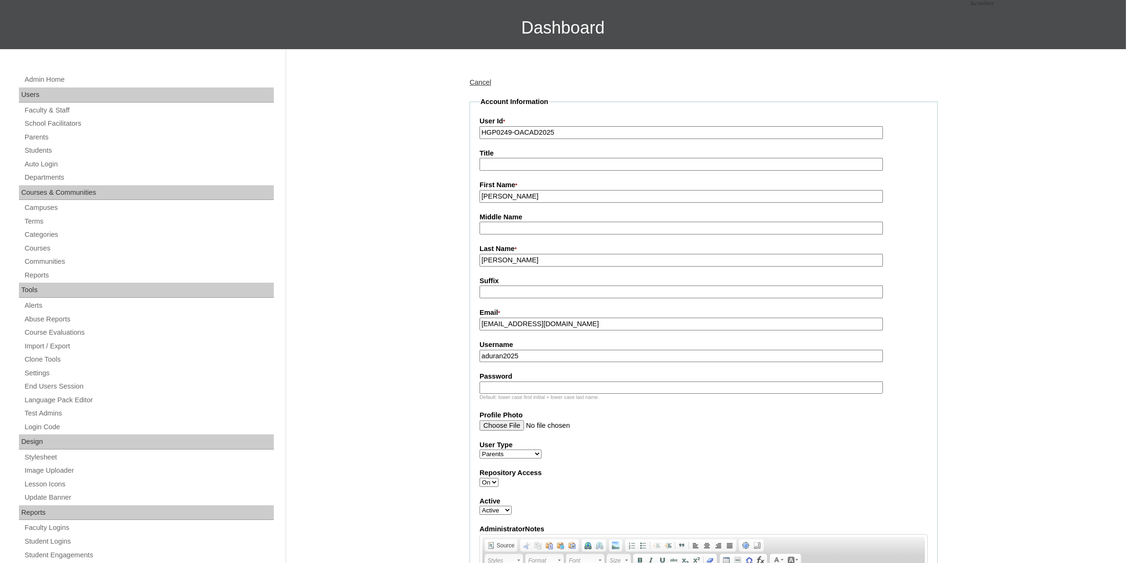
type input "aduran2025"
click at [530, 382] on input "Password" at bounding box center [682, 388] width 404 height 13
paste input "hgTf4"
type input "hgTf4"
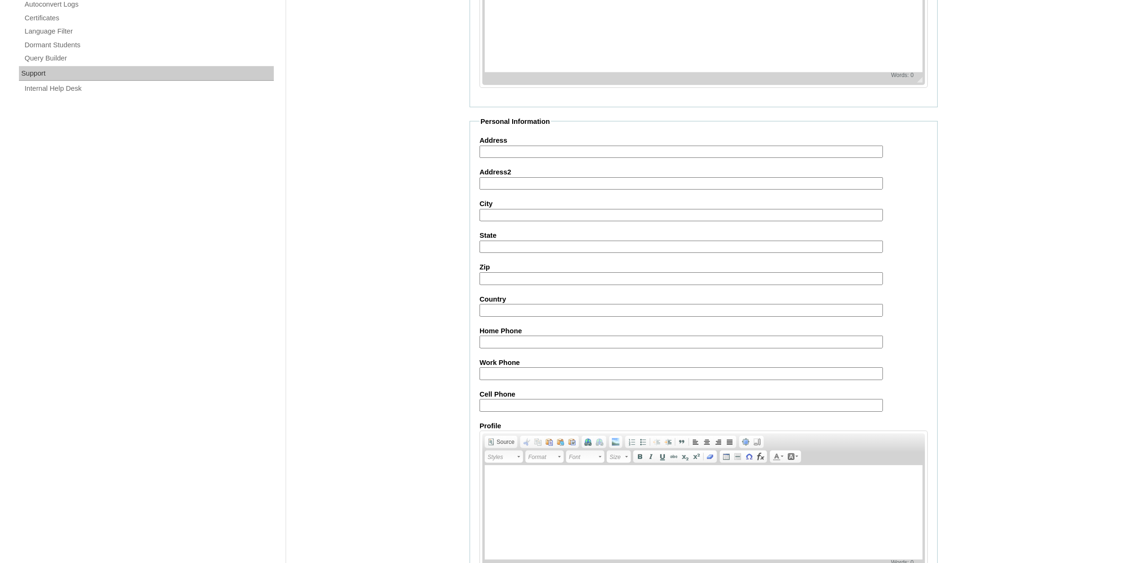
scroll to position [696, 0]
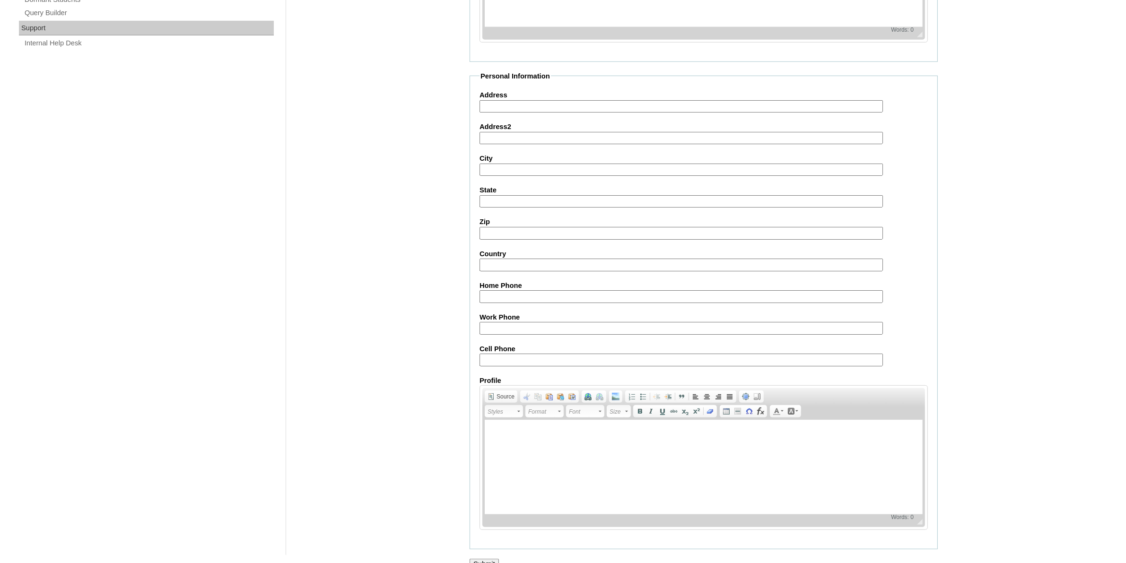
click at [483, 559] on input "Submit" at bounding box center [484, 564] width 29 height 10
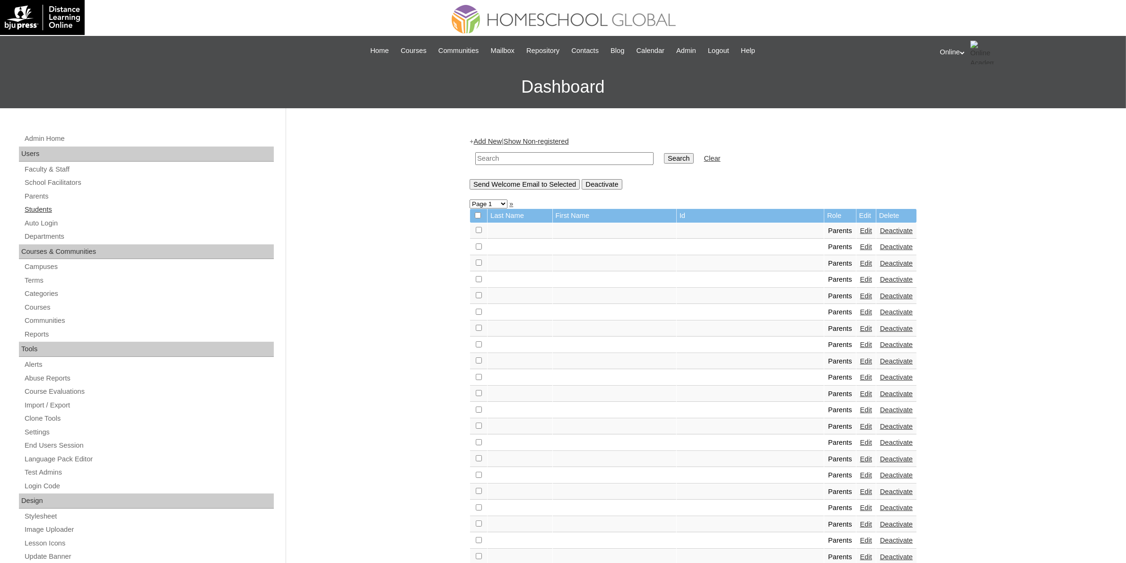
click at [60, 208] on link "Students" at bounding box center [149, 210] width 250 height 12
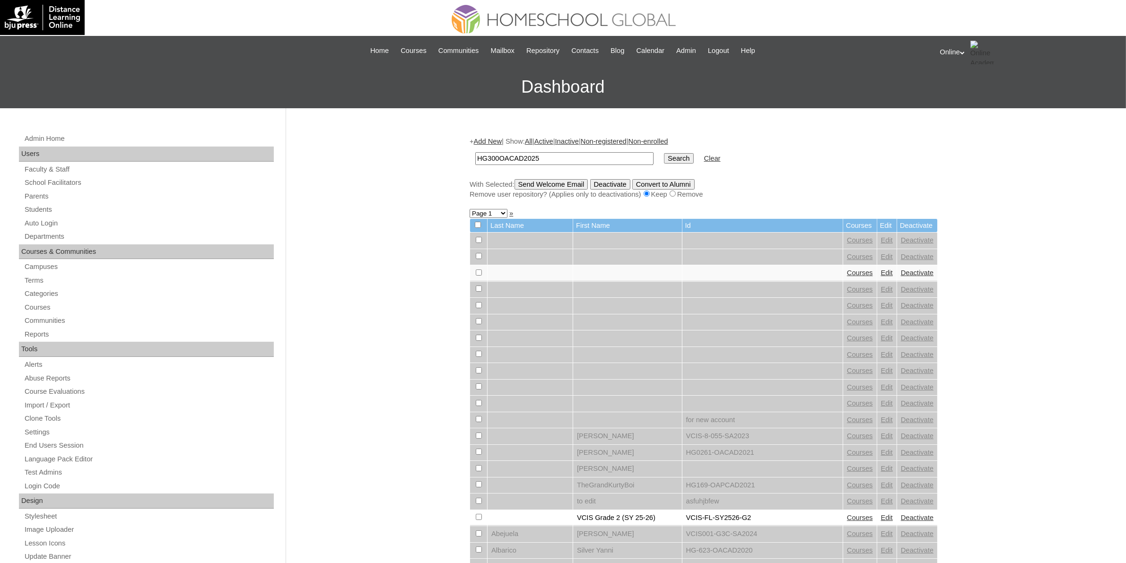
type input "HG300OACAD2025"
click at [664, 161] on input "Search" at bounding box center [678, 158] width 29 height 10
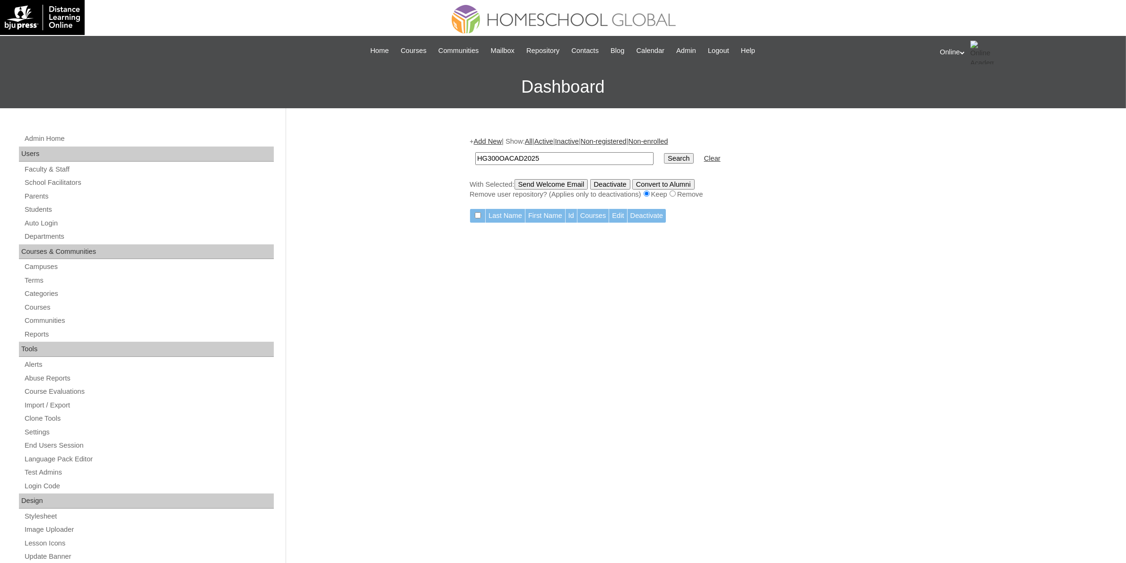
click at [492, 138] on link "Add New" at bounding box center [488, 142] width 28 height 8
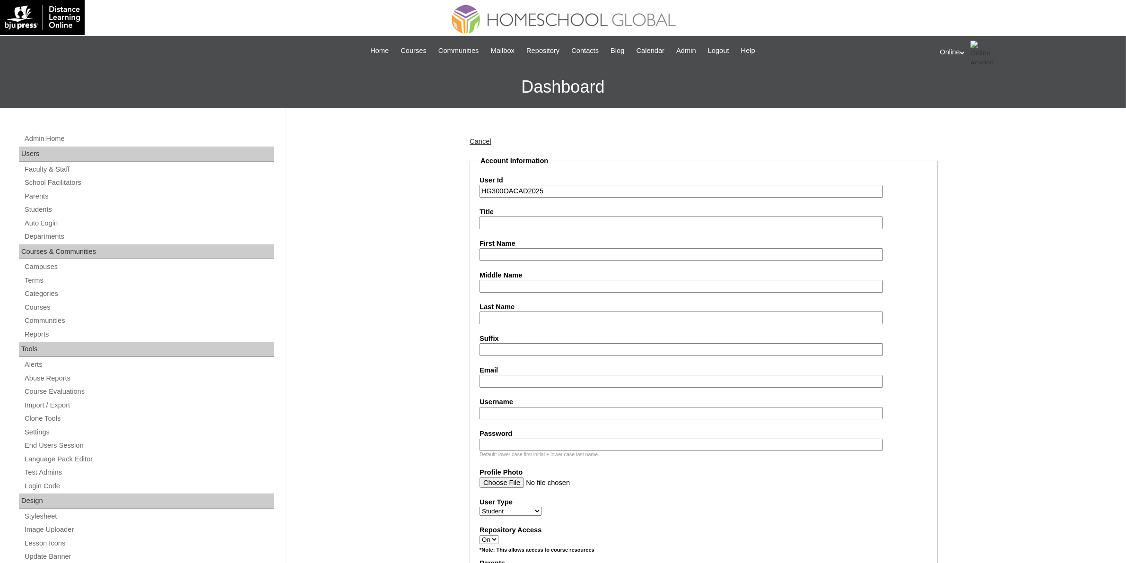
type input "HG300OACAD2025"
click at [526, 255] on input "First Name" at bounding box center [682, 254] width 404 height 13
paste input "Aaden Kurdt Ramacula Duran _250006321"
click at [582, 252] on input "Aaden Kurdt Ramacula Duran _250006321" at bounding box center [682, 254] width 404 height 13
click at [576, 249] on input "Aaden Kurdt Ramacula Duran" at bounding box center [682, 254] width 404 height 13
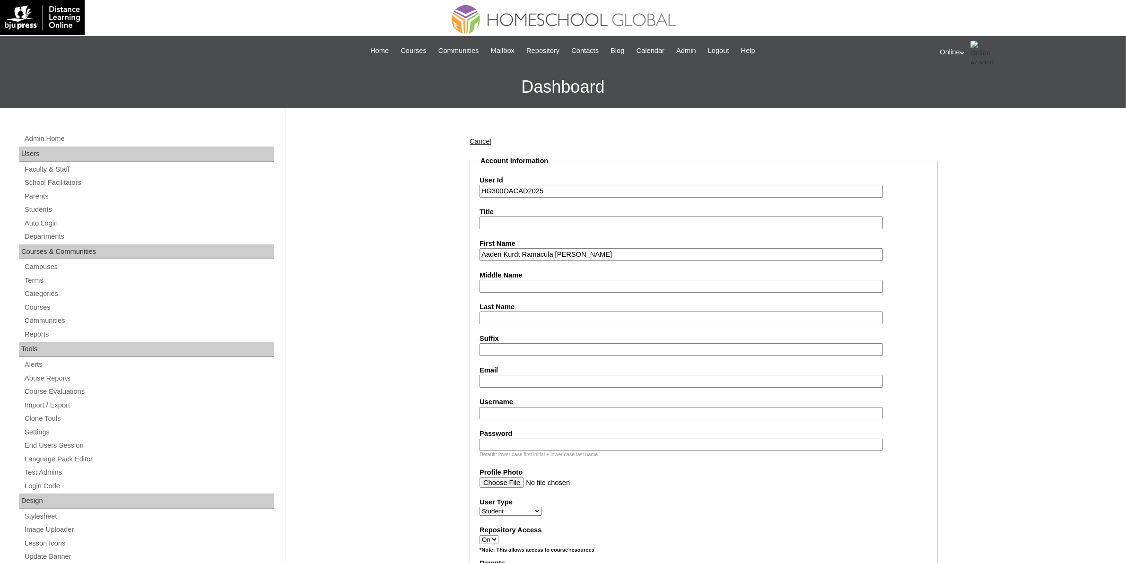
click at [576, 249] on input "Aaden Kurdt Ramacula Duran" at bounding box center [682, 254] width 404 height 13
type input "Aaden Kurdt Ramacula"
click at [528, 318] on input "Last Name" at bounding box center [682, 318] width 404 height 13
paste input "Duran"
type input "Duran"
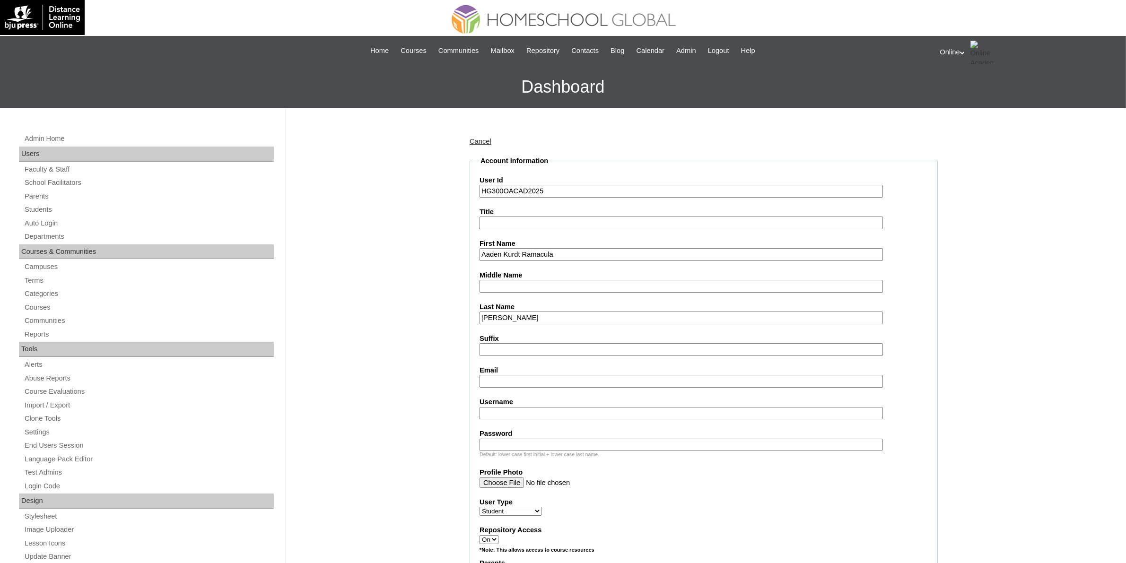
click at [547, 252] on input "Aaden Kurdt Ramacula" at bounding box center [682, 254] width 404 height 13
type input "Aaden Kurdt"
click at [538, 280] on input "Middle Name" at bounding box center [682, 286] width 404 height 13
paste input "Ramacula"
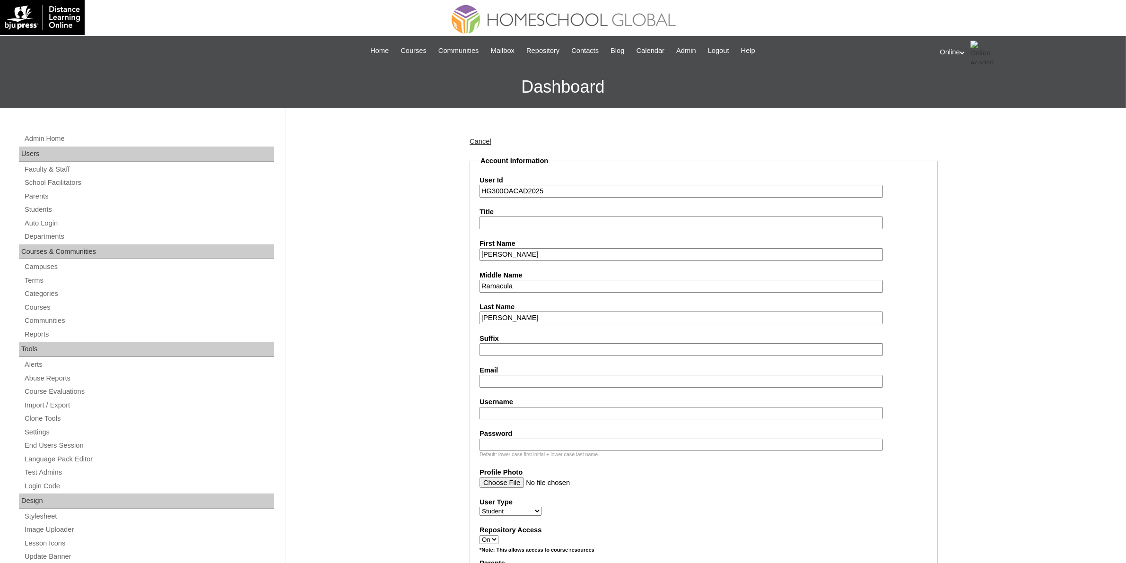
type input "Ramacula"
click at [547, 256] on input "Aaden Kurdt" at bounding box center [682, 254] width 404 height 13
type input "Aaden Kurdt"
click at [543, 280] on input "Ramacula" at bounding box center [682, 286] width 404 height 13
type input "Ramacula"
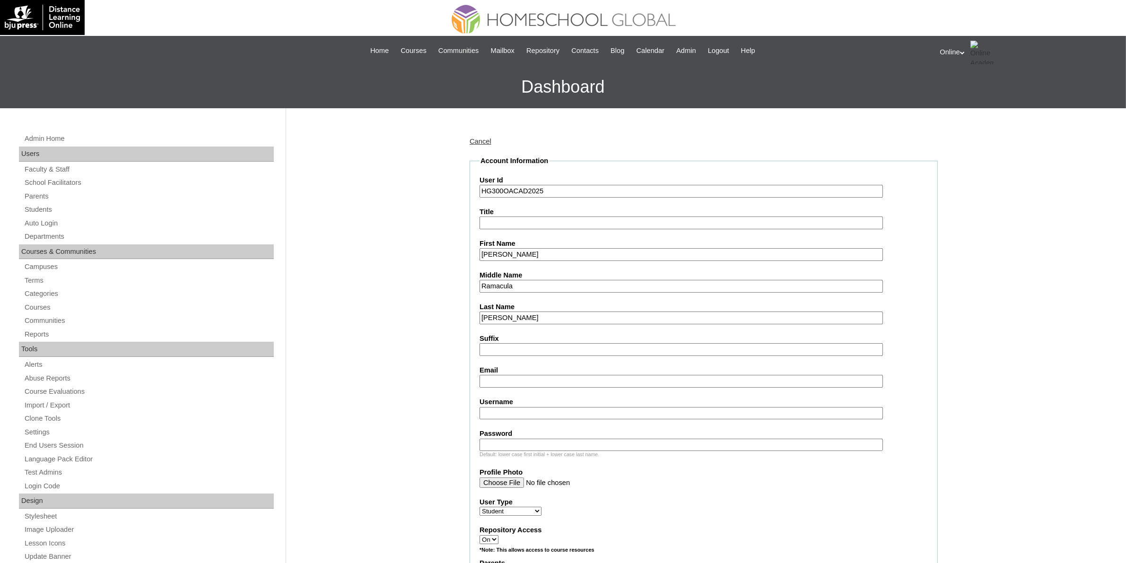
click at [529, 375] on input "Email" at bounding box center [682, 381] width 404 height 13
paste input "adrianduran999@gmail.com"
type input "adrianduran999@gmail.com"
click at [526, 407] on input "Username" at bounding box center [682, 413] width 404 height 13
paste input "aaden.duran"
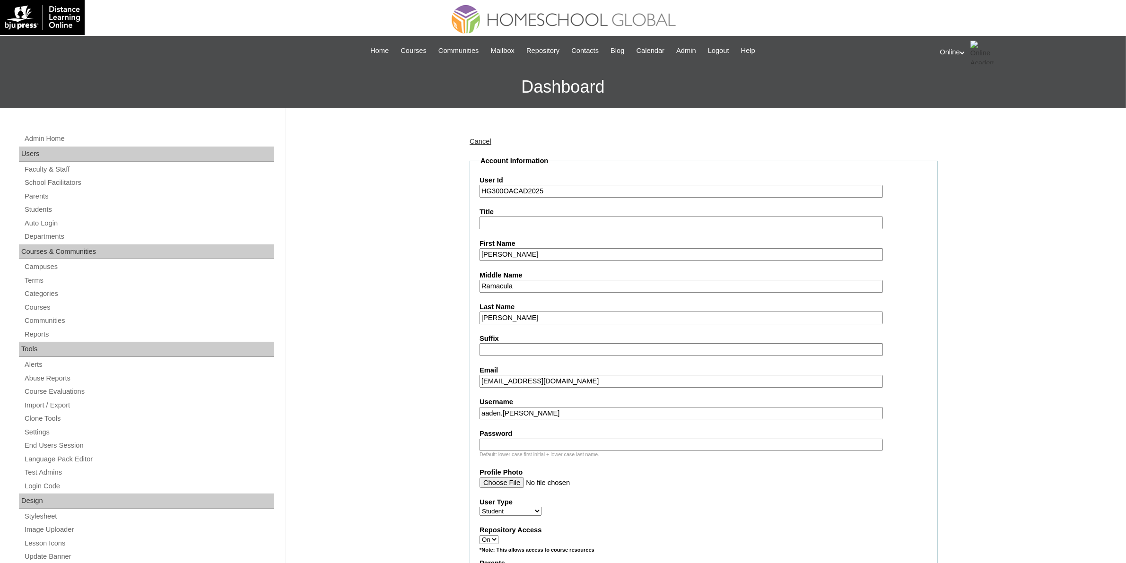
click at [550, 411] on input "aaden.duran" at bounding box center [682, 413] width 404 height 13
type input "aaden.duran2025"
click at [526, 439] on input "Password" at bounding box center [682, 445] width 404 height 13
paste input "Lknj8"
type input "Lknj8"
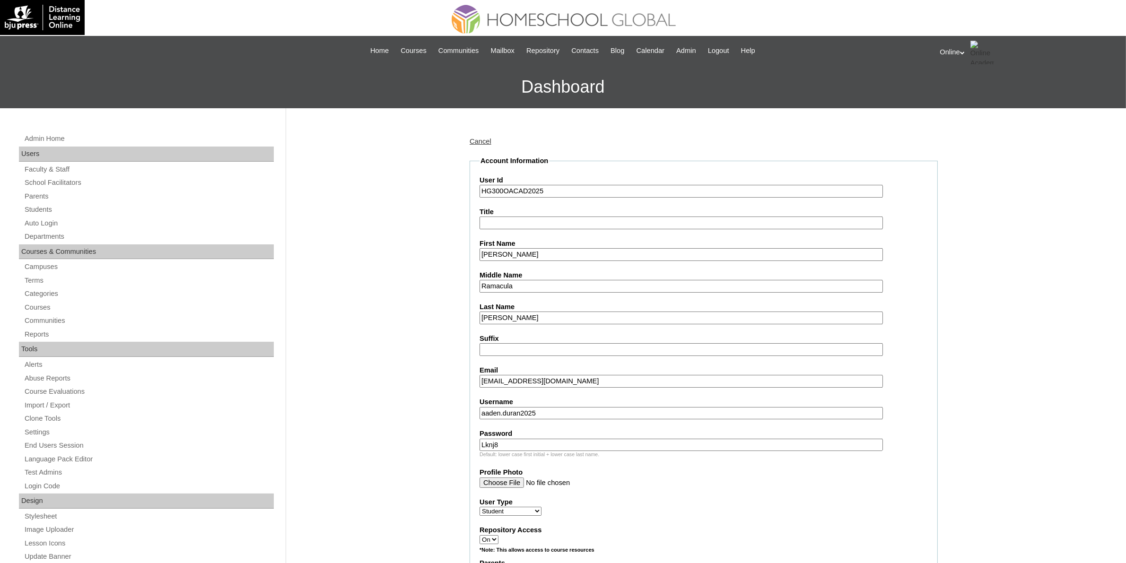
scroll to position [177, 0]
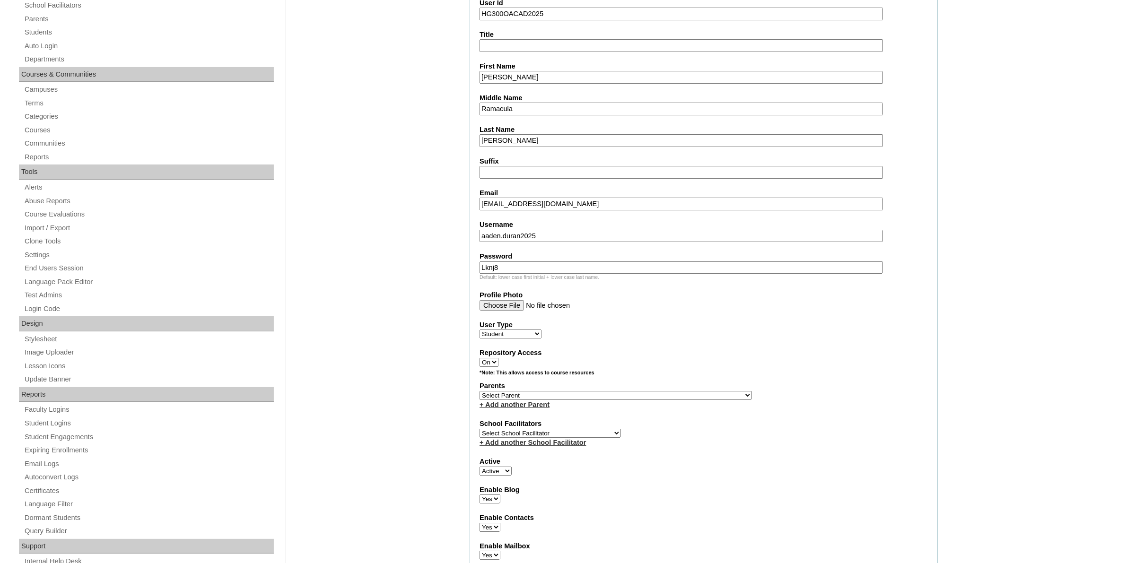
drag, startPoint x: 645, startPoint y: 386, endPoint x: 474, endPoint y: 280, distance: 201.1
click at [645, 391] on select "Select Parent , , , , , , , , , , , , , , , , , , , , , , , , , , , , , , , , ,…" at bounding box center [616, 395] width 272 height 9
select select "44110"
click at [480, 391] on select "Select Parent , , , , , , , , , , , , , , , , , , , , , , , , , , , , , , , , ,…" at bounding box center [616, 395] width 272 height 9
click at [579, 429] on select "Select School Facilitator Norman Añain Ruffa Abadijas Mary Abella Gloryfe Abion…" at bounding box center [550, 433] width 141 height 9
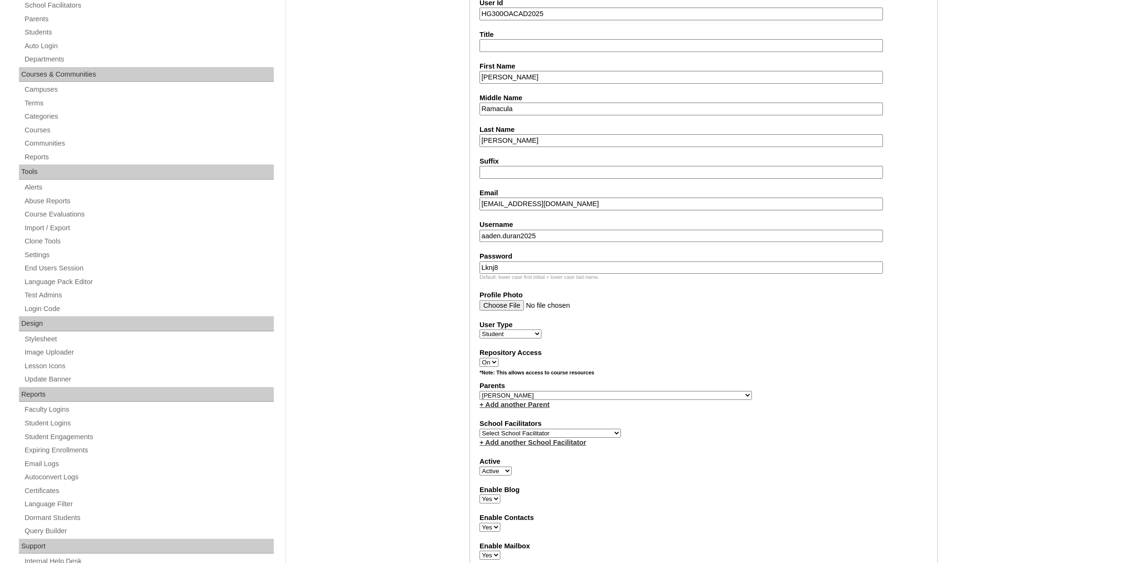
select select "43686"
click at [480, 429] on select "Select School Facilitator Norman Añain Ruffa Abadijas Mary Abella Gloryfe Abion…" at bounding box center [550, 433] width 141 height 9
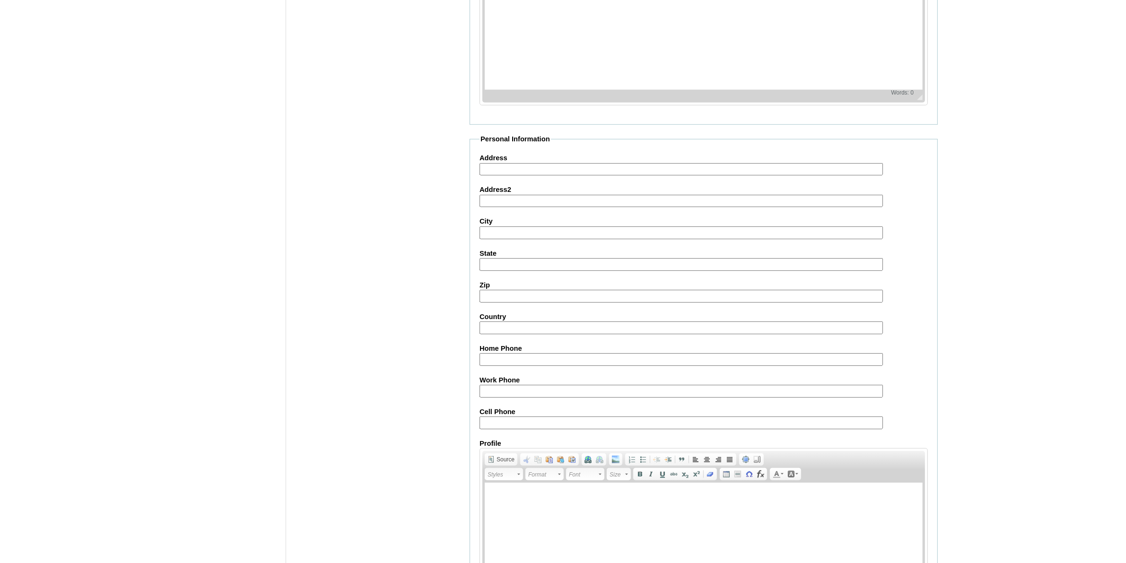
scroll to position [855, 0]
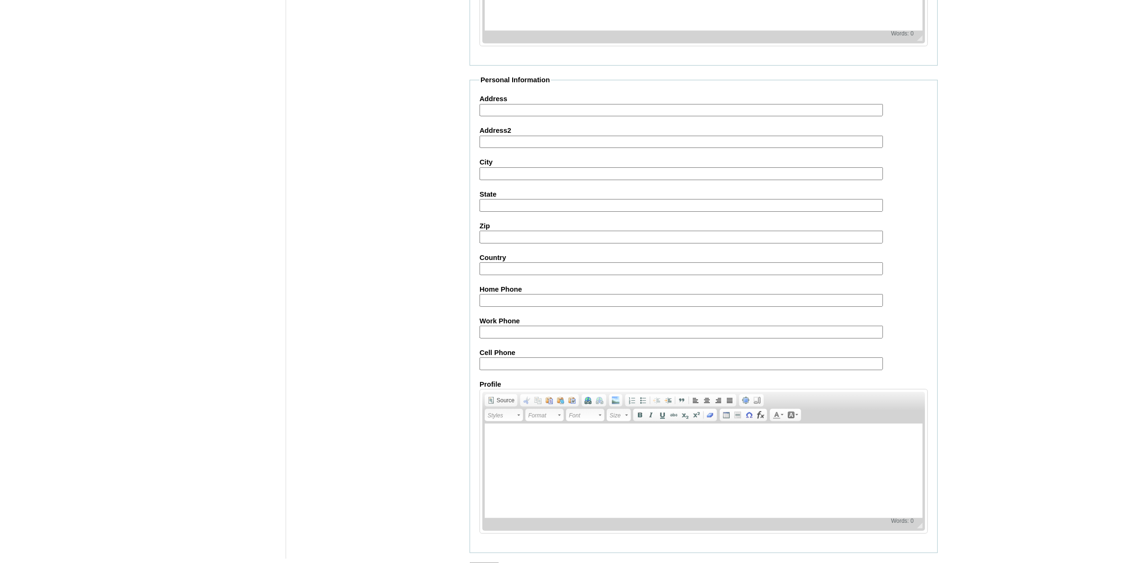
click at [491, 563] on input "Submit" at bounding box center [484, 568] width 29 height 10
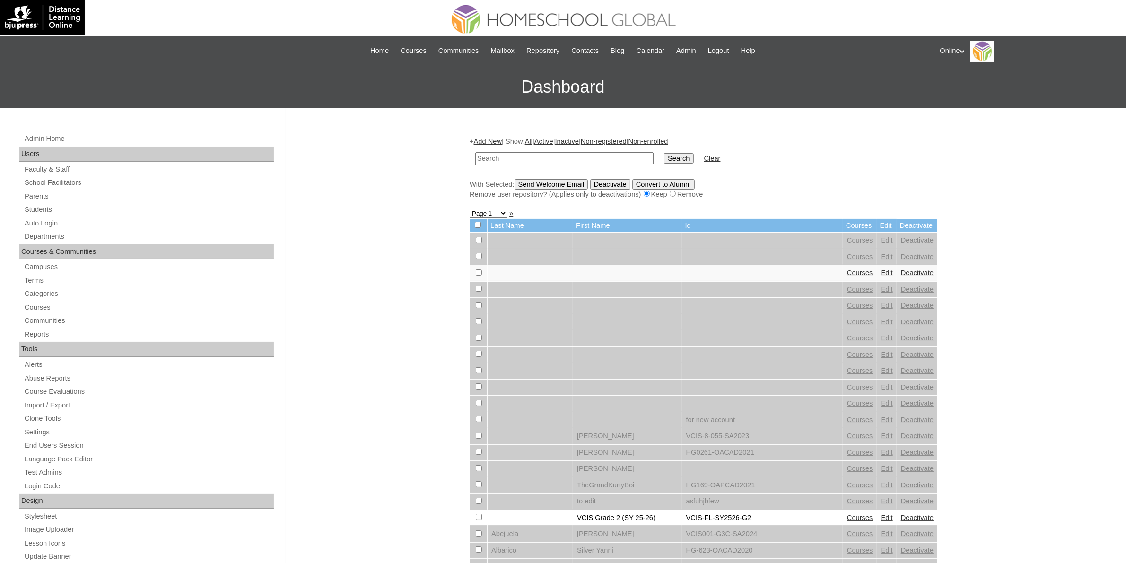
click at [545, 159] on input "text" at bounding box center [564, 158] width 178 height 13
paste input "HG300OACAD2025"
type input "HG300OACAD2025"
click at [664, 162] on input "Search" at bounding box center [678, 158] width 29 height 10
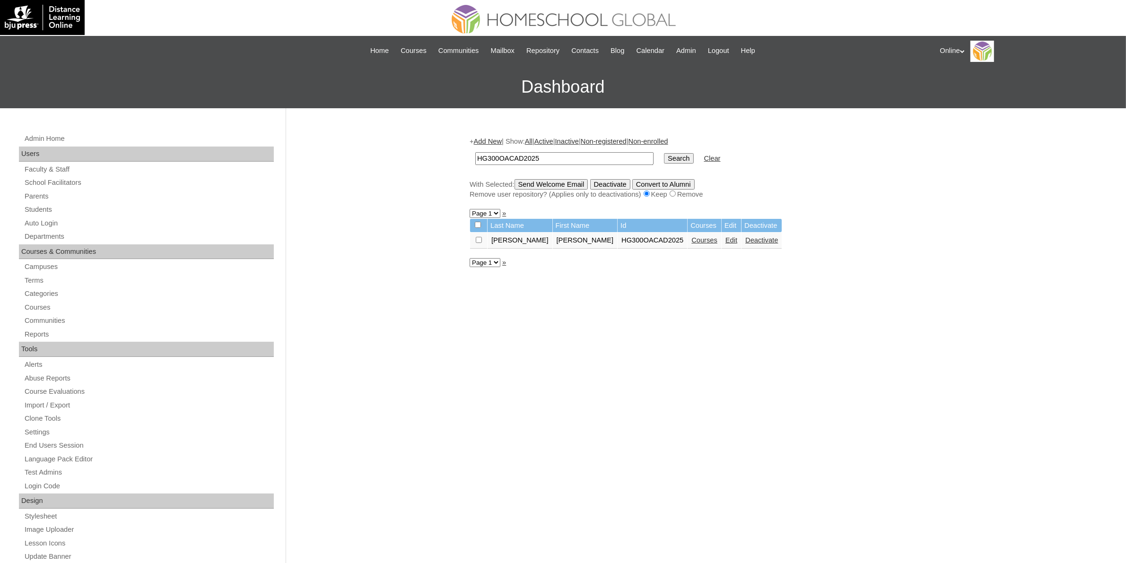
click at [692, 237] on link "Courses" at bounding box center [705, 241] width 26 height 8
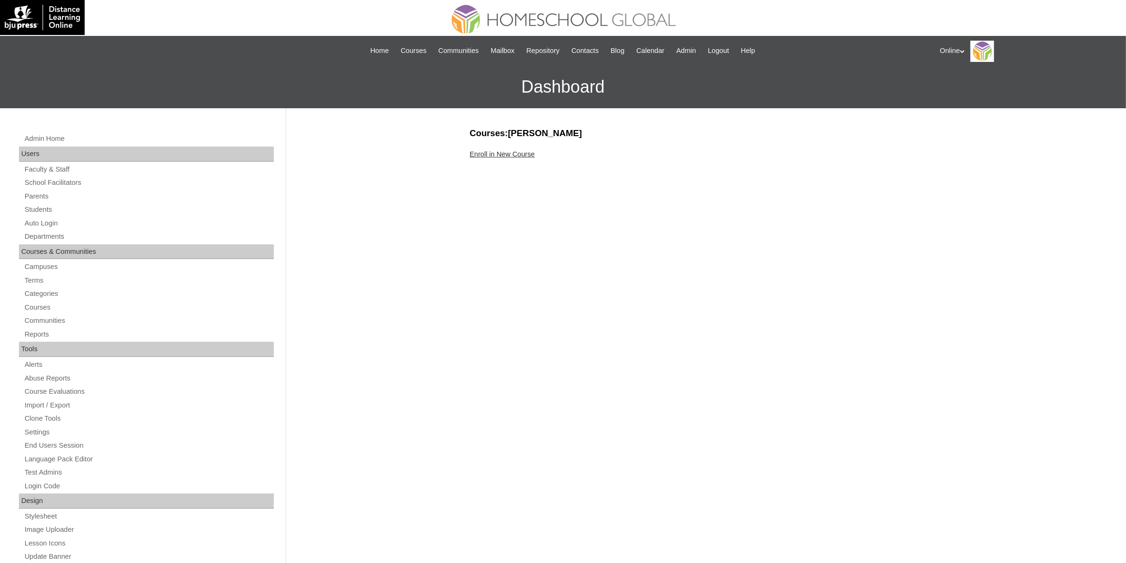
click at [528, 154] on link "Enroll in New Course" at bounding box center [502, 154] width 65 height 8
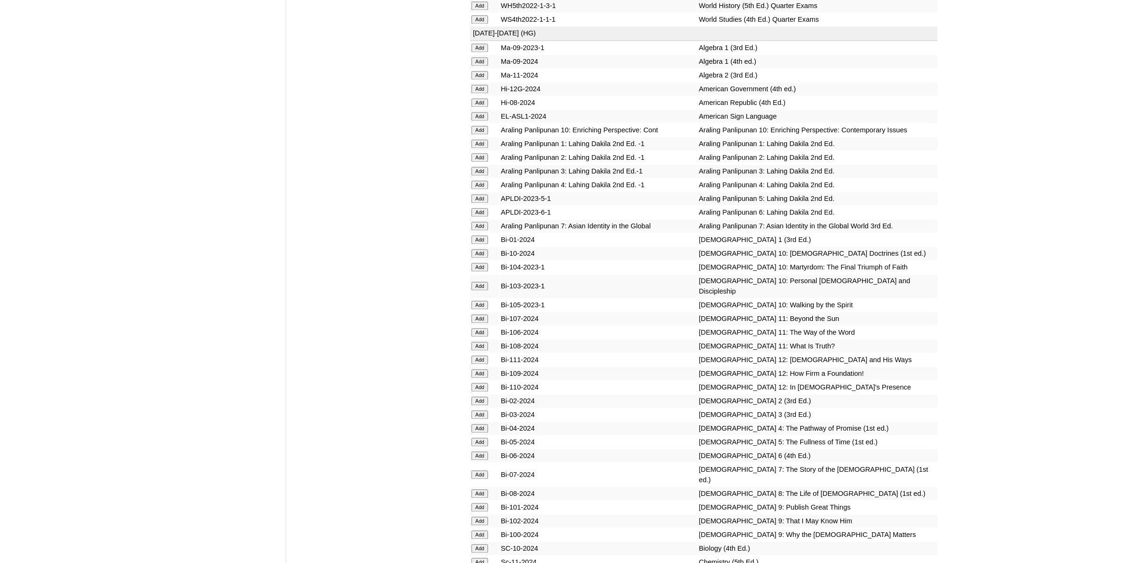
scroll to position [2365, 0]
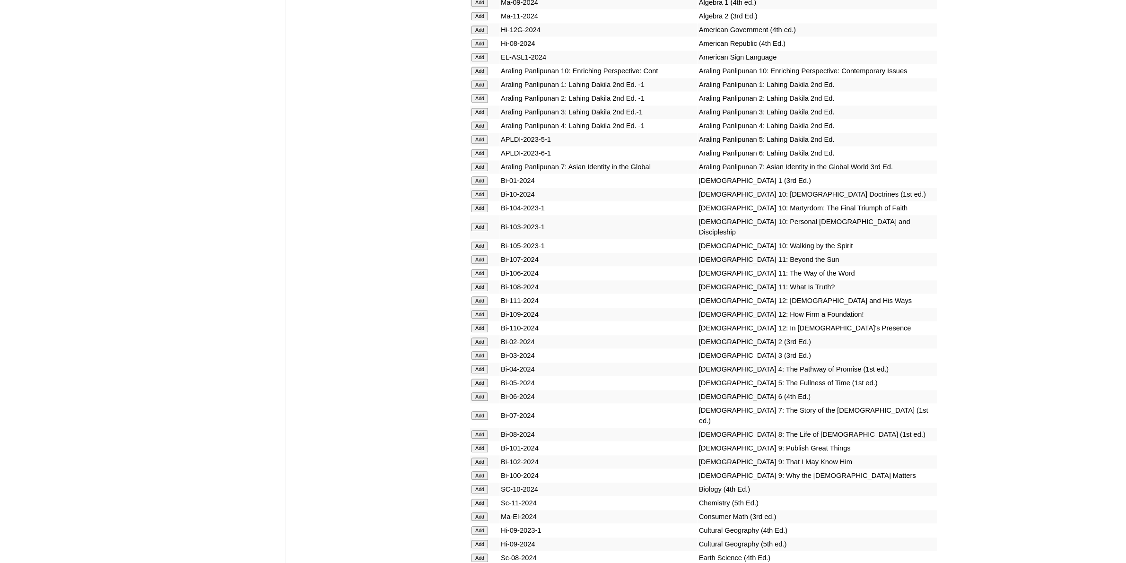
click at [483, 430] on input "Add" at bounding box center [480, 434] width 17 height 9
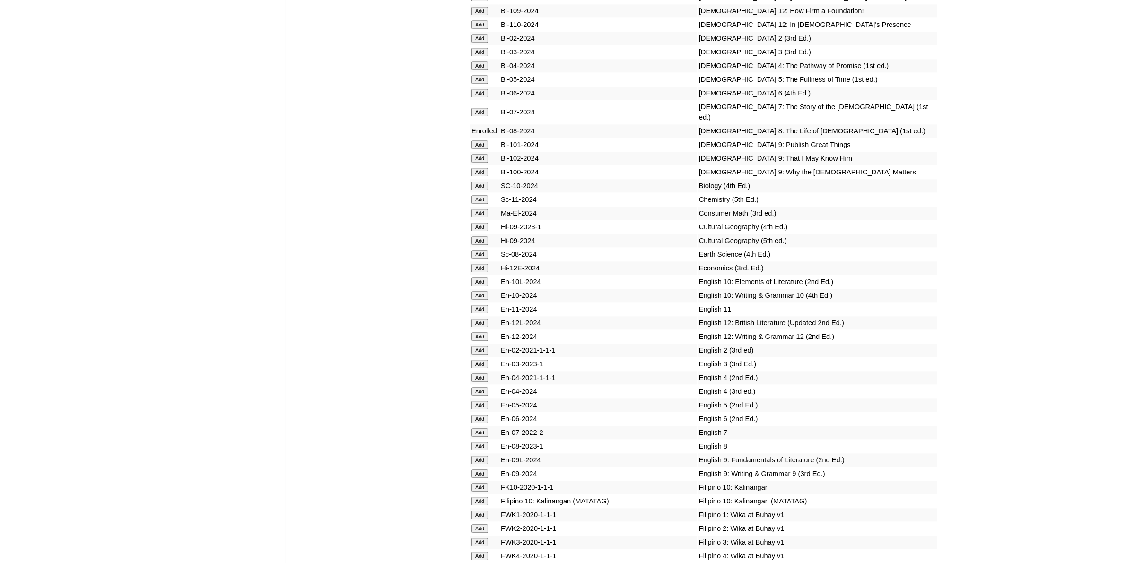
scroll to position [2720, 0]
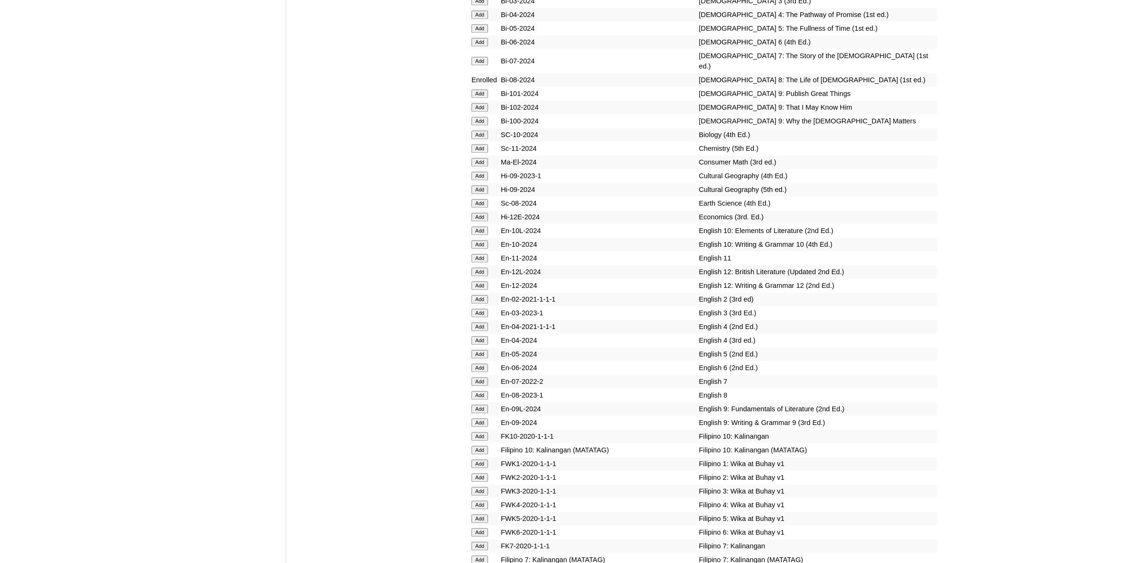
click at [483, 391] on input "Add" at bounding box center [480, 395] width 17 height 9
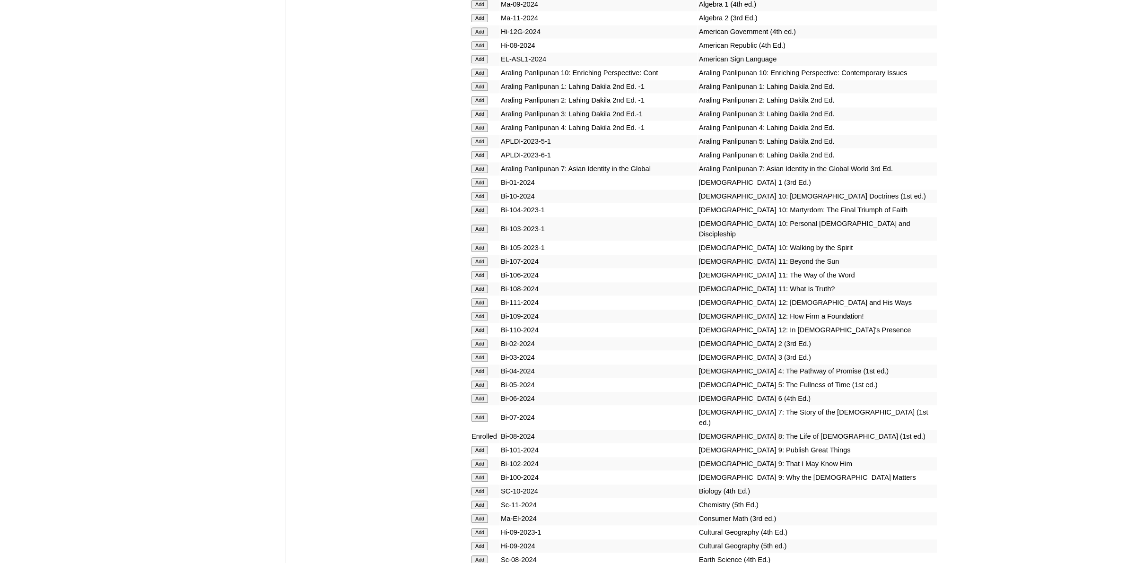
scroll to position [2365, 0]
click at [478, 485] on input "Add" at bounding box center [480, 489] width 17 height 9
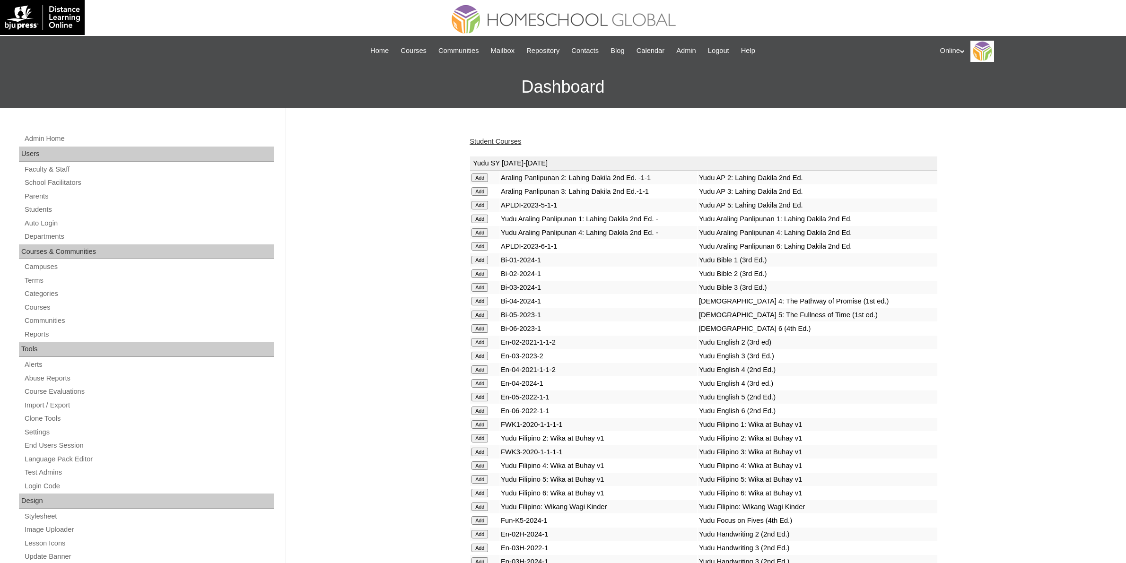
scroll to position [828, 0]
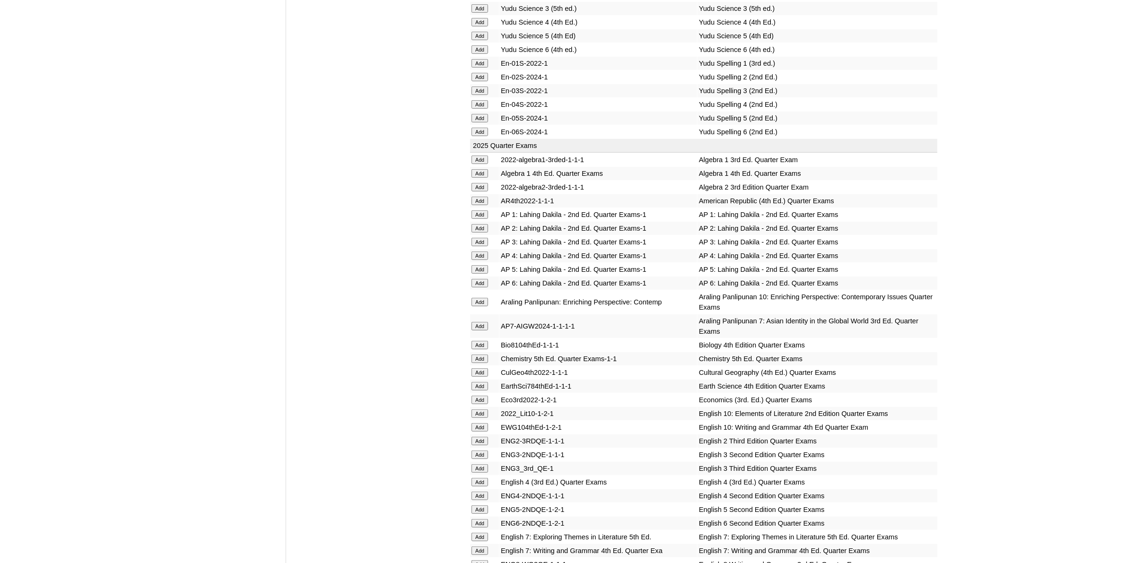
click at [487, 169] on input "Add" at bounding box center [480, 173] width 17 height 9
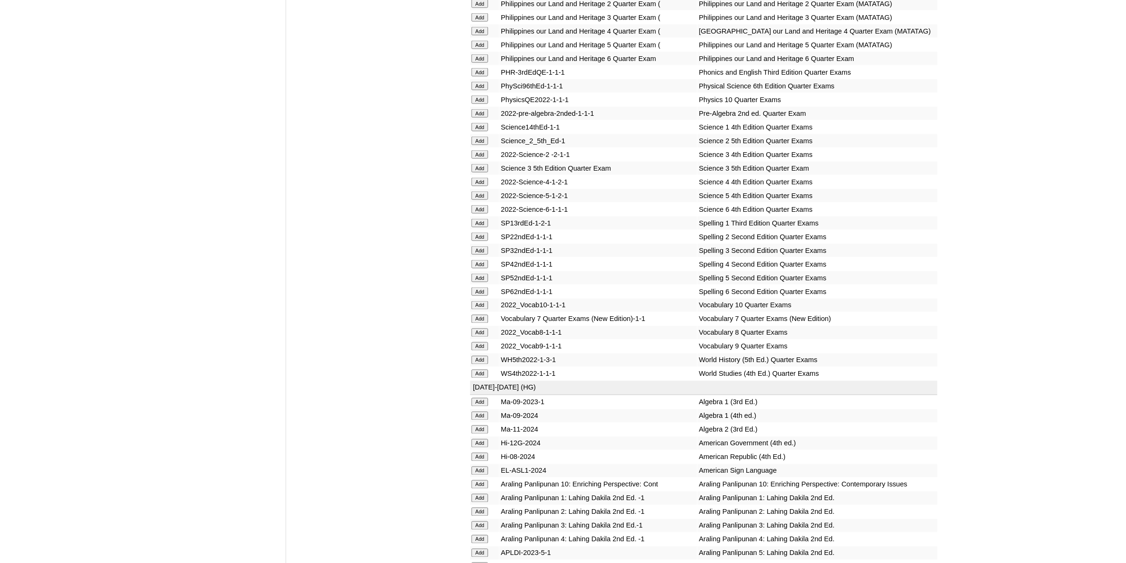
scroll to position [2188, 0]
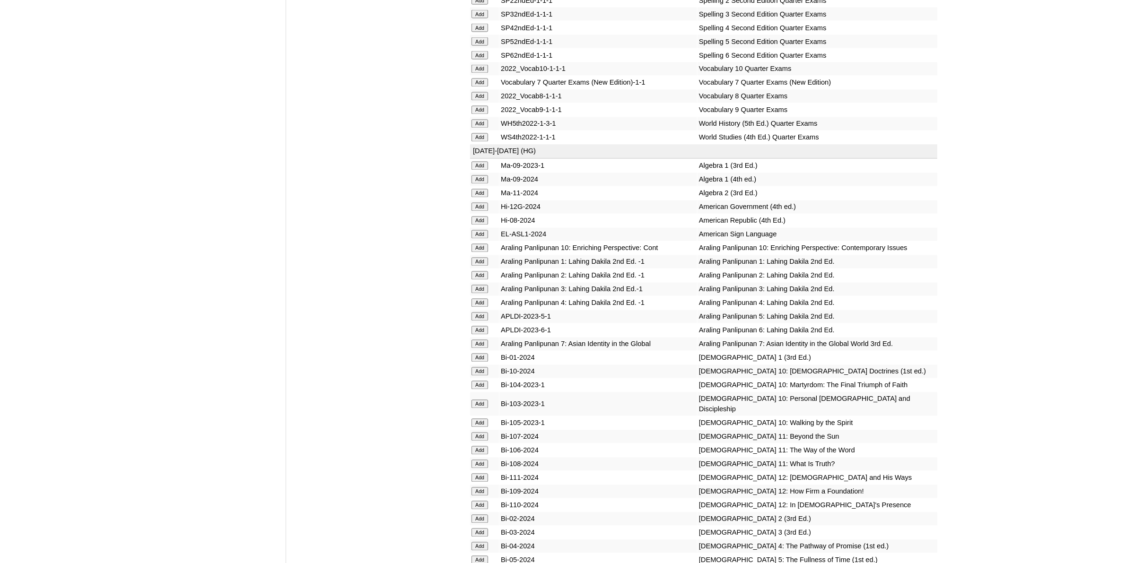
click at [479, 175] on input "Add" at bounding box center [480, 179] width 17 height 9
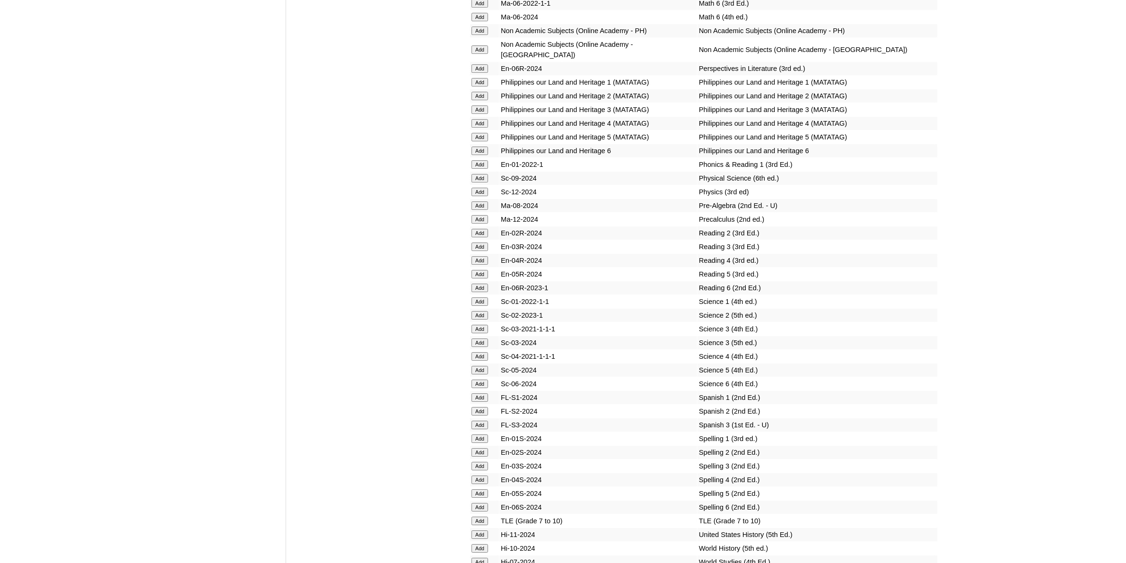
scroll to position [3903, 0]
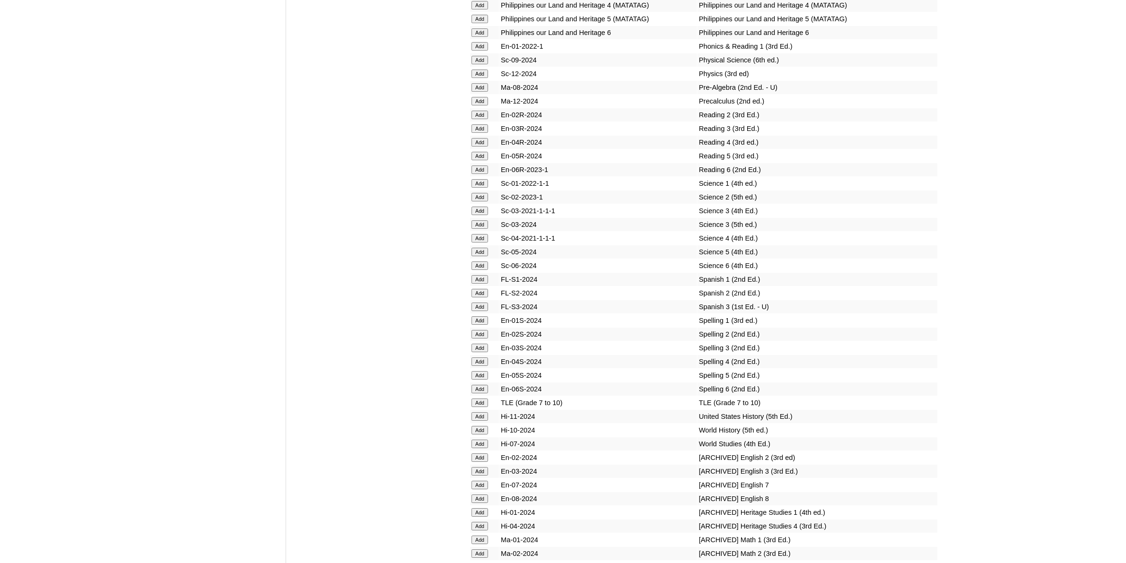
click at [483, 426] on input "Add" at bounding box center [480, 430] width 17 height 9
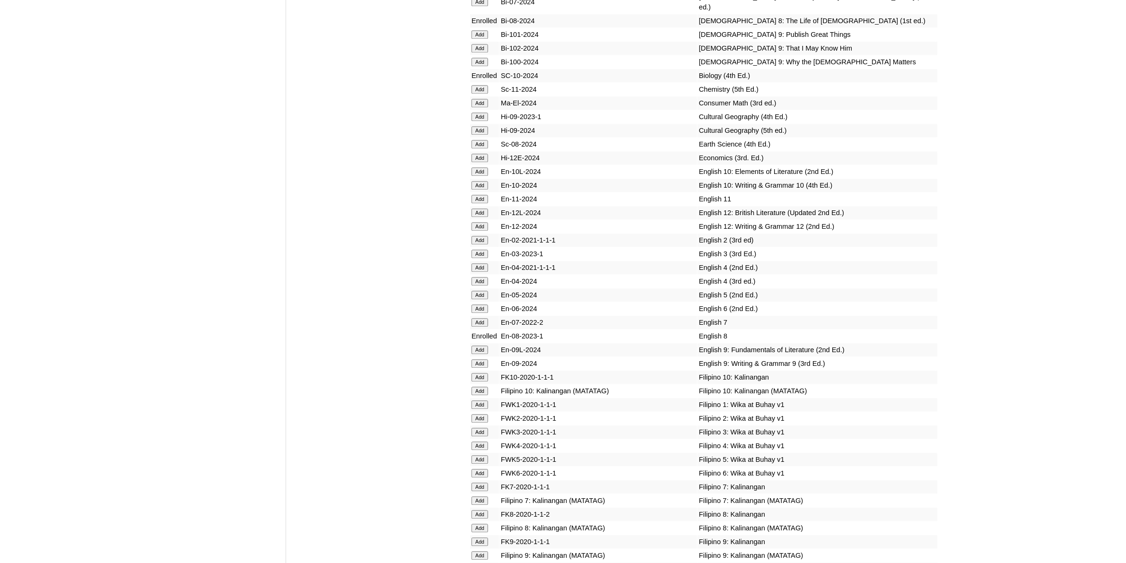
scroll to position [2897, 0]
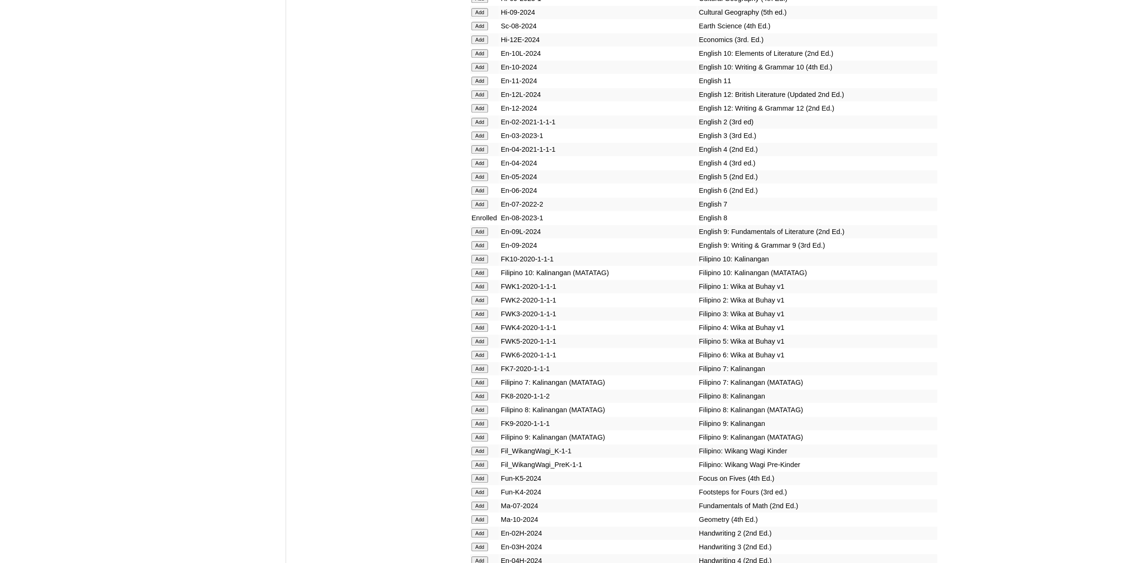
click at [482, 406] on input "Add" at bounding box center [480, 410] width 17 height 9
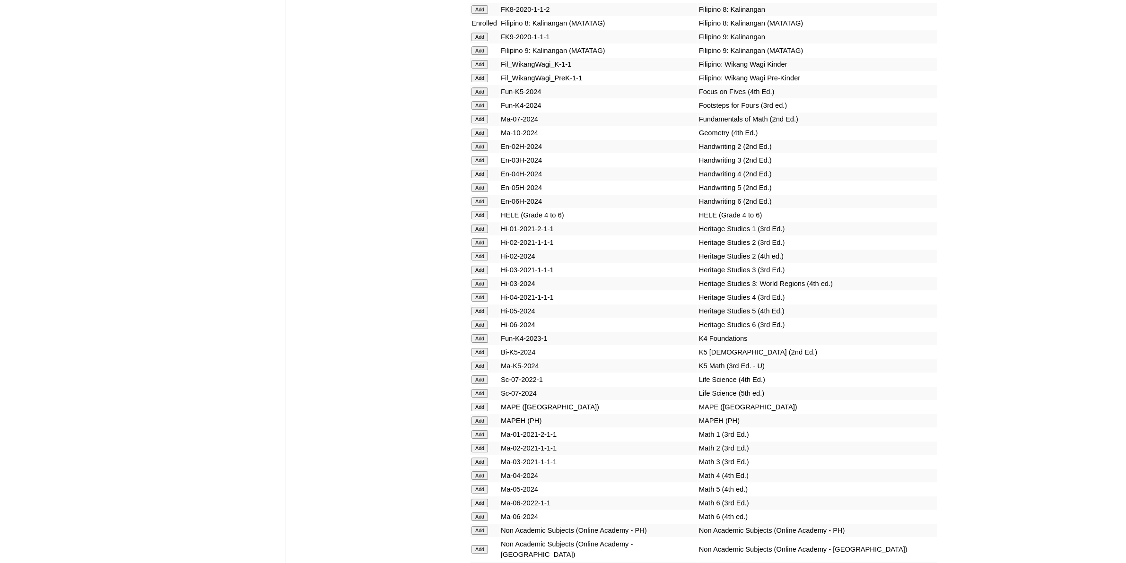
scroll to position [3370, 0]
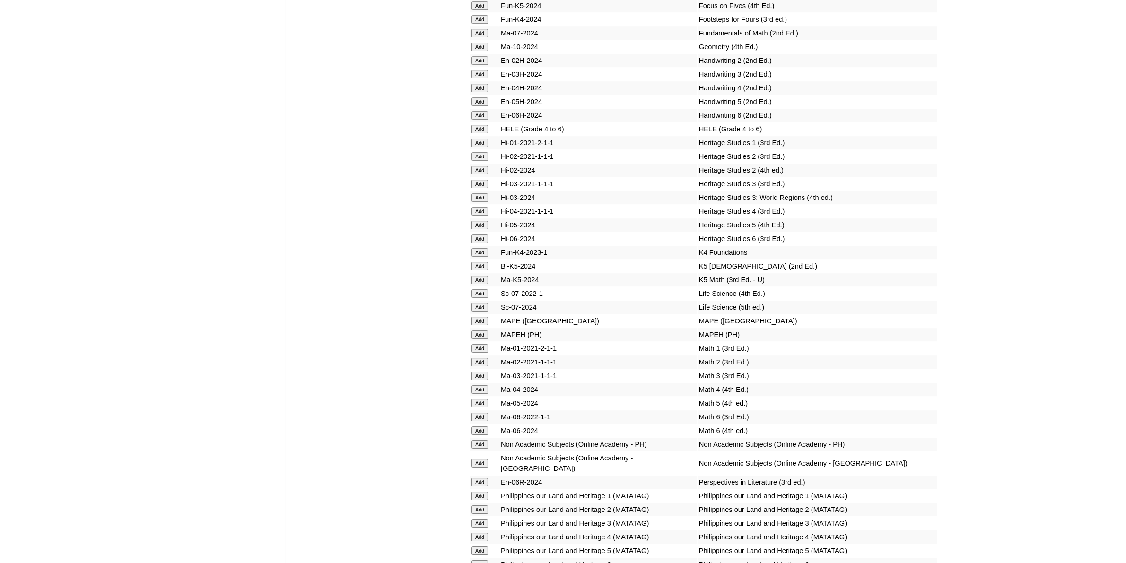
click at [474, 440] on input "Add" at bounding box center [480, 444] width 17 height 9
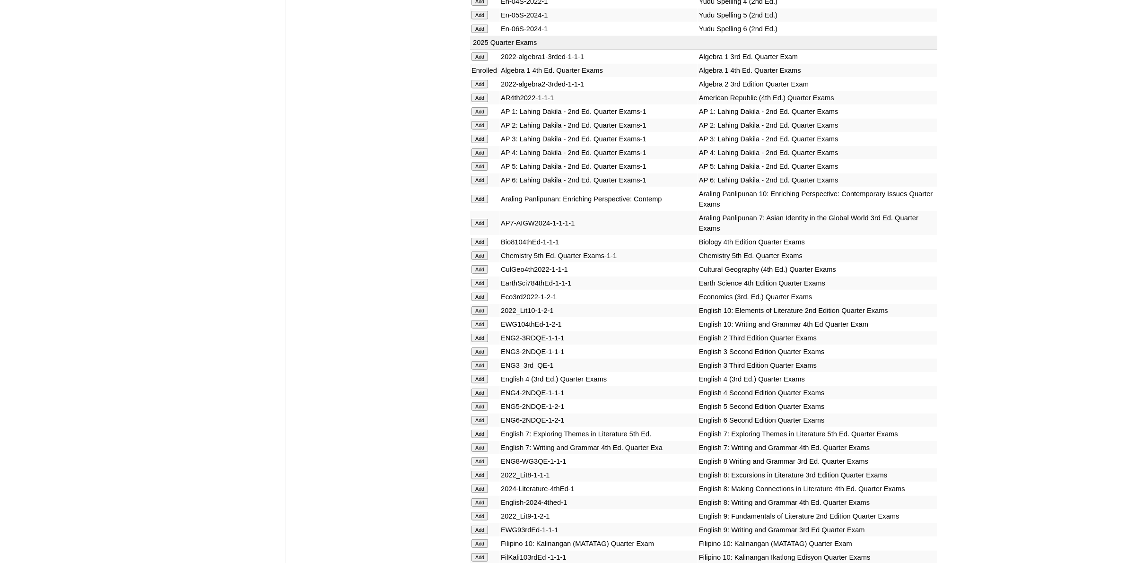
scroll to position [1005, 0]
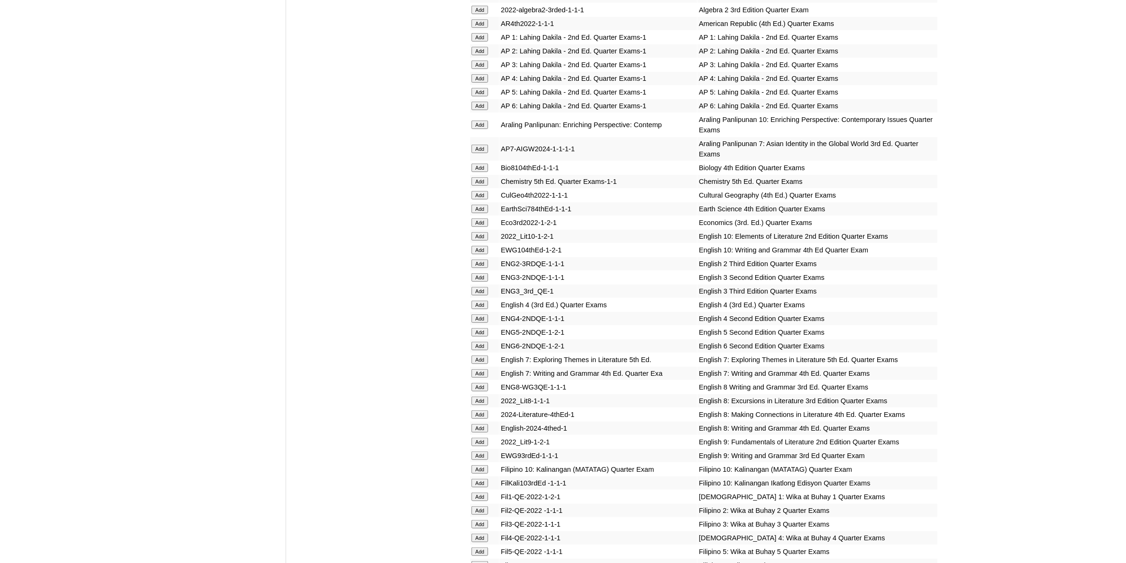
click at [481, 424] on input "Add" at bounding box center [480, 428] width 17 height 9
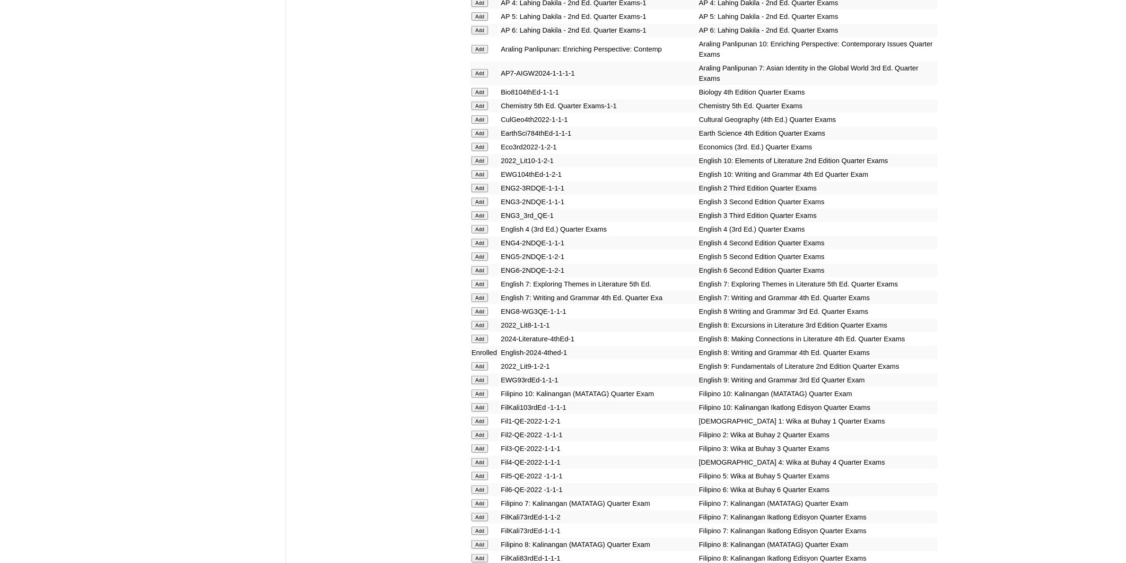
scroll to position [1183, 0]
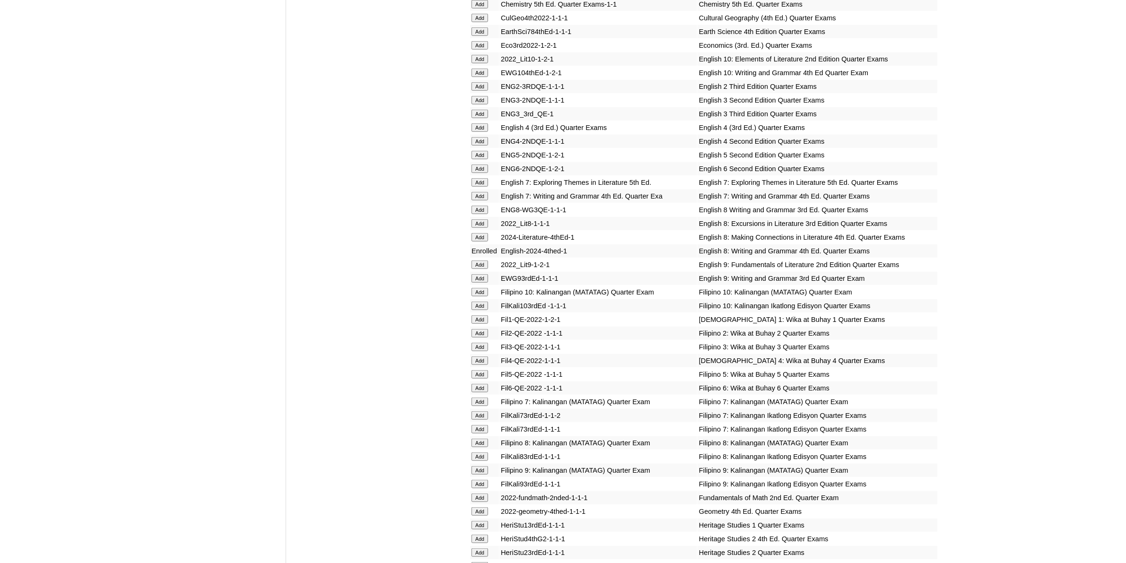
click at [480, 233] on input "Add" at bounding box center [480, 237] width 17 height 9
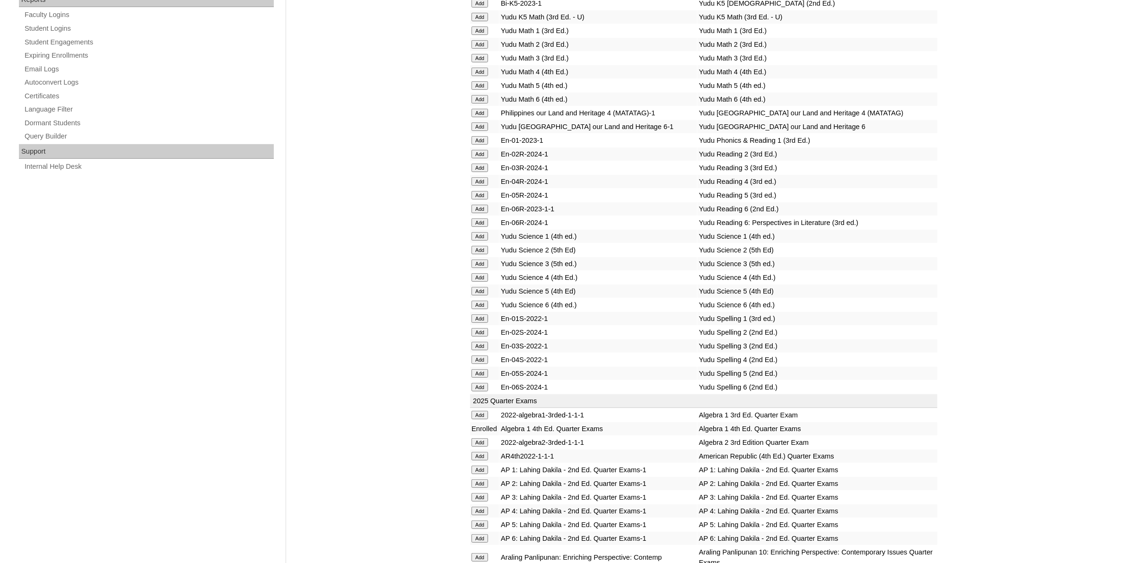
scroll to position [769, 0]
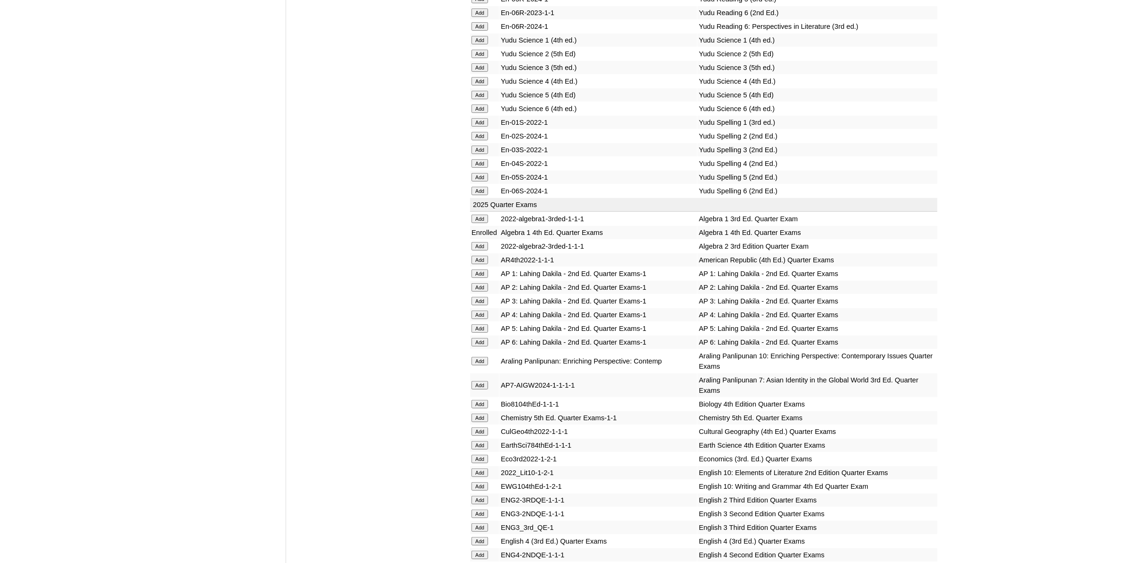
click at [483, 400] on input "Add" at bounding box center [480, 404] width 17 height 9
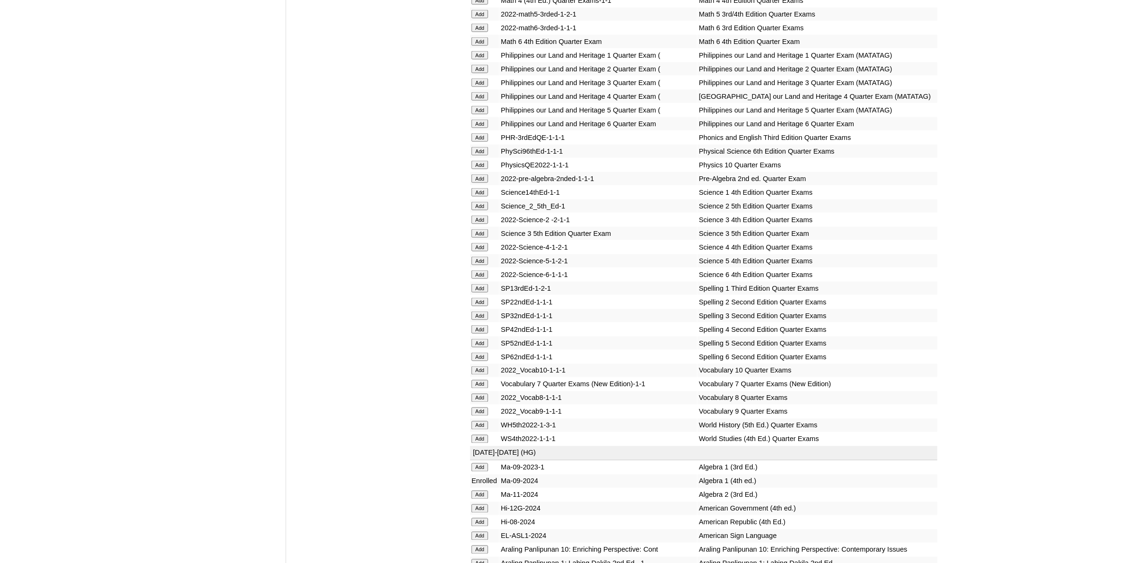
scroll to position [1951, 0]
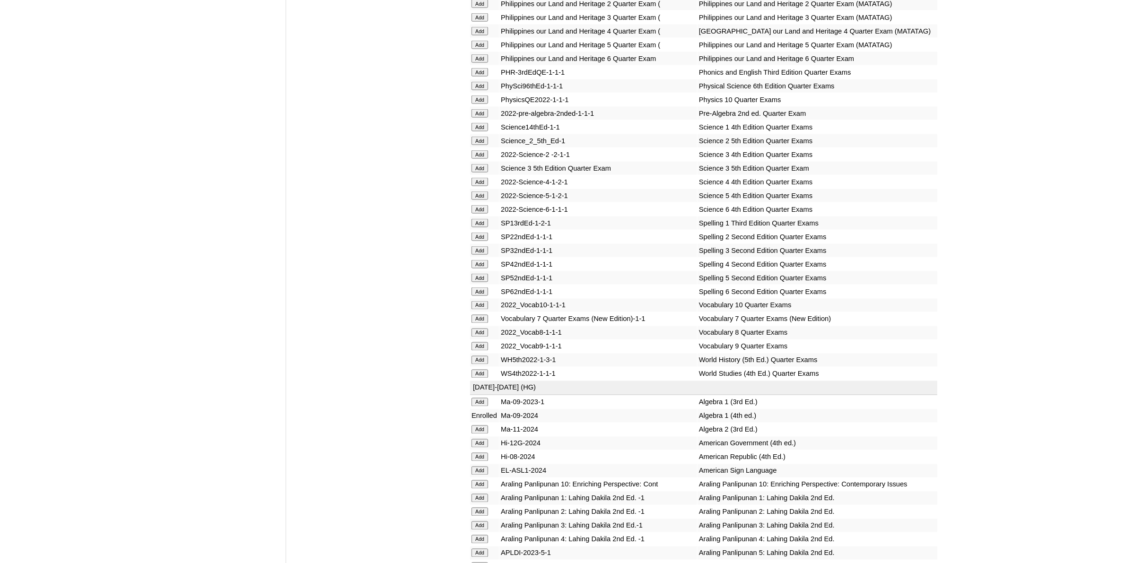
click at [486, 356] on input "Add" at bounding box center [480, 360] width 17 height 9
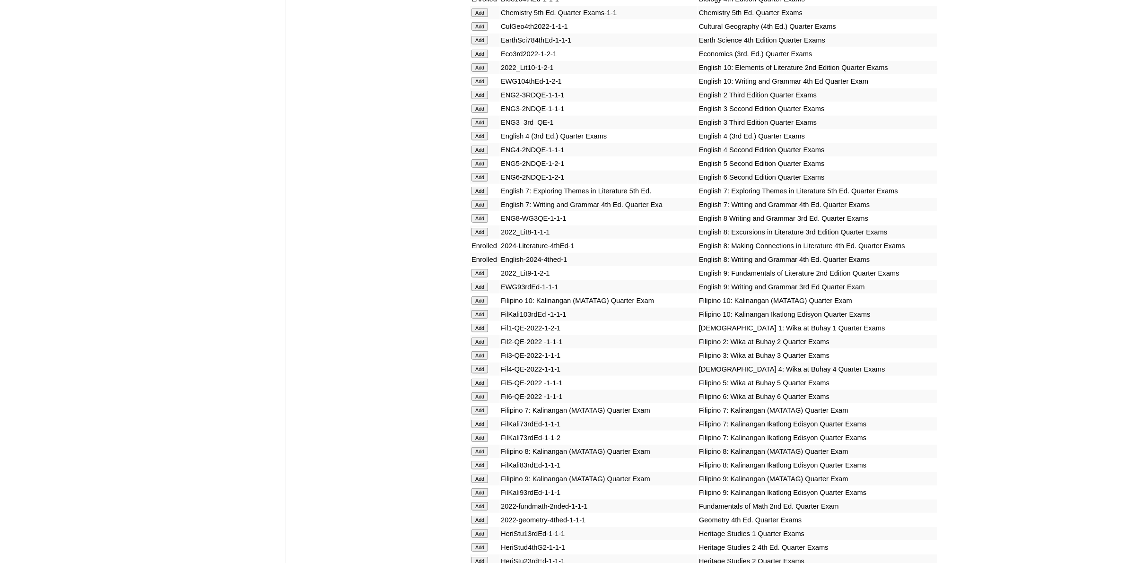
scroll to position [1183, 0]
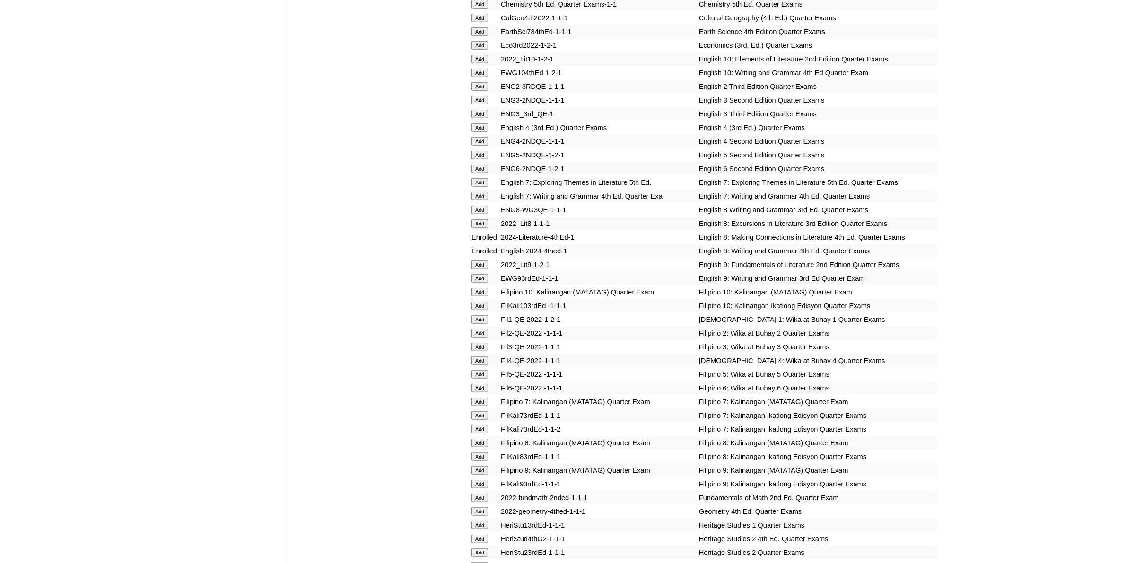
click at [488, 439] on input "Add" at bounding box center [480, 443] width 17 height 9
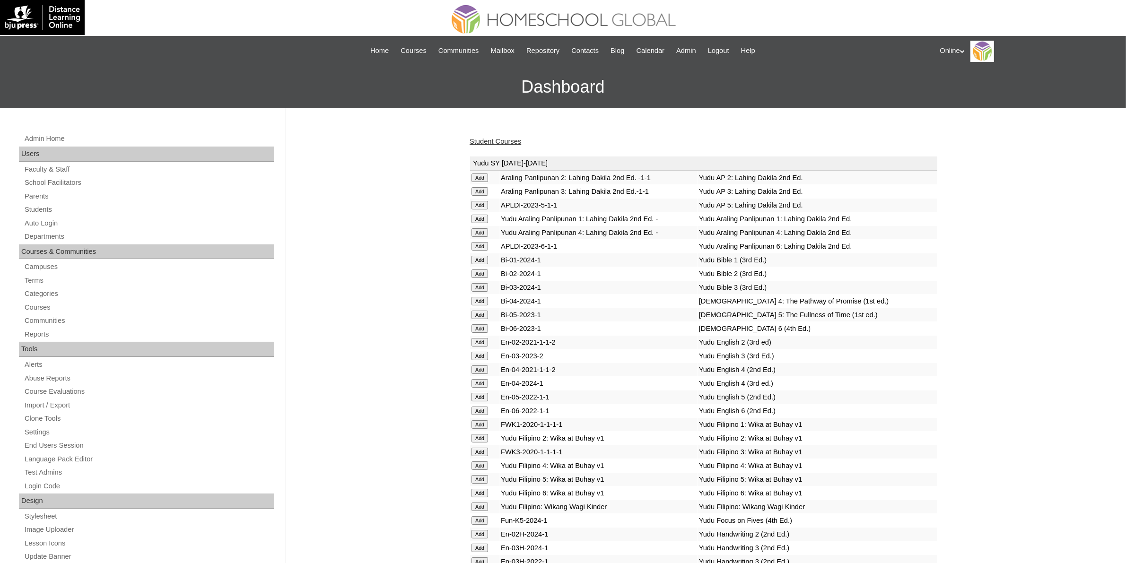
click at [515, 143] on link "Student Courses" at bounding box center [496, 142] width 52 height 8
